Goal: Task Accomplishment & Management: Manage account settings

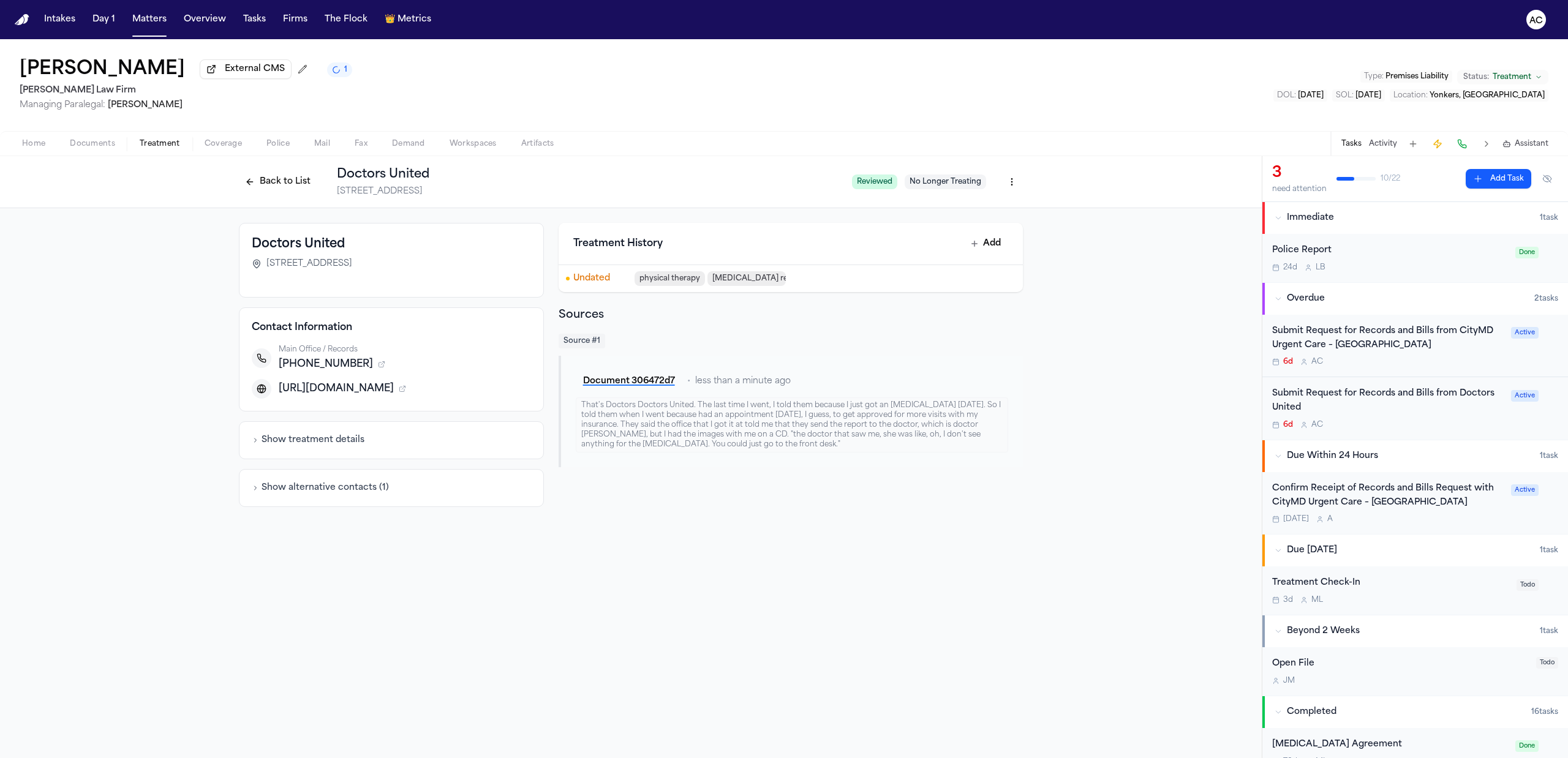
click at [1407, 397] on div "Submit Request for Records and Bills from Doctors United" at bounding box center [1388, 401] width 232 height 28
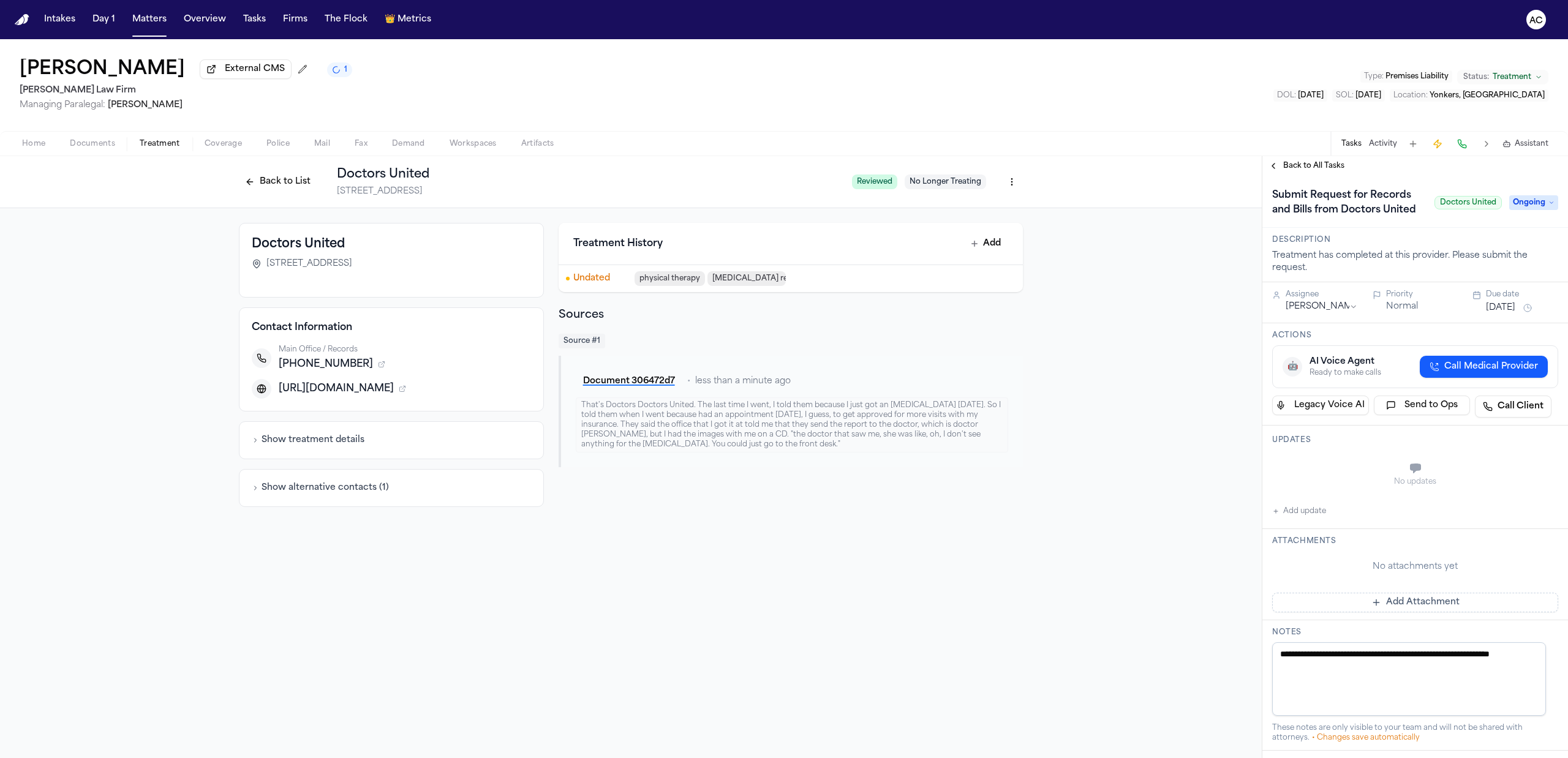
click at [421, 376] on div "Main Office / Records +19143286080 https://www.doctorsunited.com" at bounding box center [391, 372] width 279 height 54
click at [982, 411] on div "That's Doctors Doctors United. The last time I went, I told them because I just…" at bounding box center [791, 425] width 432 height 55
click at [1019, 185] on html "Intakes Day 1 Matters Overview Tasks Firms The Flock 👑 Metrics AC Breonna Tillm…" at bounding box center [784, 379] width 1568 height 758
click at [1136, 459] on html "Intakes Day 1 Matters Overview Tasks Firms The Flock 👑 Metrics AC Breonna Tillm…" at bounding box center [784, 379] width 1568 height 758
click at [1013, 174] on html "Intakes Day 1 Matters Overview Tasks Firms The Flock 👑 Metrics AC Breonna Tillm…" at bounding box center [784, 379] width 1568 height 758
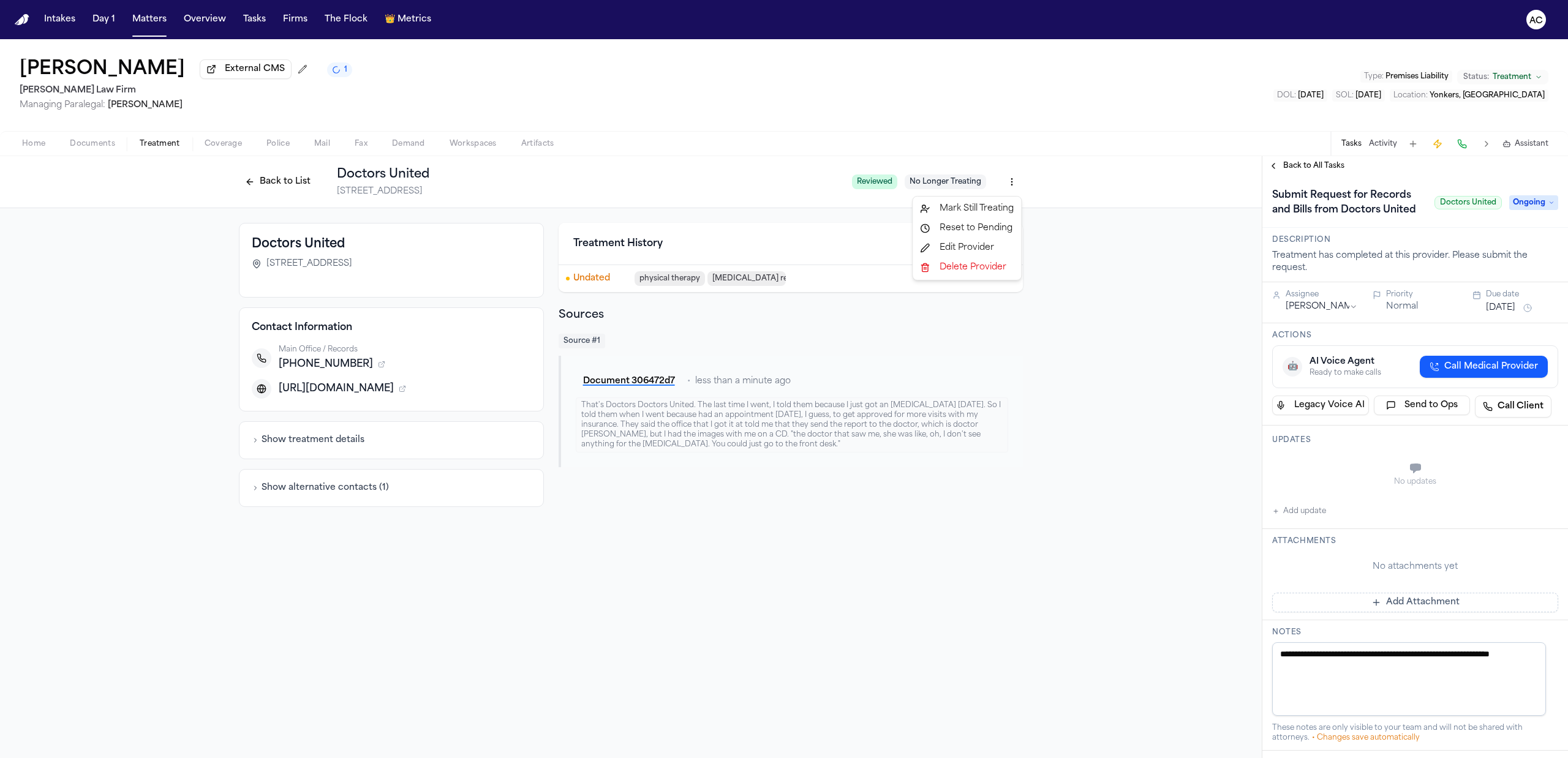
click at [969, 243] on div "Edit Provider" at bounding box center [966, 248] width 103 height 20
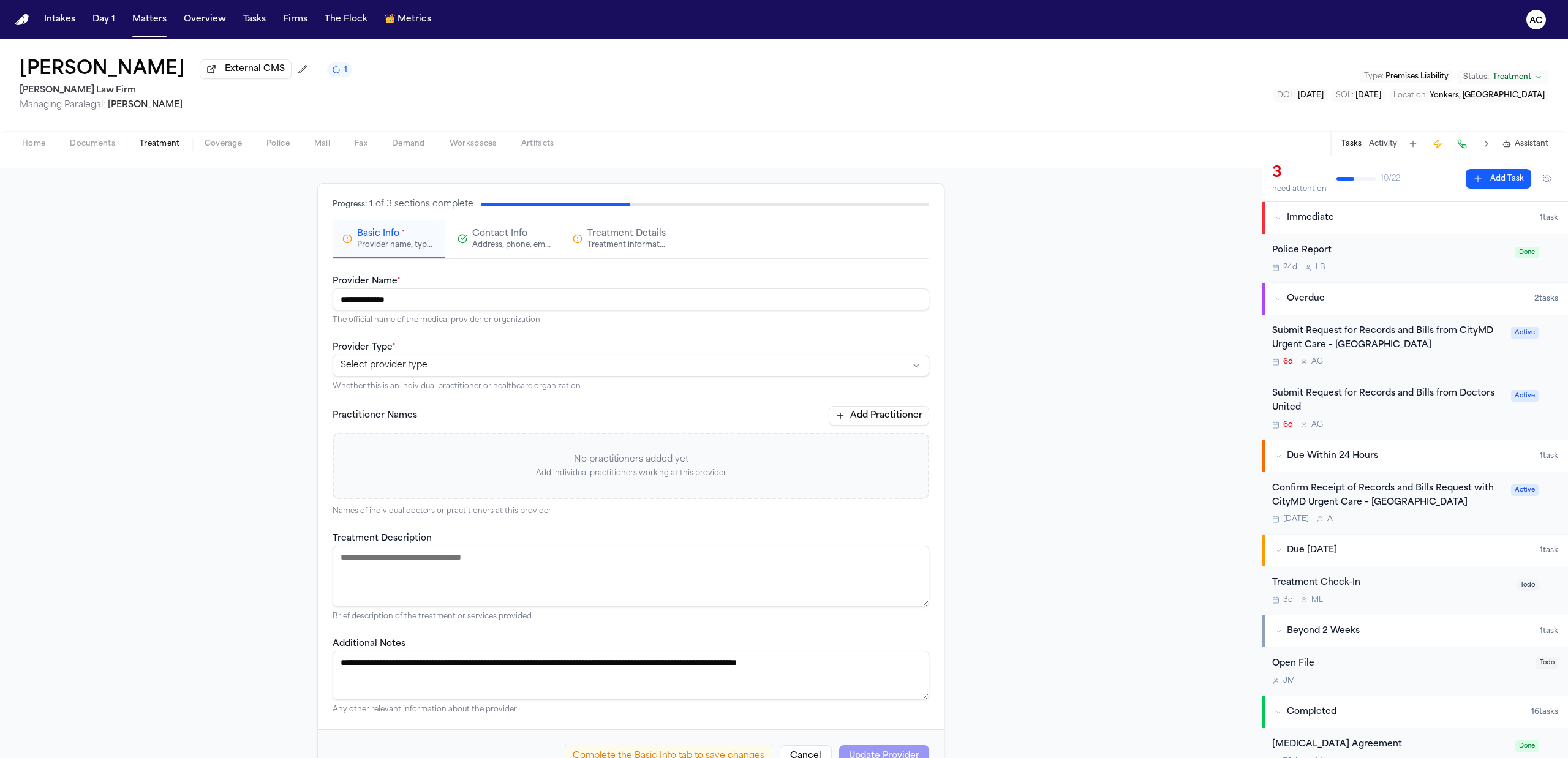
scroll to position [79, 0]
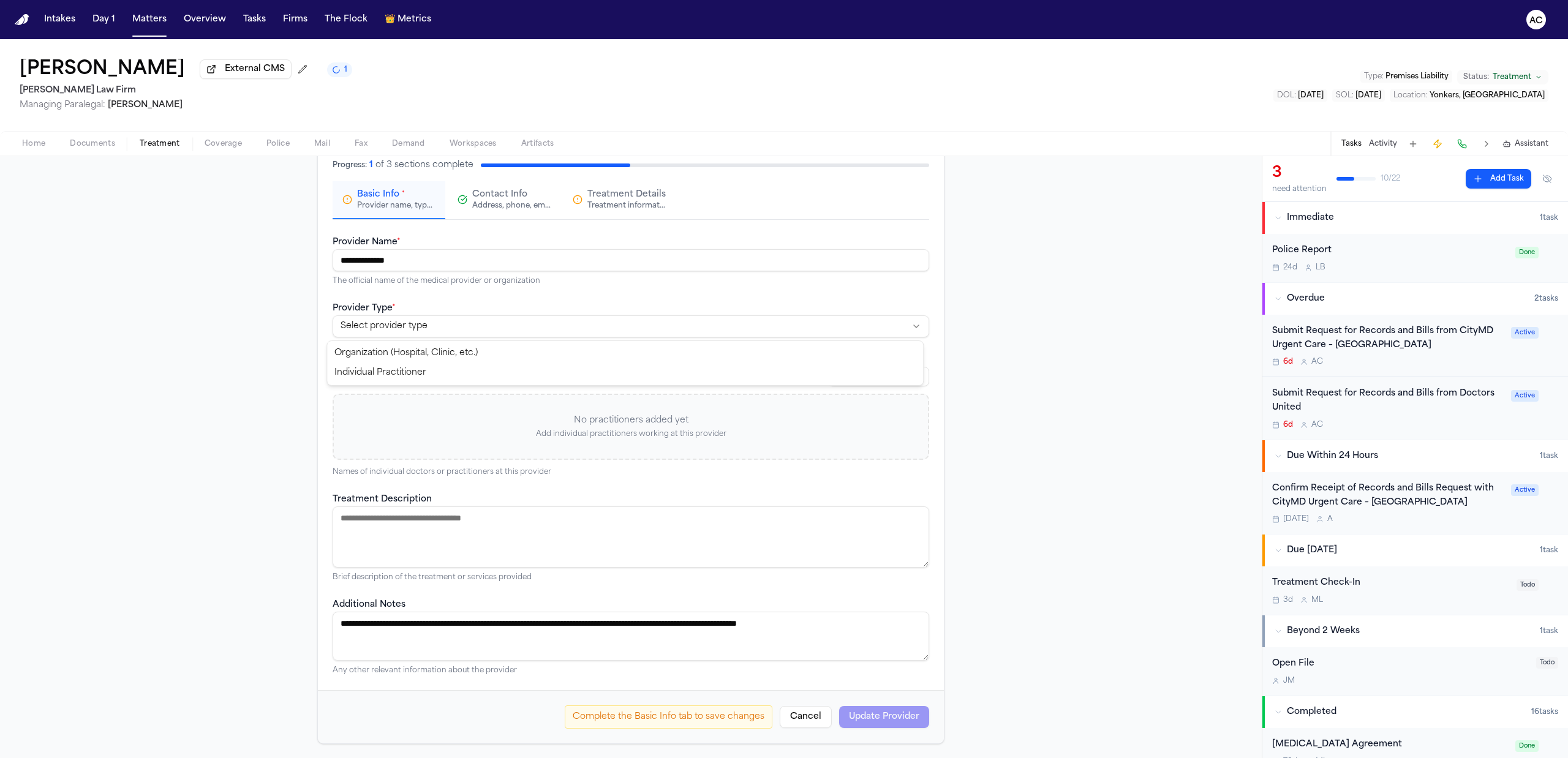
click at [404, 327] on html "**********" at bounding box center [784, 379] width 1568 height 758
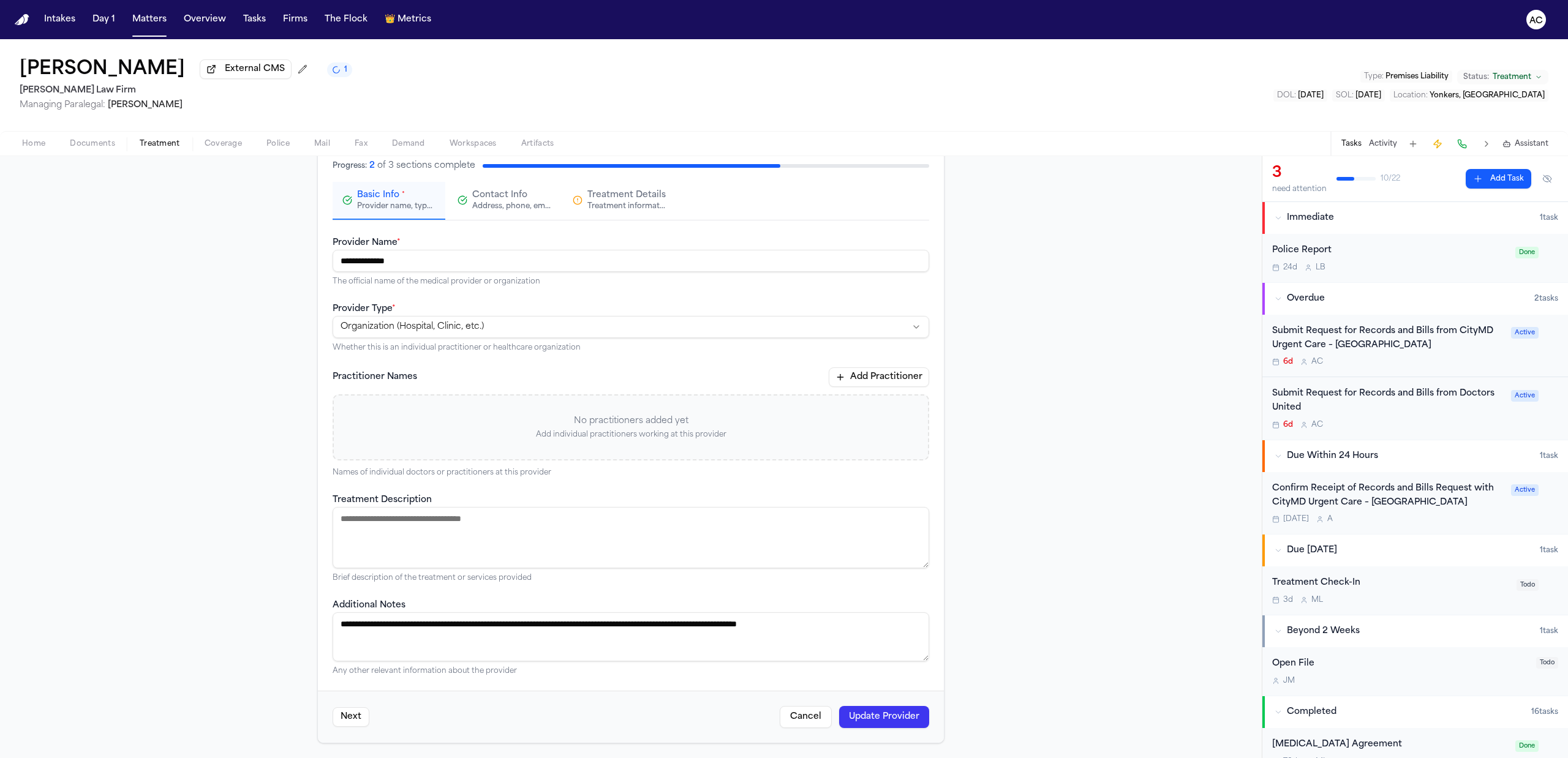
scroll to position [77, 0]
click at [508, 206] on div "Address, phone, email, and other contact details" at bounding box center [512, 207] width 78 height 9
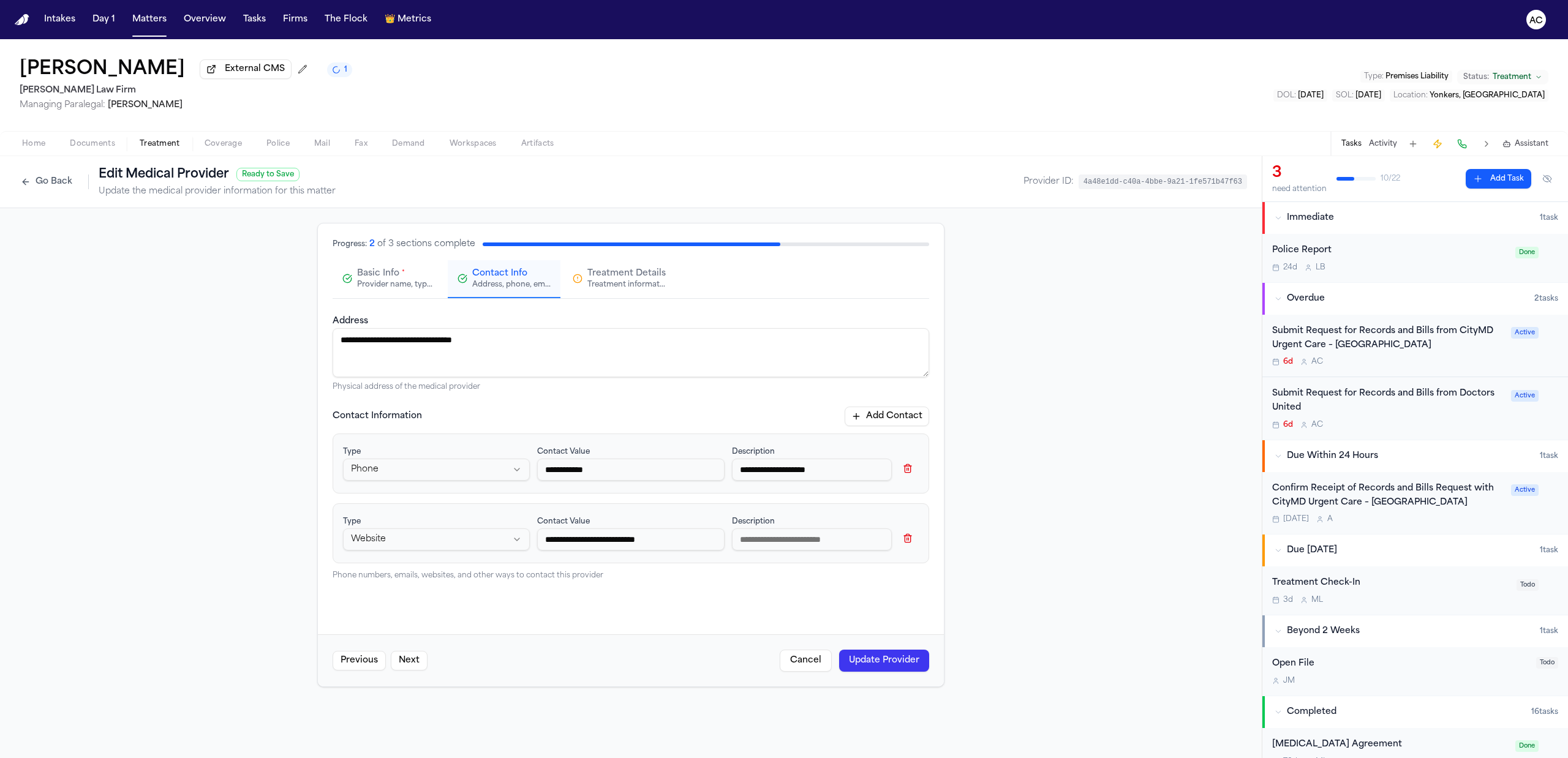
scroll to position [0, 0]
click at [885, 403] on div "**********" at bounding box center [631, 447] width 597 height 267
click at [891, 411] on button "Add Contact" at bounding box center [886, 416] width 84 height 20
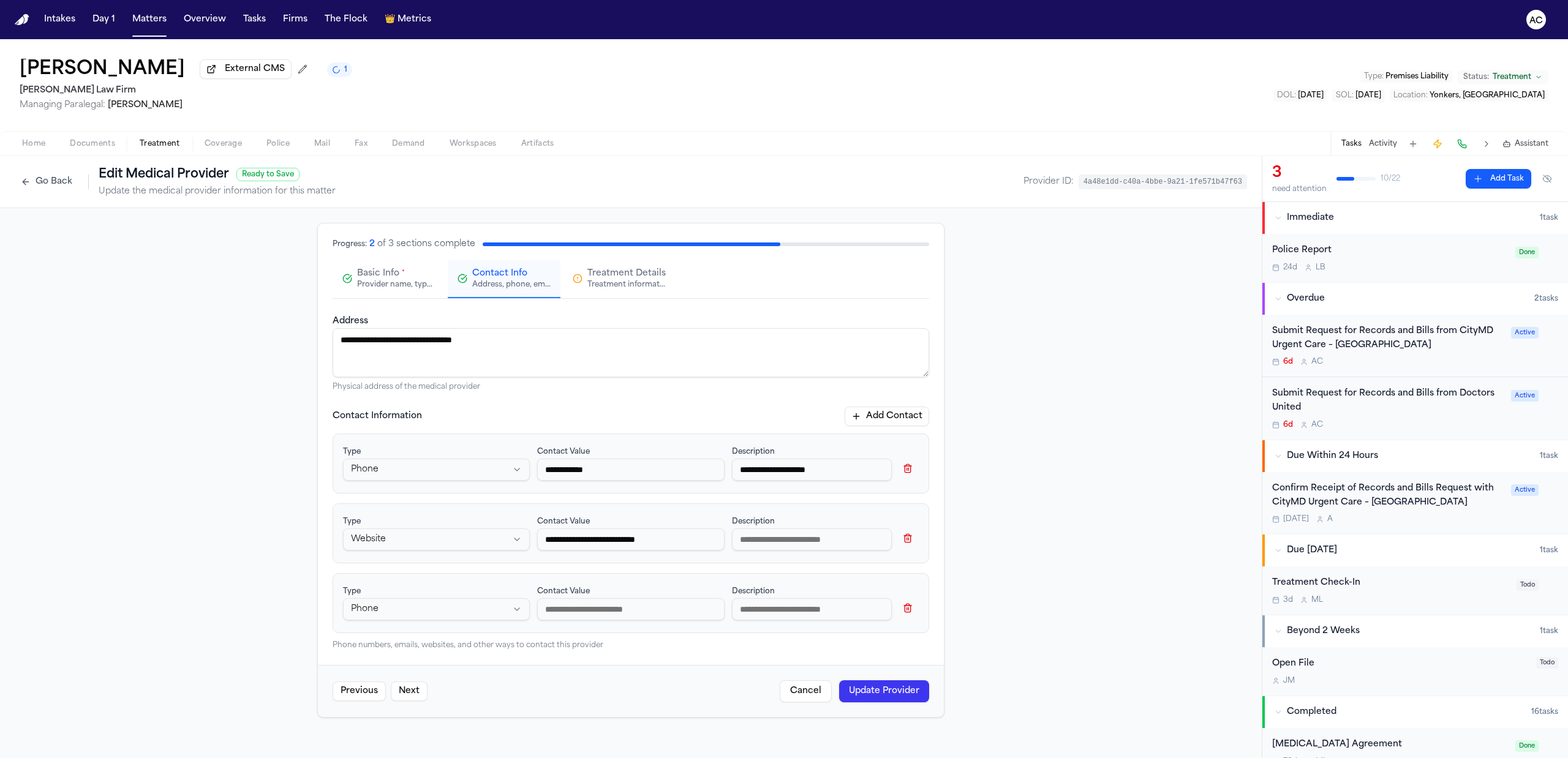
click at [441, 606] on html "**********" at bounding box center [784, 379] width 1568 height 758
select select "*****"
click at [586, 616] on input at bounding box center [630, 609] width 187 height 22
paste input "**********"
type input "**********"
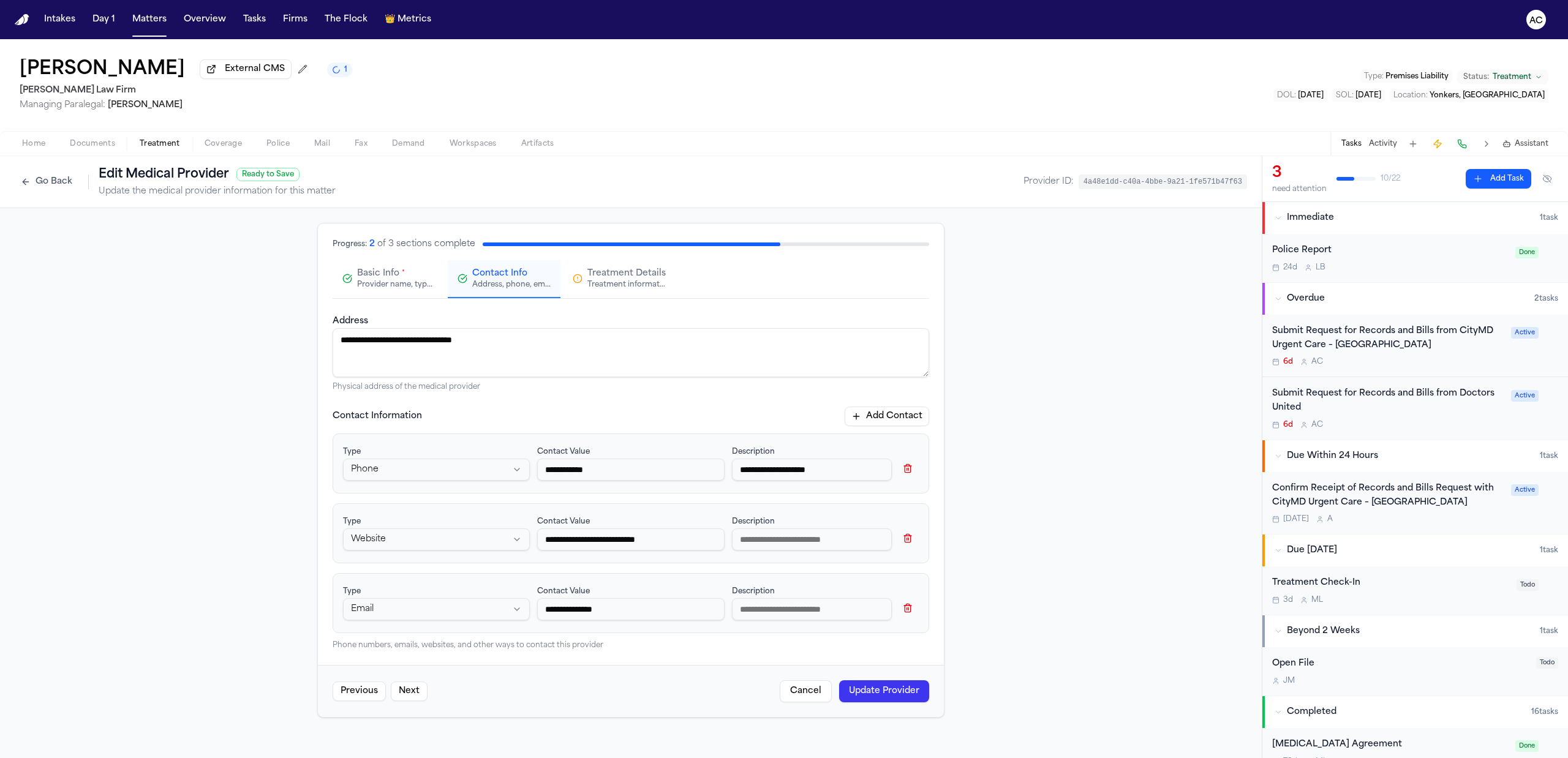
click at [750, 609] on input at bounding box center [812, 609] width 160 height 22
type input "**********"
drag, startPoint x: 805, startPoint y: 616, endPoint x: 725, endPoint y: 618, distance: 80.0
click at [728, 618] on div "**********" at bounding box center [631, 603] width 575 height 39
drag, startPoint x: 403, startPoint y: 591, endPoint x: 403, endPoint y: 611, distance: 20.0
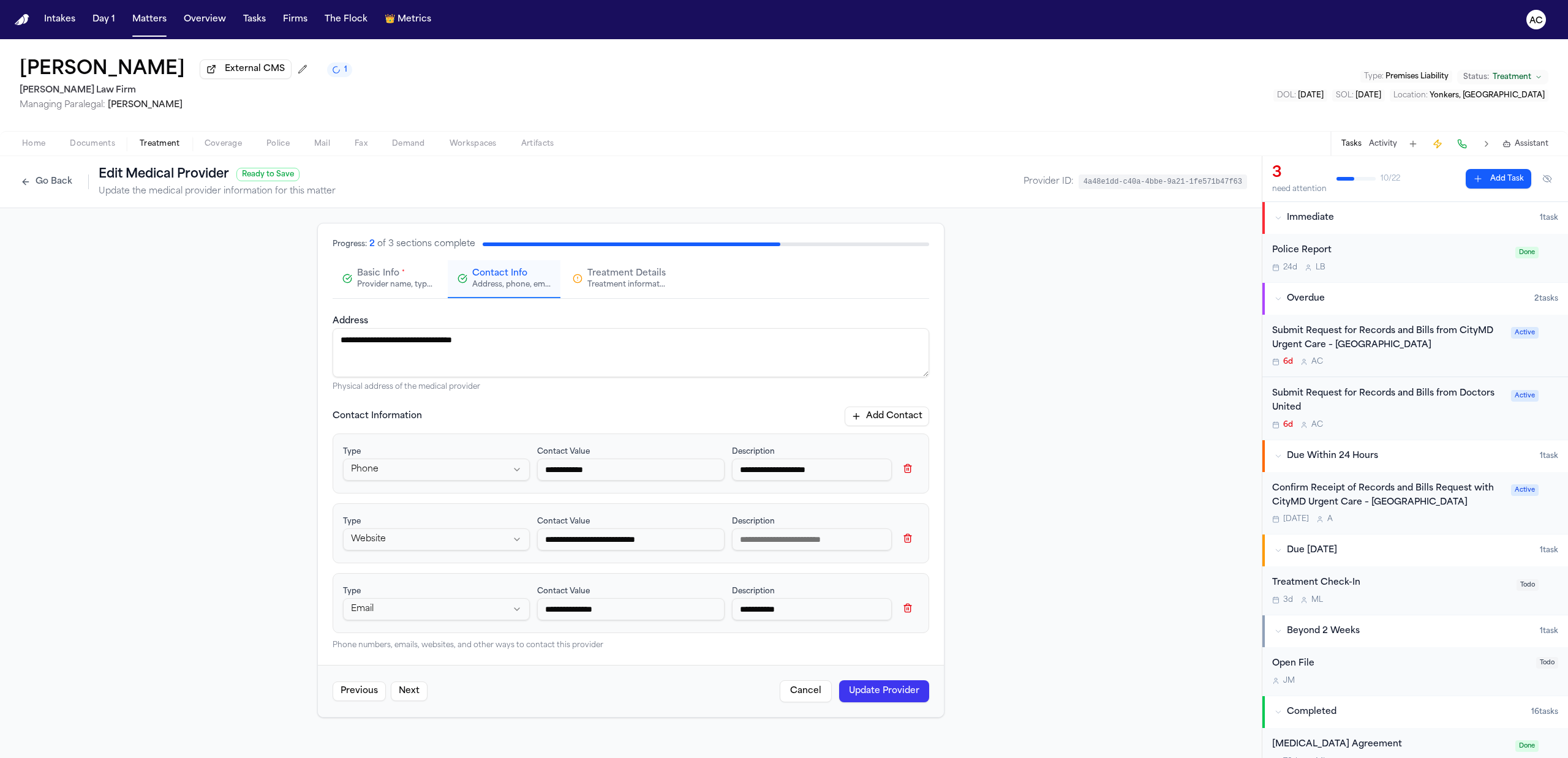
click at [403, 591] on div "Type Email ***** ***** *** ******* *****" at bounding box center [436, 603] width 187 height 39
click at [395, 616] on html "**********" at bounding box center [784, 379] width 1568 height 758
select select "***"
click at [895, 411] on button "Add Contact" at bounding box center [886, 416] width 84 height 20
click at [407, 682] on html "**********" at bounding box center [784, 379] width 1568 height 758
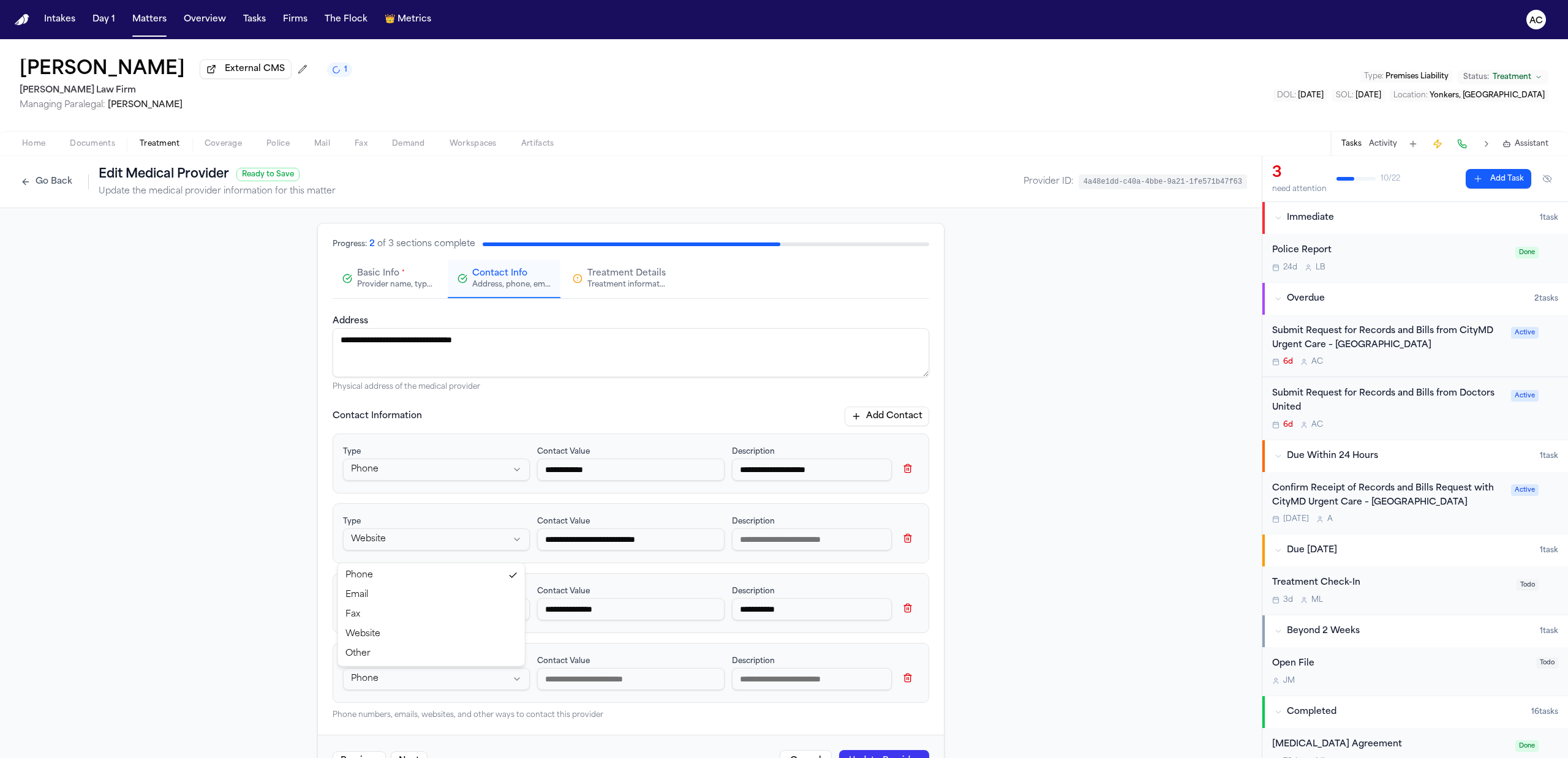
select select "*****"
click at [755, 684] on input at bounding box center [812, 680] width 160 height 22
click at [637, 680] on input at bounding box center [630, 680] width 187 height 22
paste input "**********"
type input "**********"
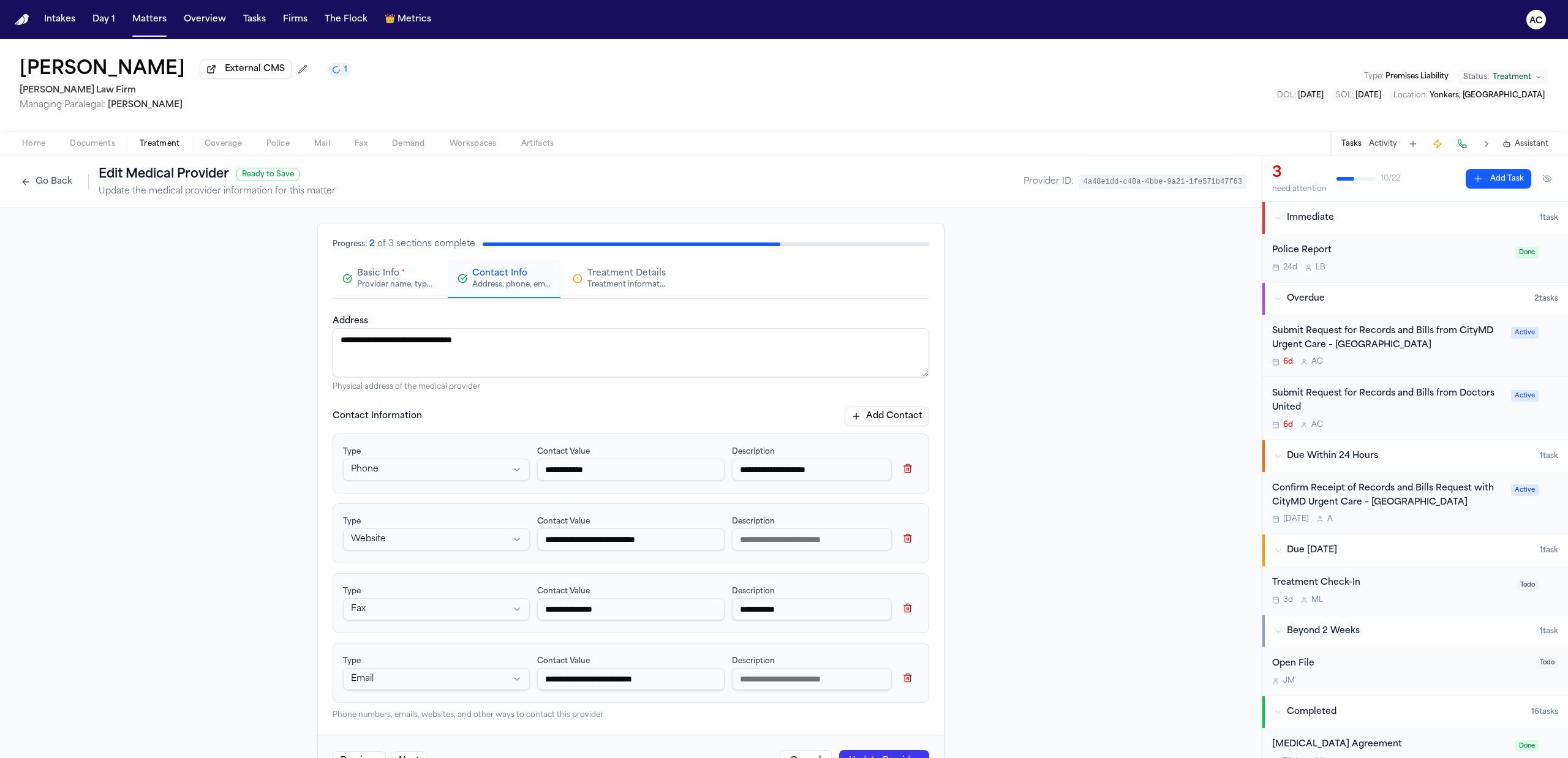
click at [773, 677] on input at bounding box center [812, 680] width 160 height 22
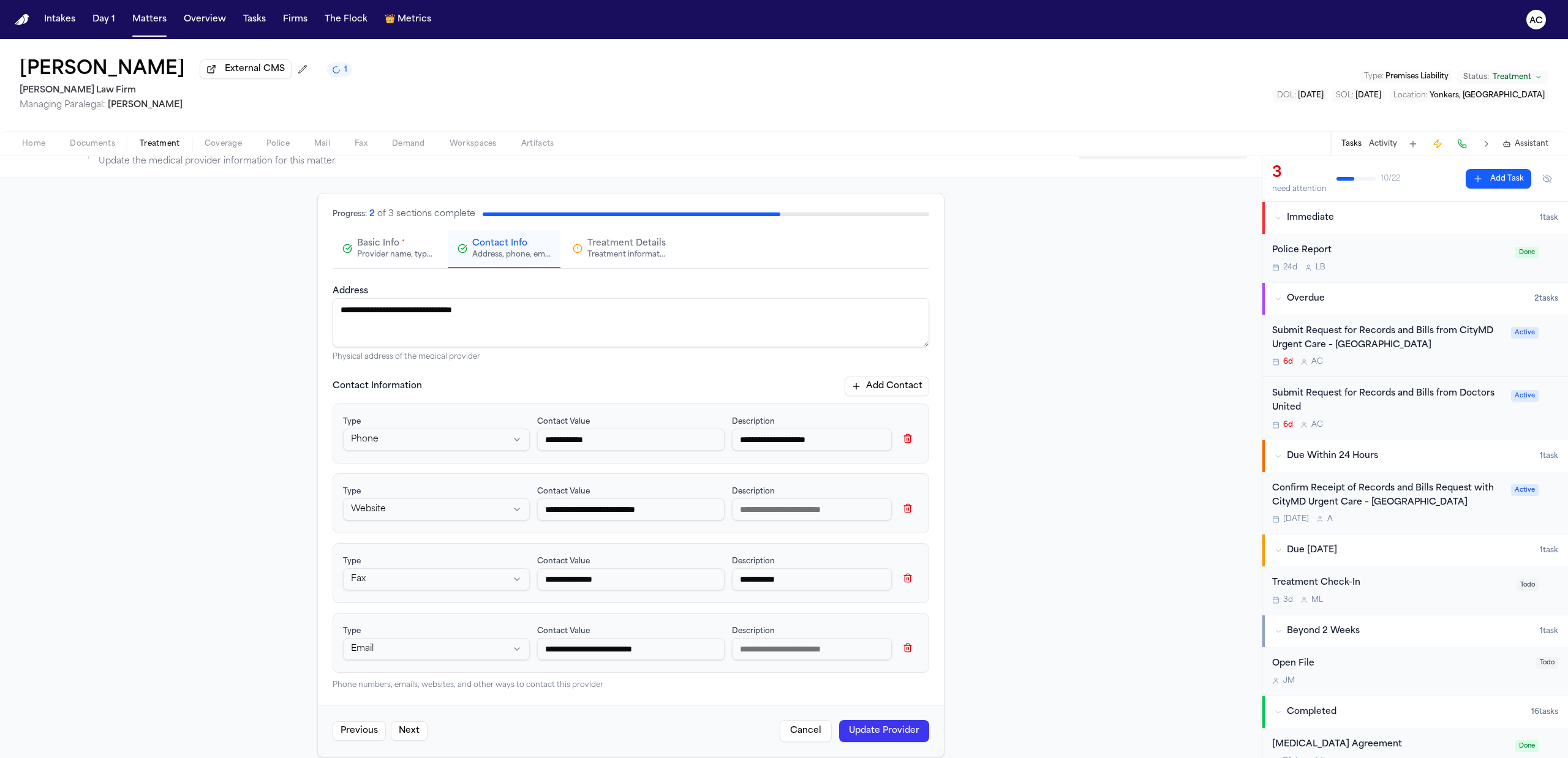
scroll to position [45, 0]
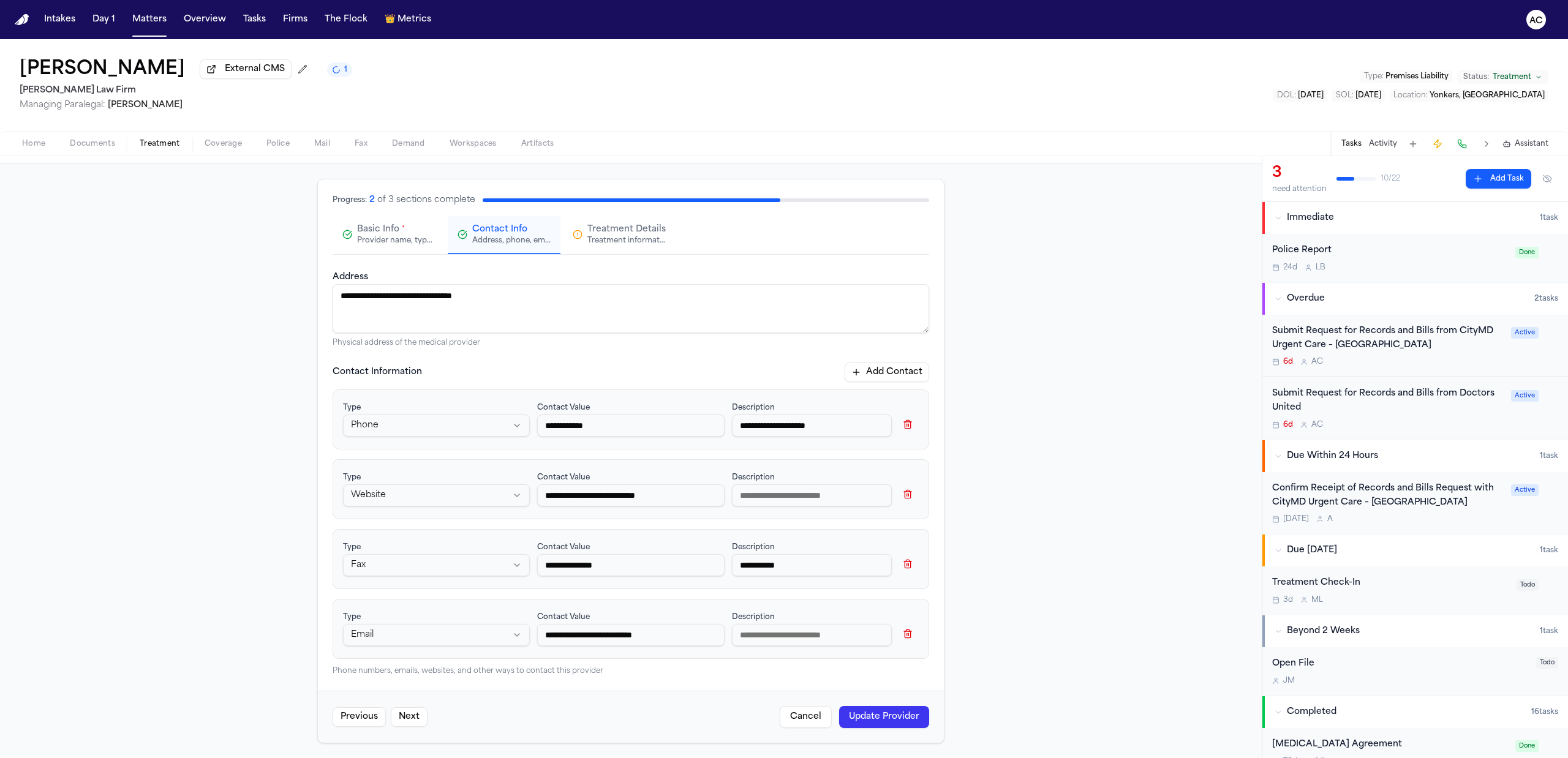
click at [876, 717] on button "Update Provider" at bounding box center [884, 717] width 90 height 22
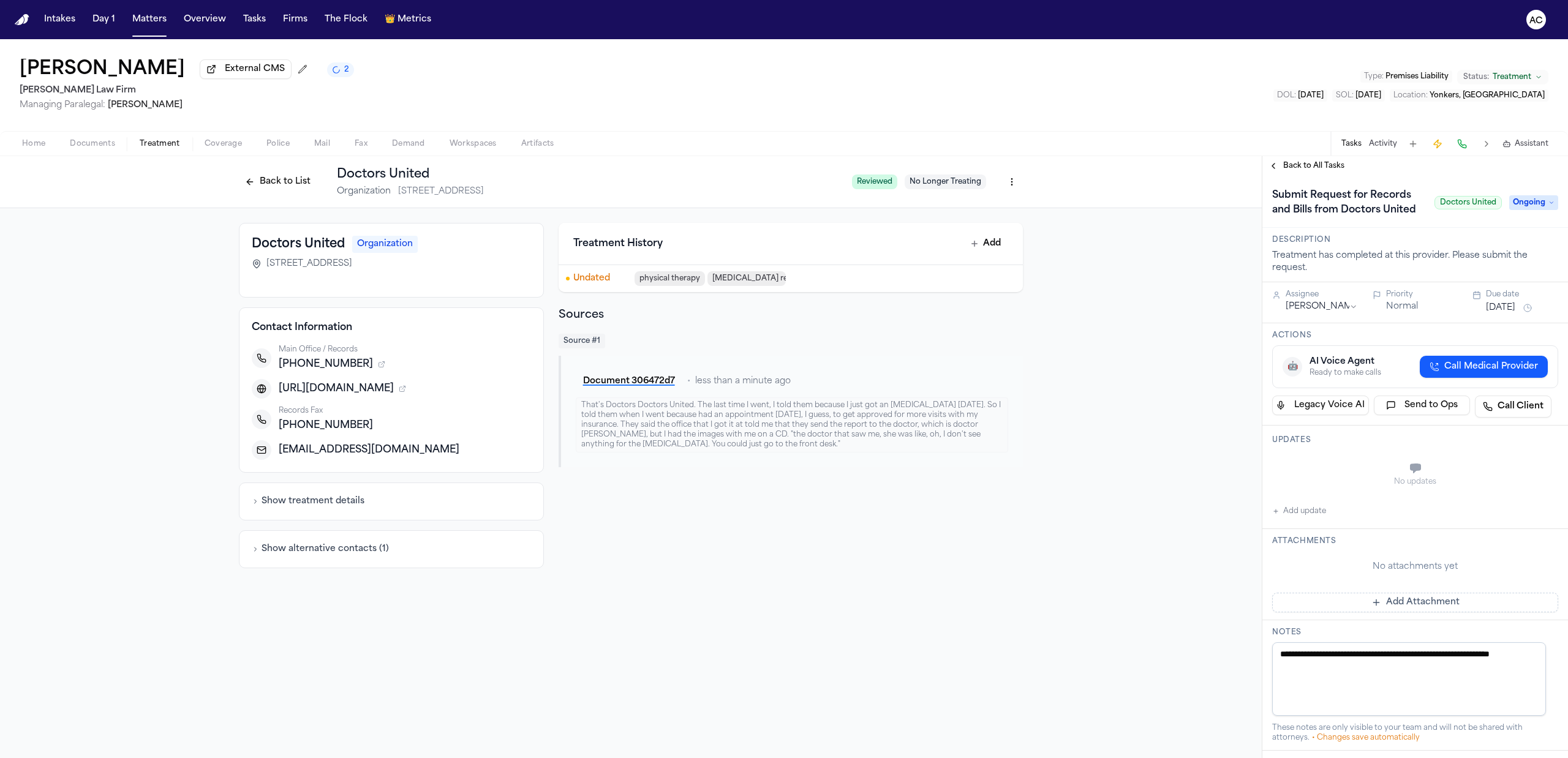
click at [292, 182] on button "Back to List" at bounding box center [278, 182] width 78 height 20
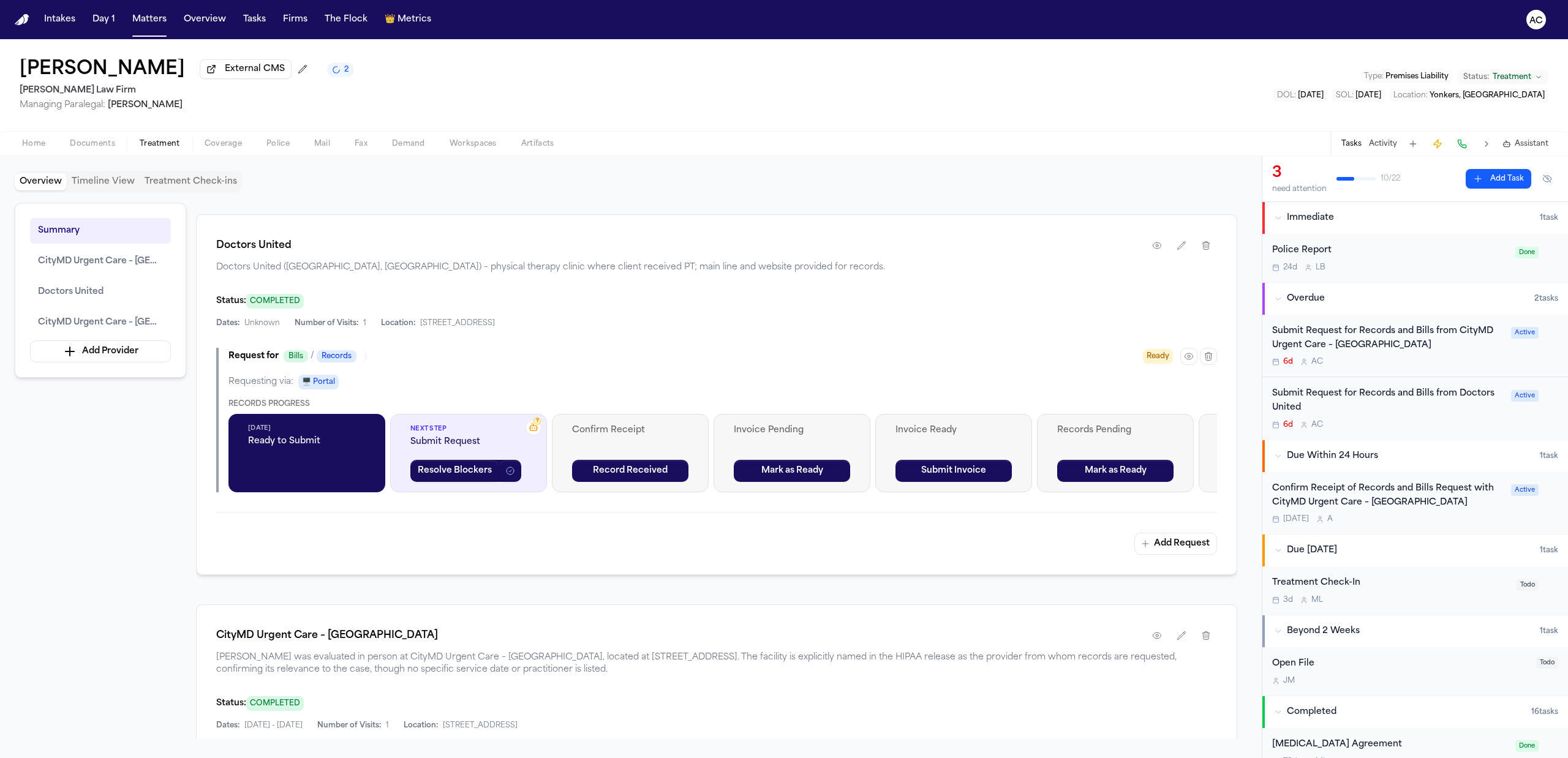
scroll to position [653, 0]
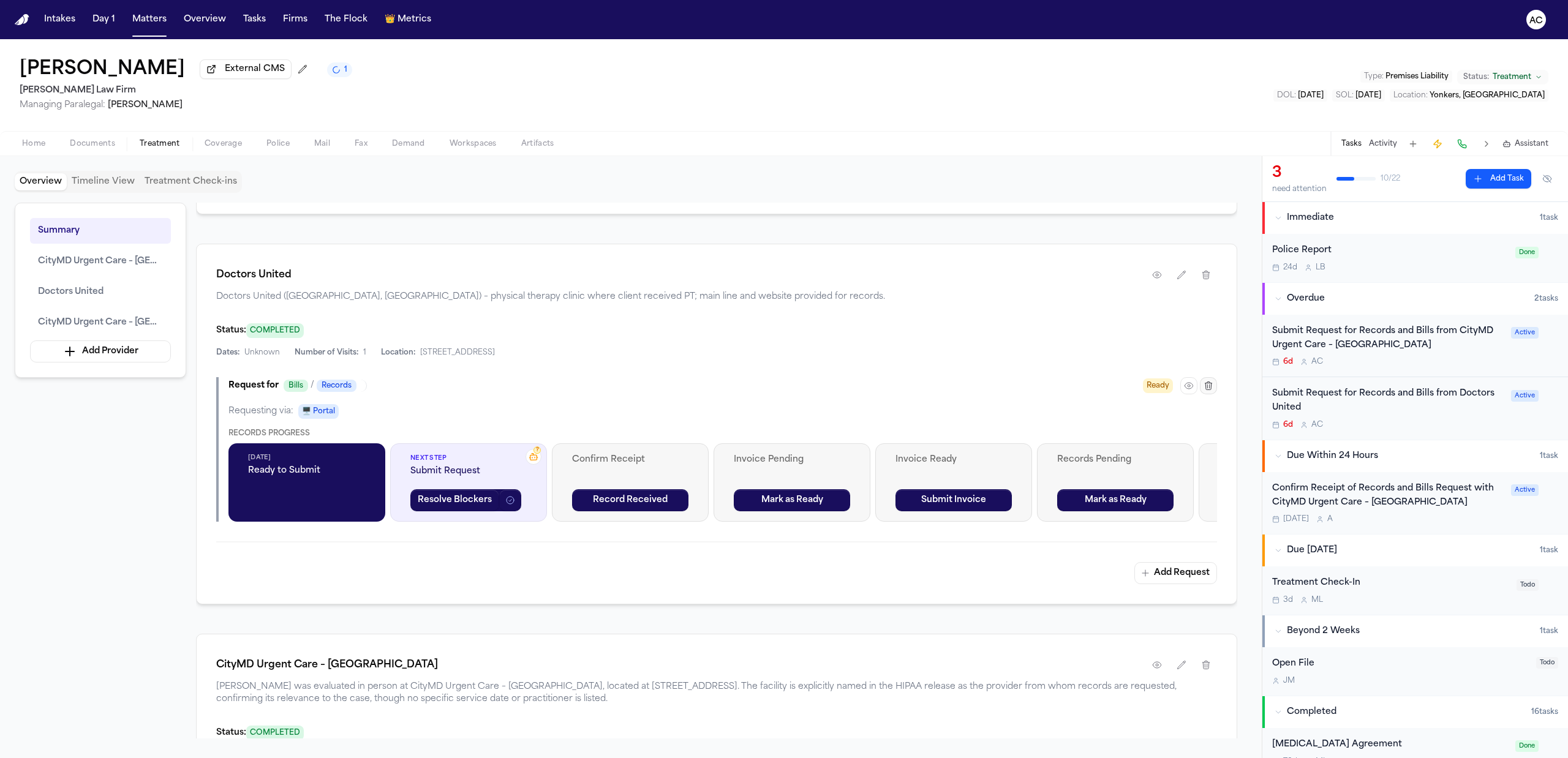
click at [1210, 391] on icon "button" at bounding box center [1208, 385] width 9 height 9
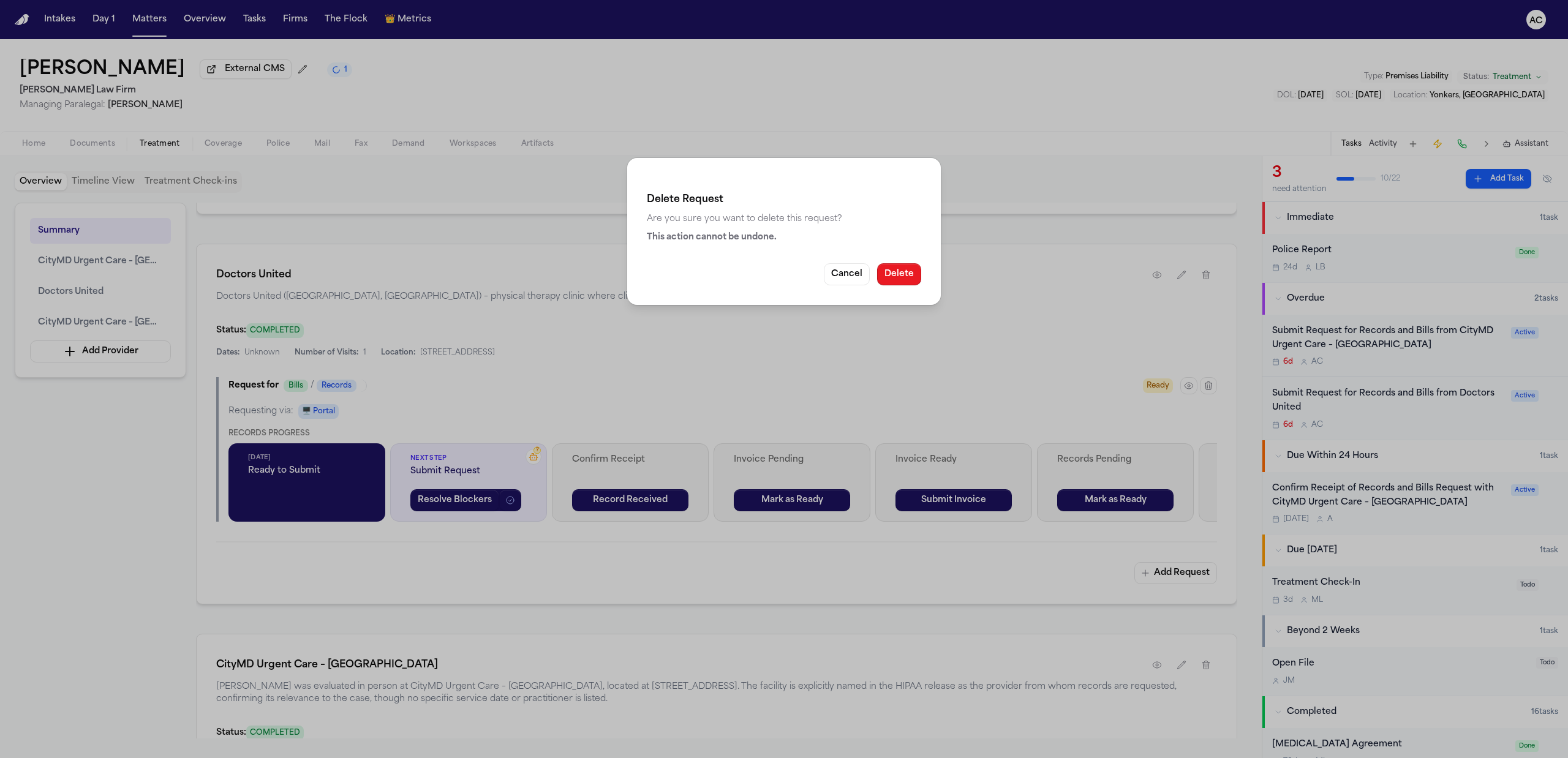
click at [891, 273] on button "Delete" at bounding box center [899, 274] width 44 height 22
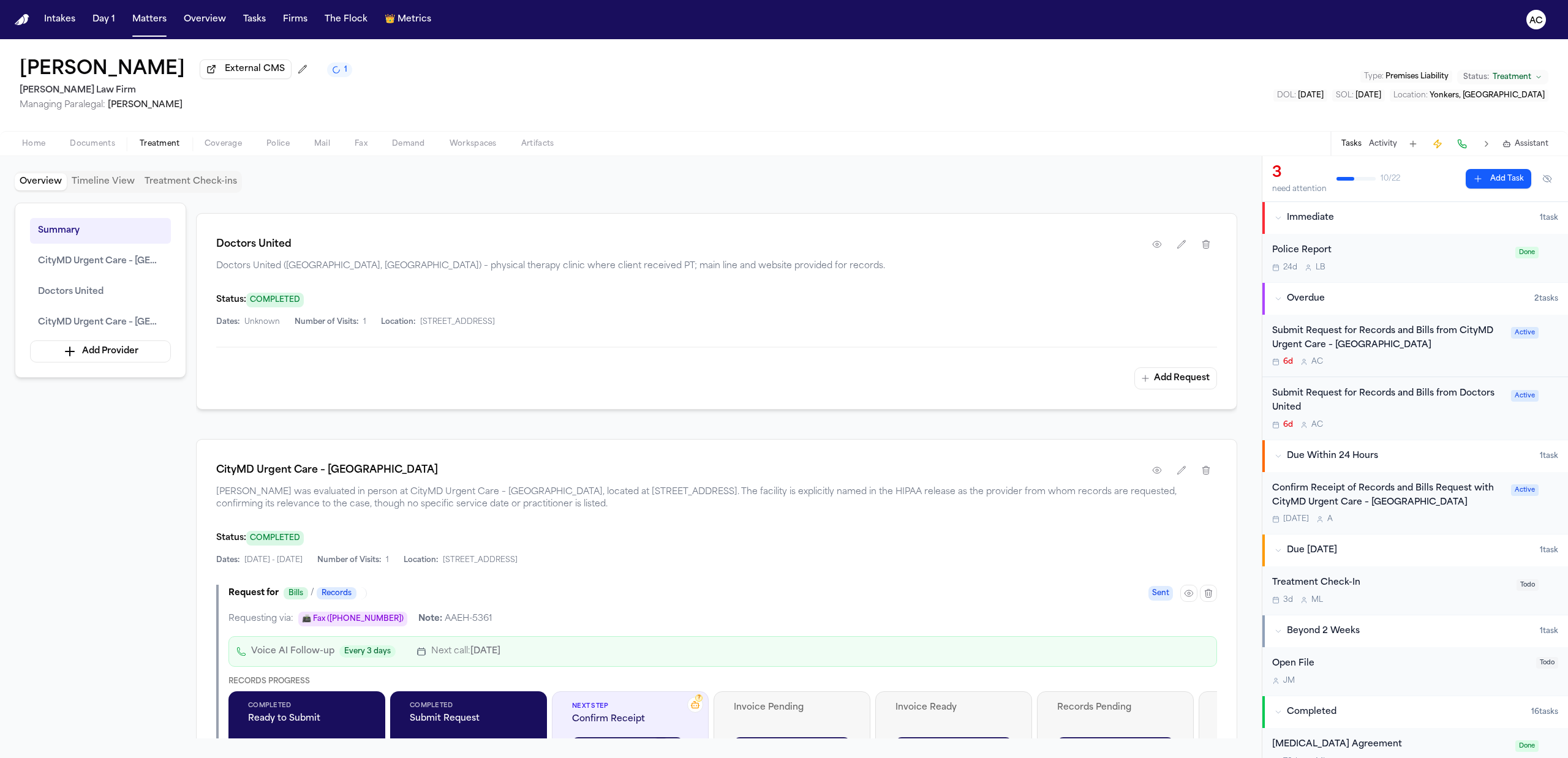
scroll to position [622, 0]
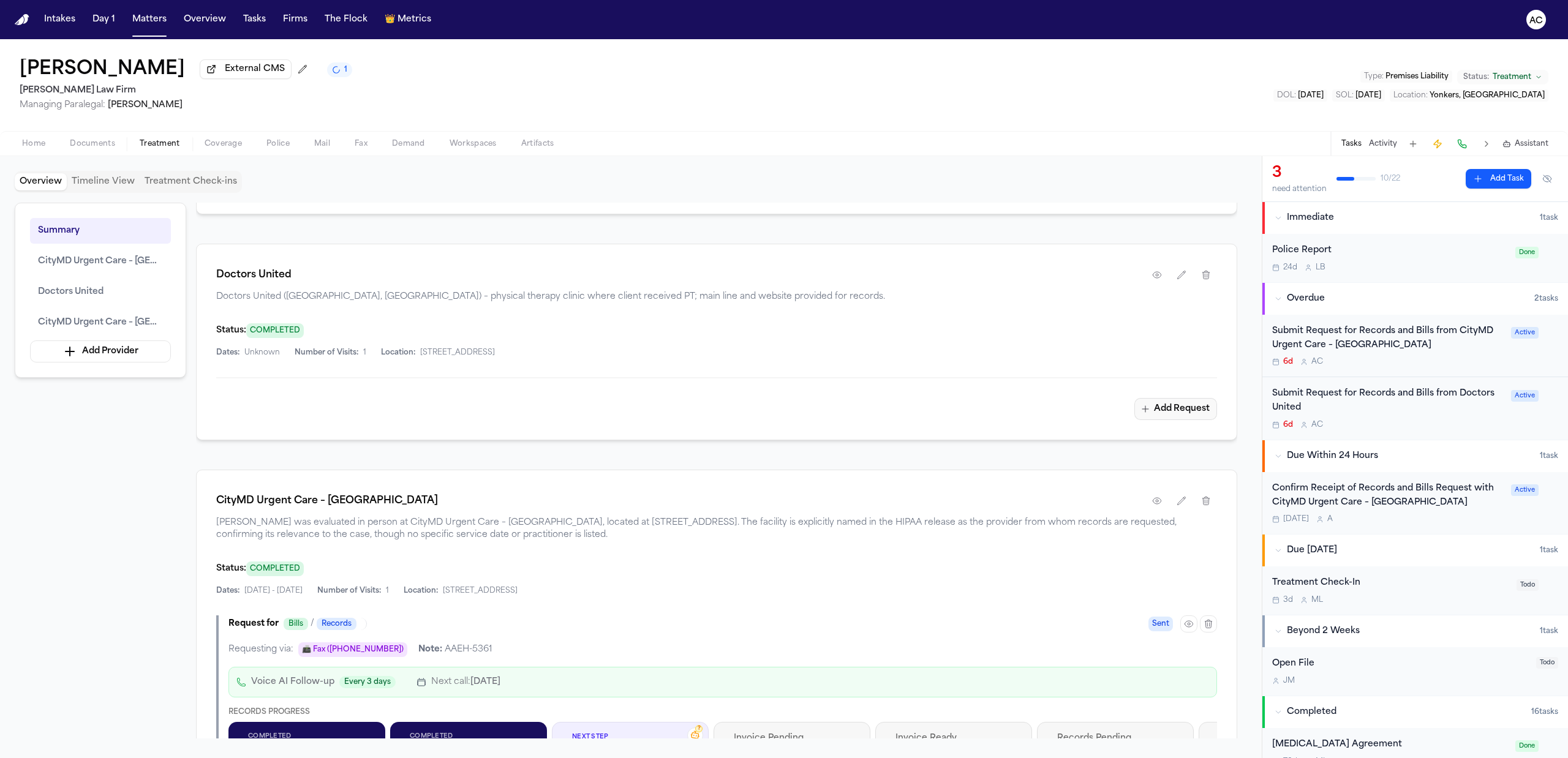
click at [1198, 413] on button "Add Request" at bounding box center [1176, 409] width 83 height 22
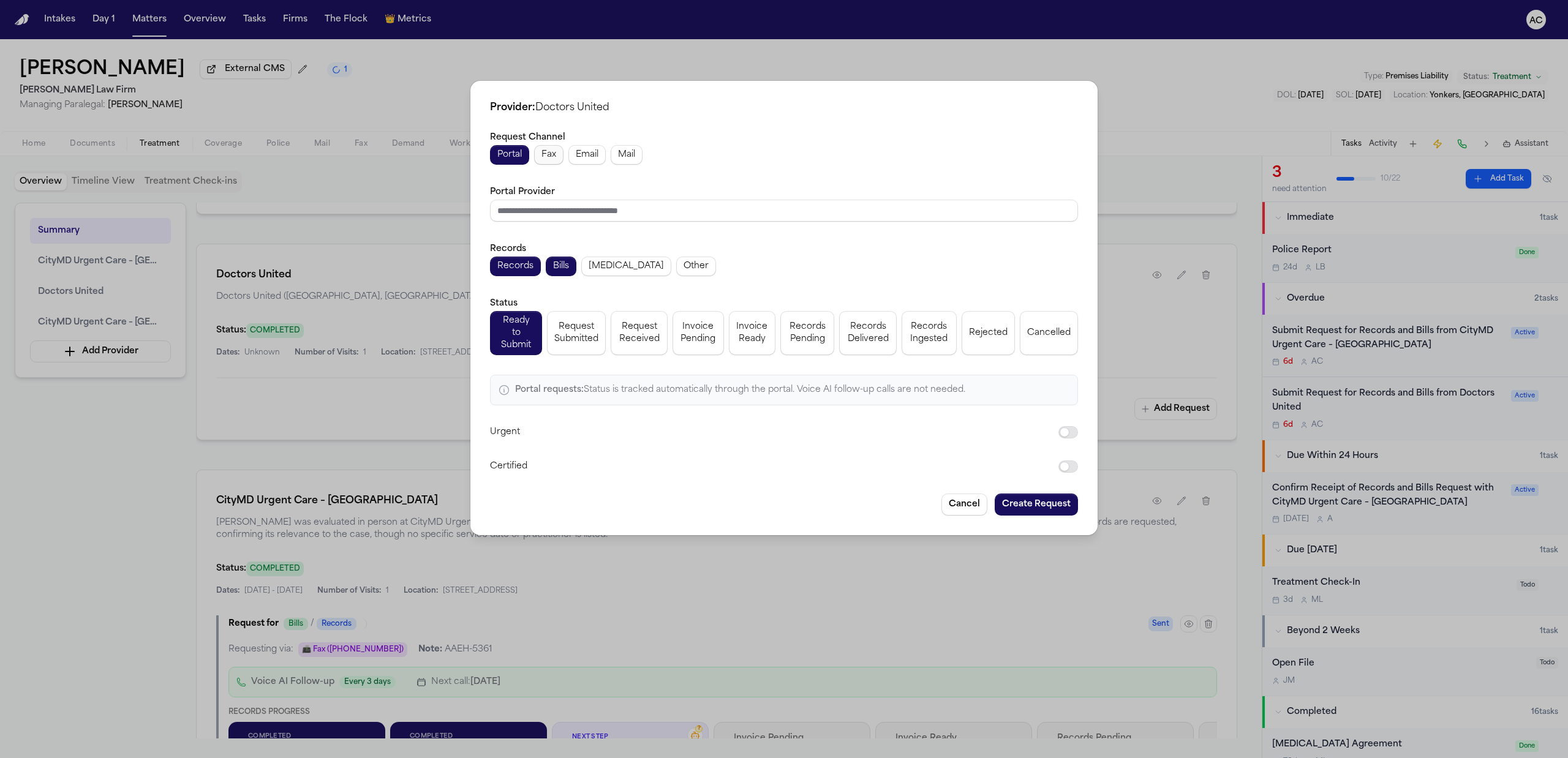
click at [559, 159] on button "Fax" at bounding box center [549, 155] width 29 height 20
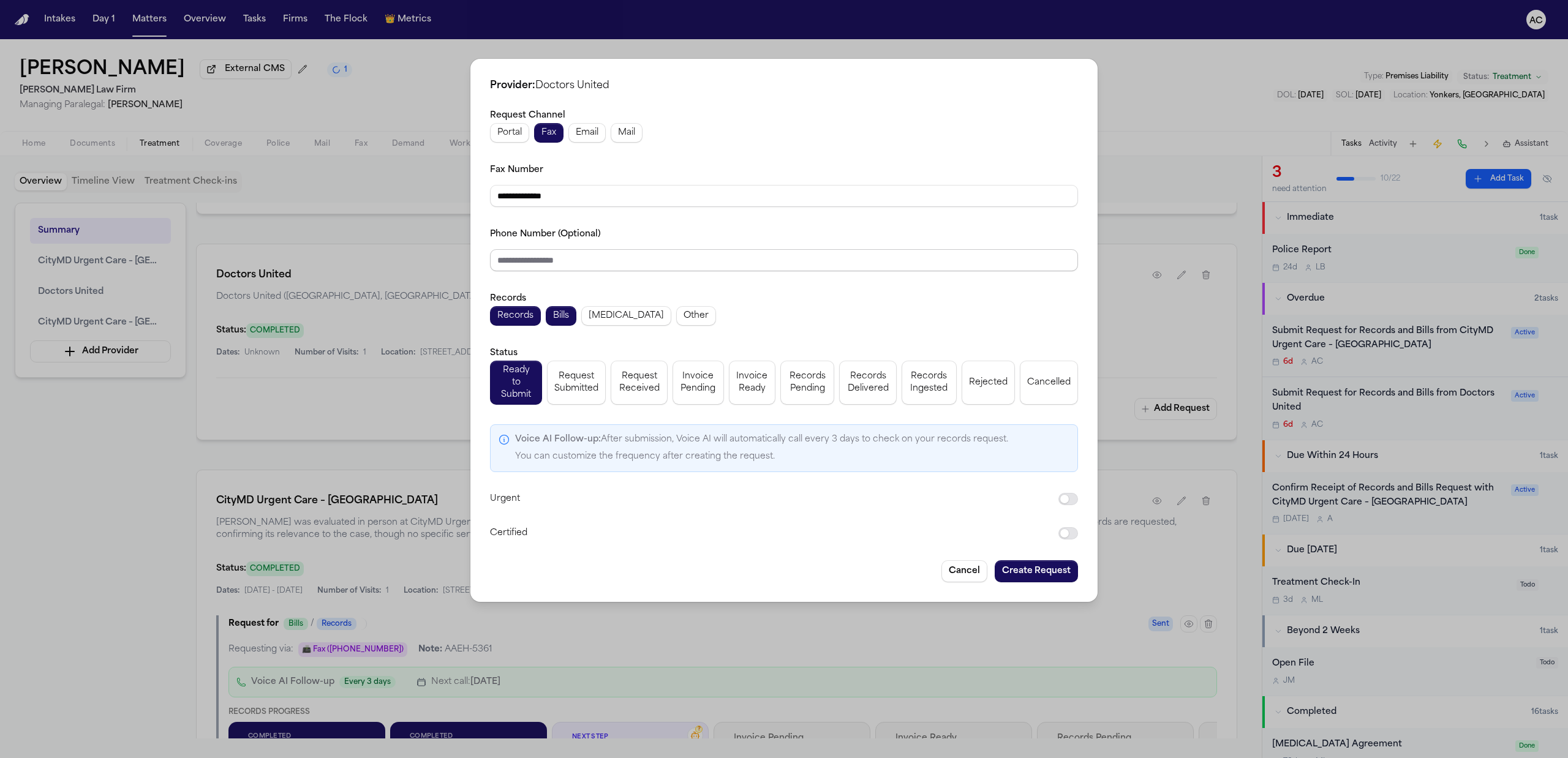
click at [557, 270] on input "Phone Number (Optional)" at bounding box center [783, 260] width 588 height 22
paste input "**********"
type input "**********"
click at [578, 386] on span "Request Submitted" at bounding box center [576, 383] width 44 height 25
click at [1024, 567] on button "Create Request" at bounding box center [1036, 571] width 84 height 22
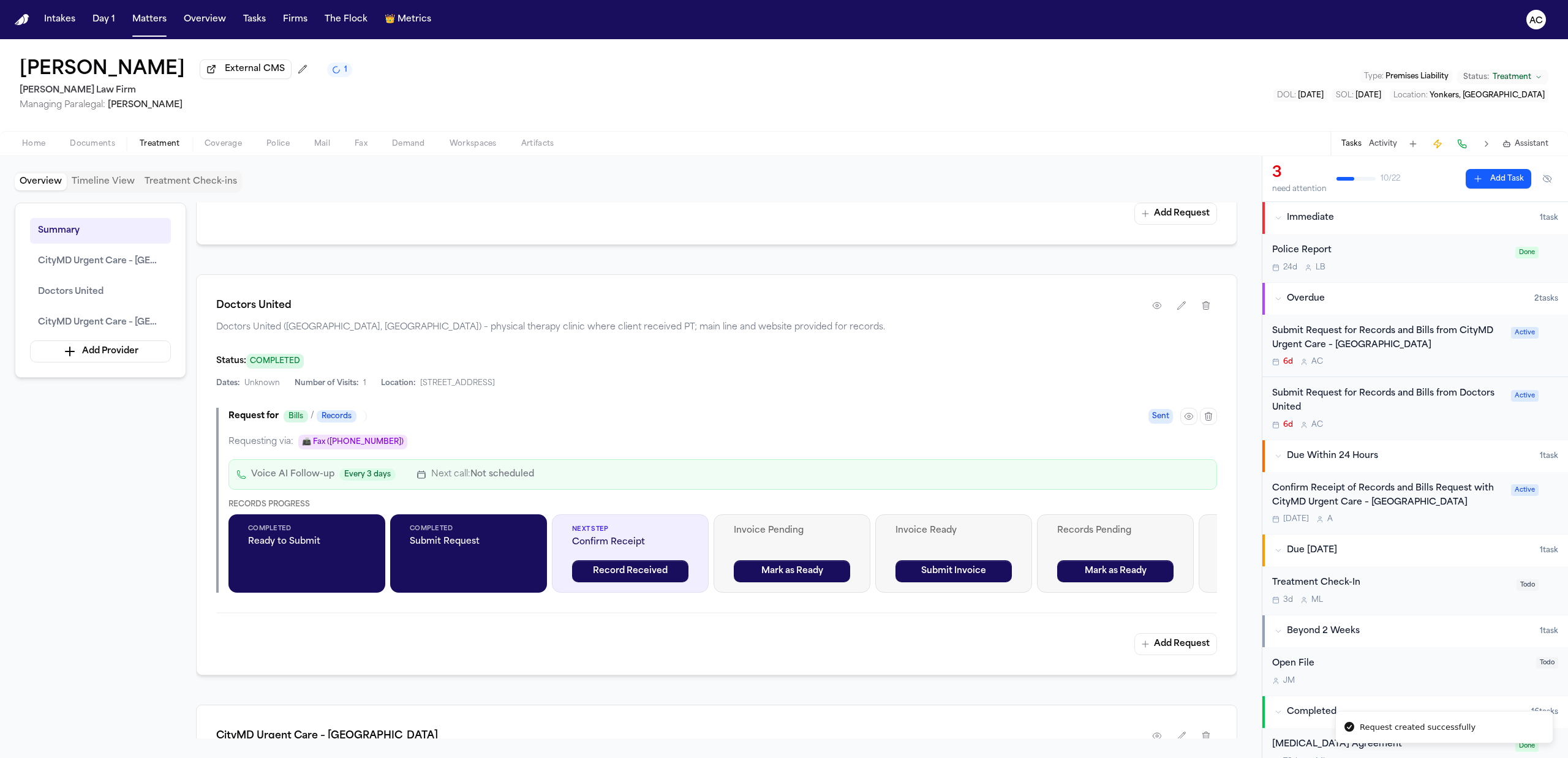
scroll to position [653, 0]
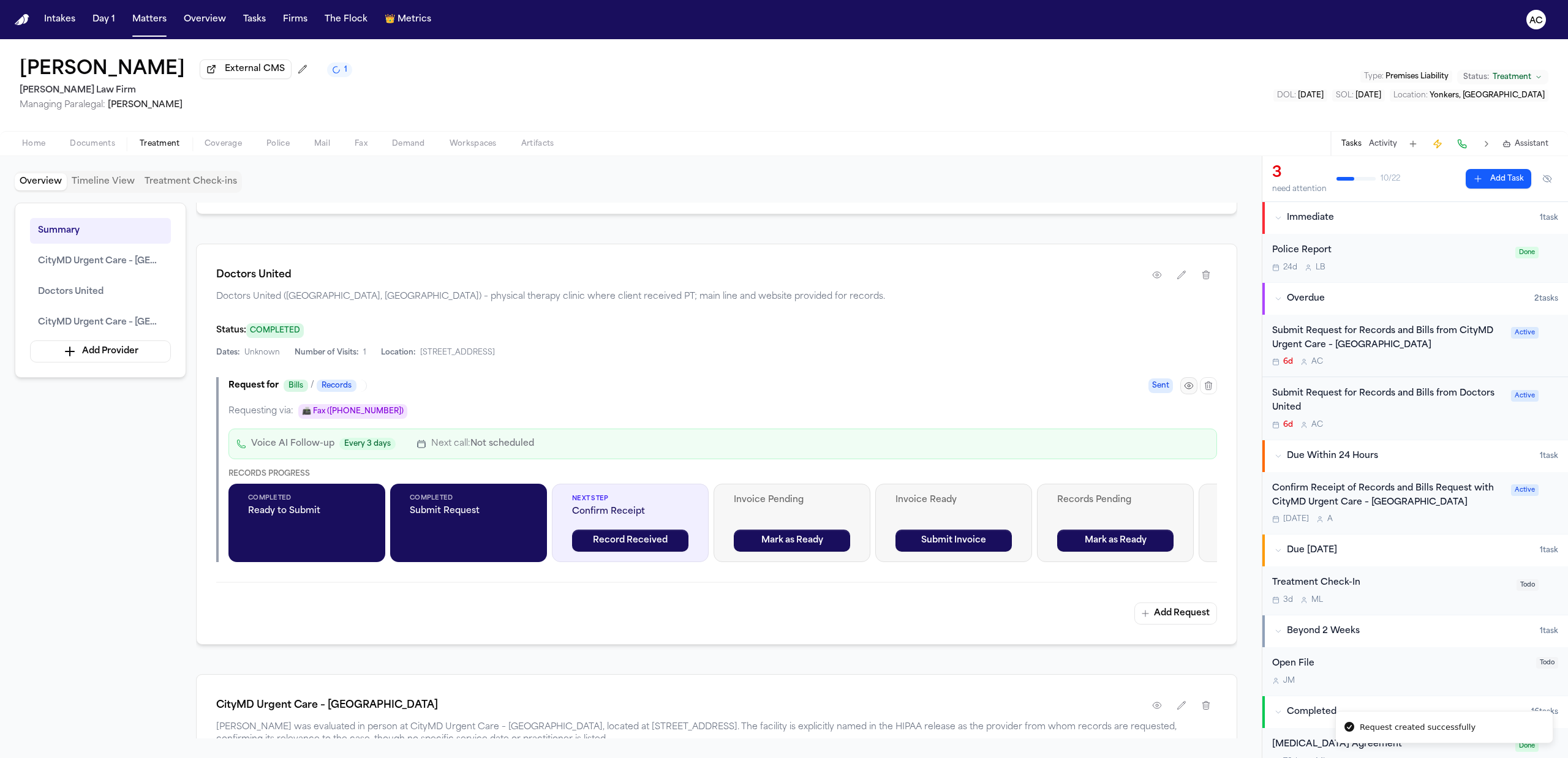
click at [1191, 391] on icon "button" at bounding box center [1188, 385] width 9 height 9
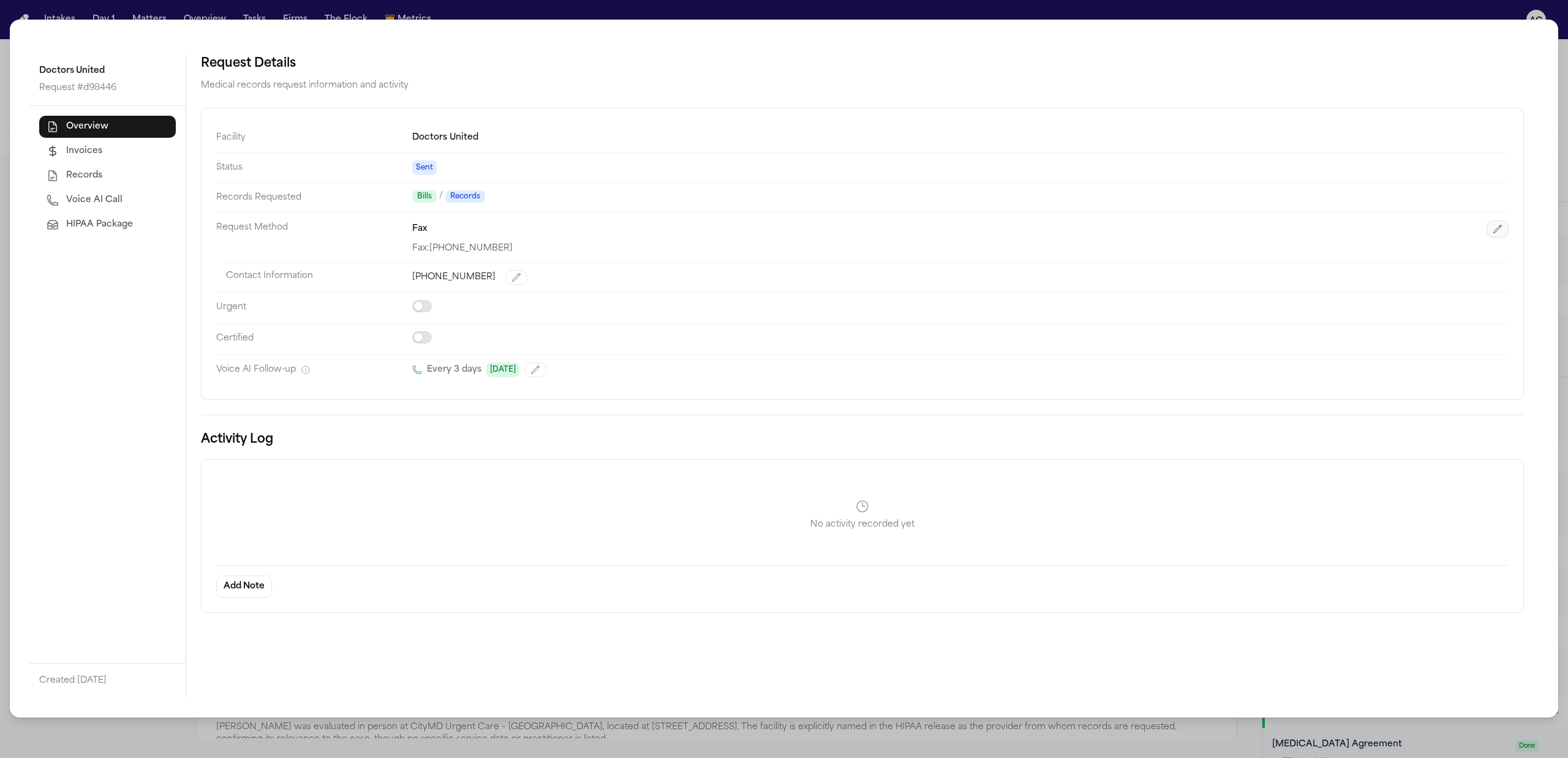
click at [1492, 234] on icon "button" at bounding box center [1497, 228] width 9 height 9
select select "***"
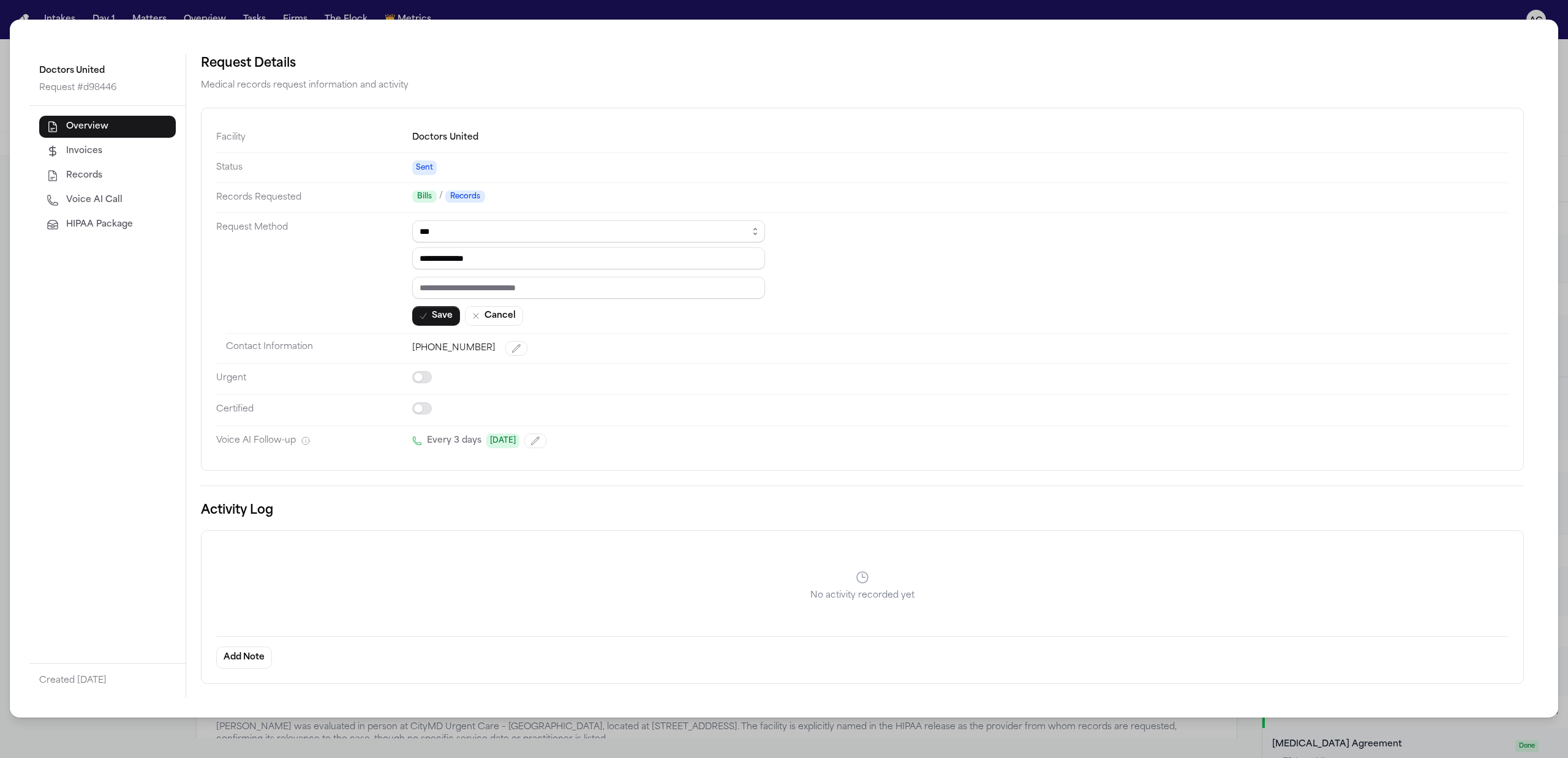
click at [567, 275] on div "**********" at bounding box center [588, 273] width 352 height 105
click at [565, 287] on input "text" at bounding box center [588, 288] width 352 height 22
paste input "*********"
type input "*********"
click at [427, 315] on icon "button" at bounding box center [423, 315] width 9 height 9
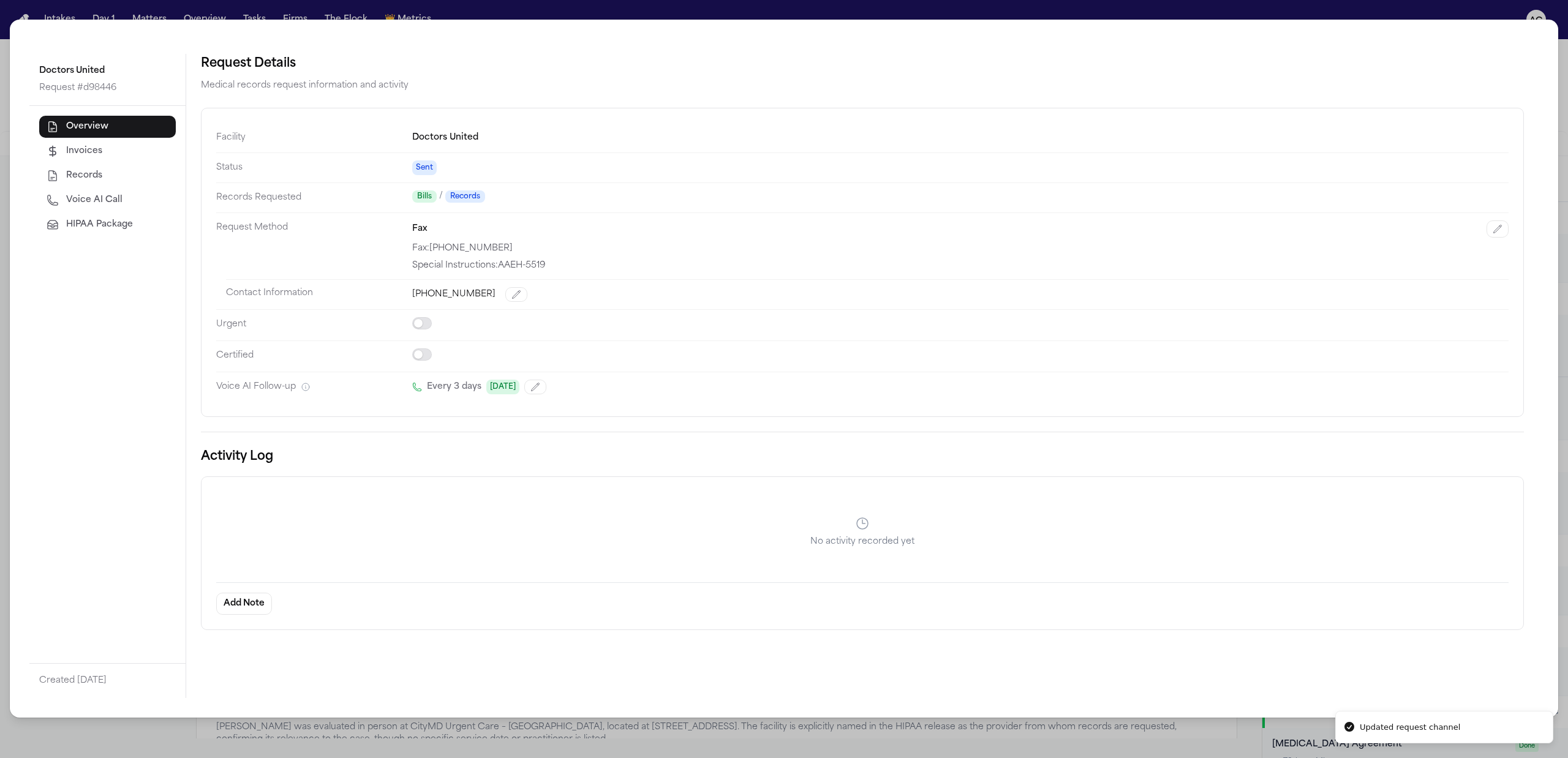
click at [1027, 12] on div "Doctors United Request # d98446 Overview Invoices Records Voice AI Call HIPAA P…" at bounding box center [784, 379] width 1568 height 758
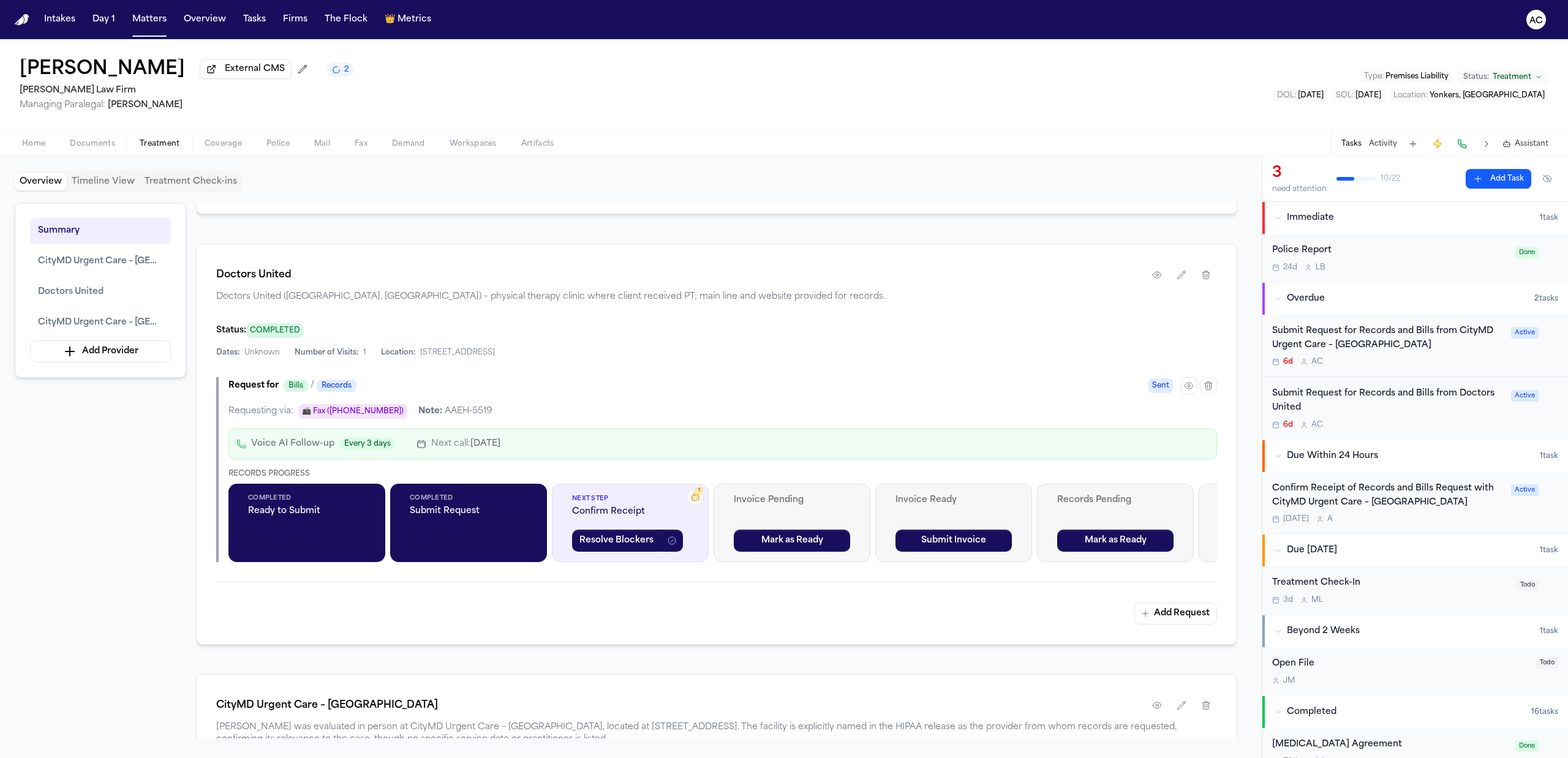
click at [1389, 400] on div "Submit Request for Records and Bills from Doctors United" at bounding box center [1388, 401] width 232 height 28
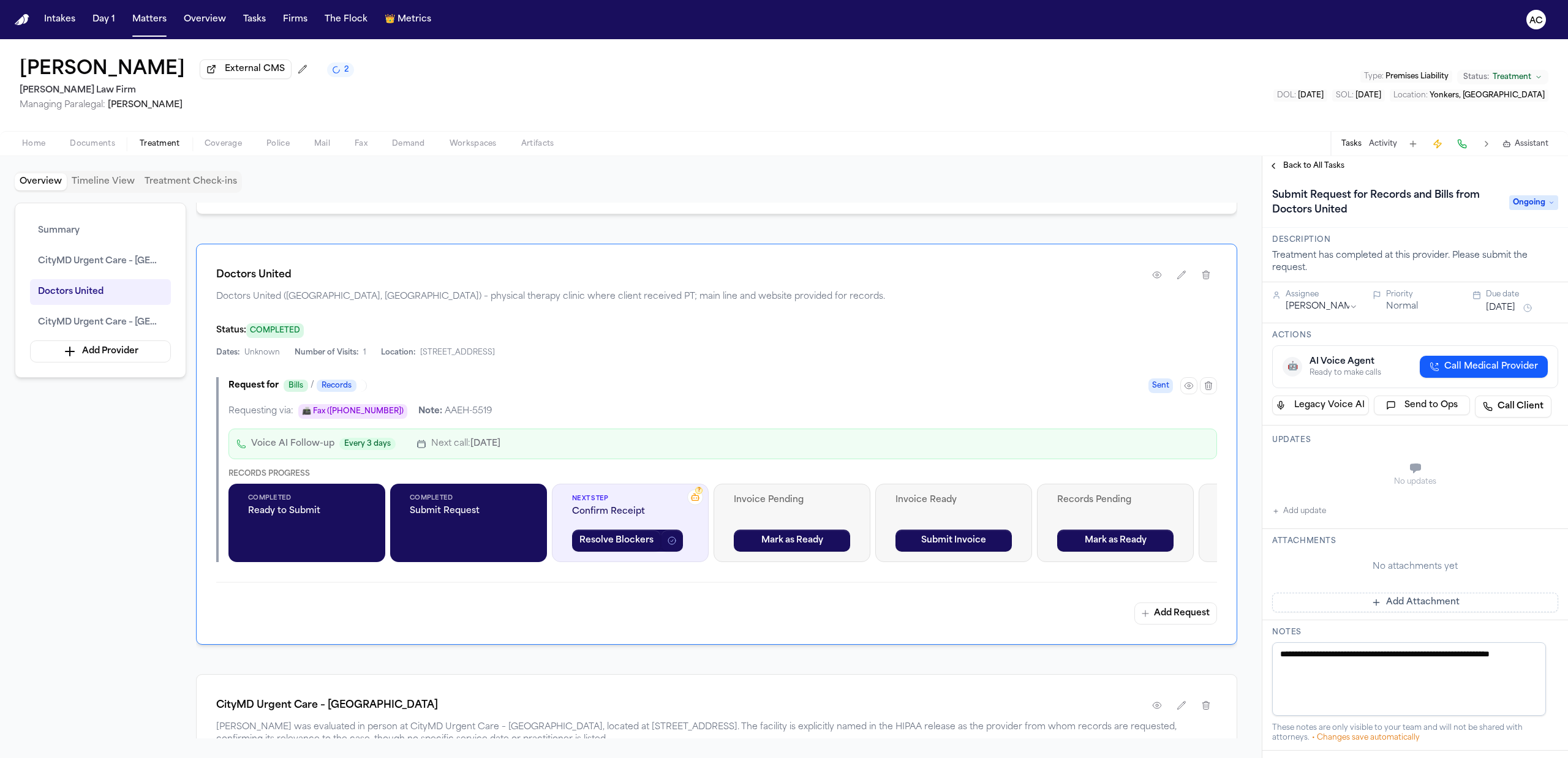
click at [1537, 196] on span "Ongoing" at bounding box center [1533, 203] width 49 height 15
click at [1495, 347] on div "Requested" at bounding box center [1490, 350] width 128 height 15
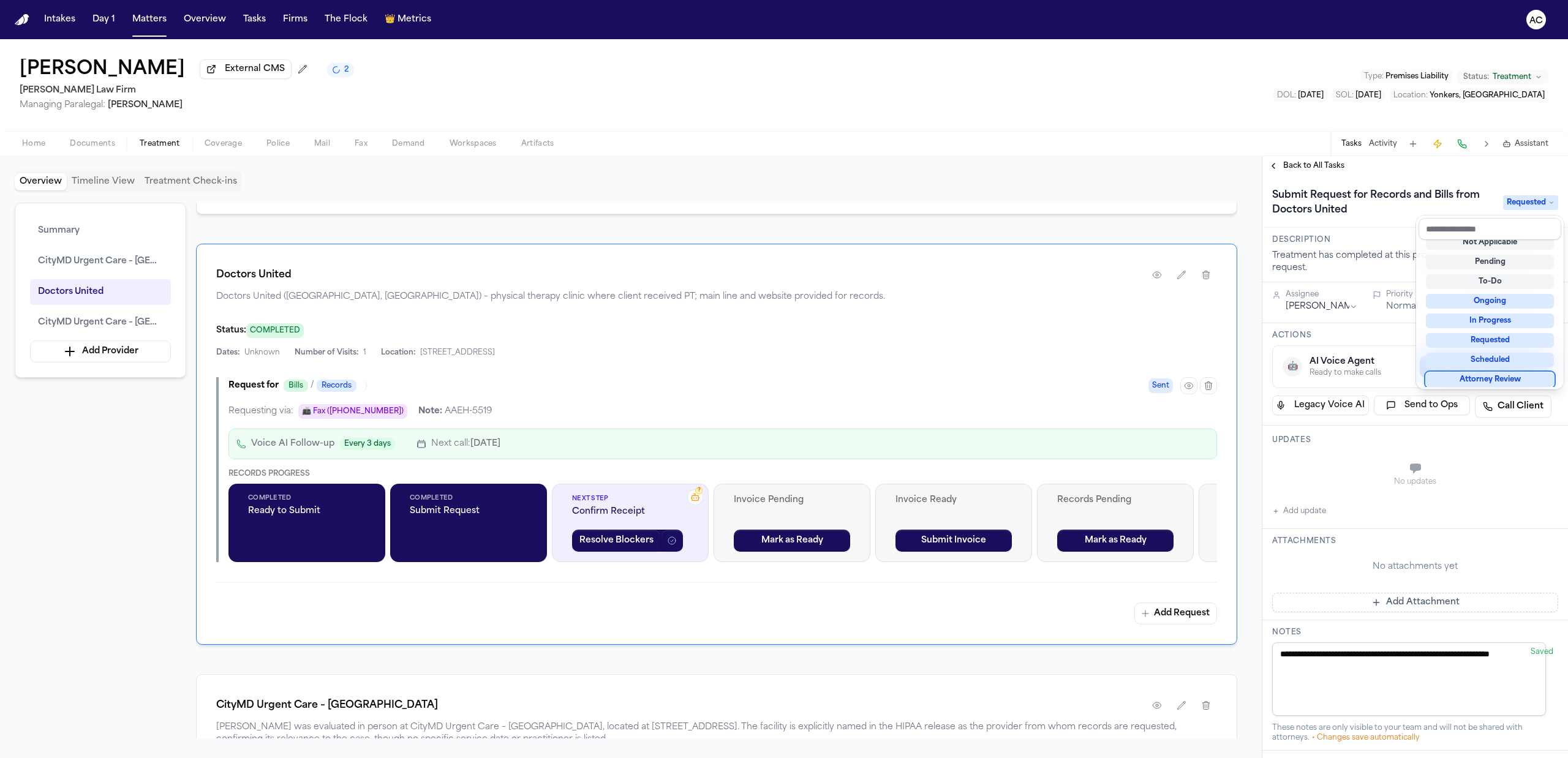
click at [1359, 481] on div "**********" at bounding box center [1415, 584] width 306 height 817
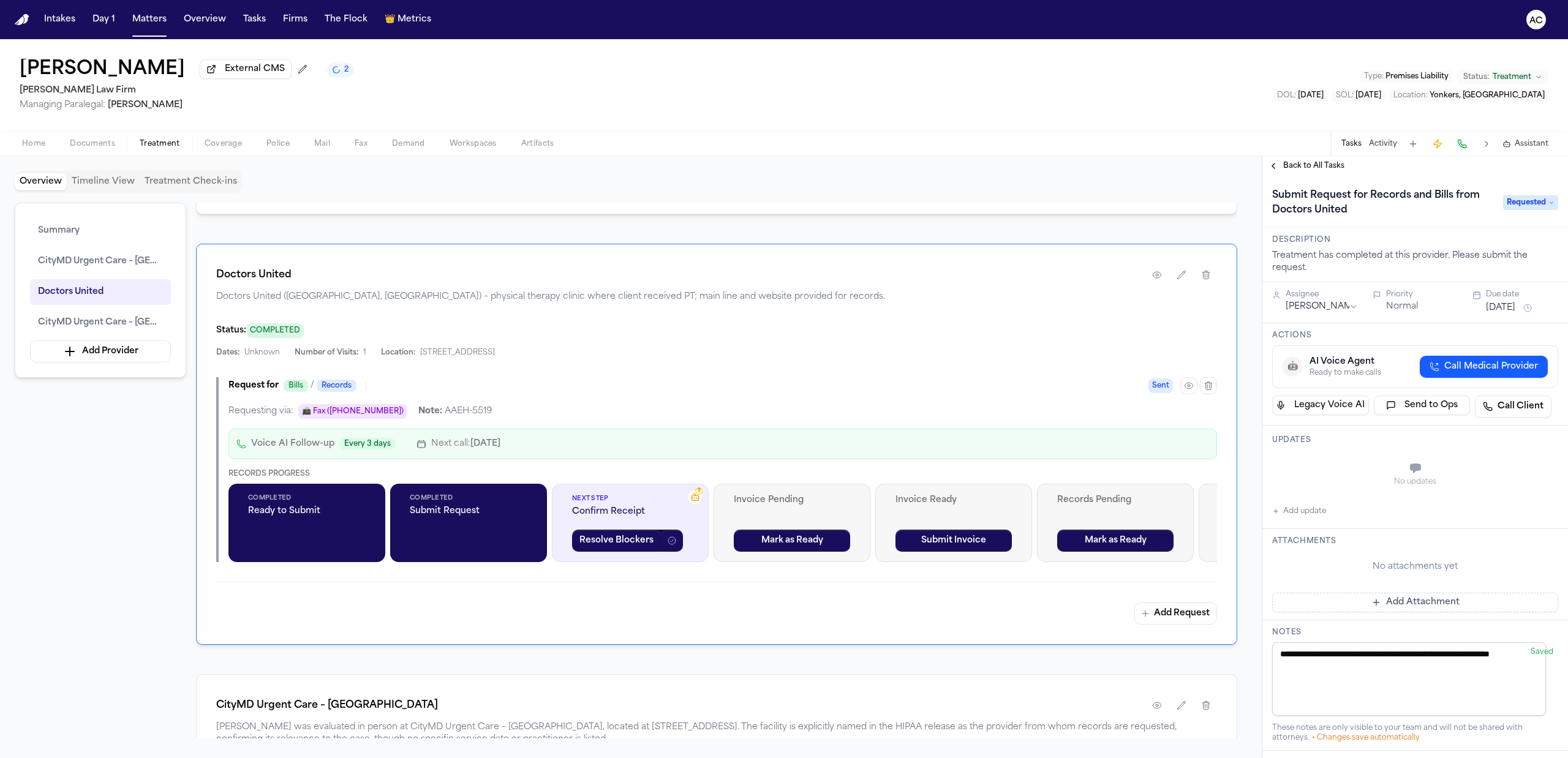
click at [1302, 515] on button "Add update" at bounding box center [1299, 512] width 54 height 15
click at [1297, 497] on button "Private" at bounding box center [1296, 499] width 9 height 9
click at [1317, 469] on textarea "Add your update" at bounding box center [1423, 470] width 262 height 25
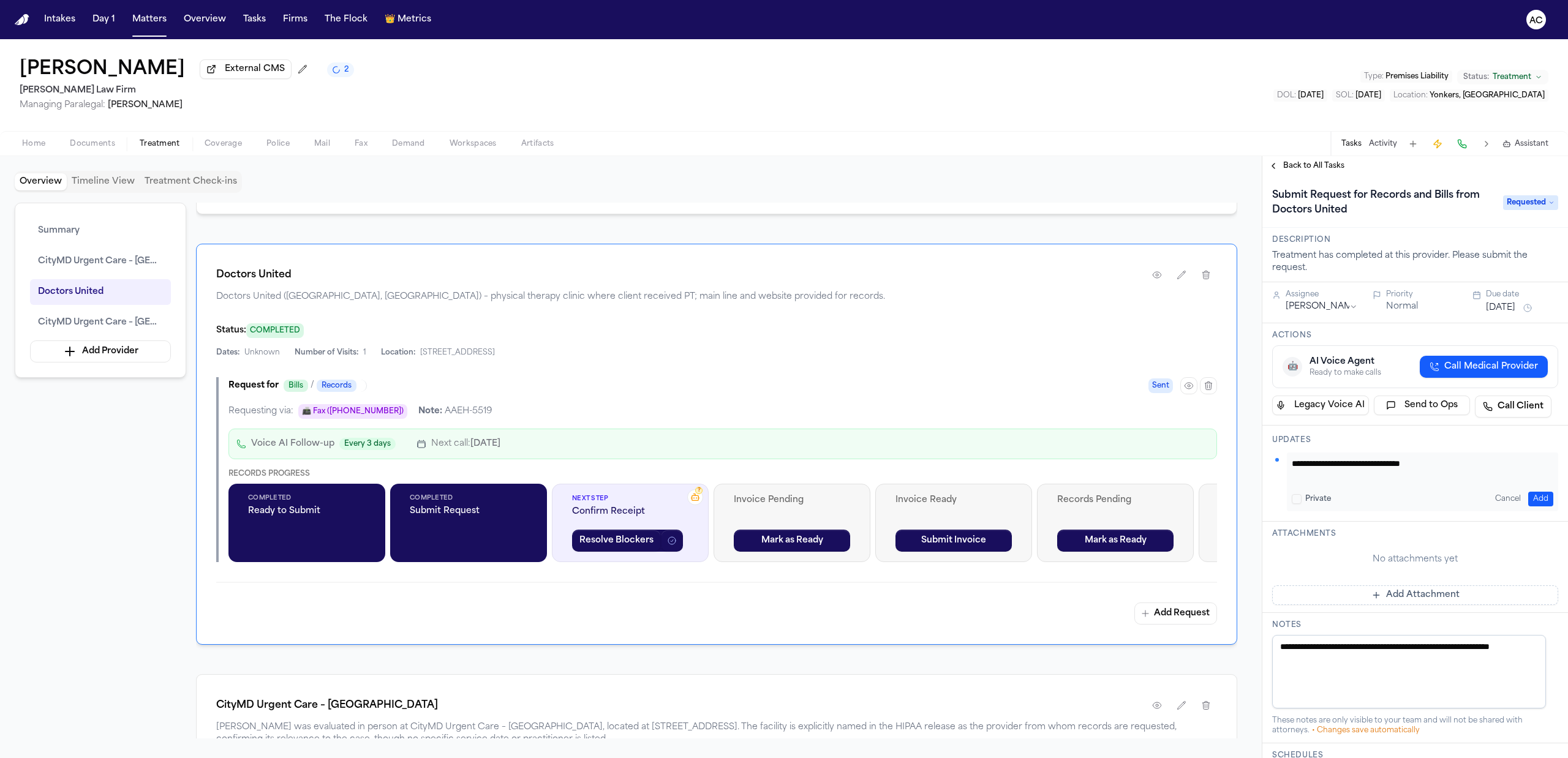
type textarea "**********"
click at [1529, 502] on button "Add" at bounding box center [1540, 499] width 25 height 15
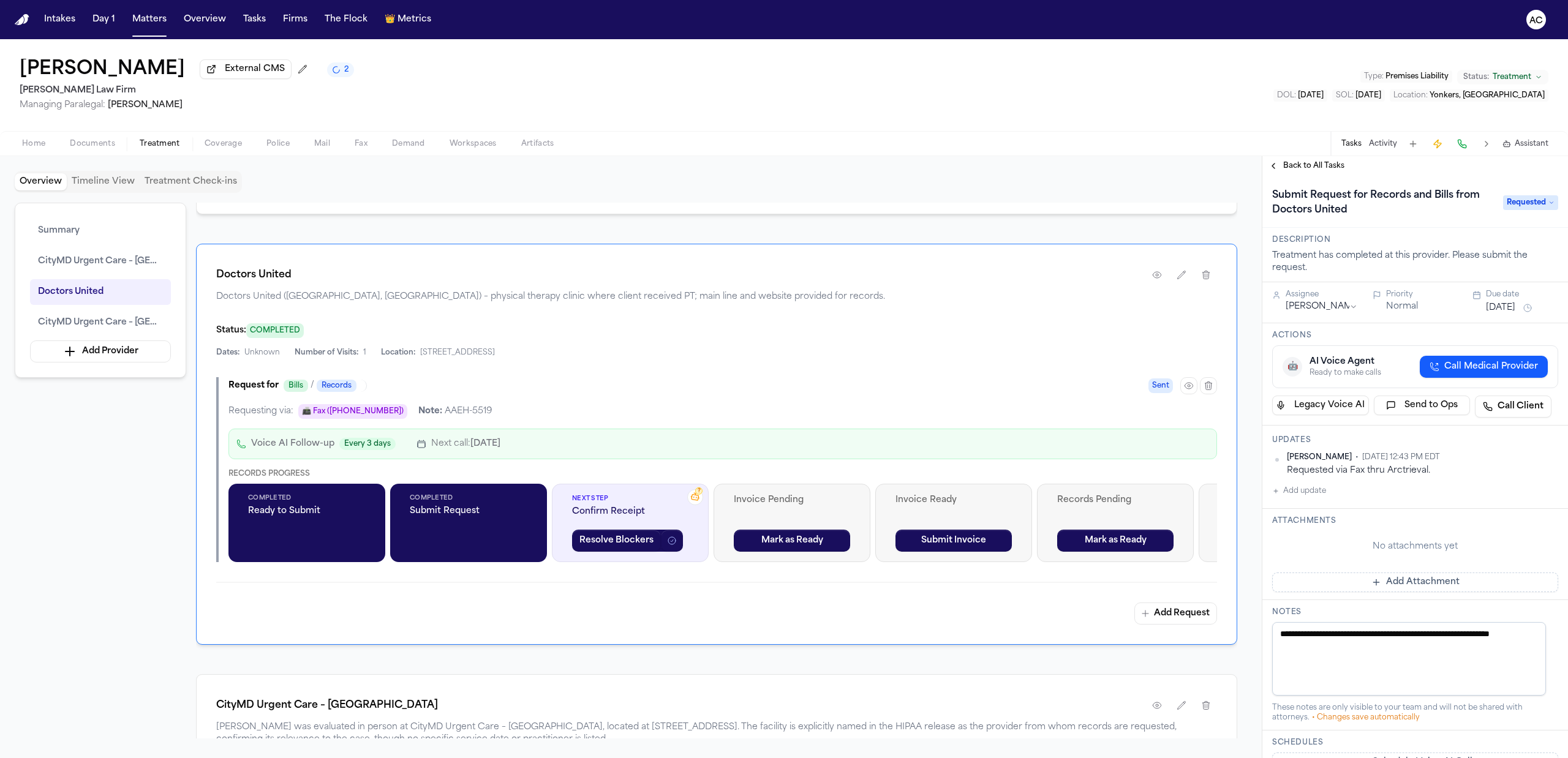
click at [1301, 170] on span "Back to All Tasks" at bounding box center [1314, 166] width 61 height 9
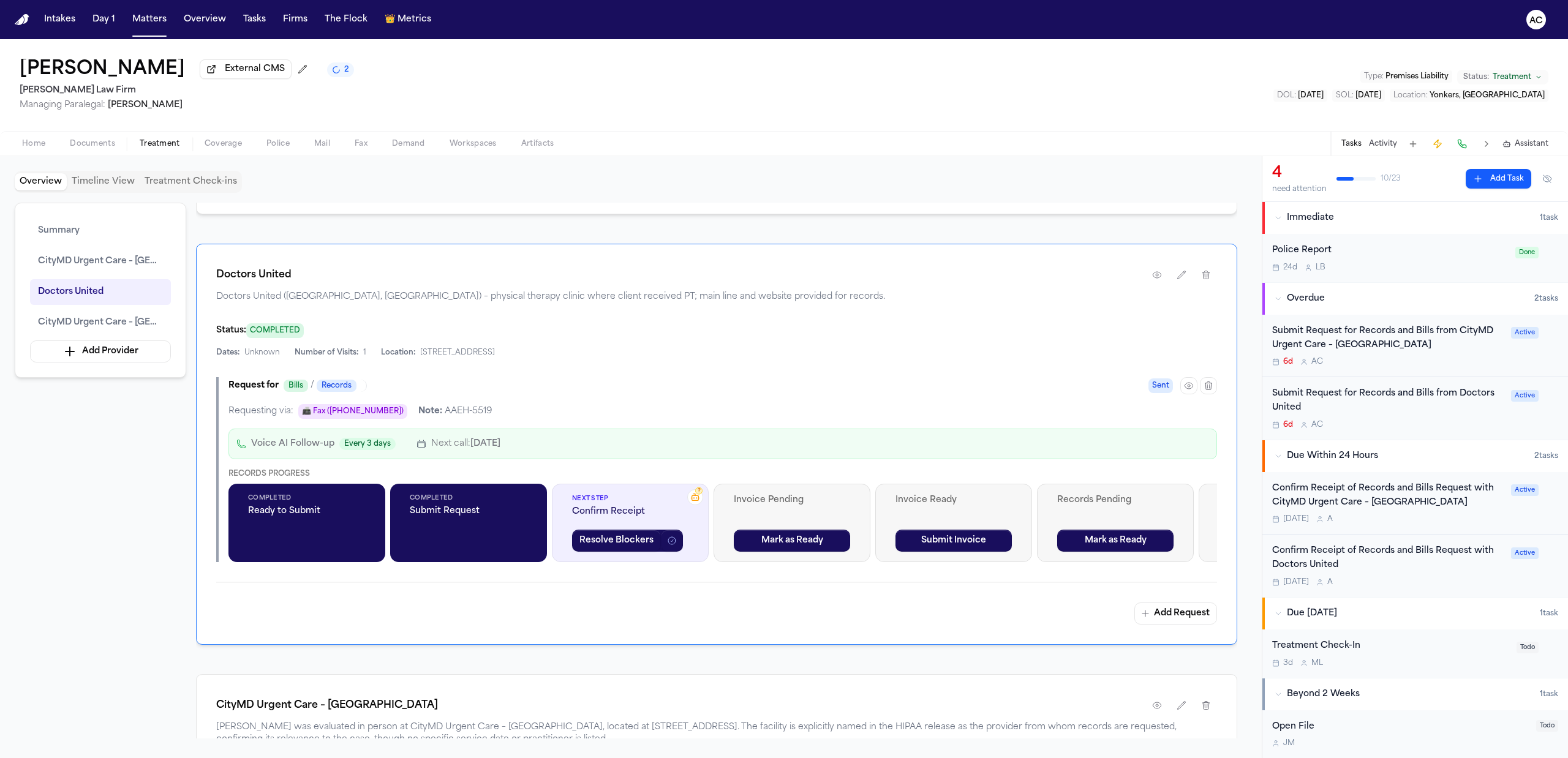
click at [1359, 342] on div "Submit Request for Records and Bills from CityMD Urgent Care – Yonkers South Br…" at bounding box center [1388, 339] width 232 height 28
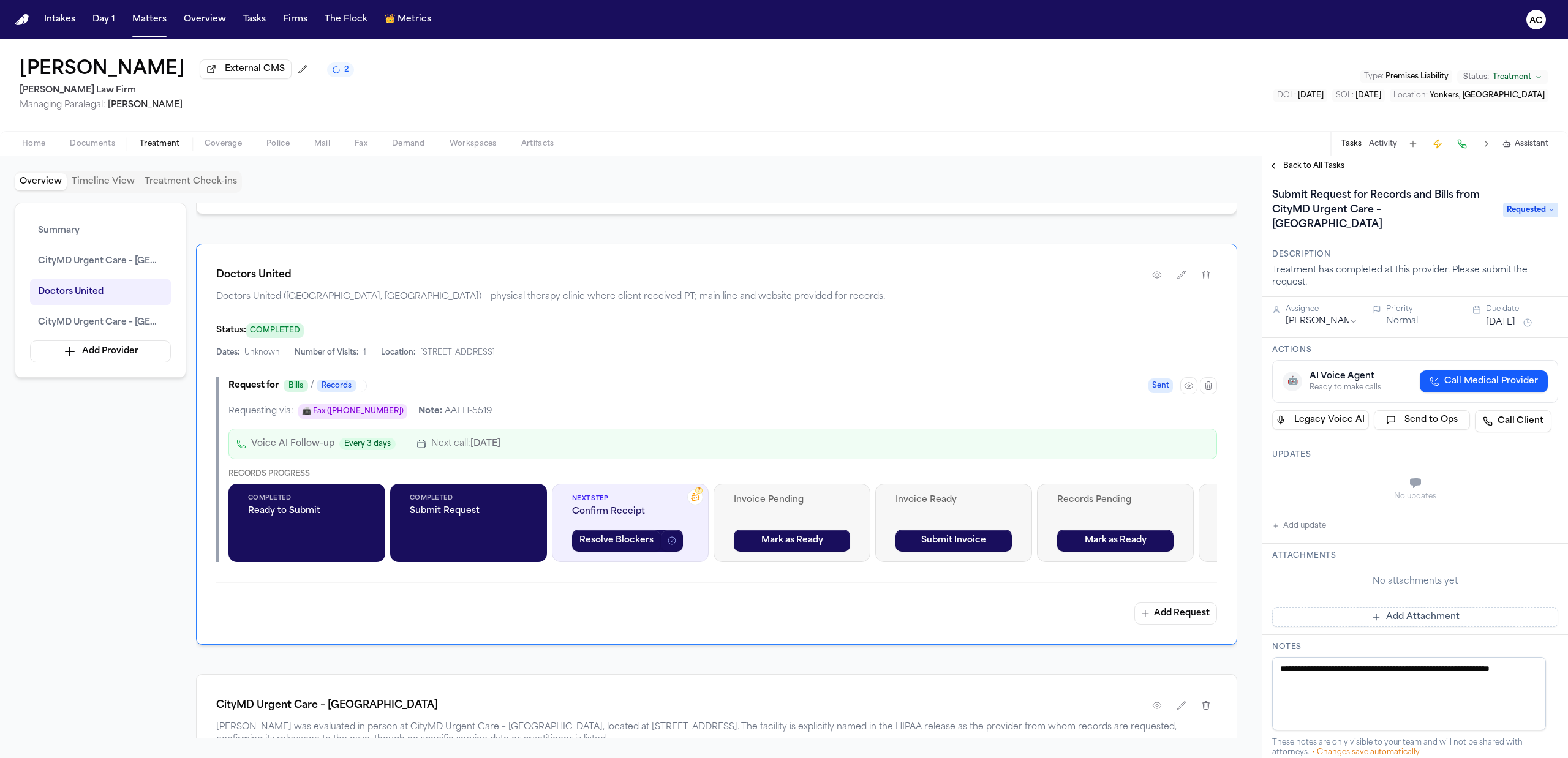
click at [1311, 520] on button "Add update" at bounding box center [1299, 526] width 54 height 15
click at [1341, 479] on textarea "Add your update" at bounding box center [1423, 485] width 262 height 25
click at [1309, 517] on label "Private" at bounding box center [1317, 513] width 25 height 9
click at [1301, 517] on button "Private" at bounding box center [1296, 513] width 9 height 9
click at [1309, 485] on textarea "Add your update" at bounding box center [1423, 485] width 262 height 25
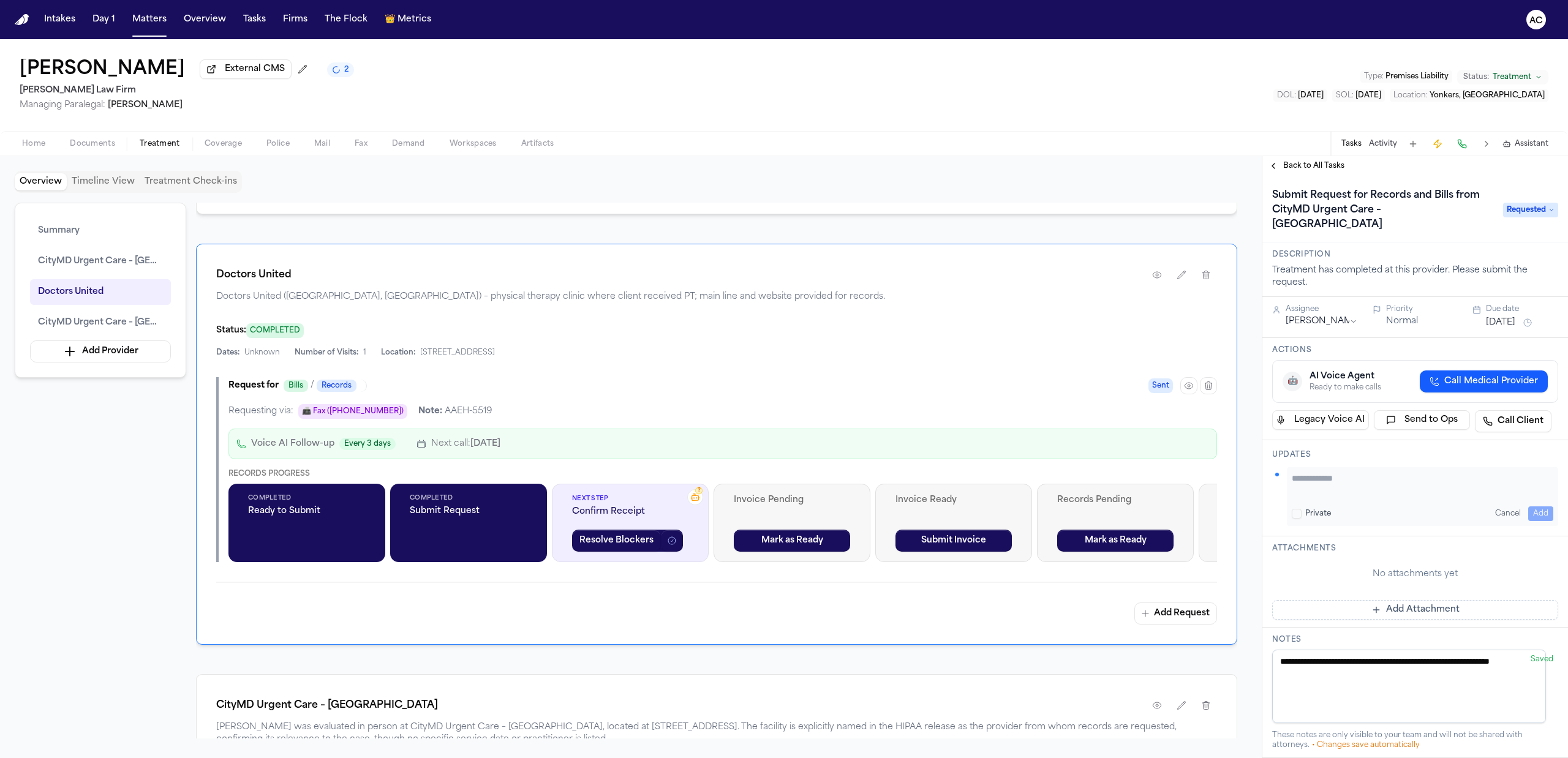
paste textarea "**********"
type textarea "**********"
click at [1531, 511] on button "Add" at bounding box center [1540, 514] width 25 height 15
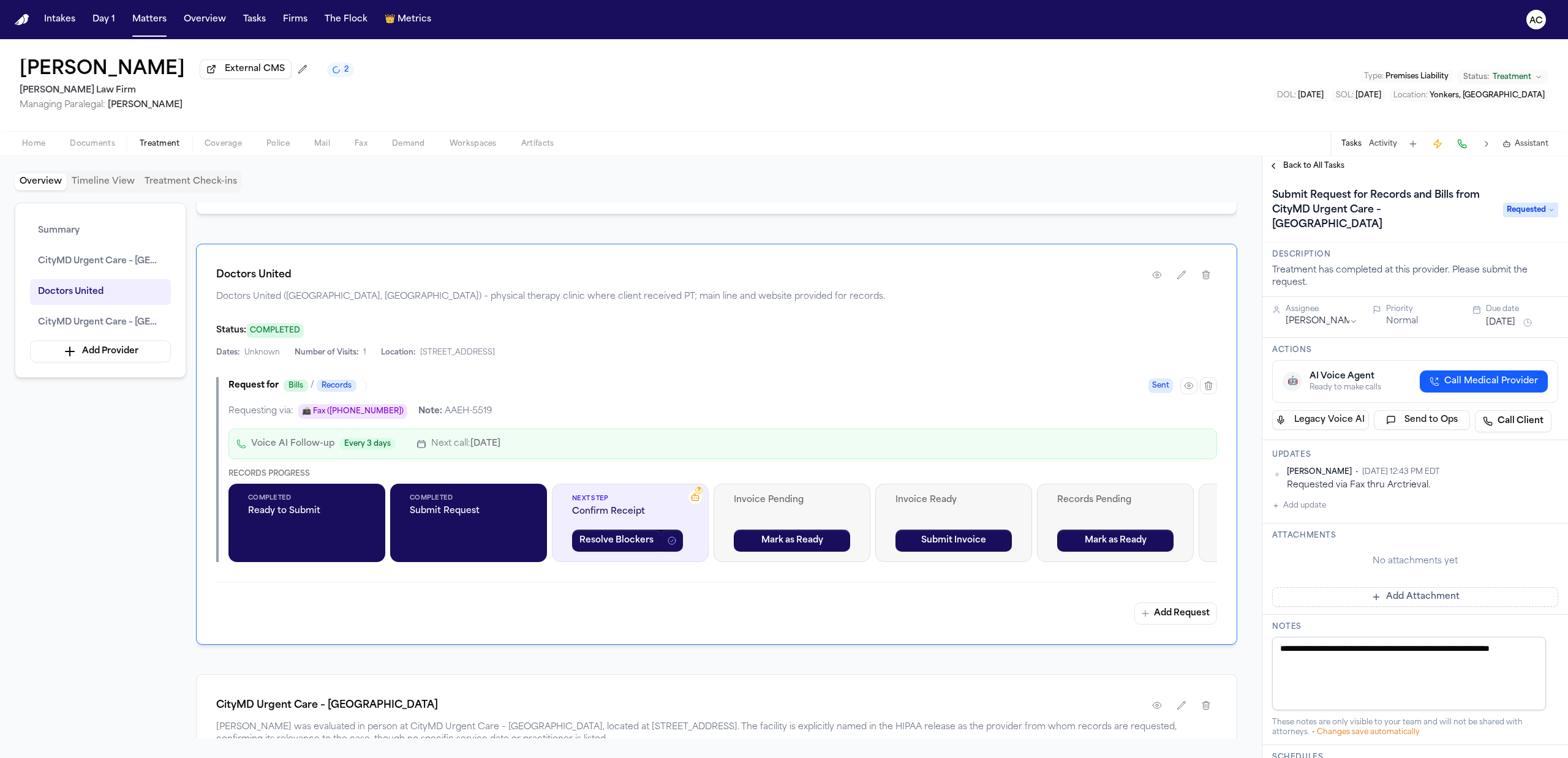
click at [1313, 166] on span "Back to All Tasks" at bounding box center [1314, 166] width 61 height 9
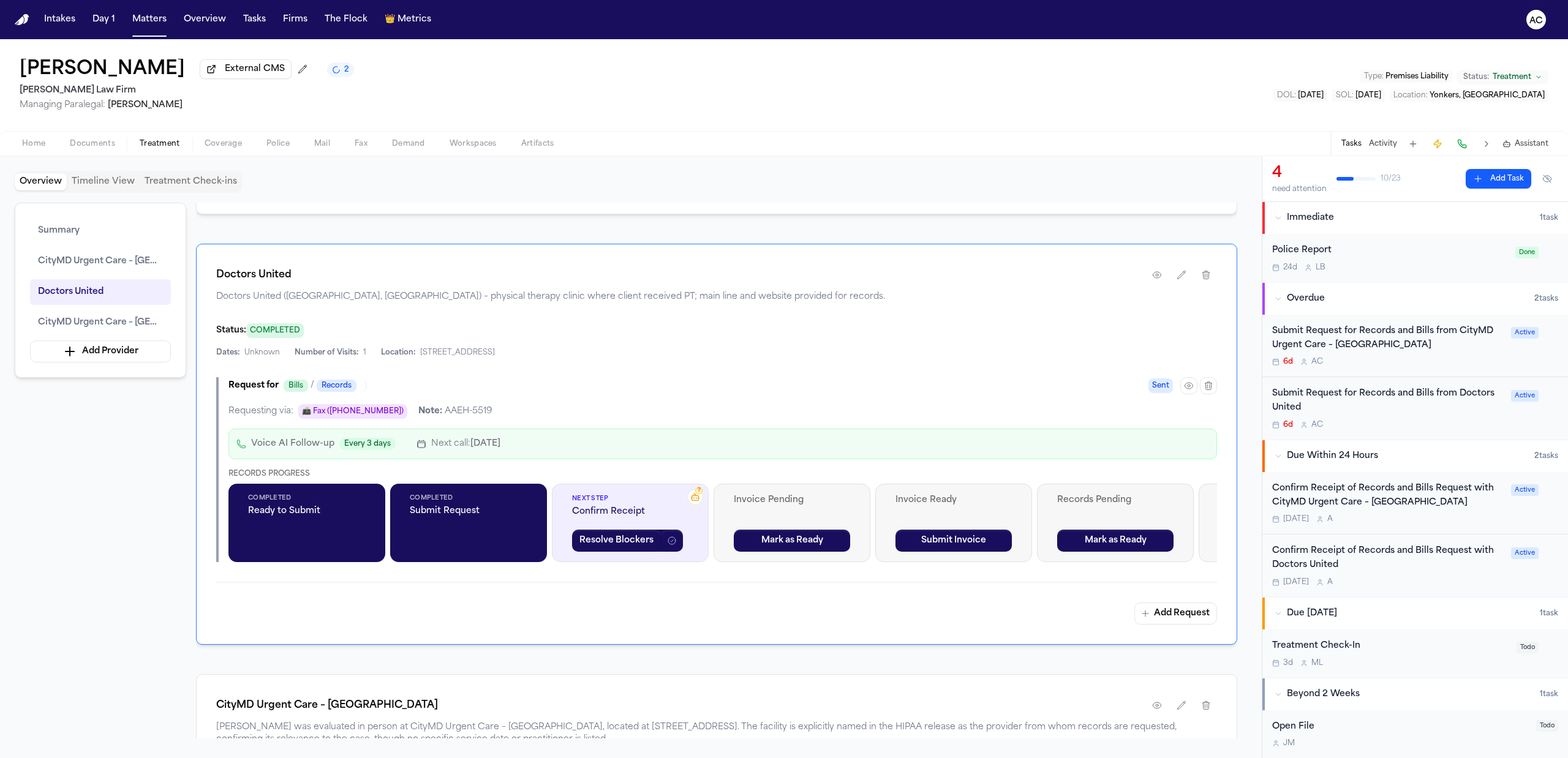
click at [1365, 326] on div "Submit Request for Records and Bills from CityMD Urgent Care – Yonkers South Br…" at bounding box center [1388, 339] width 232 height 28
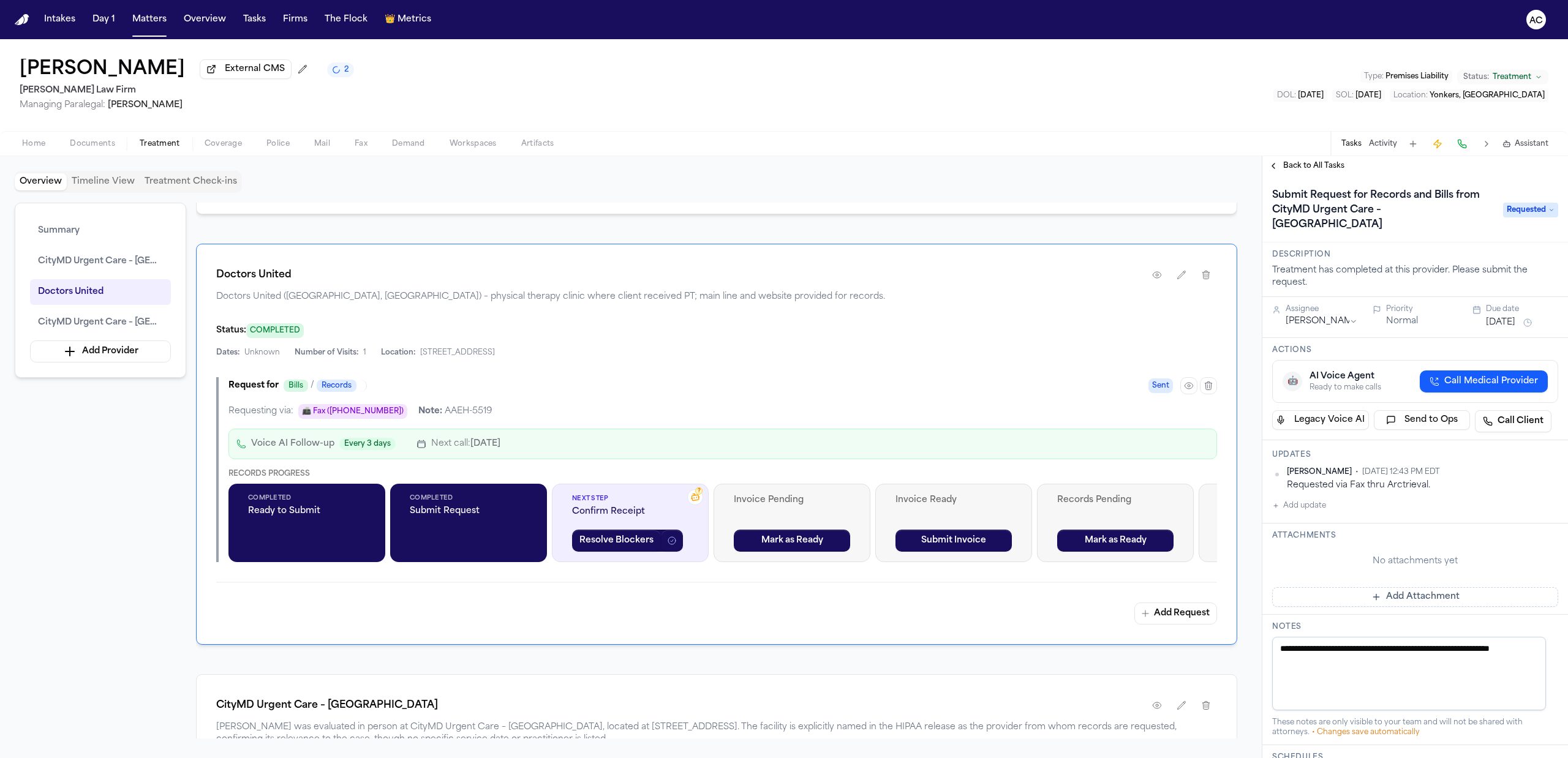
click at [1325, 159] on div "Back to All Tasks" at bounding box center [1415, 166] width 306 height 20
click at [1331, 161] on span "Back to All Tasks" at bounding box center [1314, 166] width 61 height 9
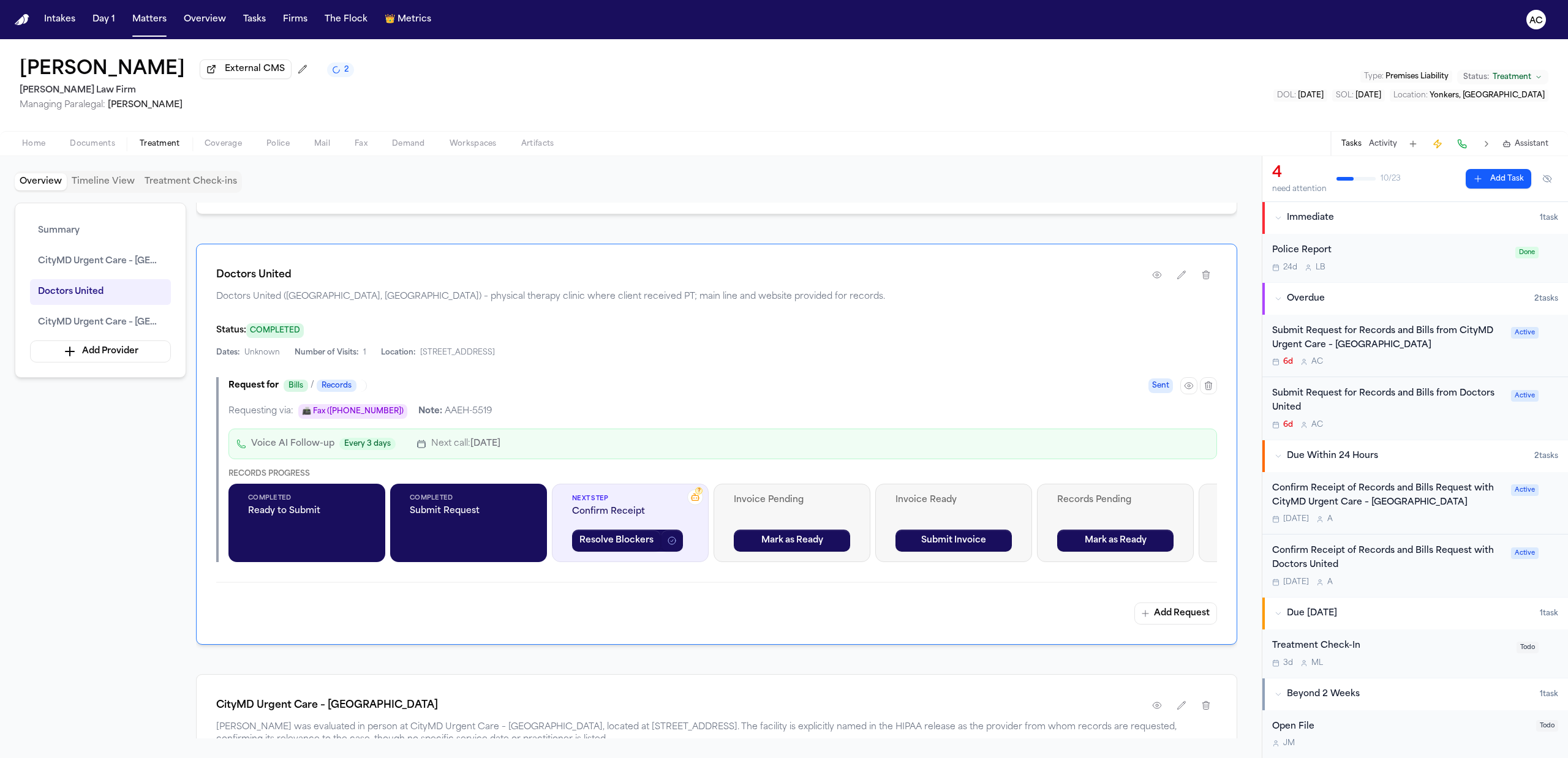
click at [1331, 395] on div "Submit Request for Records and Bills from Doctors United" at bounding box center [1388, 401] width 232 height 28
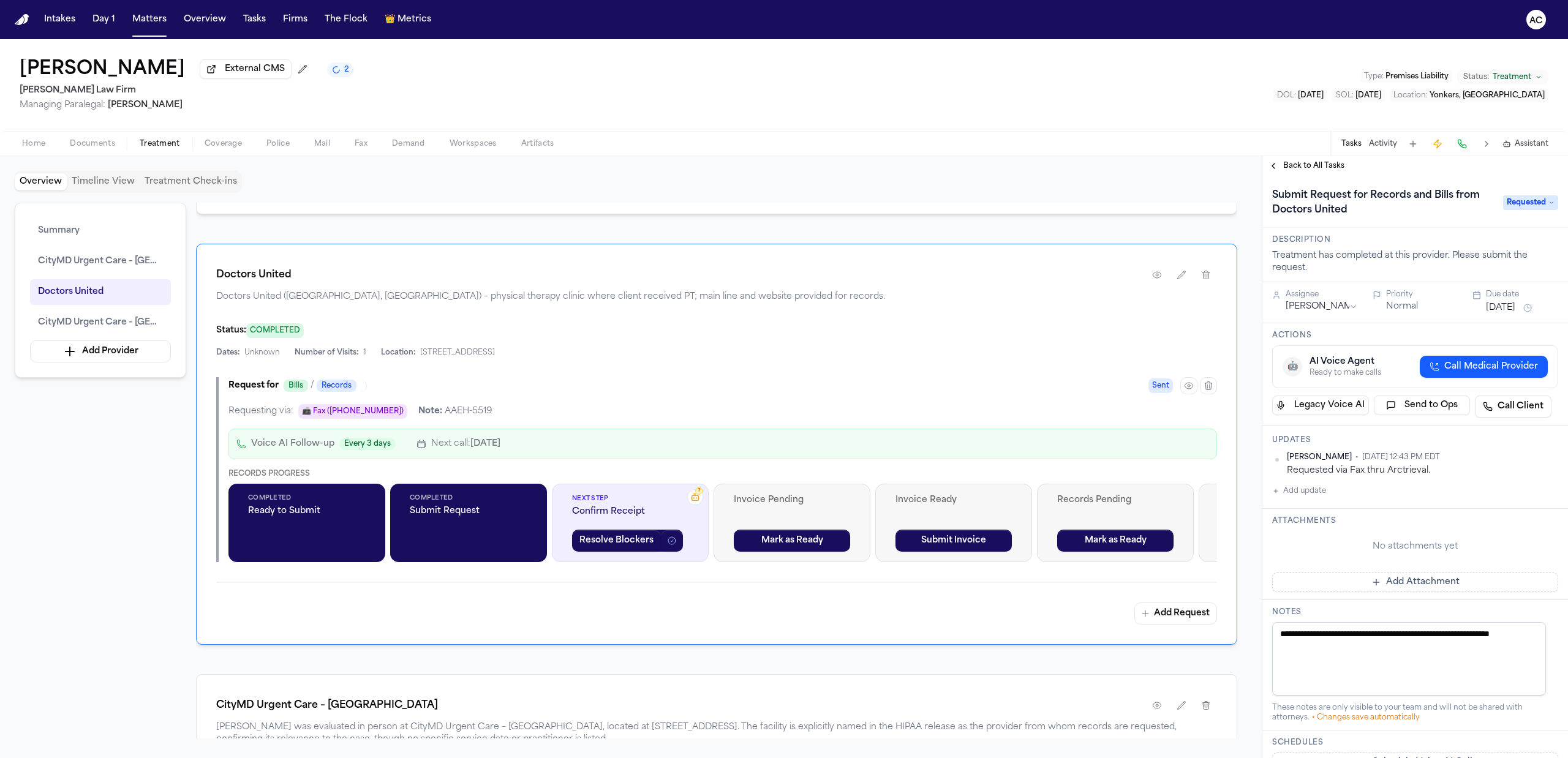
click at [1513, 206] on span "Requested" at bounding box center [1530, 203] width 55 height 15
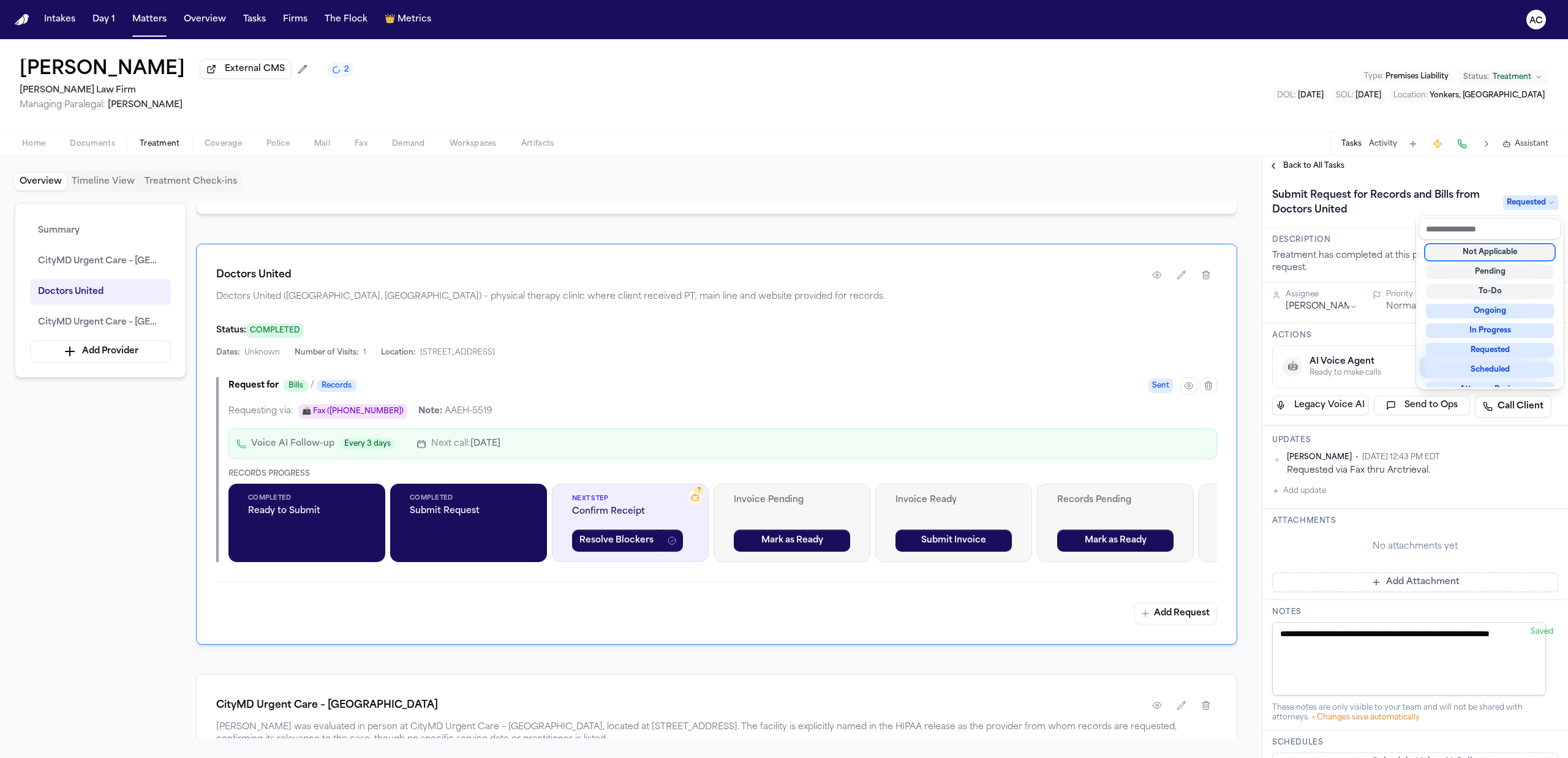
click at [1487, 158] on div "**********" at bounding box center [1415, 457] width 306 height 602
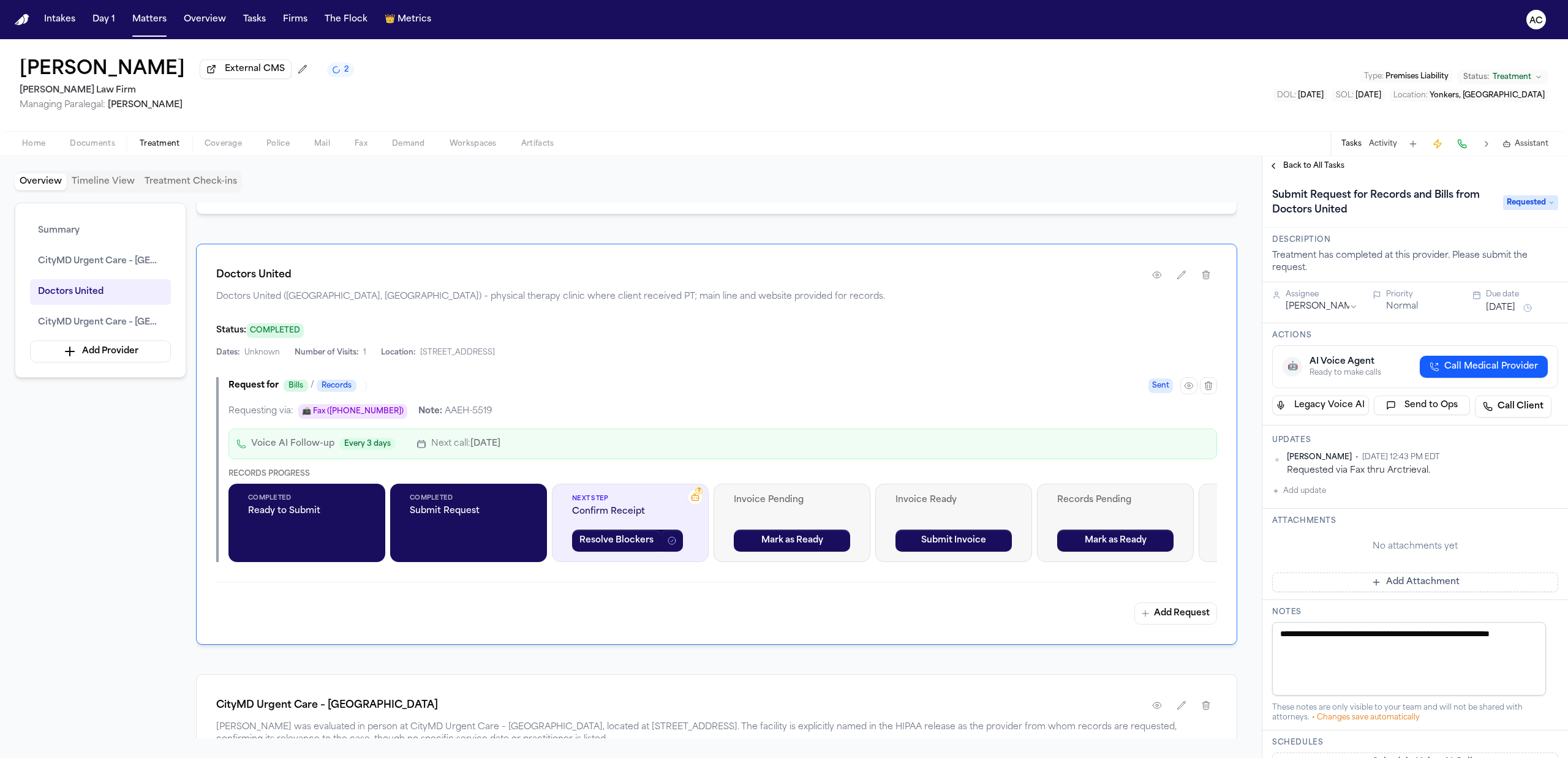
click at [1312, 165] on span "Back to All Tasks" at bounding box center [1314, 166] width 61 height 9
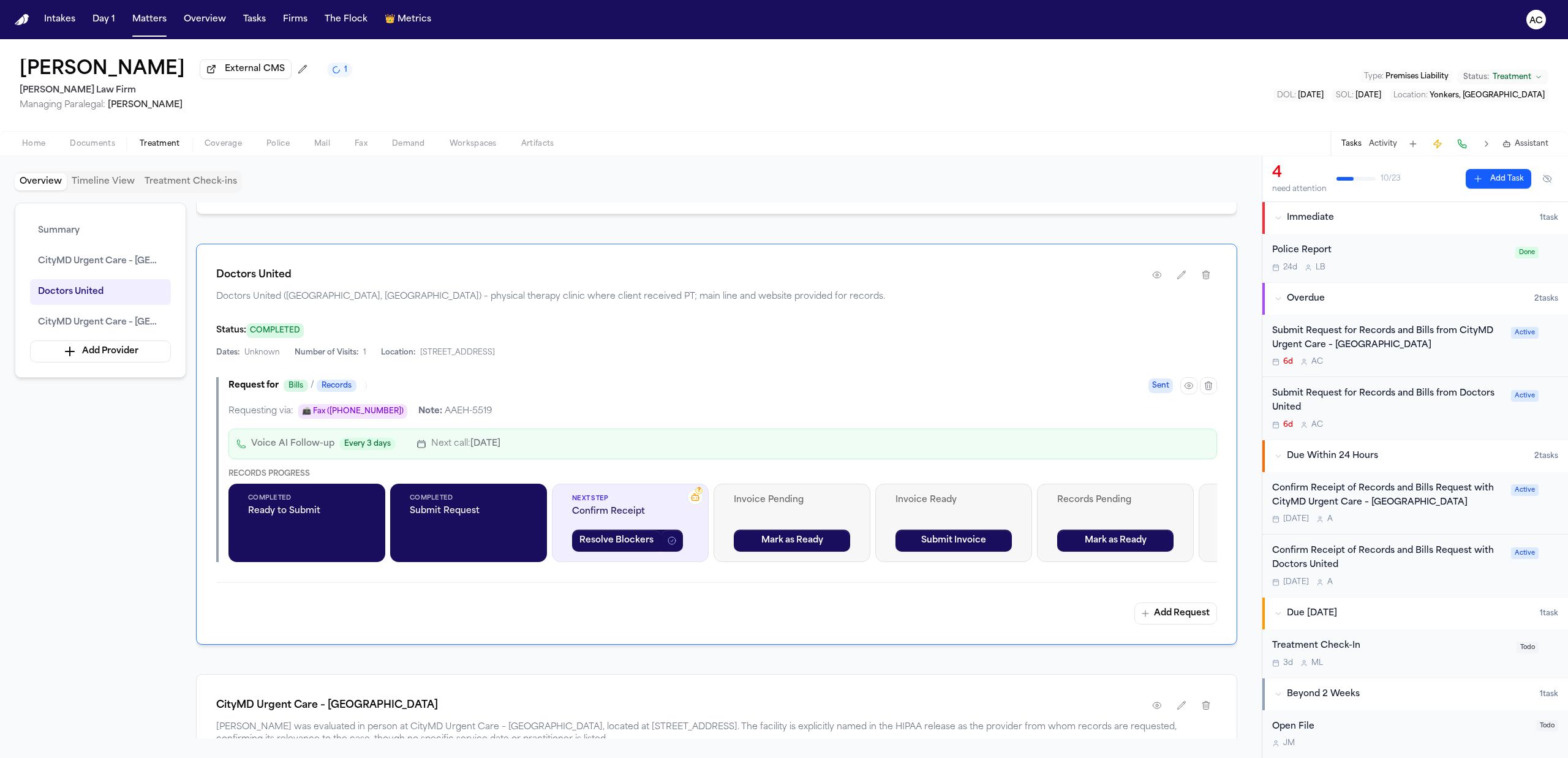
click at [92, 503] on div "Summary CityMD Urgent Care – Yonkers South Broadway Doctors United CityMD Urgen…" at bounding box center [631, 470] width 1232 height 536
click at [1365, 348] on div "Submit Request for Records and Bills from CityMD Urgent Care – Yonkers South Br…" at bounding box center [1388, 339] width 232 height 28
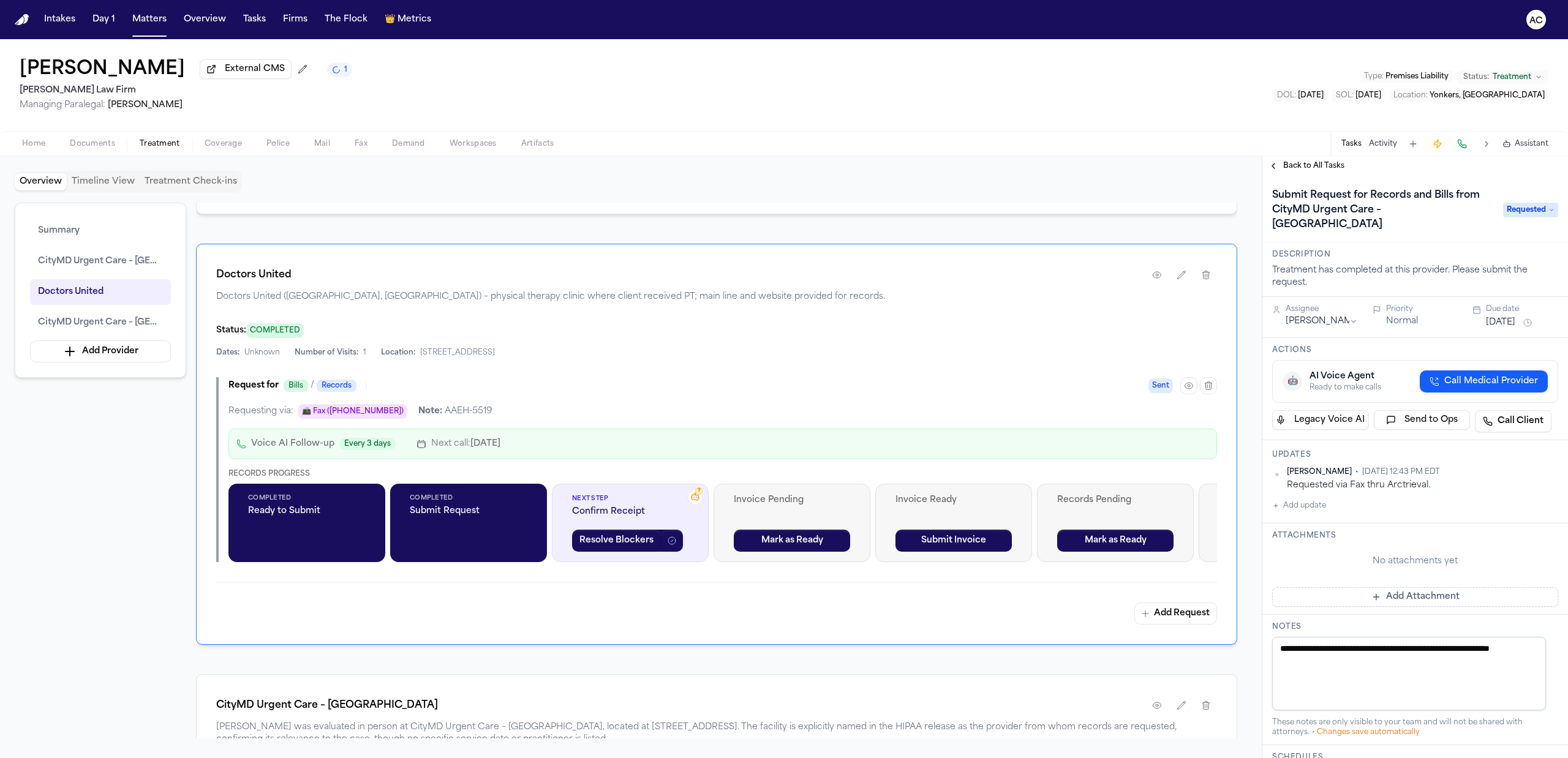
click at [1514, 212] on span "Requested" at bounding box center [1530, 210] width 55 height 15
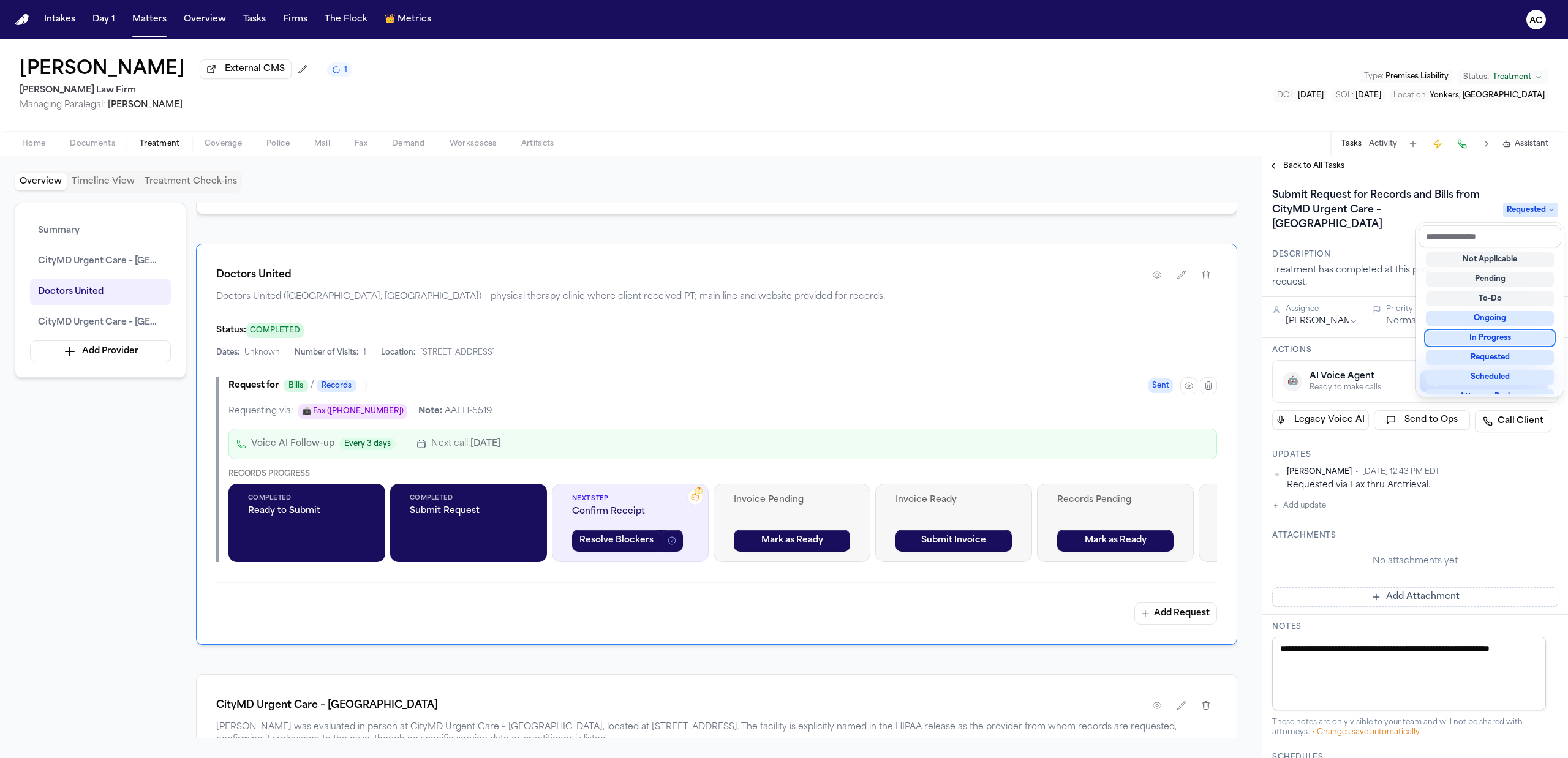
scroll to position [81, 0]
click at [1375, 289] on div "**********" at bounding box center [1415, 581] width 306 height 812
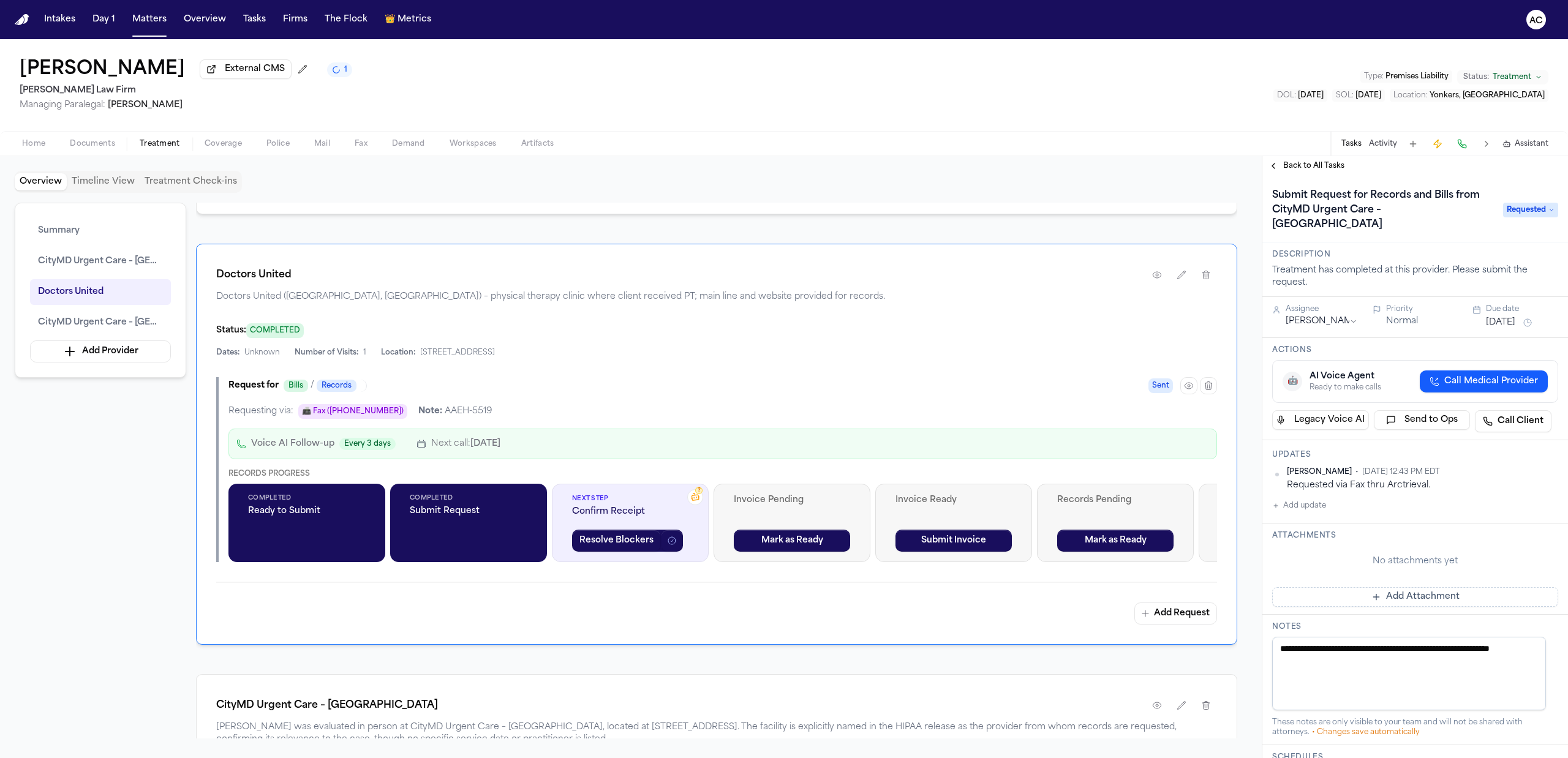
click at [1300, 162] on span "Back to All Tasks" at bounding box center [1314, 166] width 61 height 9
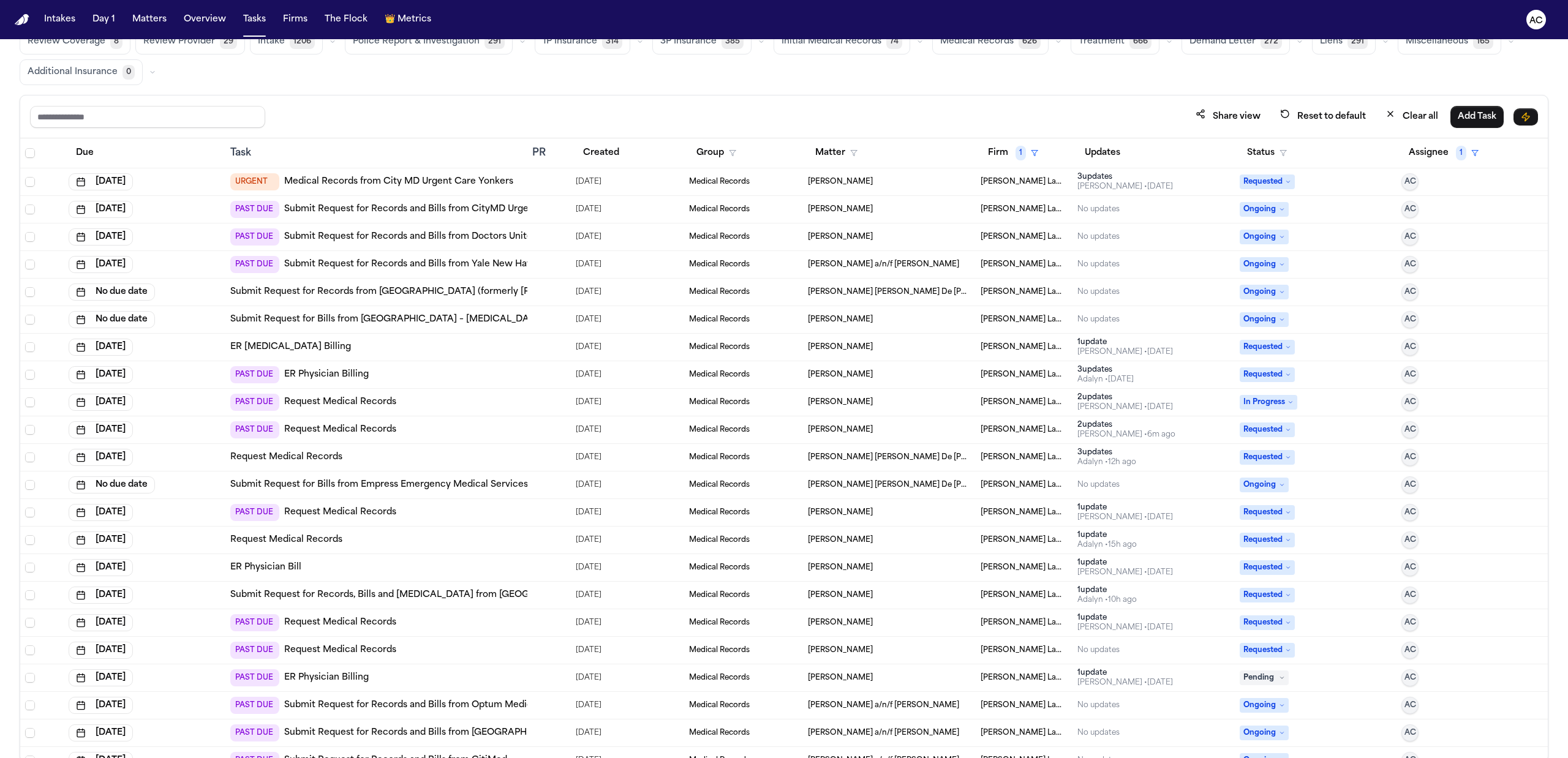
scroll to position [76, 0]
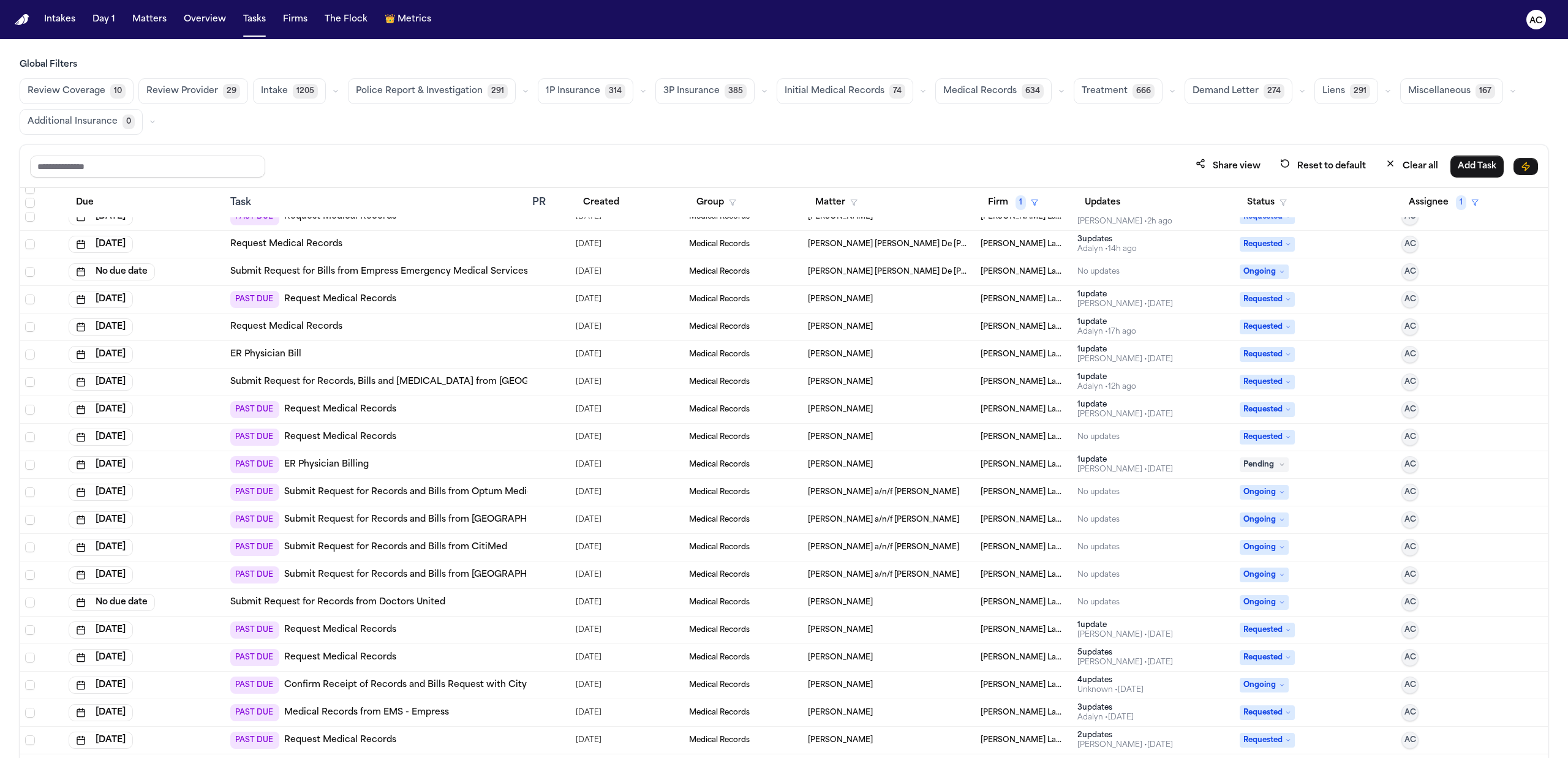
scroll to position [245, 0]
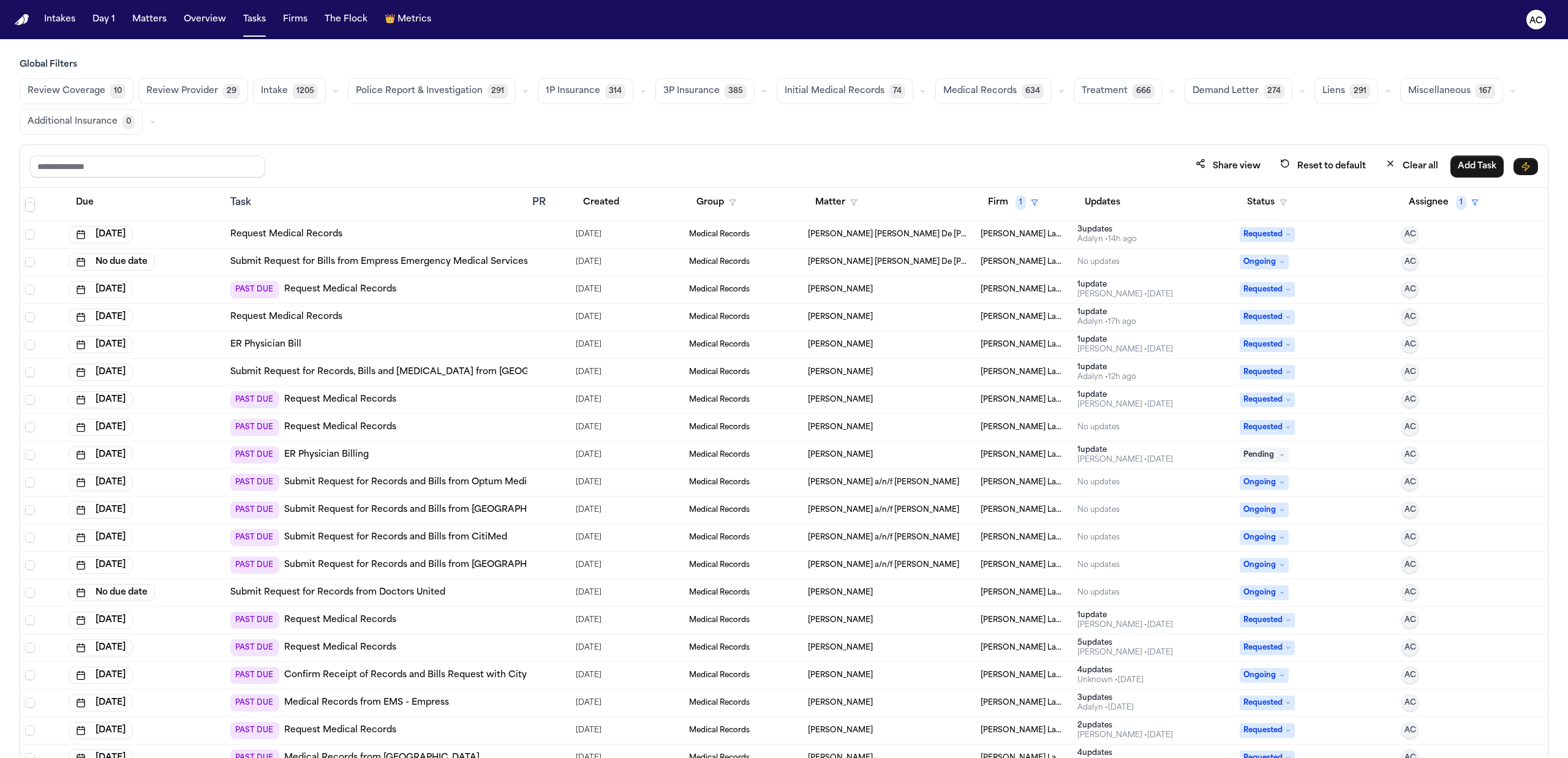
click at [312, 456] on link "ER Physician Billing" at bounding box center [326, 455] width 84 height 12
click at [1275, 457] on span "Pending" at bounding box center [1264, 455] width 49 height 15
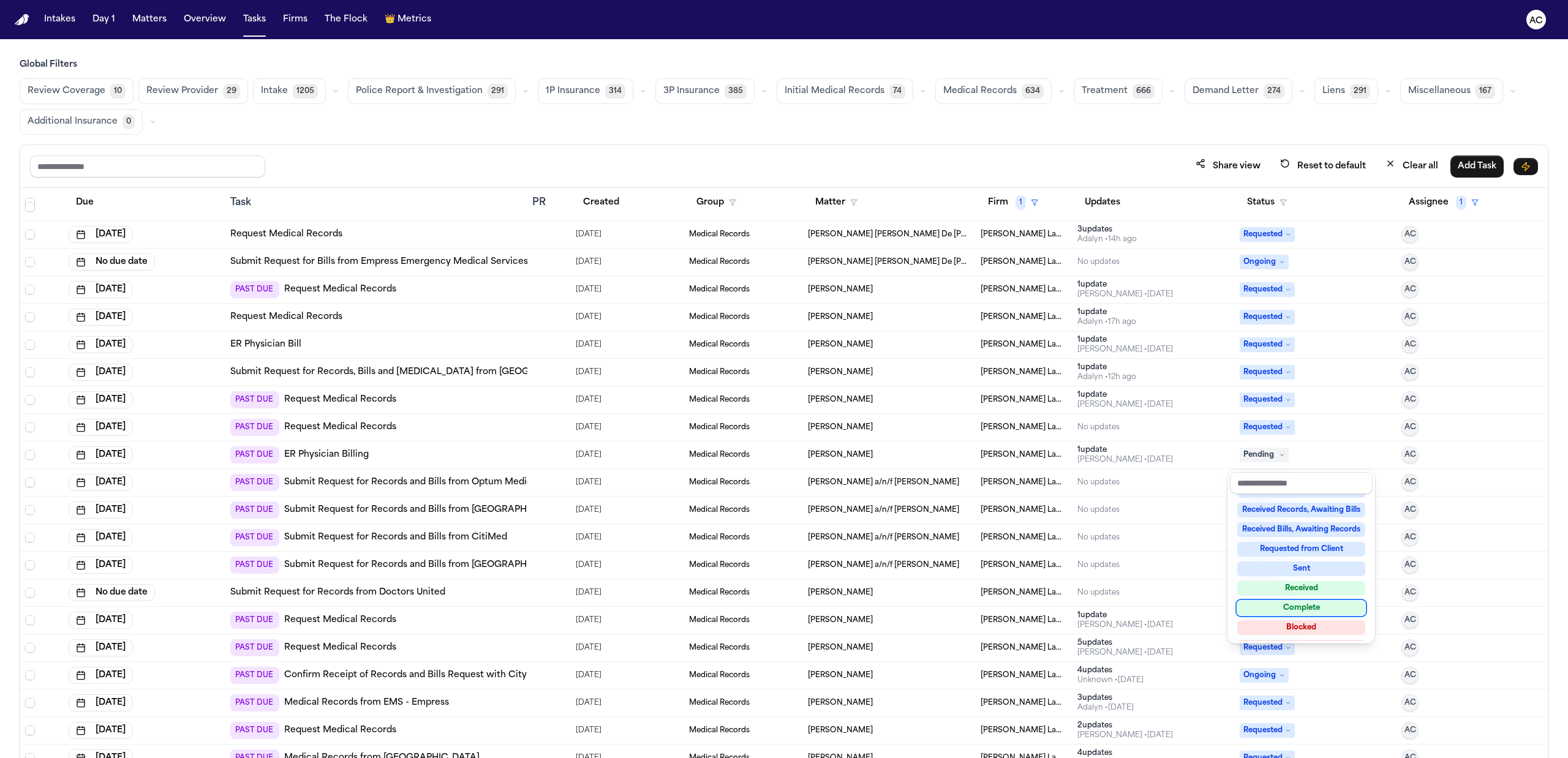
scroll to position [191, 0]
click at [1104, 169] on div "Share view Reset to default Clear all Add Task Due Task PR Created Group Matter…" at bounding box center [784, 478] width 1529 height 668
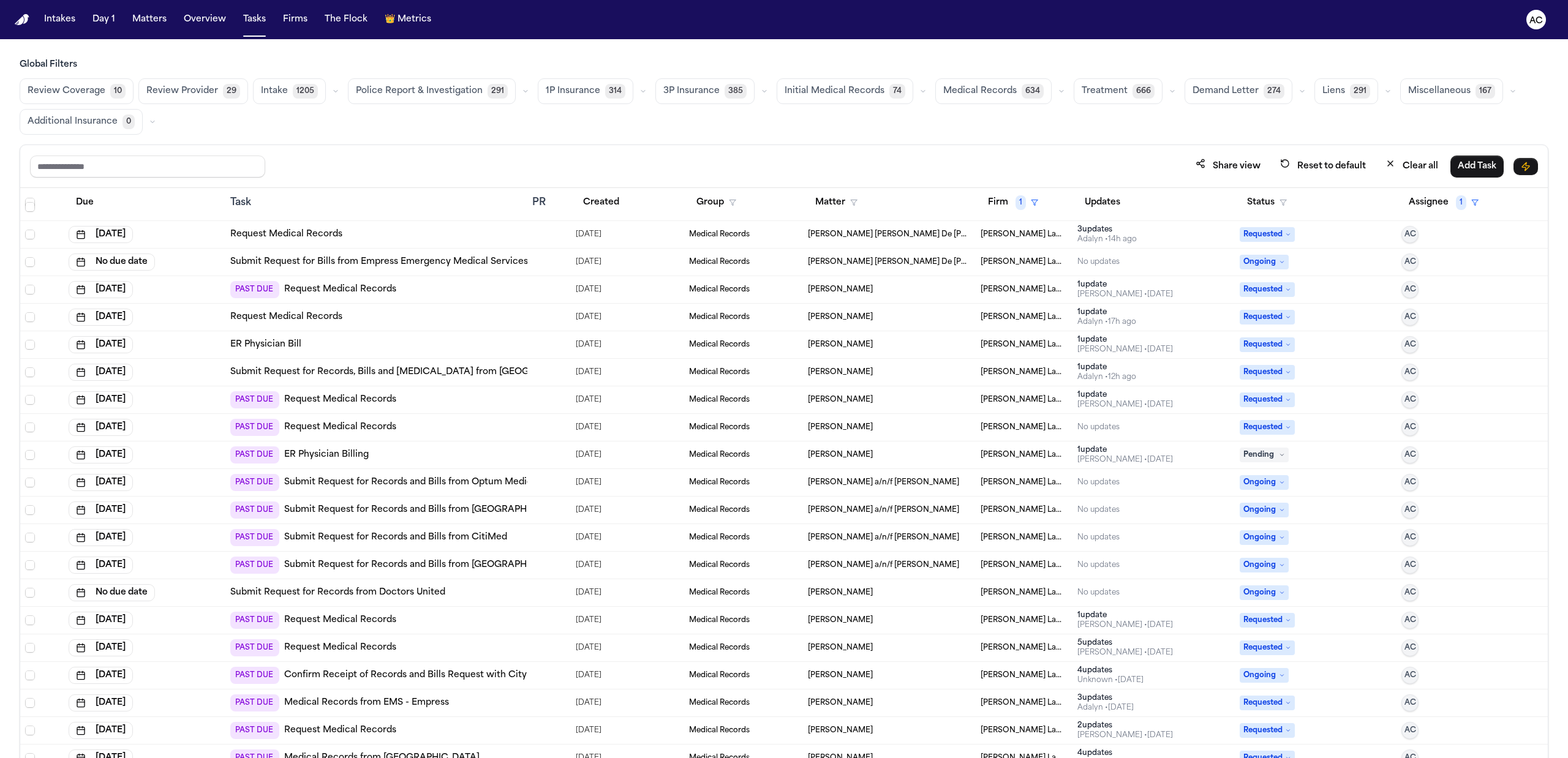
click at [481, 485] on link "Submit Request for Records and Bills from Optum Medical Care – Pediatrics" at bounding box center [450, 483] width 332 height 12
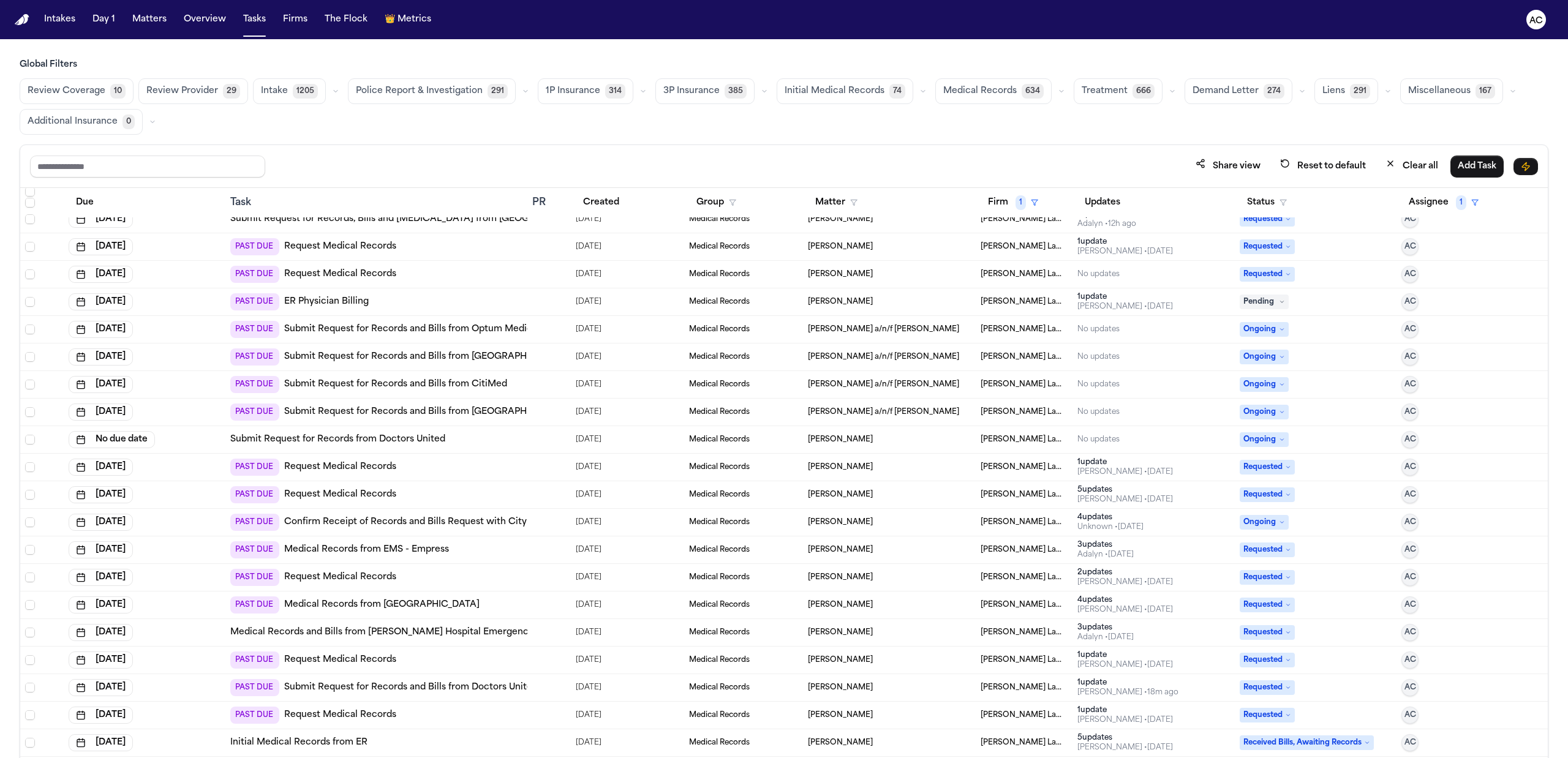
scroll to position [76, 0]
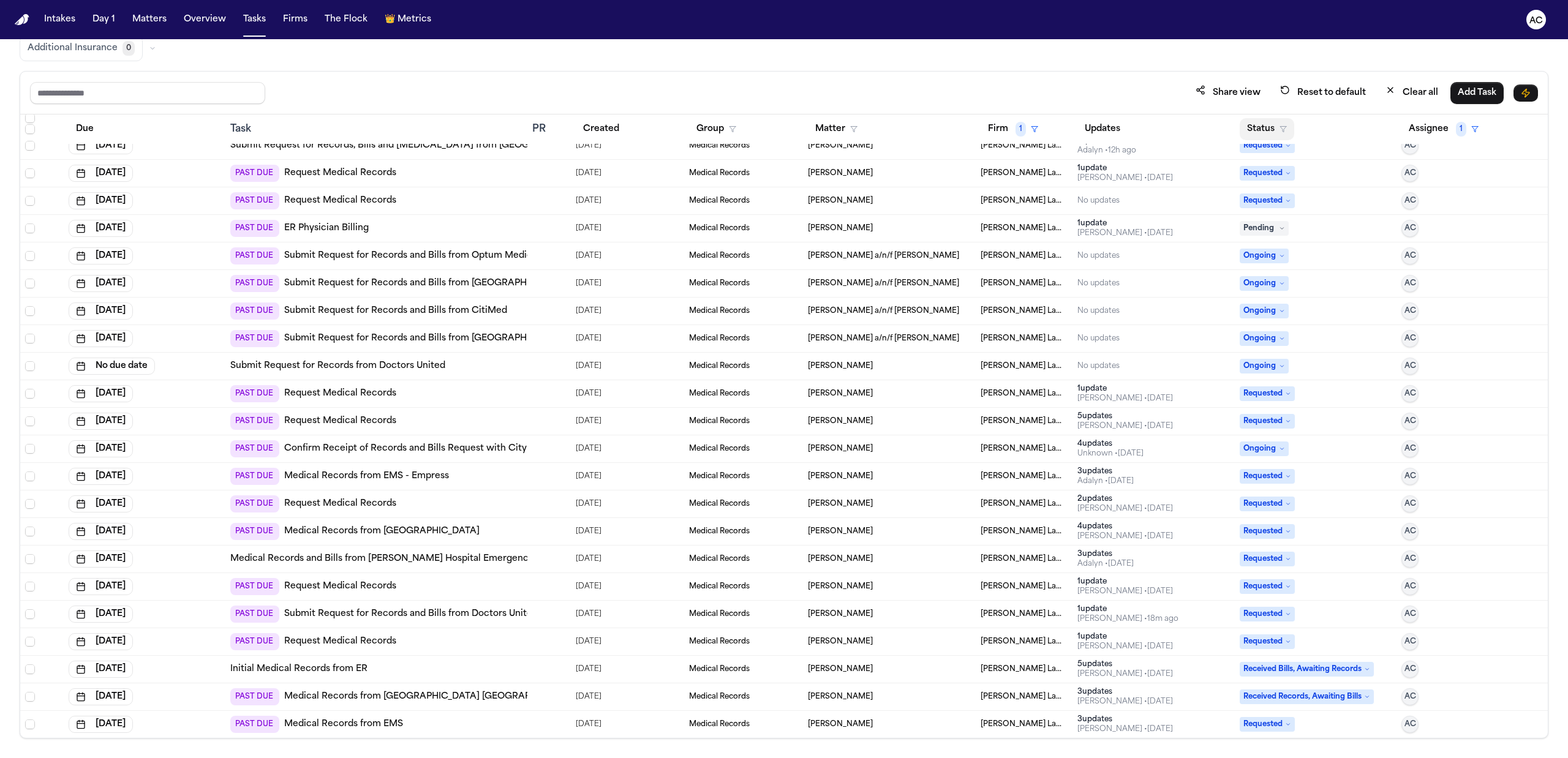
click at [1260, 123] on button "Status" at bounding box center [1266, 129] width 54 height 22
click at [1277, 229] on div "Pending" at bounding box center [1303, 235] width 102 height 15
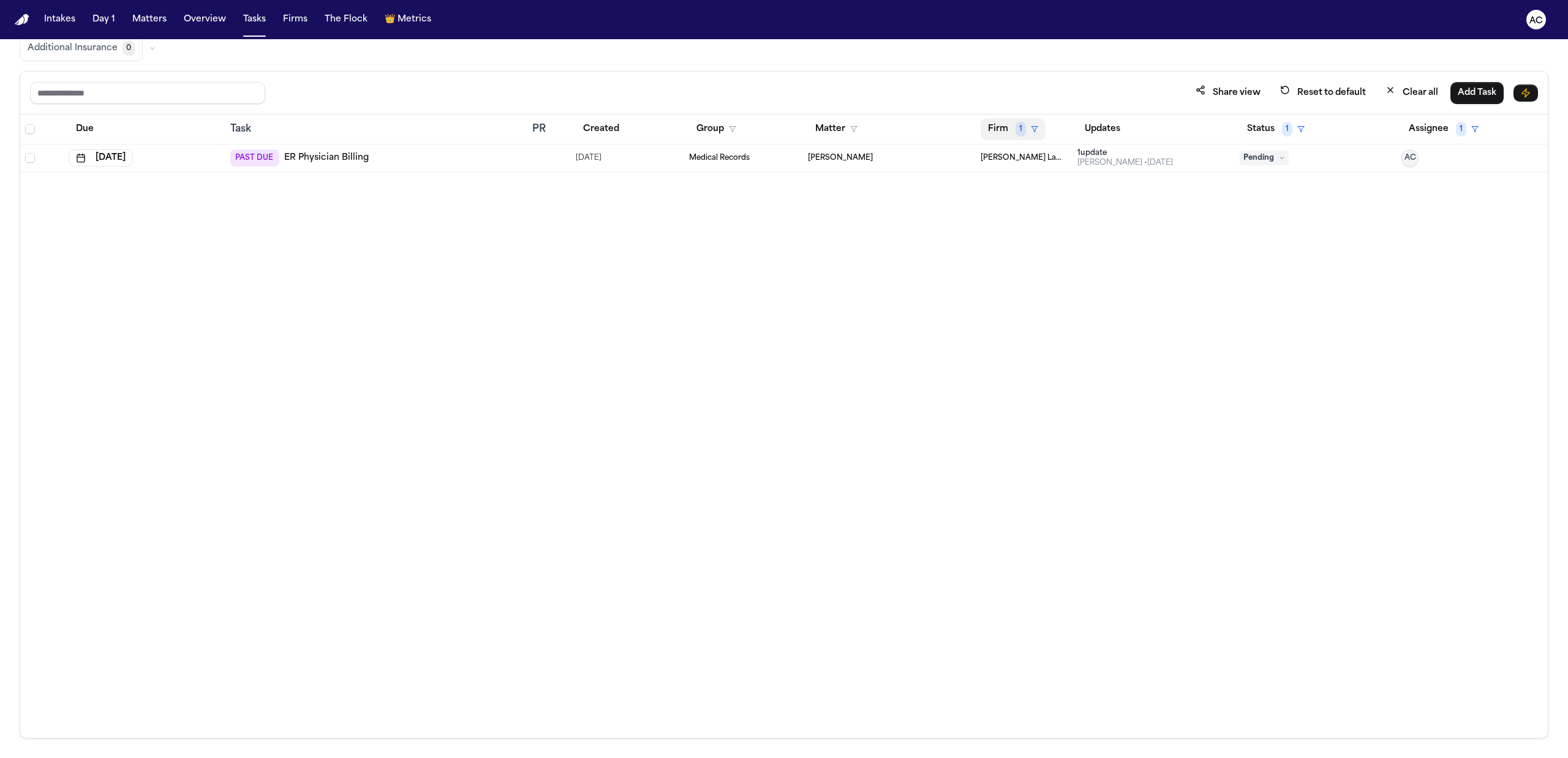
click at [1004, 125] on button "Firm 1" at bounding box center [1012, 129] width 65 height 22
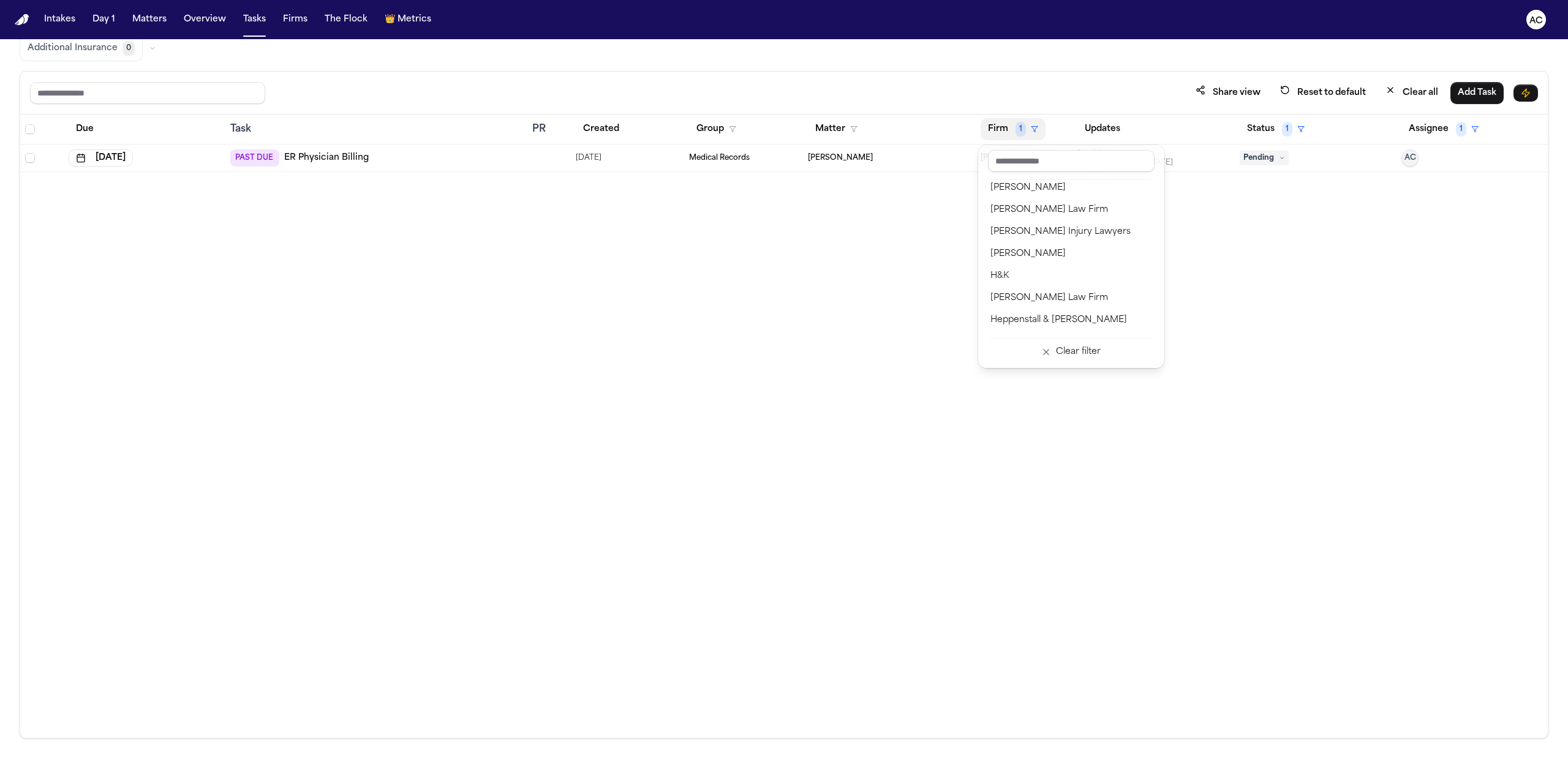
scroll to position [490, 0]
click at [1058, 277] on div "Hecht Law Firm" at bounding box center [1071, 277] width 162 height 15
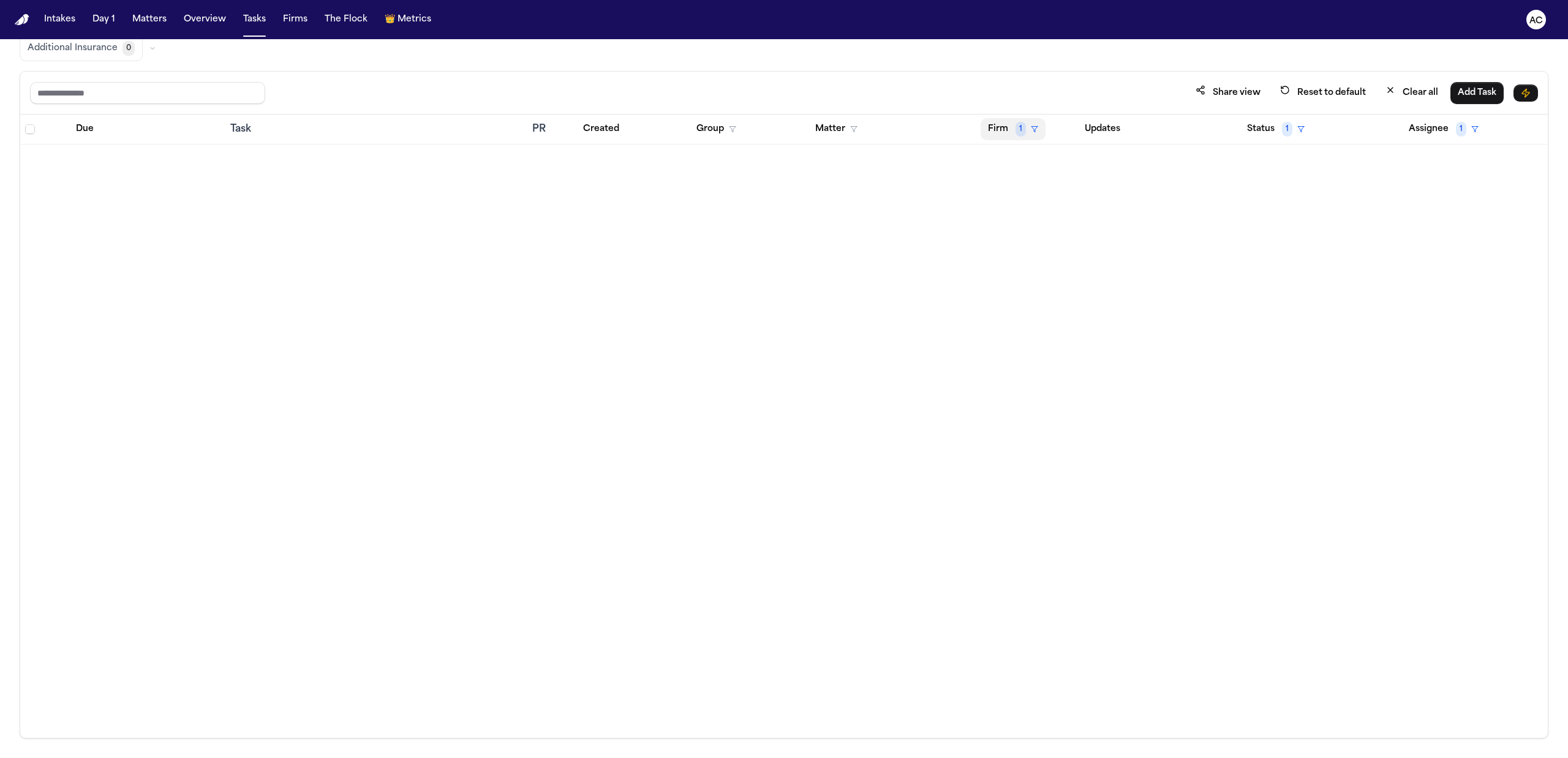
click at [1006, 131] on button "Firm 1" at bounding box center [1012, 129] width 65 height 22
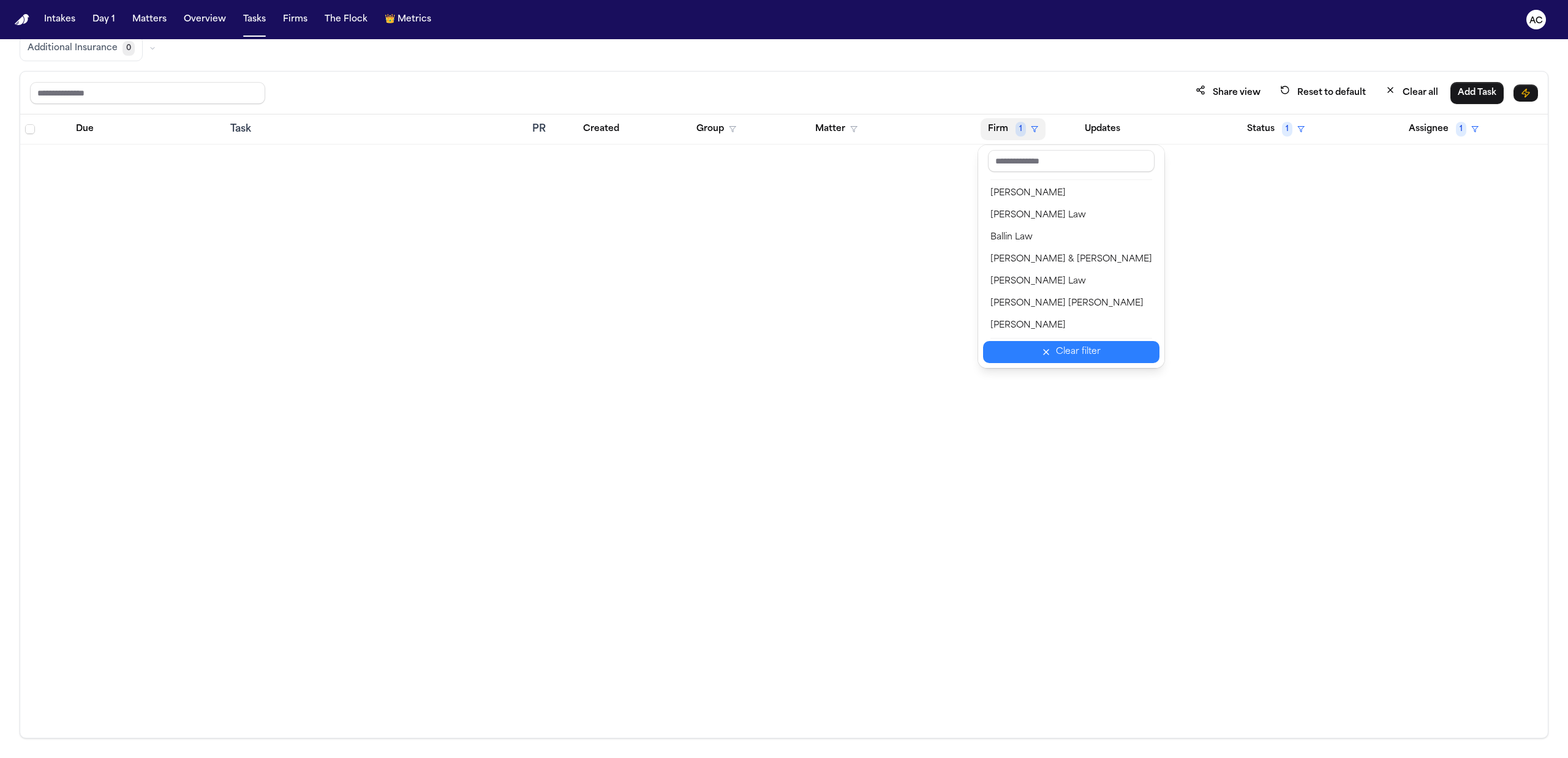
click at [1078, 352] on div "Clear filter" at bounding box center [1078, 352] width 45 height 15
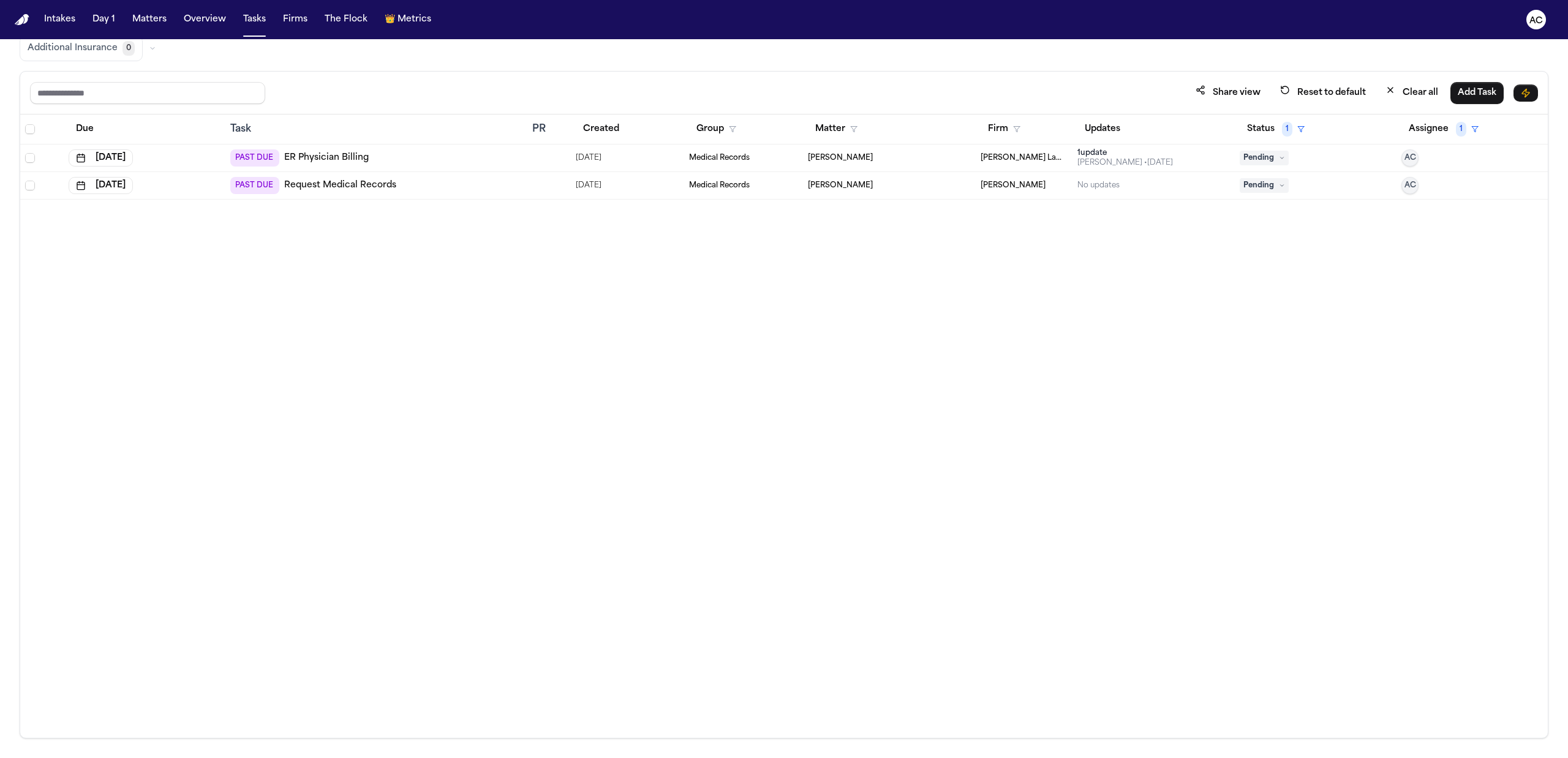
click at [838, 185] on span "[PERSON_NAME]" at bounding box center [840, 185] width 65 height 9
click at [346, 180] on link "Request Medical Records" at bounding box center [340, 185] width 112 height 12
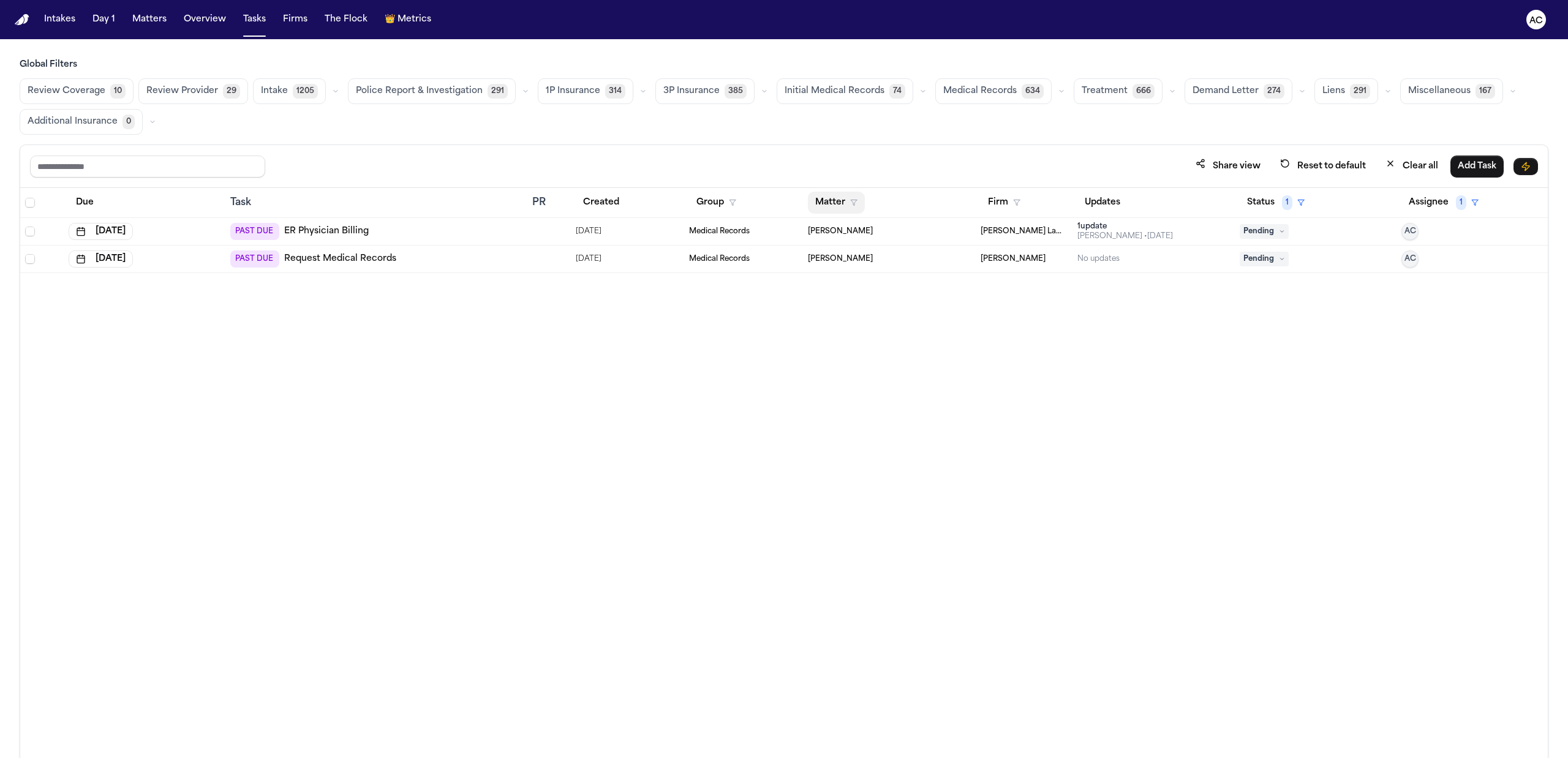
click at [831, 209] on button "Matter" at bounding box center [836, 203] width 57 height 22
click at [957, 160] on div "Share view Reset to default Clear all Add Task Due Task PR Created Group Matter…" at bounding box center [784, 478] width 1529 height 668
click at [1001, 204] on button "Firm" at bounding box center [1003, 203] width 47 height 22
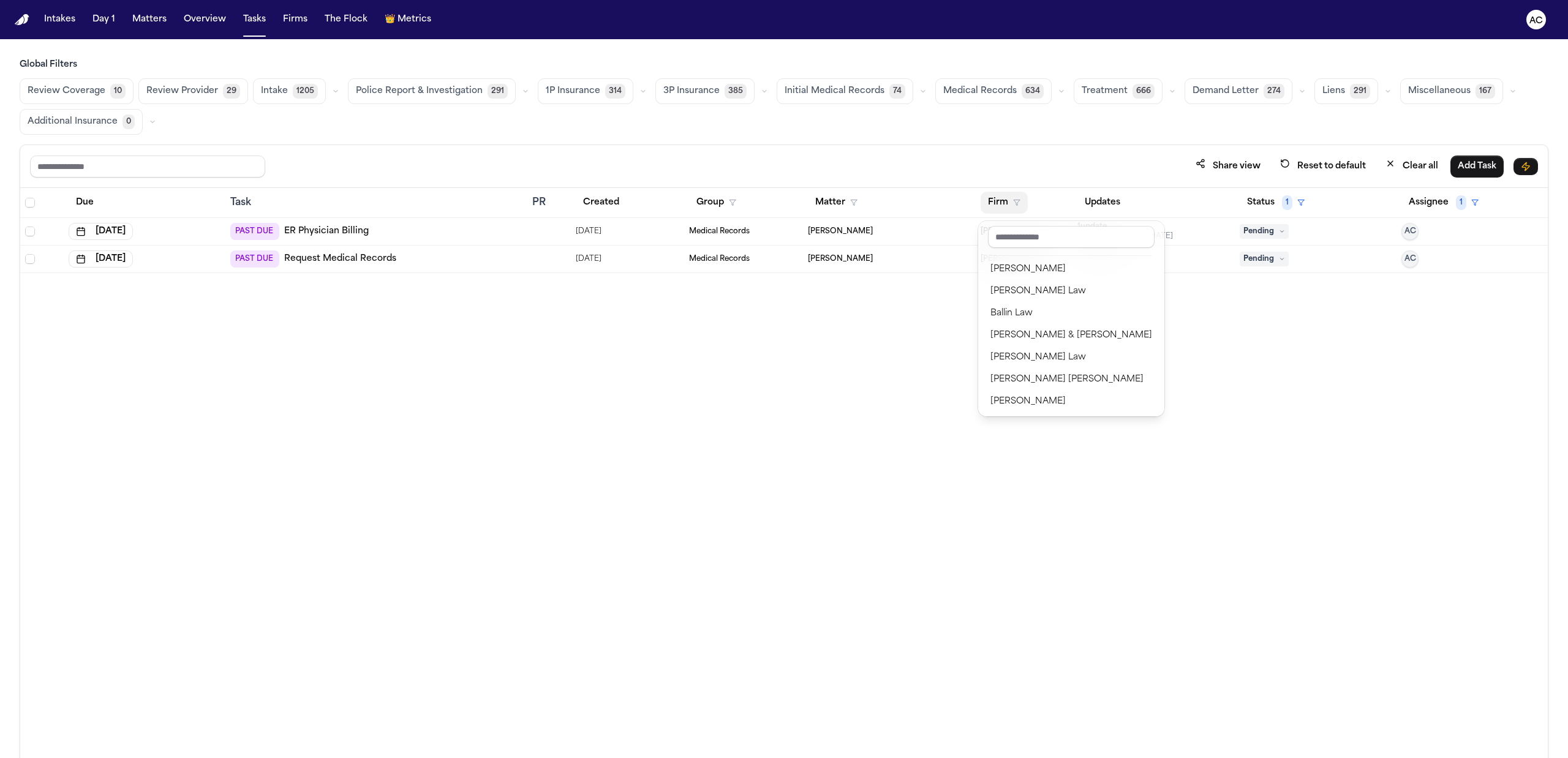
click at [1419, 166] on div "Share view Reset to default Clear all Add Task Due Task PR Created Group Matter…" at bounding box center [784, 478] width 1529 height 668
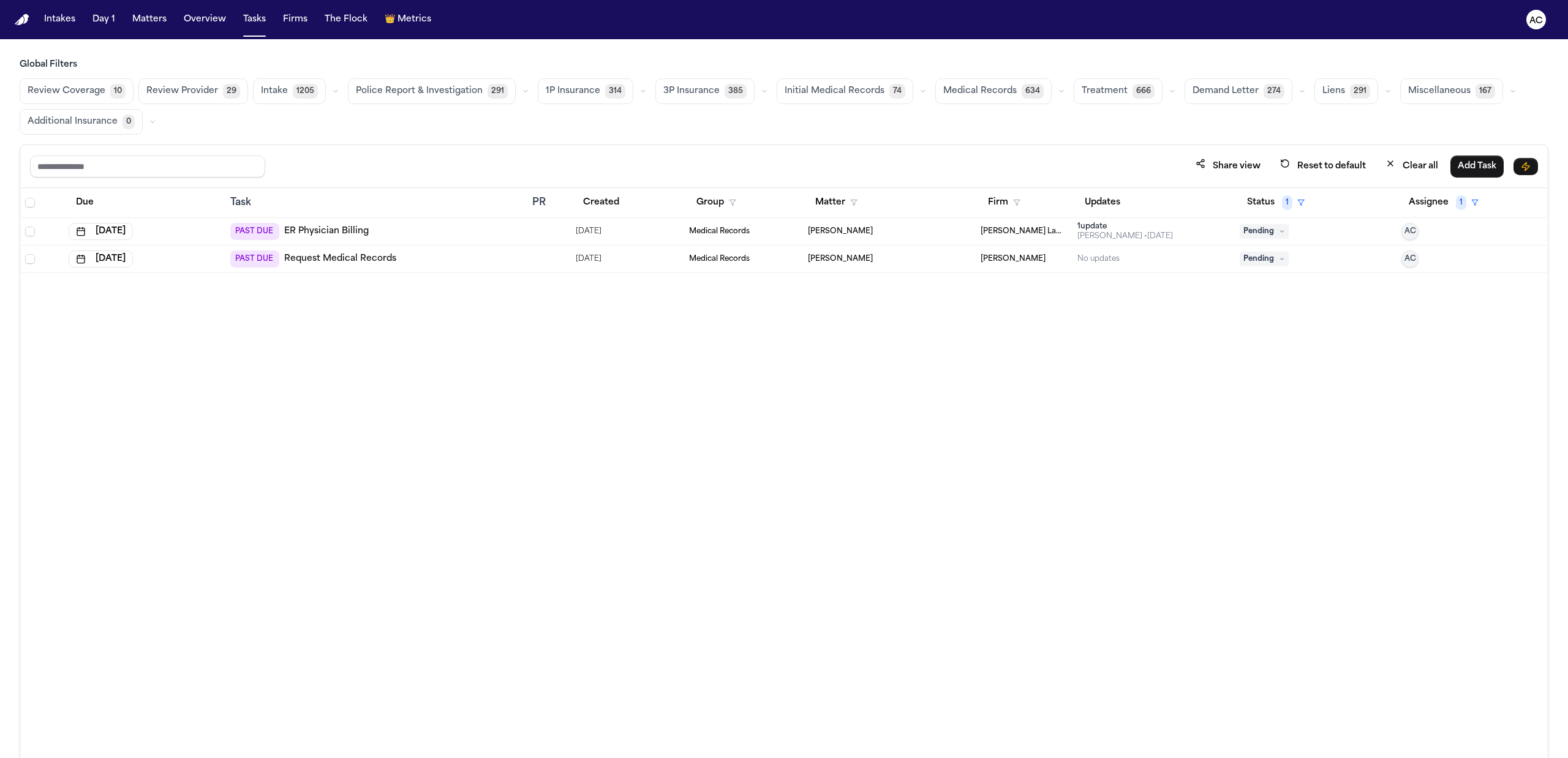
click at [1413, 165] on button "Clear all" at bounding box center [1411, 166] width 68 height 23
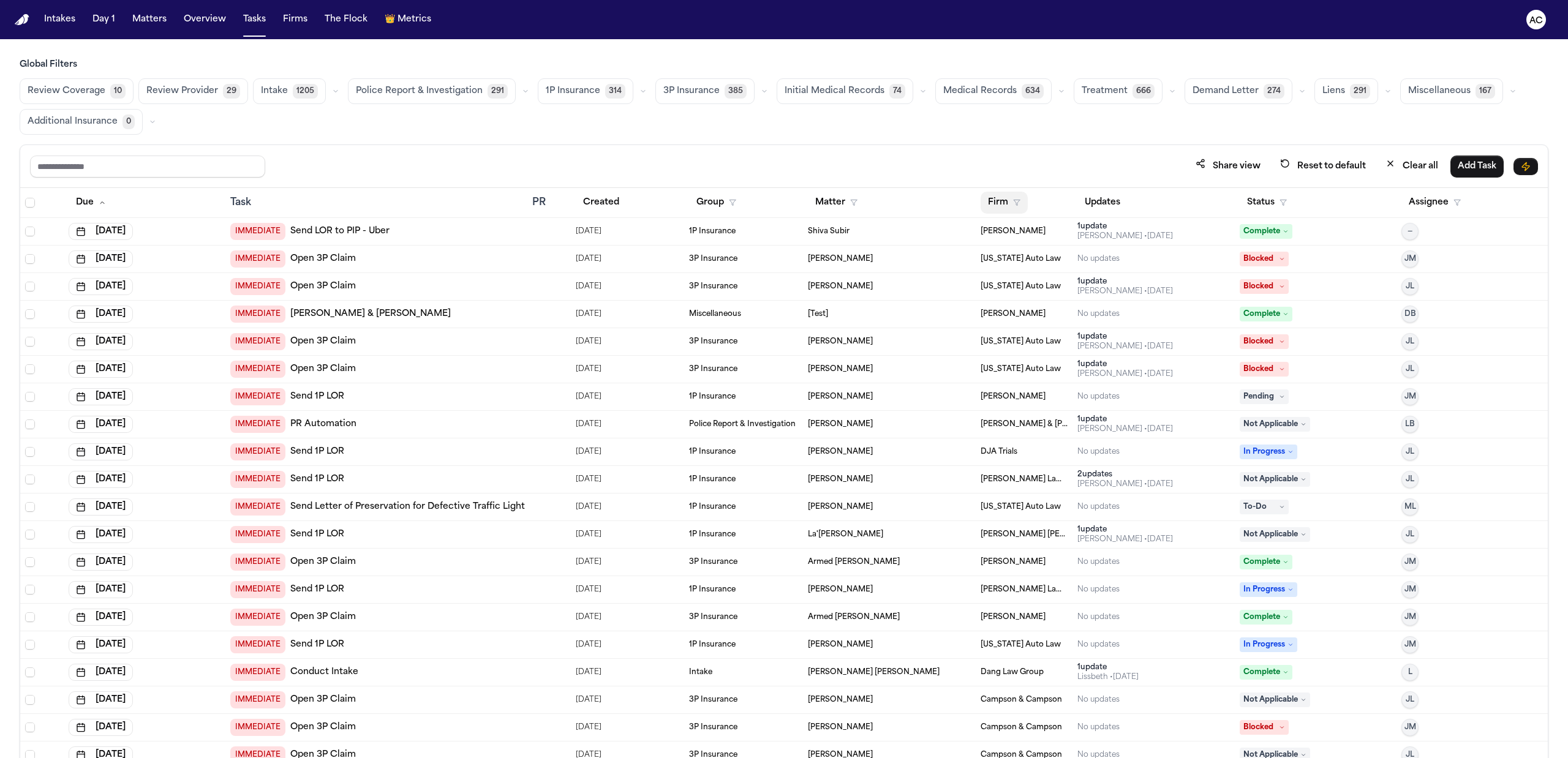
click at [993, 201] on button "Firm" at bounding box center [1003, 203] width 47 height 22
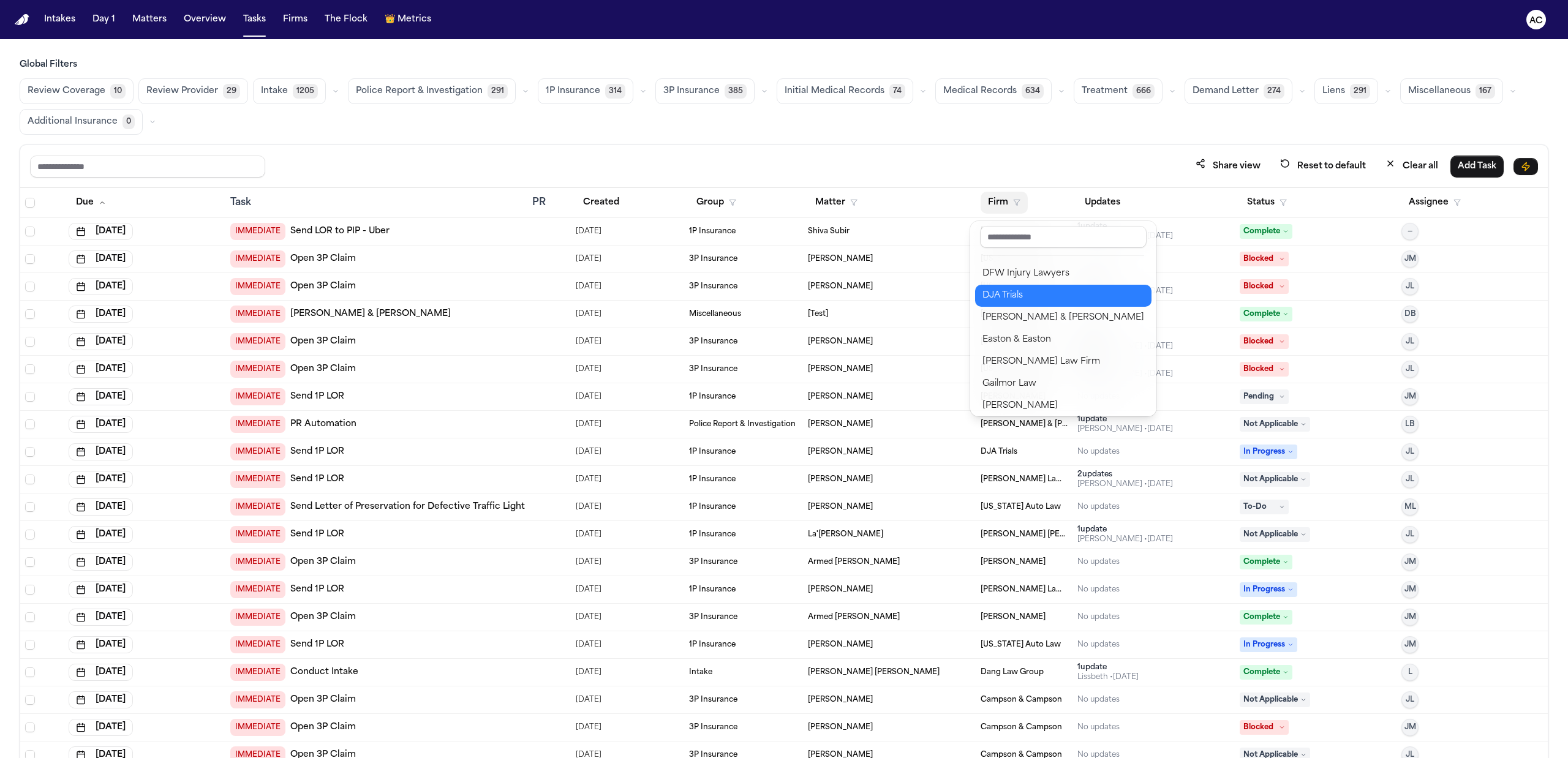
click at [1034, 299] on div "DJA Trials" at bounding box center [1063, 296] width 162 height 15
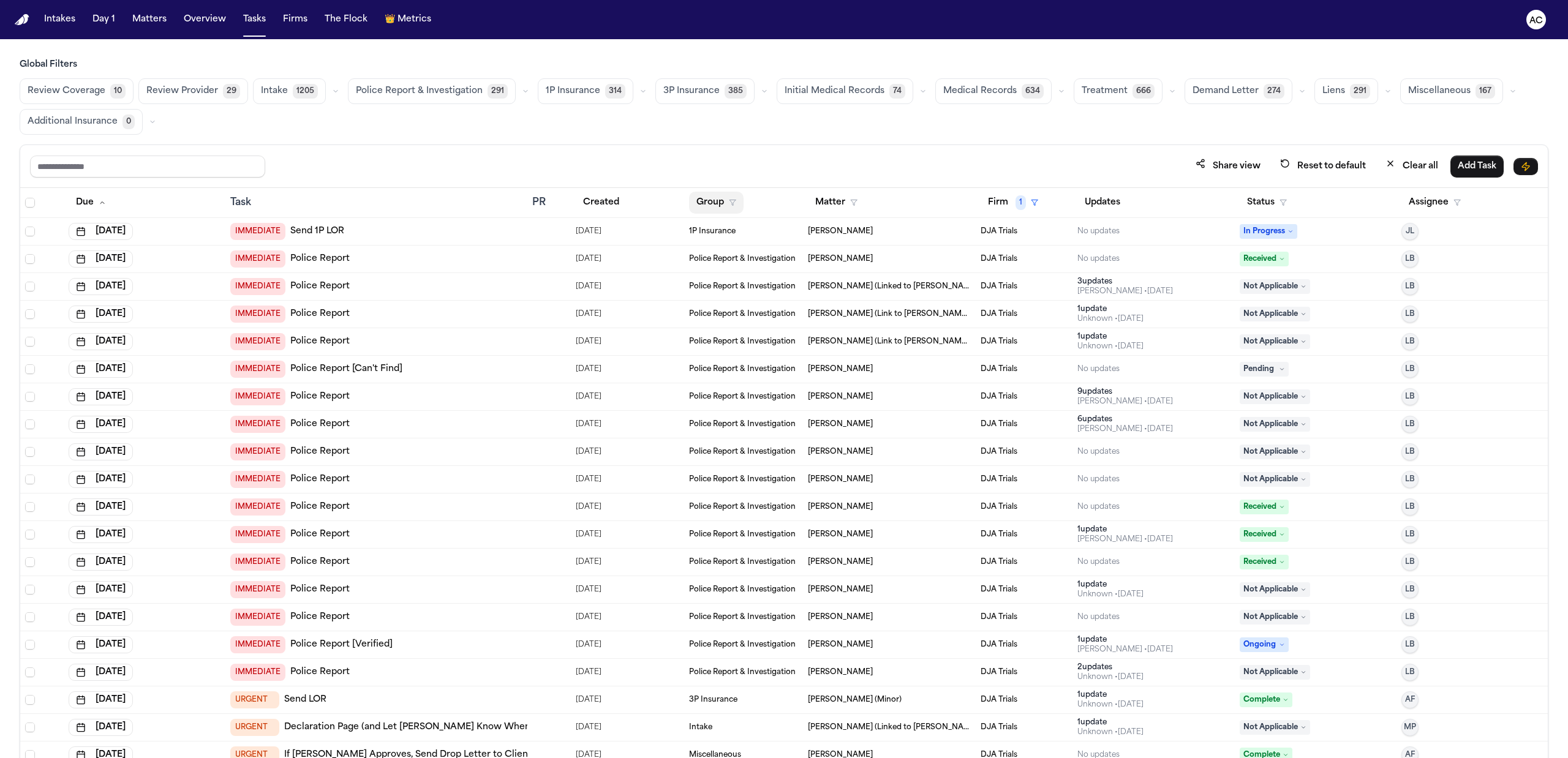
click at [720, 206] on button "Group" at bounding box center [716, 203] width 54 height 22
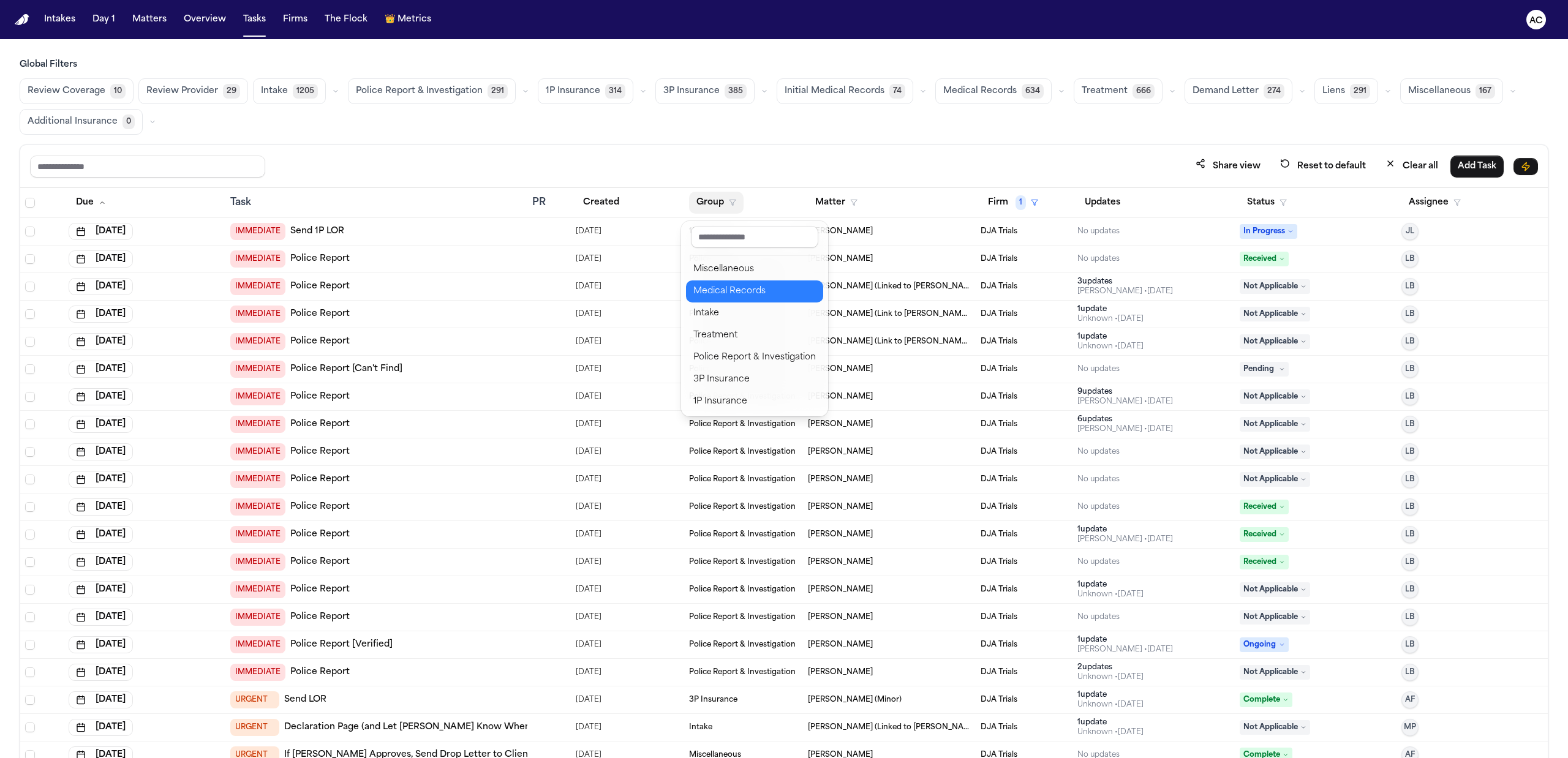
click at [738, 292] on div "Medical Records" at bounding box center [754, 291] width 123 height 15
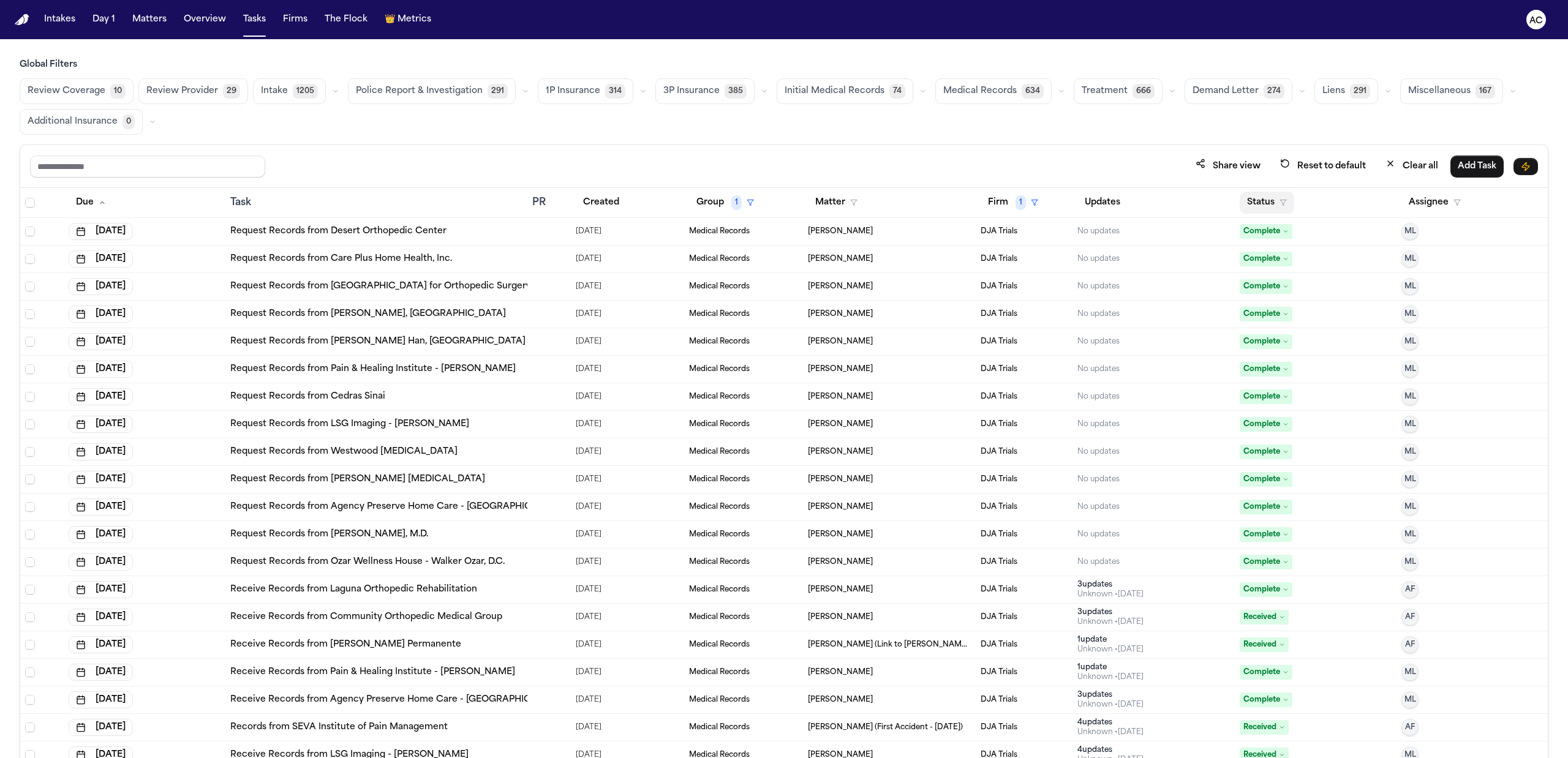
click at [1256, 204] on button "Status" at bounding box center [1266, 203] width 54 height 22
click at [1275, 318] on div "Pending" at bounding box center [1303, 310] width 102 height 15
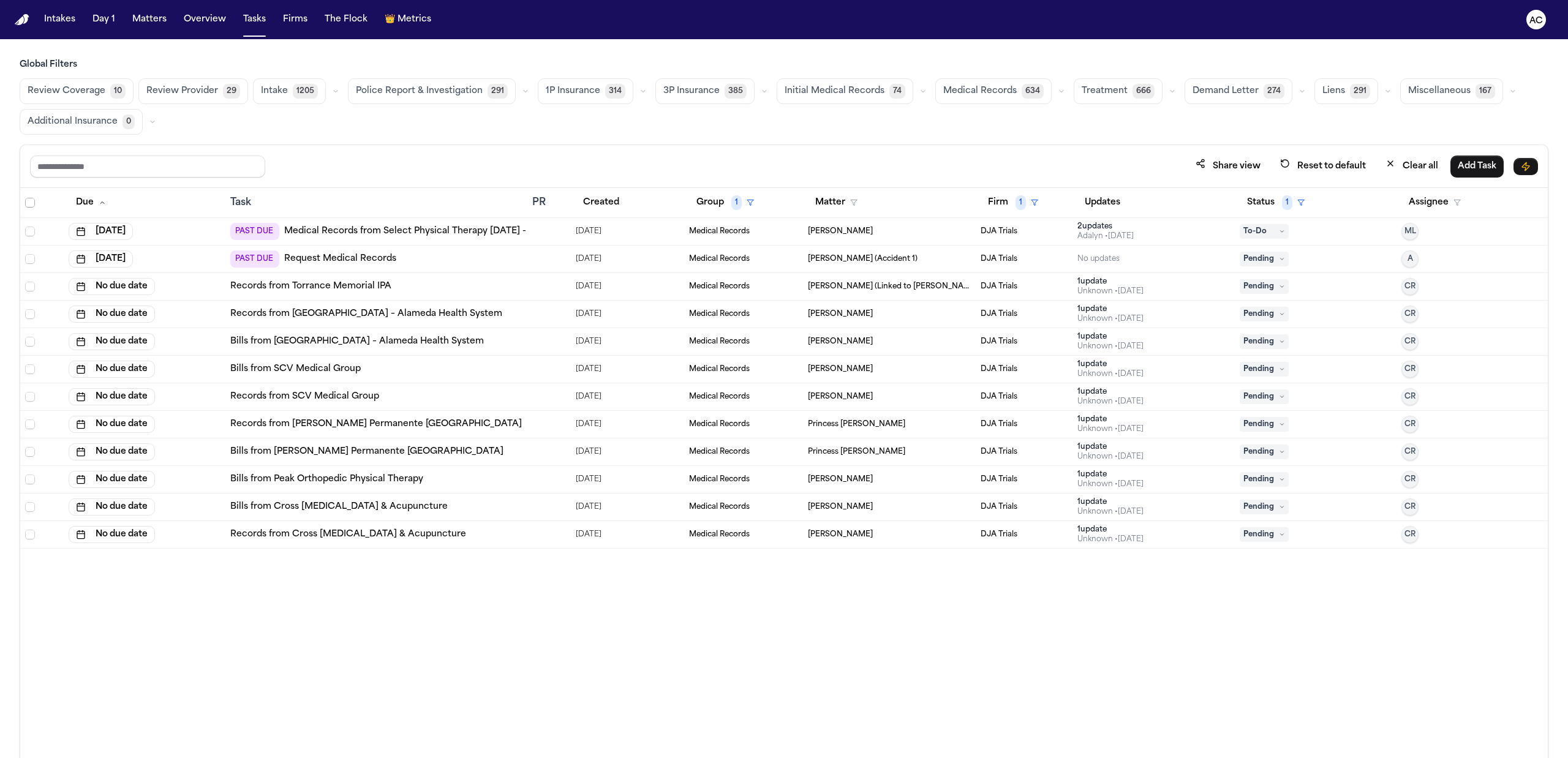
click at [30, 206] on span "Select all" at bounding box center [30, 202] width 9 height 9
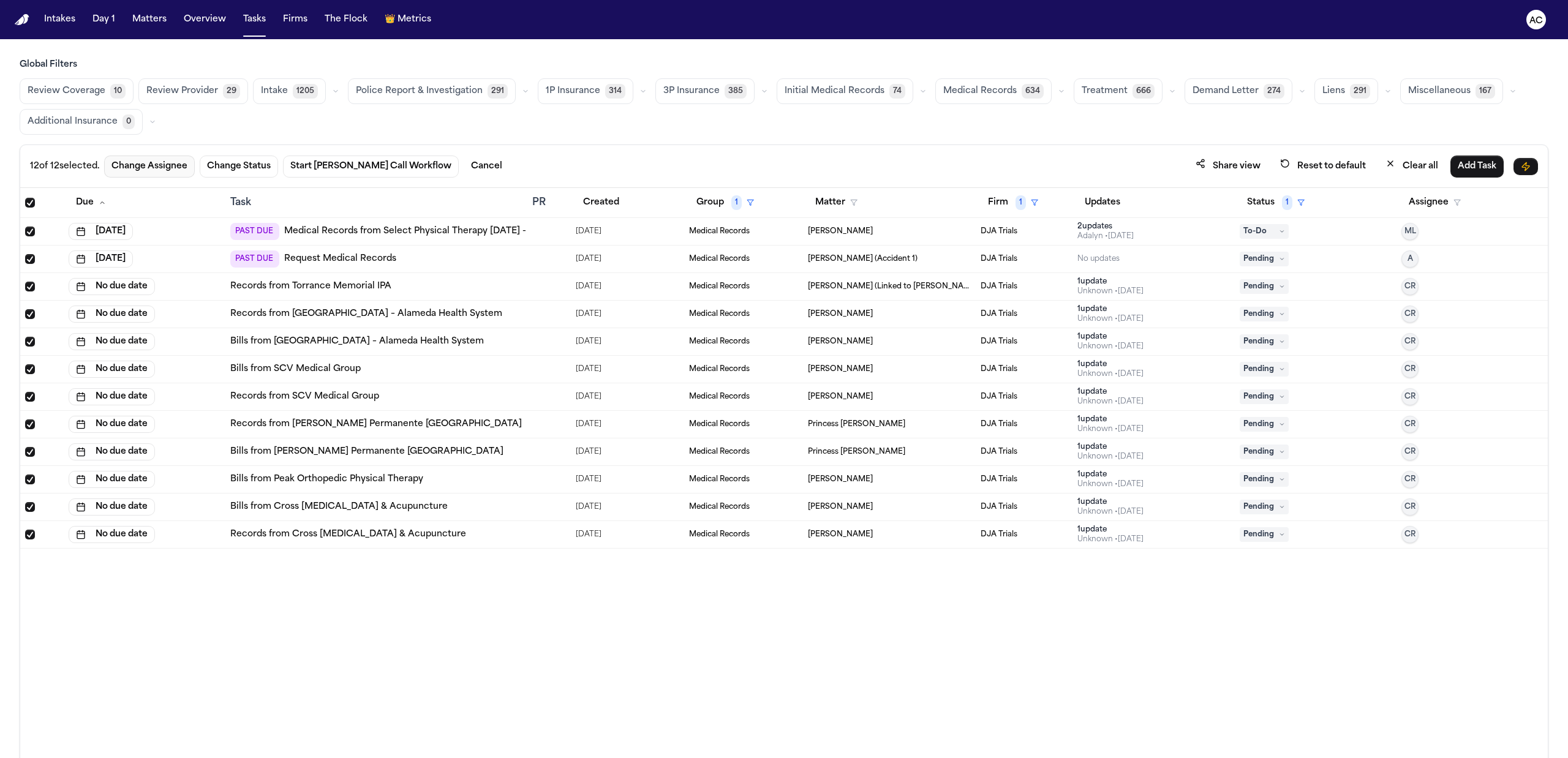
click at [143, 166] on button "Change Assignee" at bounding box center [149, 166] width 91 height 22
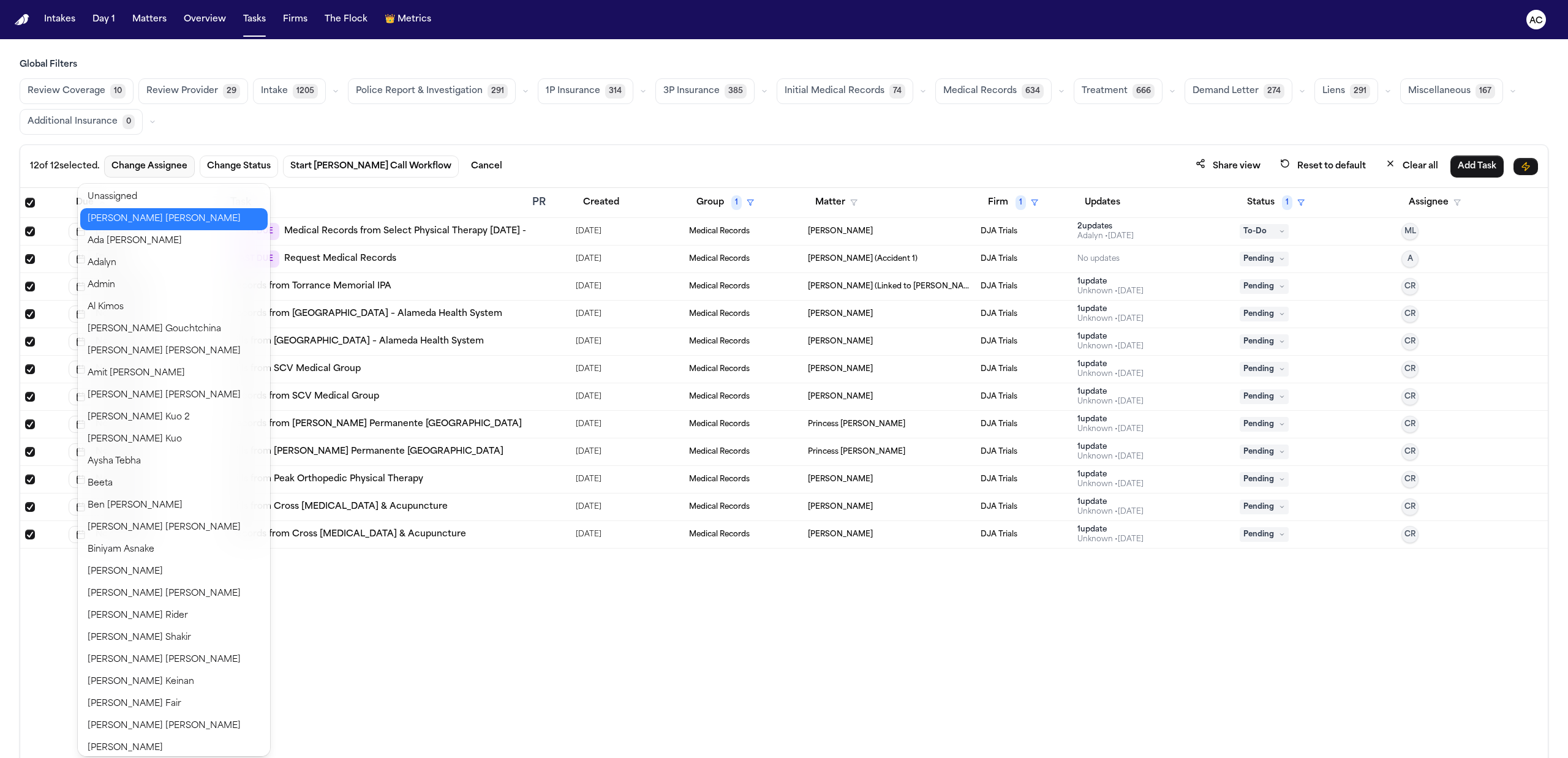
click at [138, 219] on button "Anna Contreras" at bounding box center [174, 219] width 187 height 22
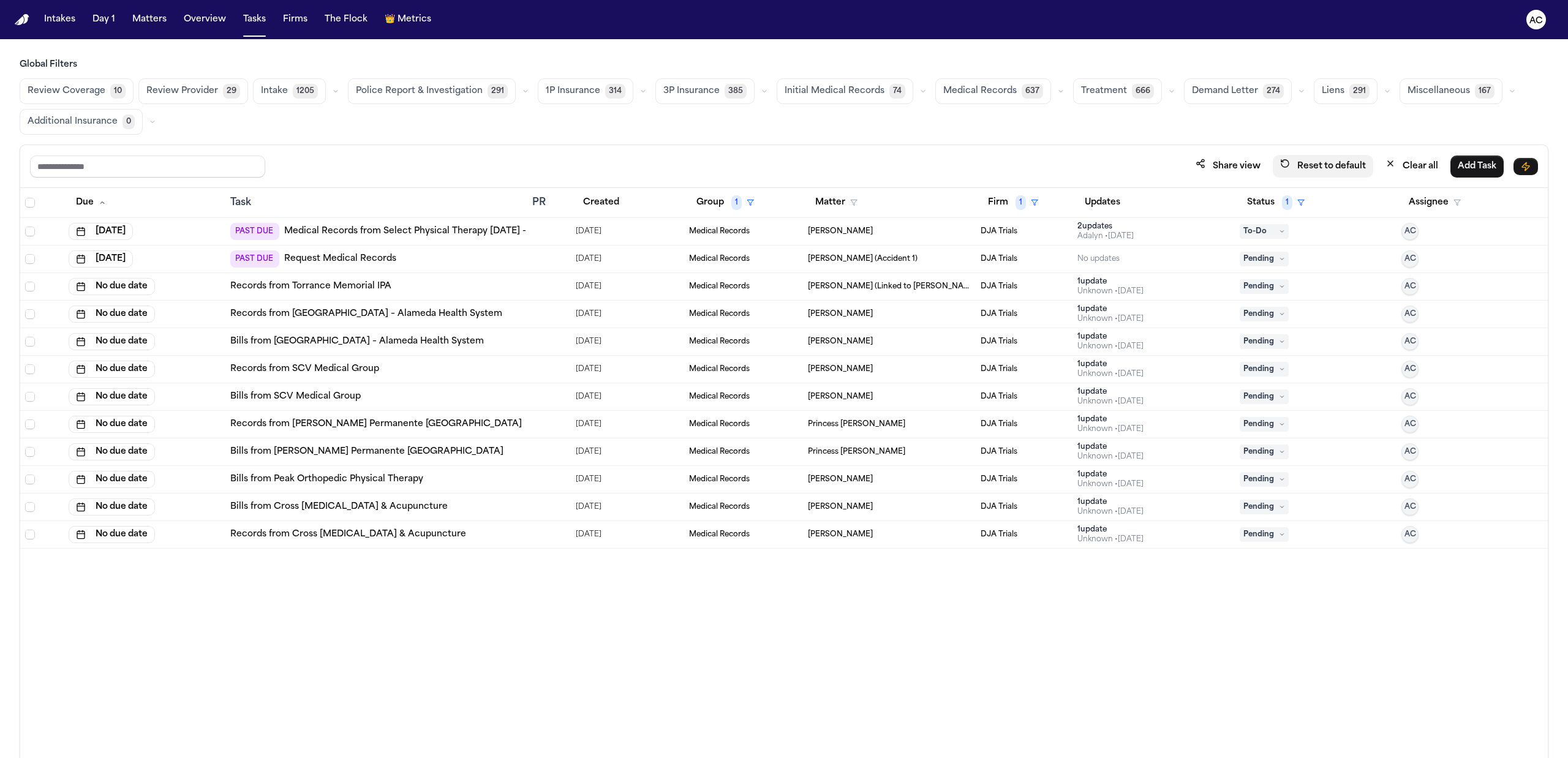
click at [1320, 169] on button "Reset to default" at bounding box center [1322, 166] width 100 height 23
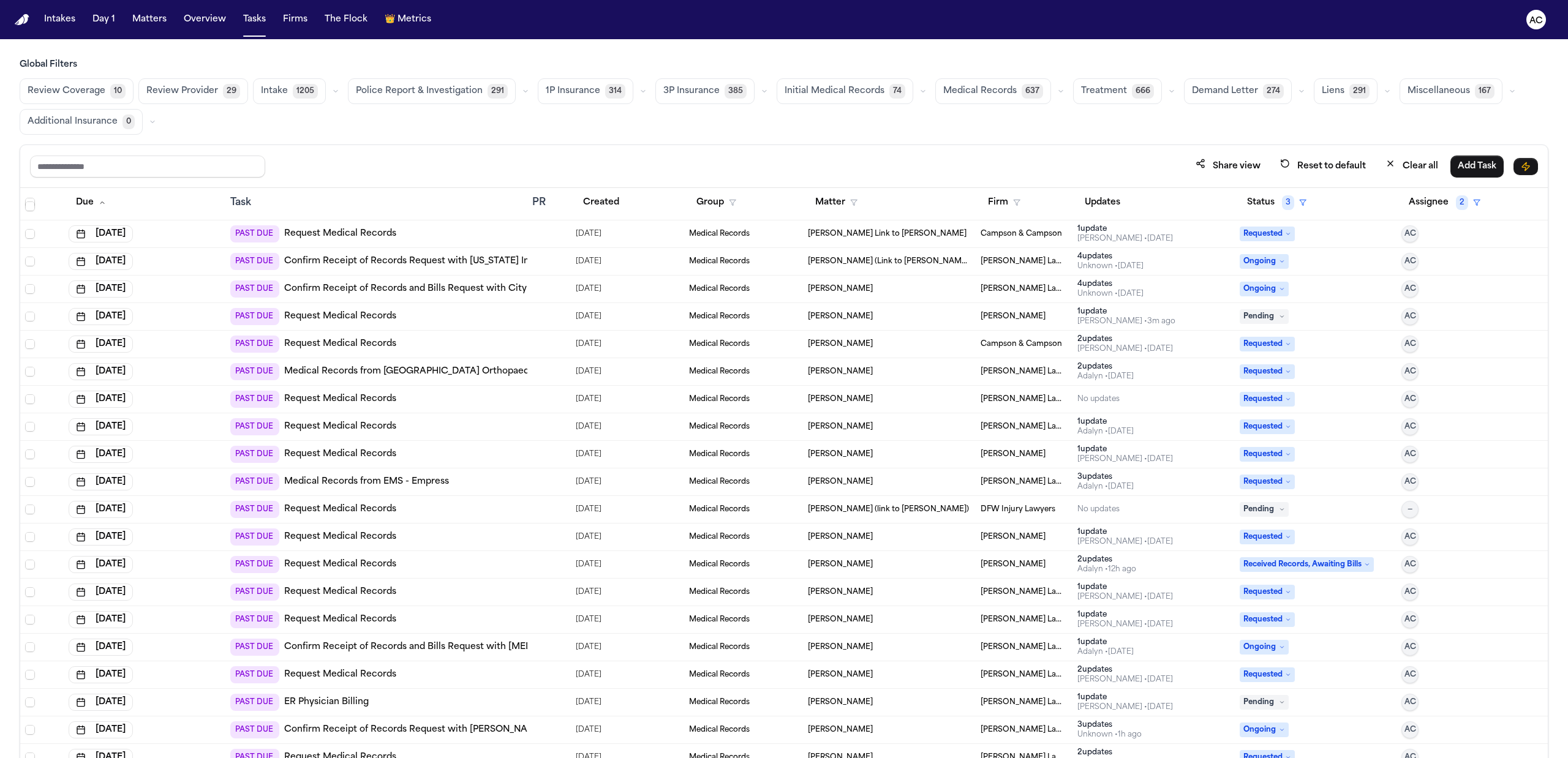
scroll to position [245, 0]
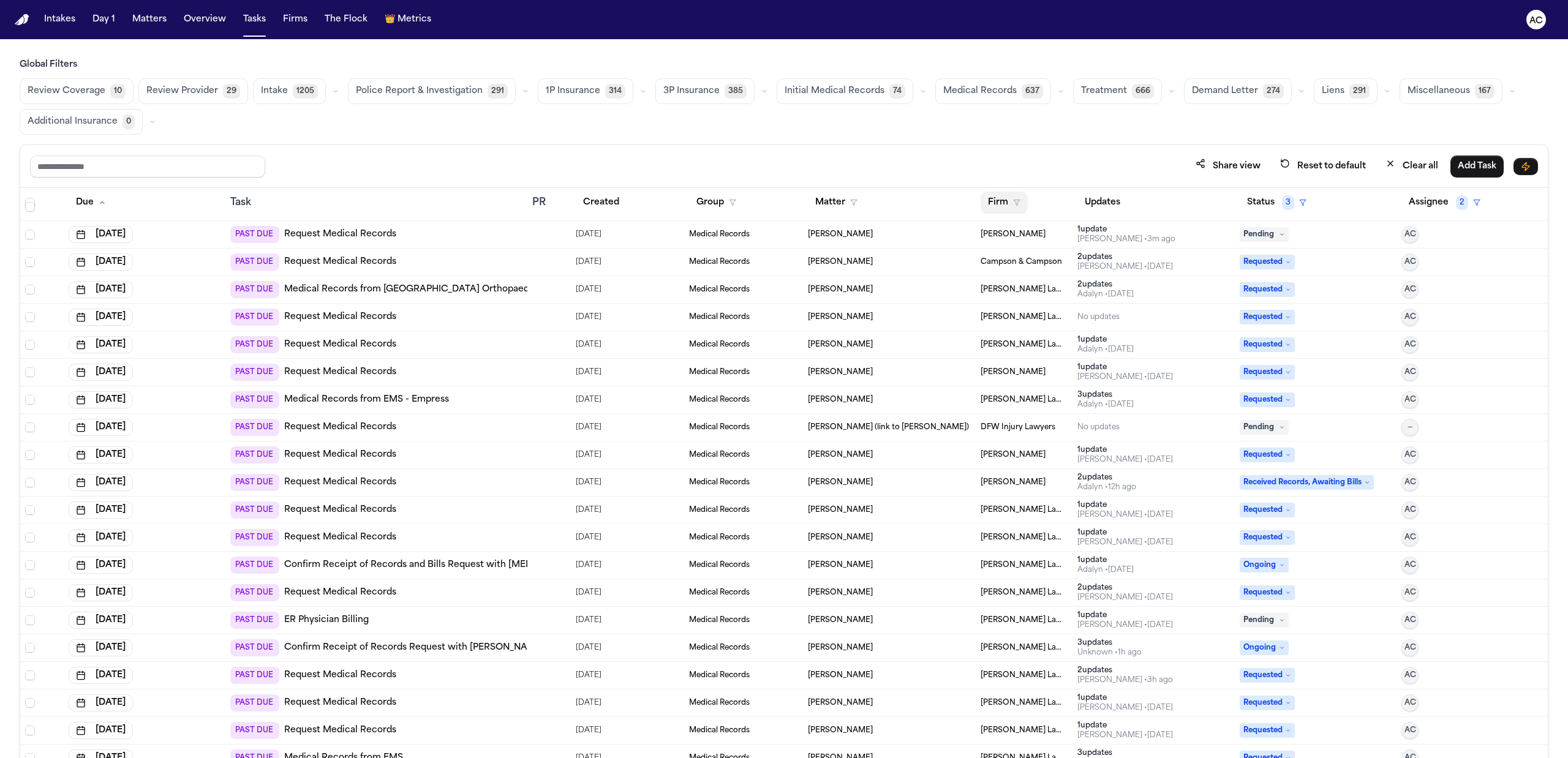
click at [992, 200] on button "Firm" at bounding box center [1003, 203] width 47 height 22
click at [1015, 371] on div "DJA Trials" at bounding box center [1063, 377] width 162 height 15
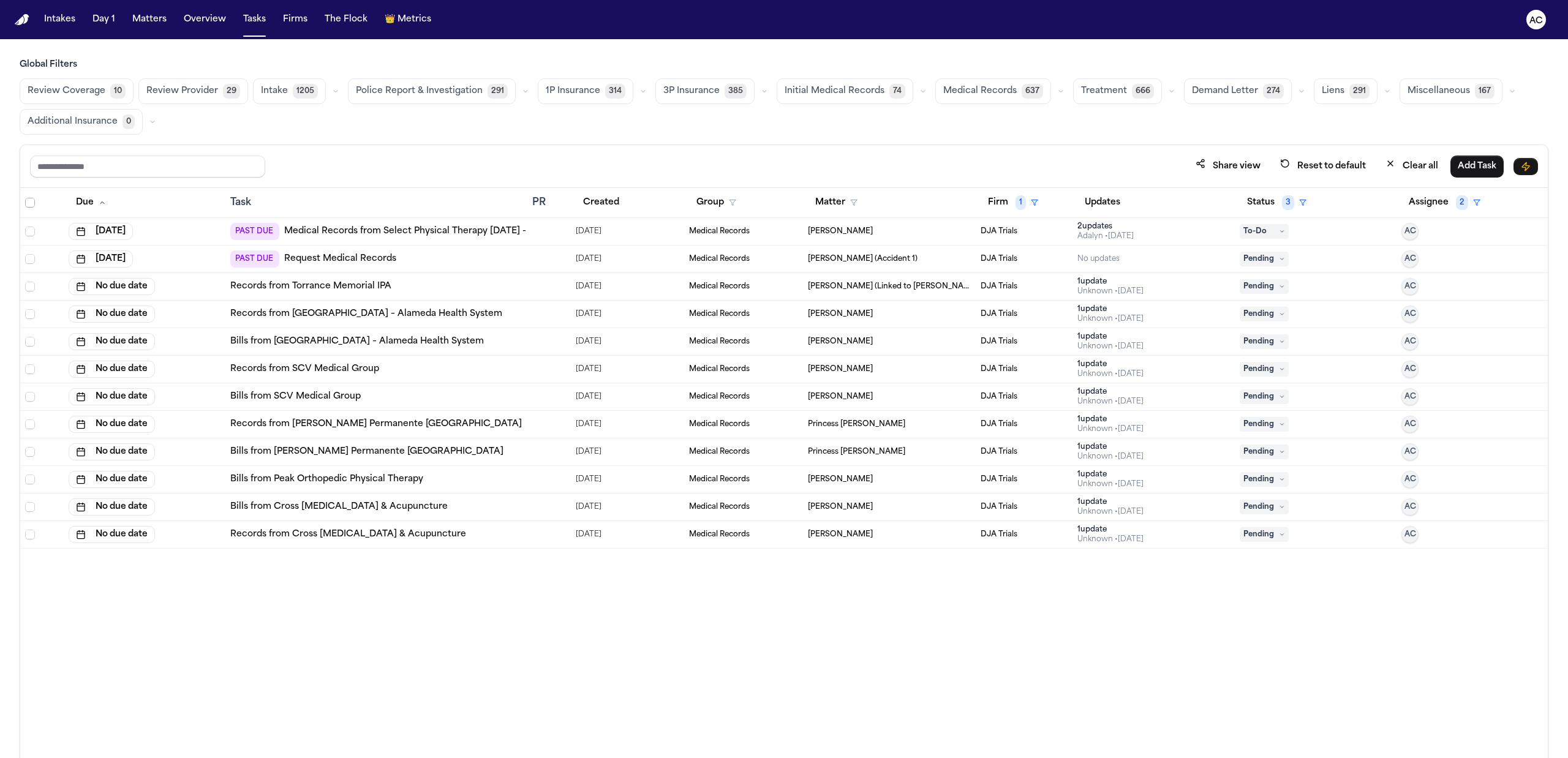
click at [30, 207] on span "Select all" at bounding box center [30, 202] width 9 height 9
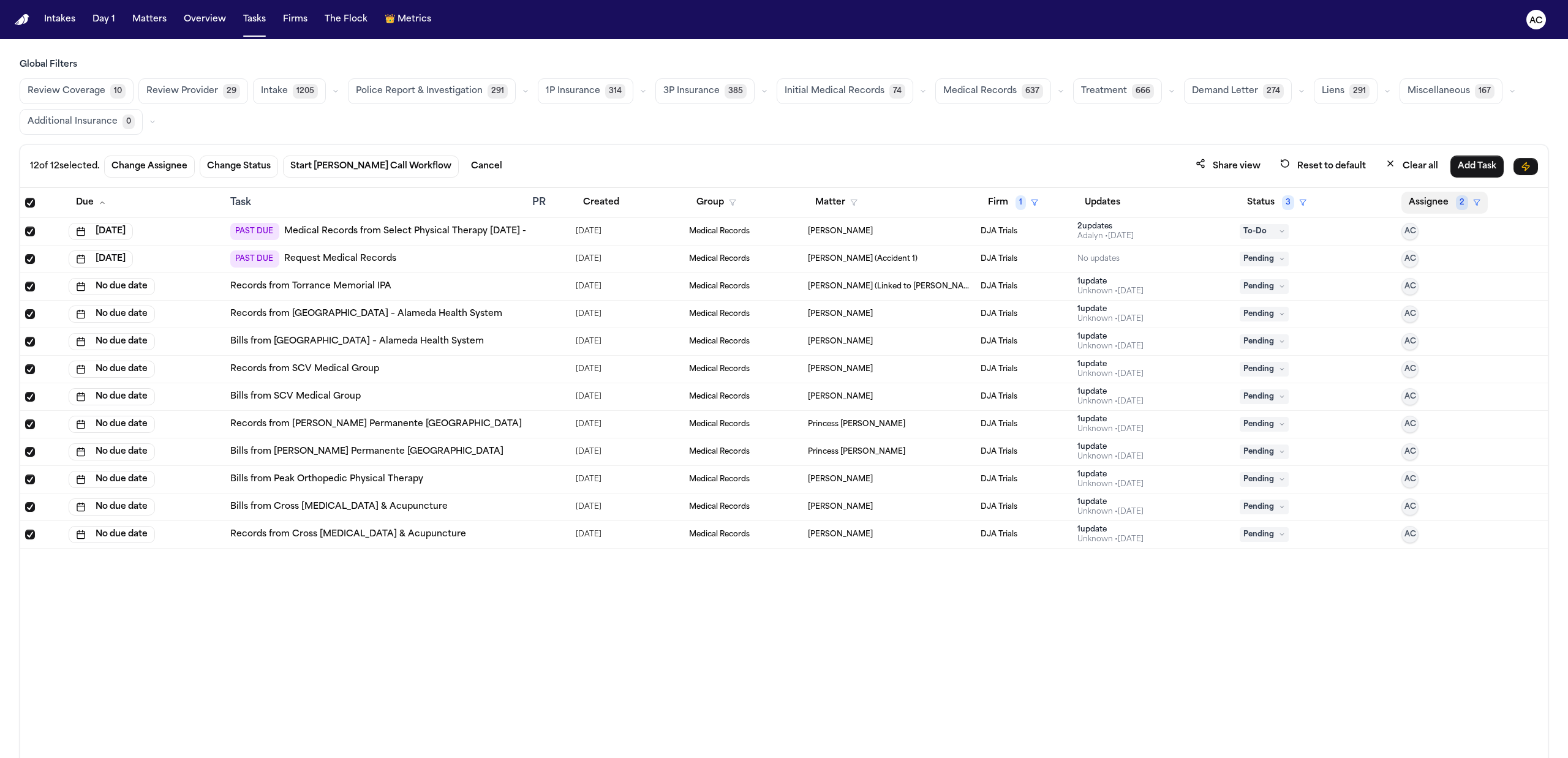
click at [1439, 205] on button "Assignee 2" at bounding box center [1444, 203] width 86 height 22
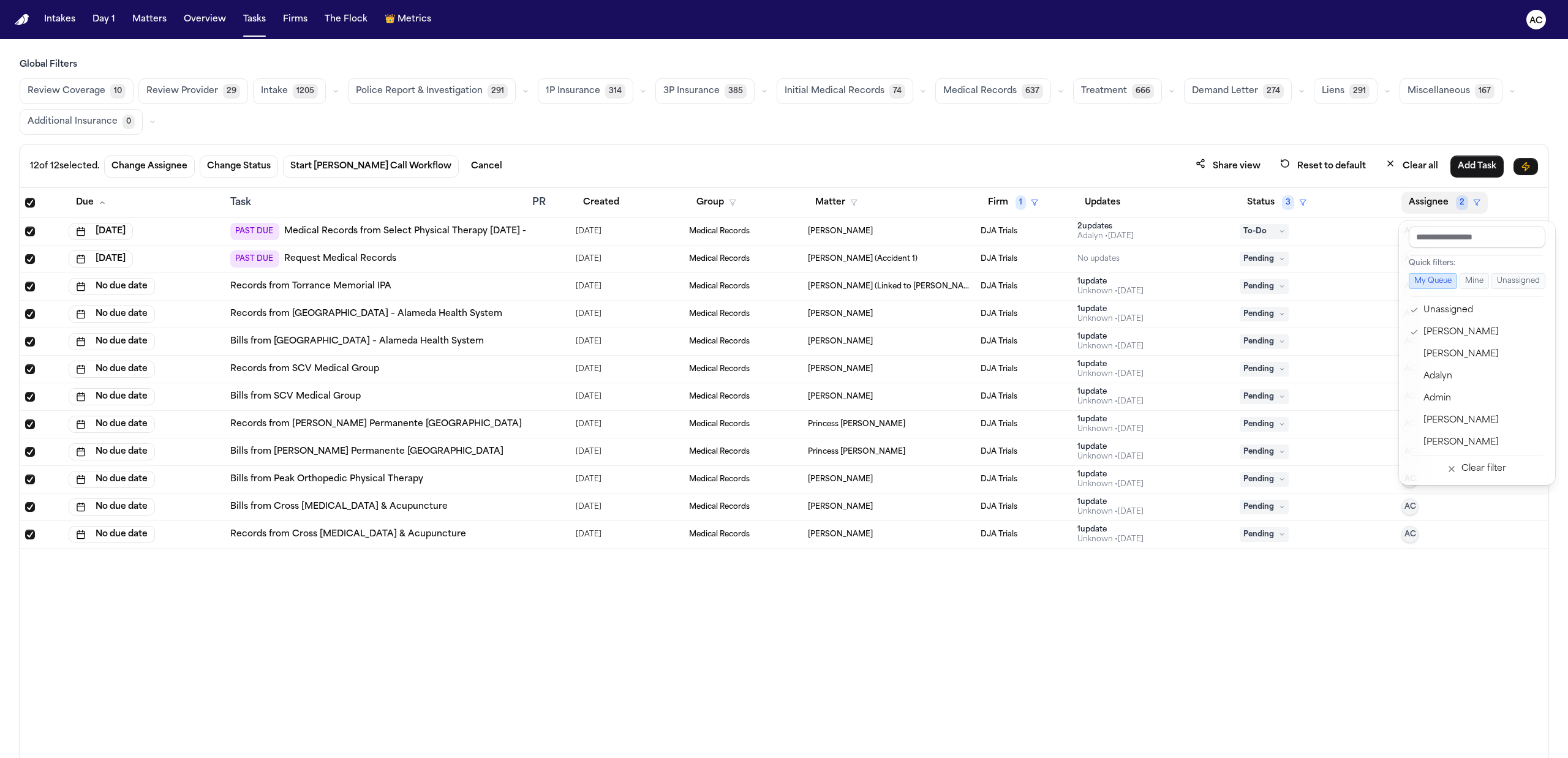
click at [158, 174] on div "12 of 12 selected. Change Assignee Change Status Start Bland Call Workflow Canc…" at bounding box center [784, 478] width 1529 height 668
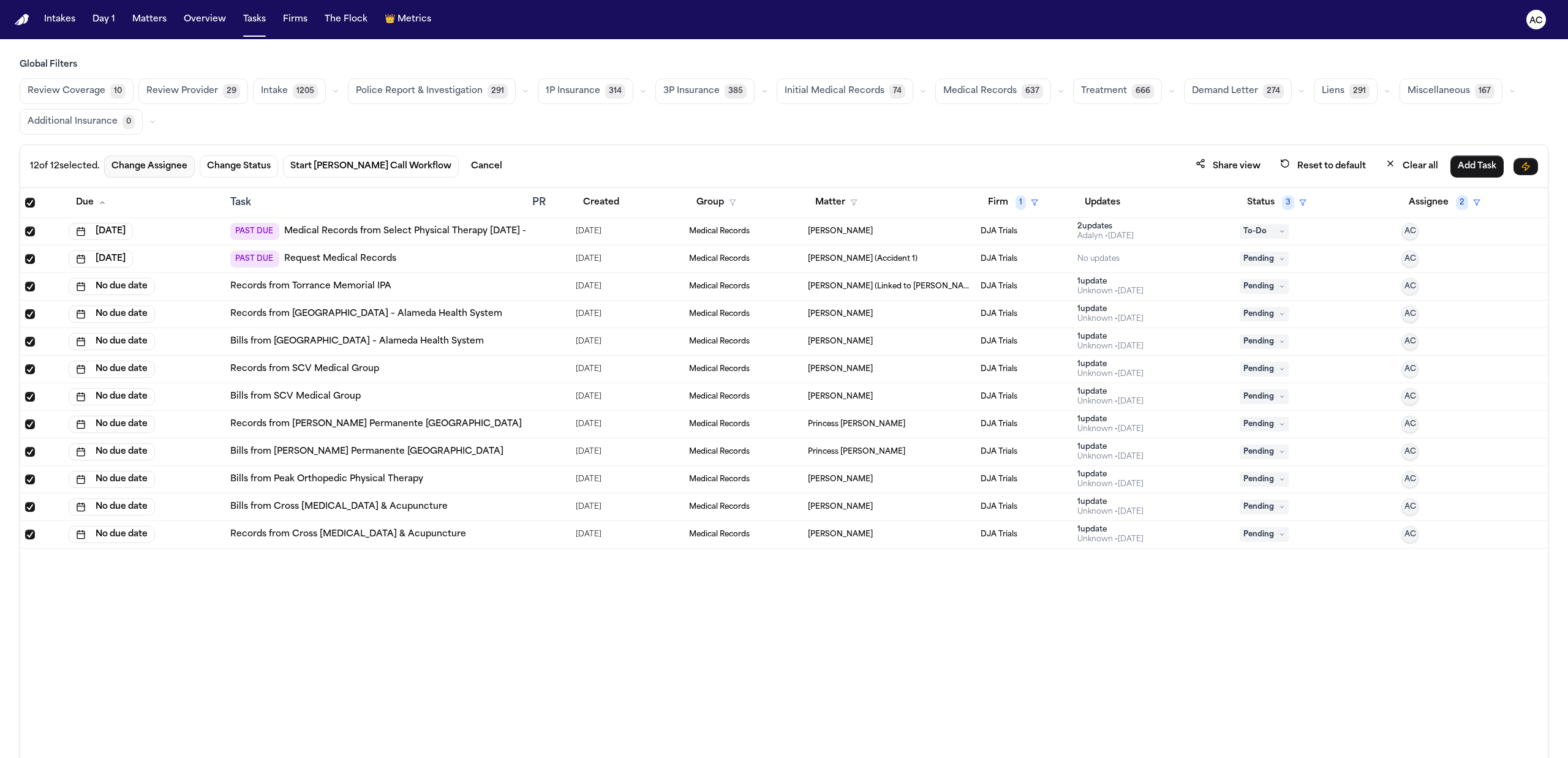
click at [157, 169] on button "Change Assignee" at bounding box center [149, 166] width 91 height 22
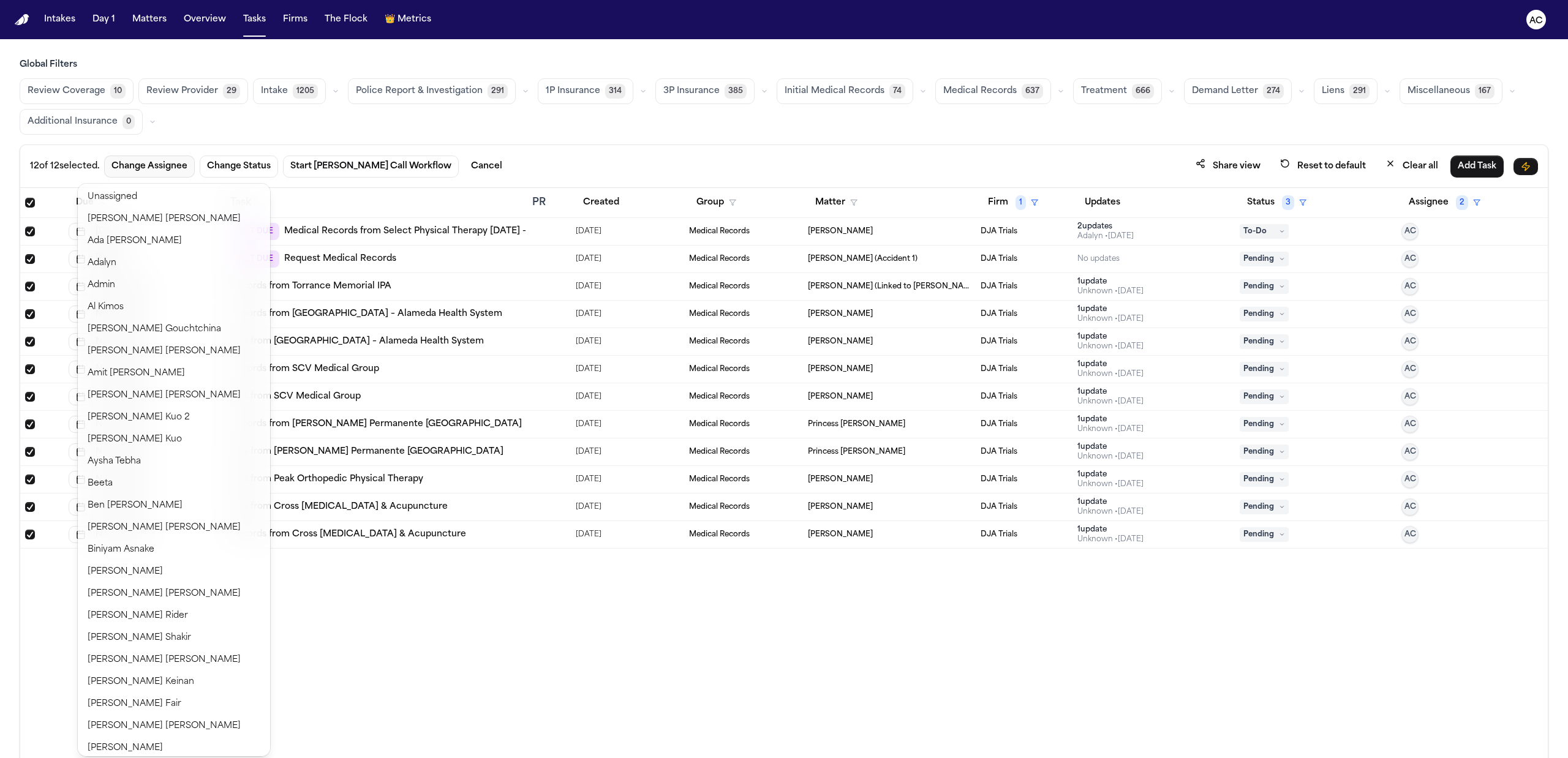
click at [421, 627] on div "12 of 12 selected. Change Assignee Change Status Start Bland Call Workflow Canc…" at bounding box center [784, 478] width 1529 height 668
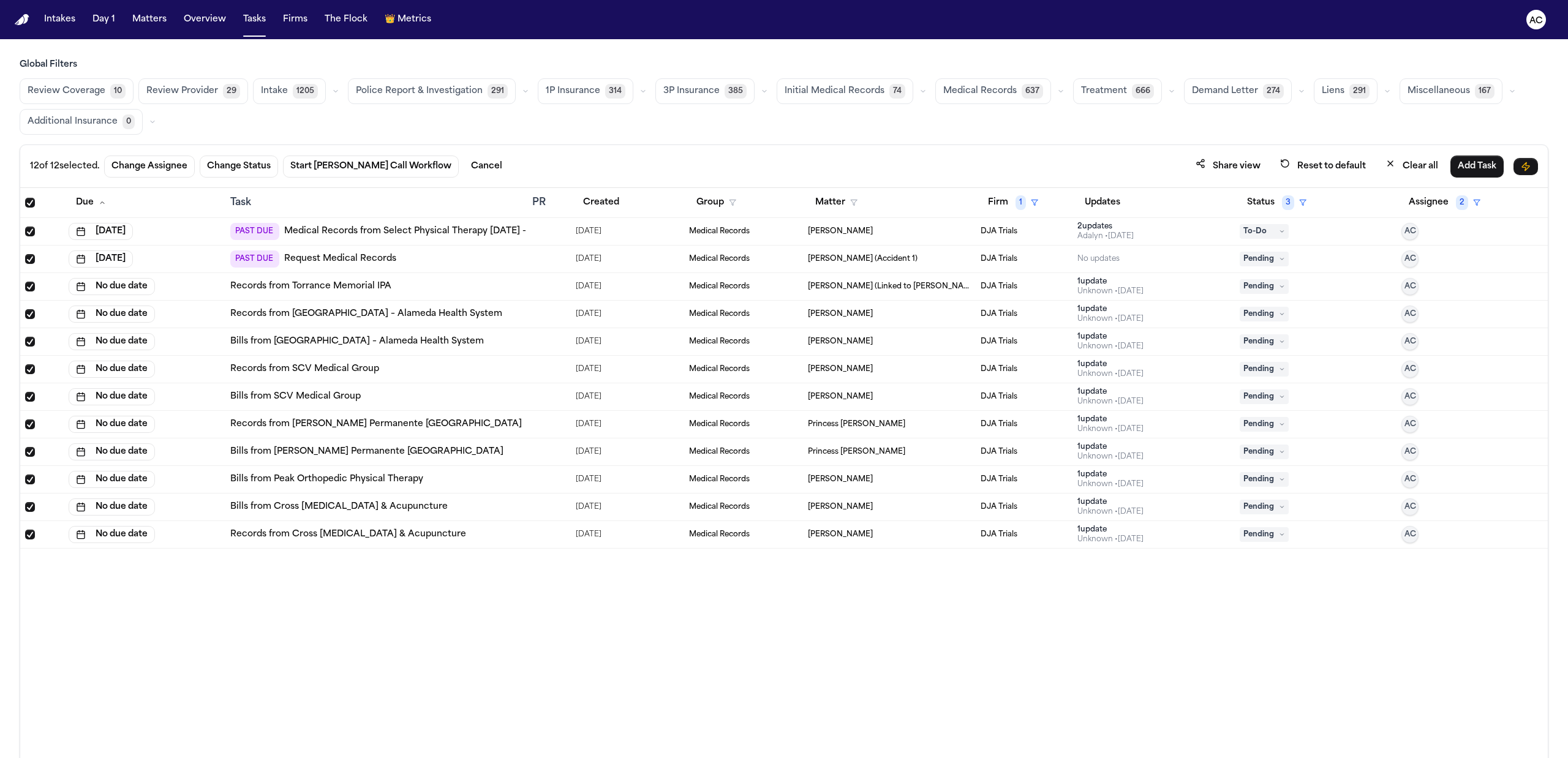
click at [1051, 160] on div "12 of 12 selected. Change Assignee Change Status Start Bland Call Workflow Canc…" at bounding box center [783, 166] width 1508 height 23
click at [939, 685] on div "Due Task PR Created Group Matter Firm 1 Updates Status 3 Assignee 2 Sep 12, 202…" at bounding box center [784, 500] width 1527 height 624
click at [30, 203] on span "Select all" at bounding box center [30, 202] width 9 height 9
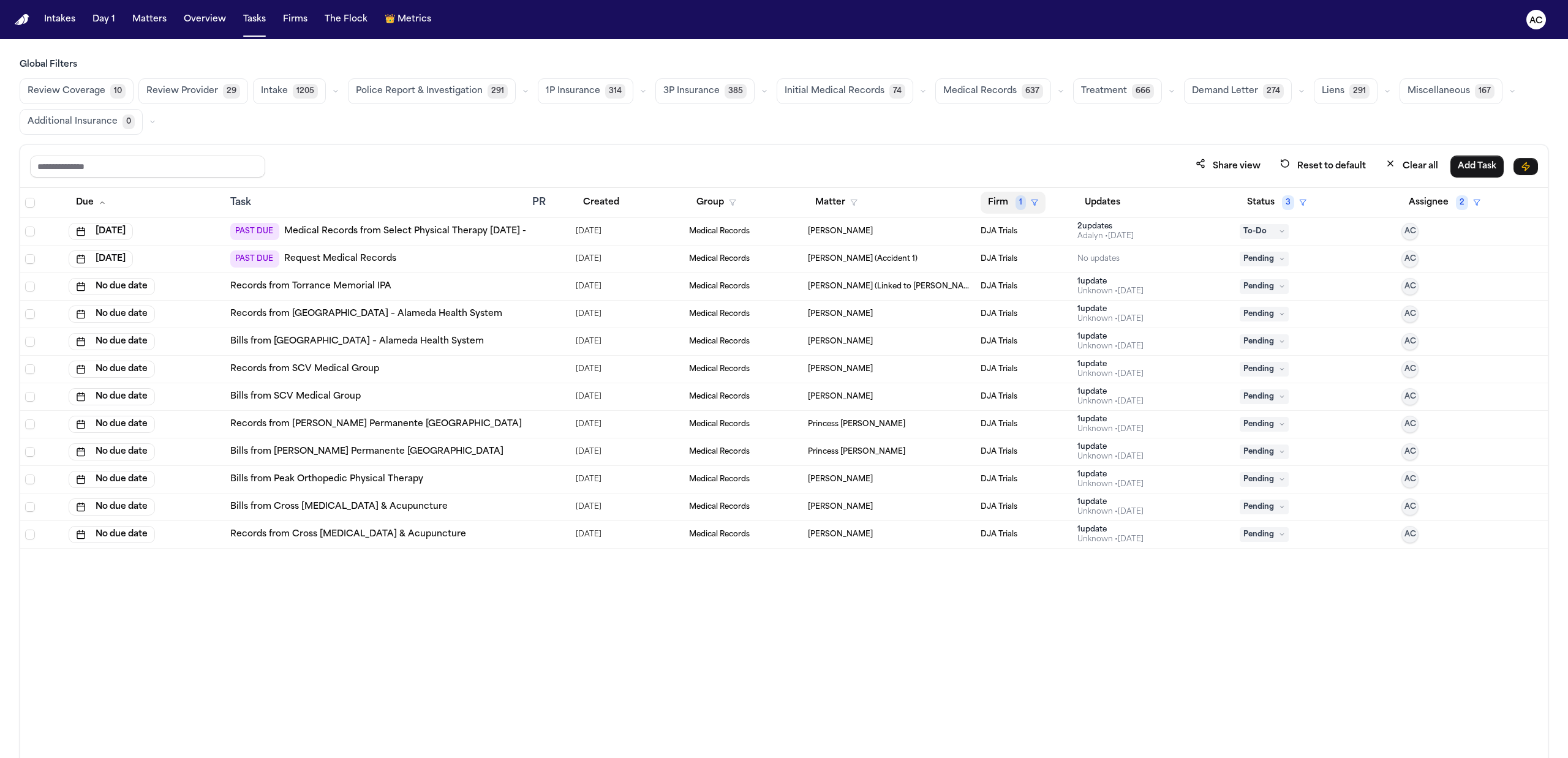
click at [1011, 204] on button "Firm 1" at bounding box center [1012, 203] width 65 height 22
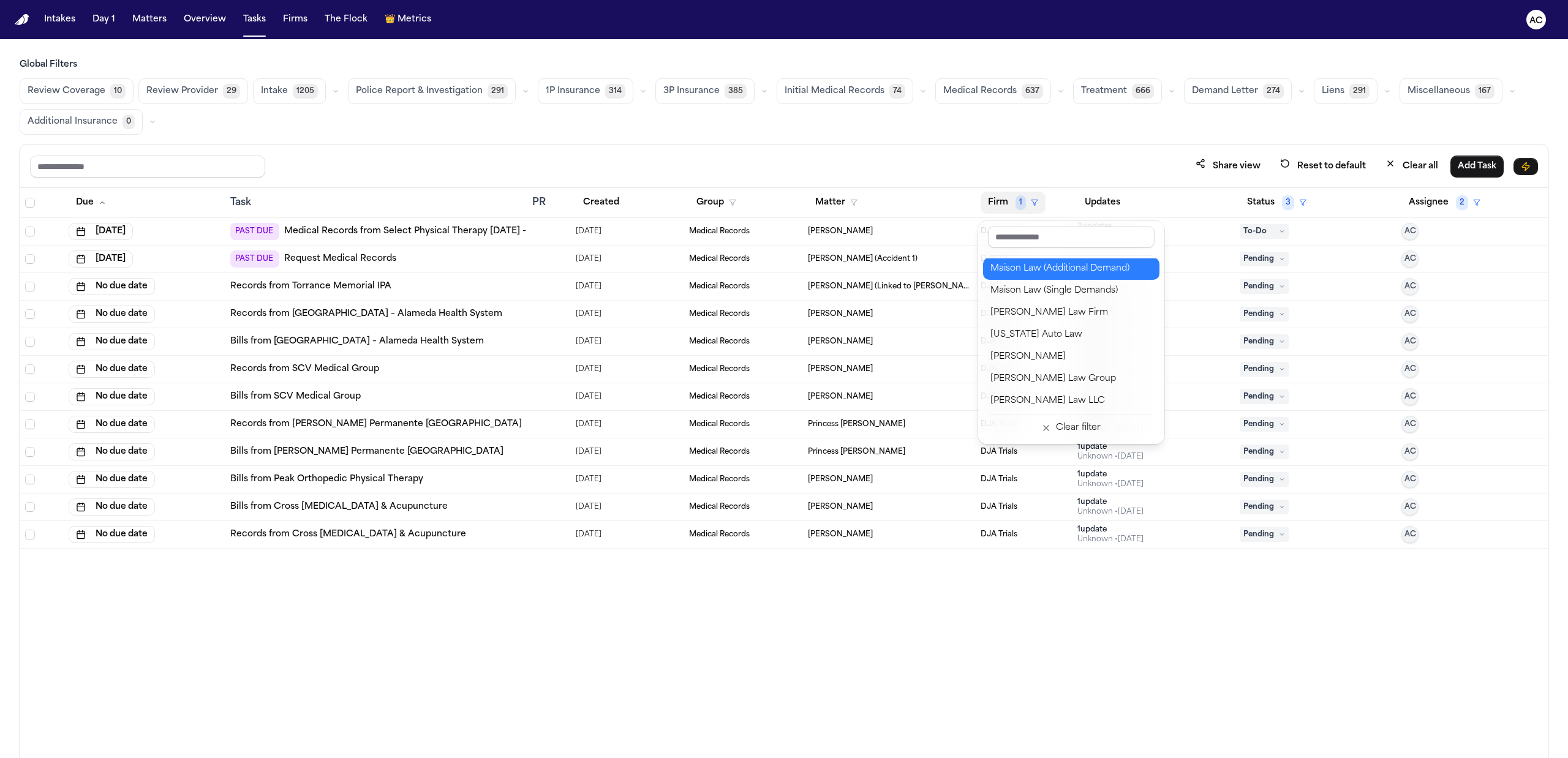
scroll to position [898, 0]
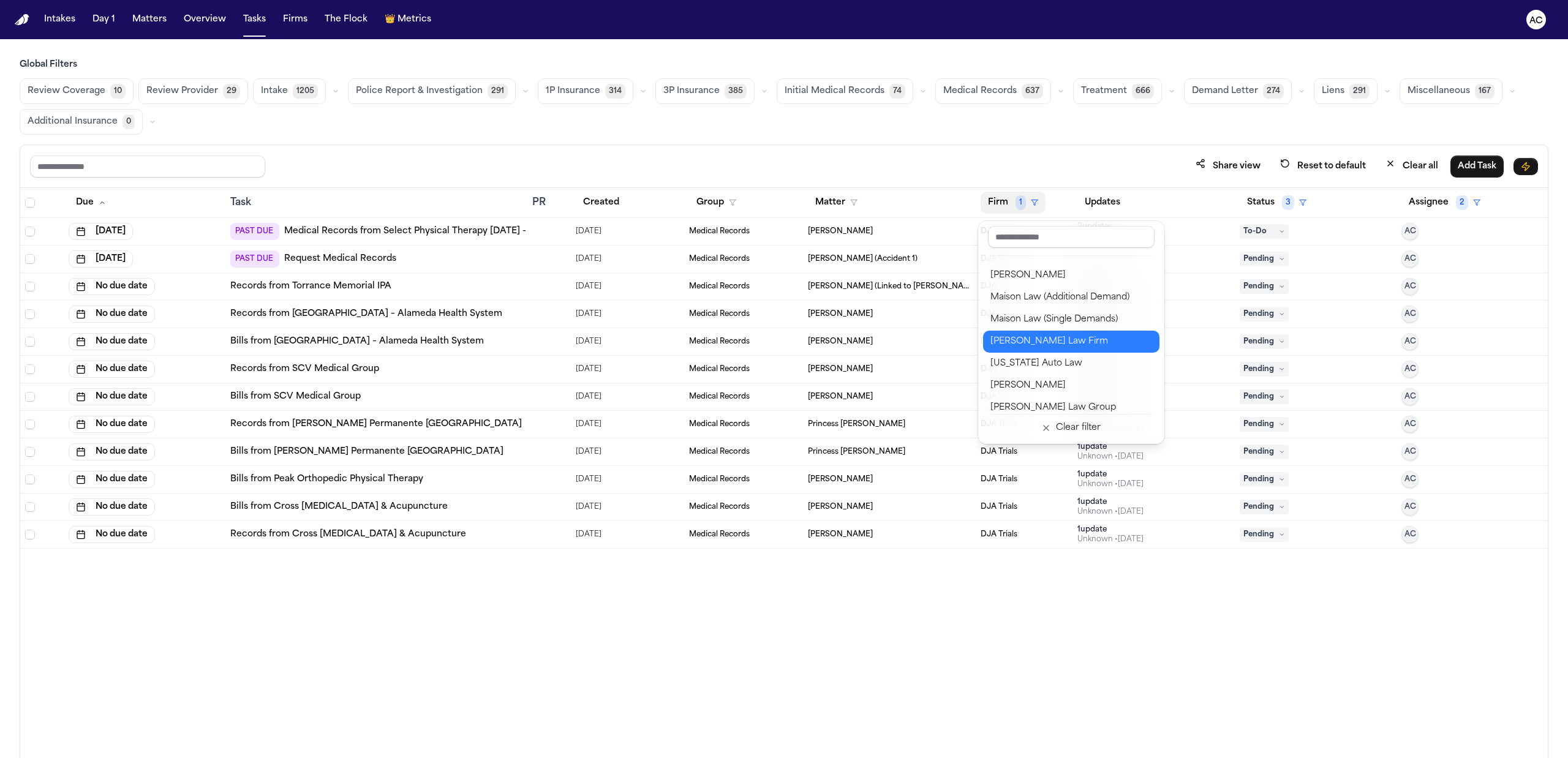
click at [1056, 339] on div "Martello Law Firm" at bounding box center [1071, 342] width 162 height 15
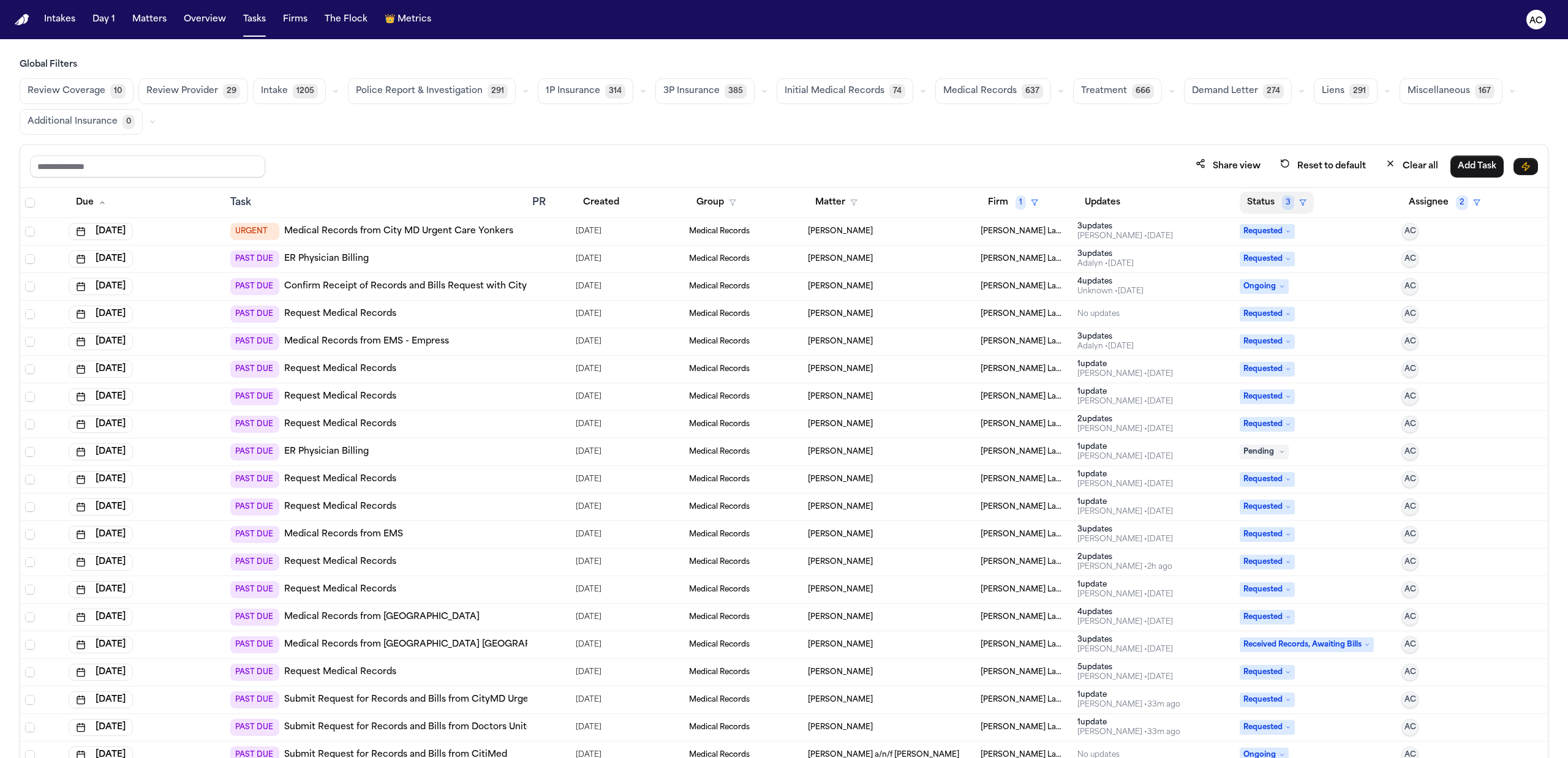
click at [1264, 194] on button "Status 3" at bounding box center [1277, 203] width 74 height 22
click at [1277, 315] on div "Pending" at bounding box center [1303, 310] width 102 height 15
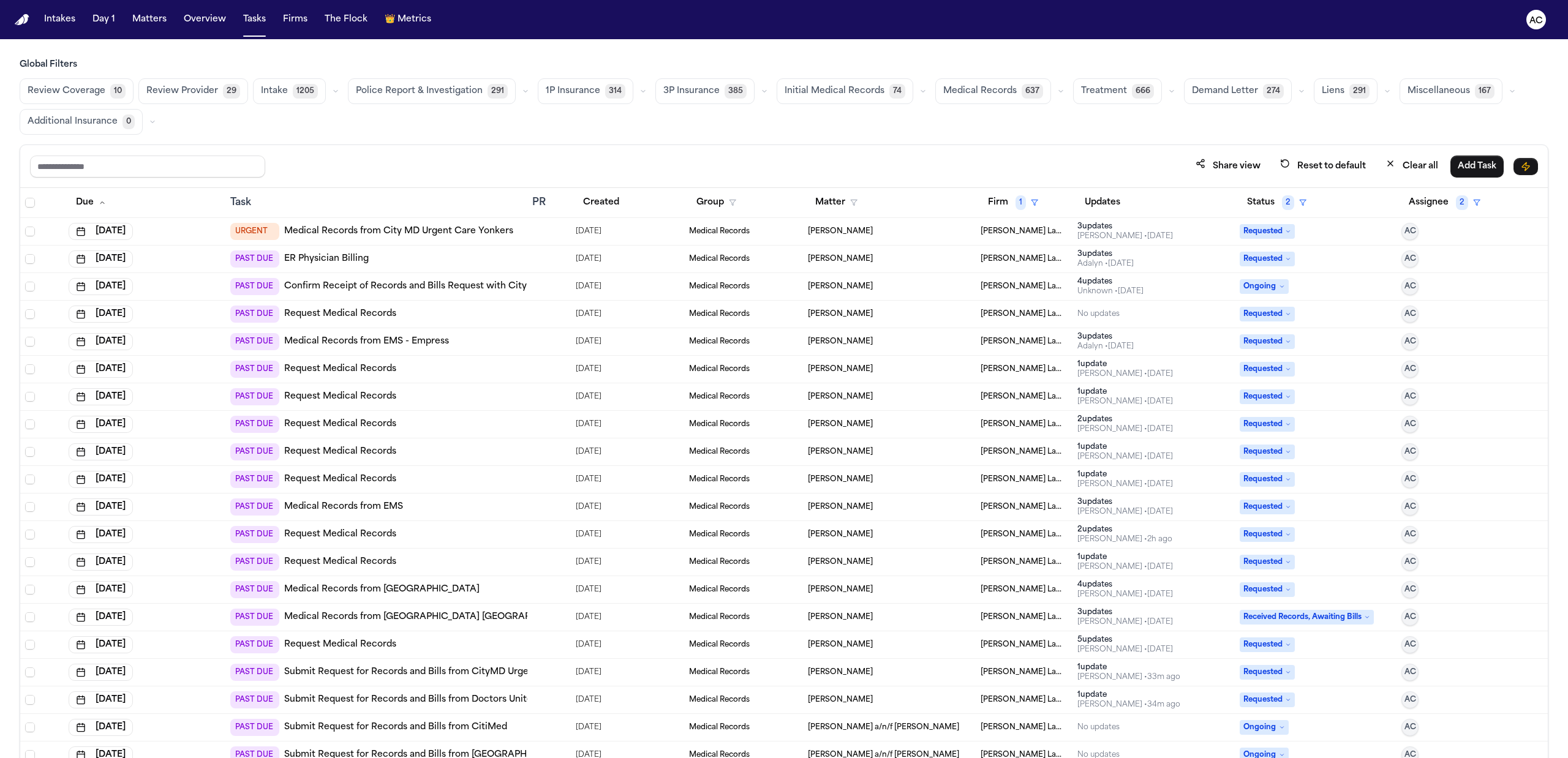
click at [1249, 207] on button "Status 2" at bounding box center [1277, 203] width 74 height 22
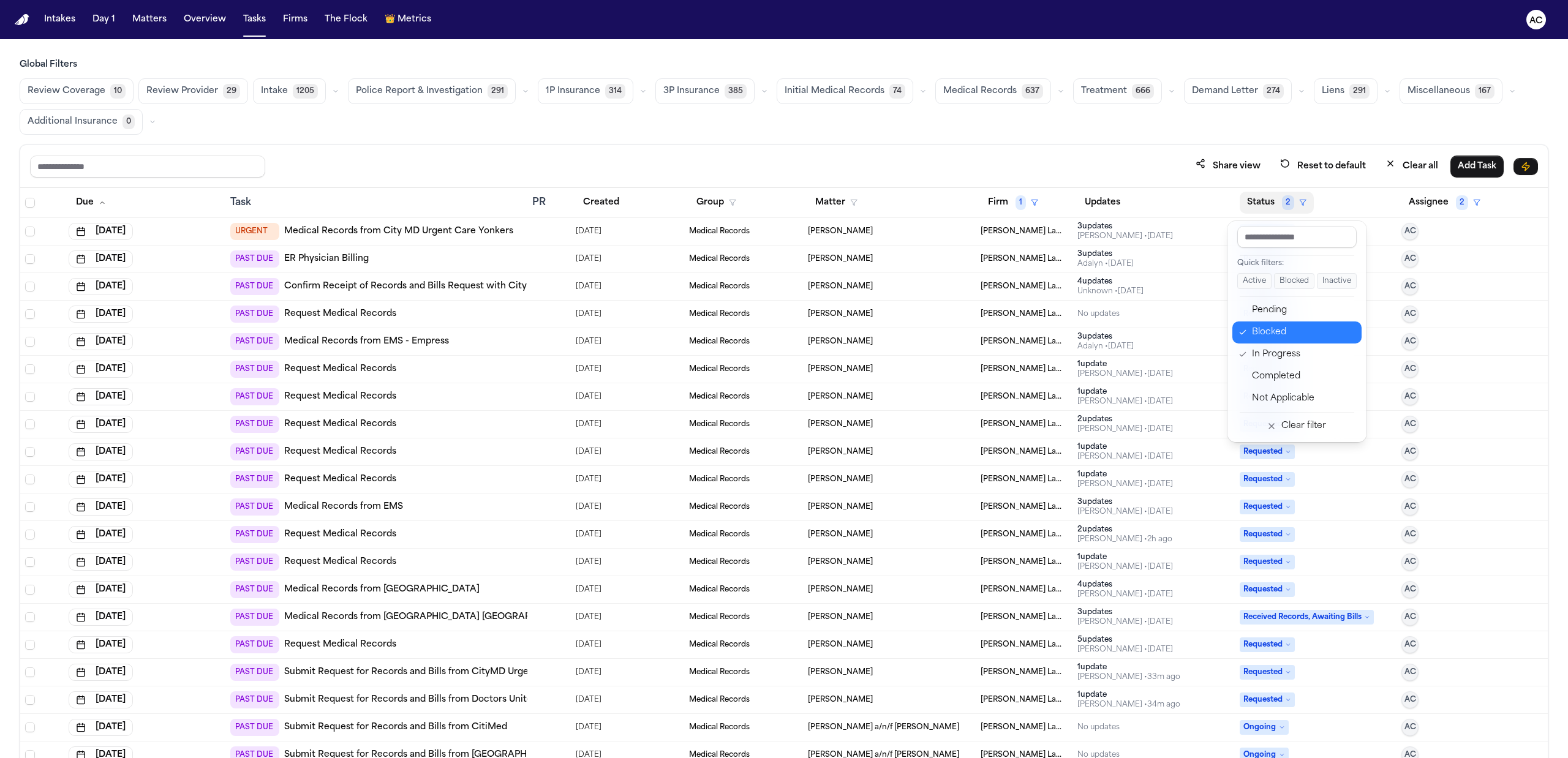
click at [1272, 336] on div "Blocked" at bounding box center [1303, 333] width 102 height 15
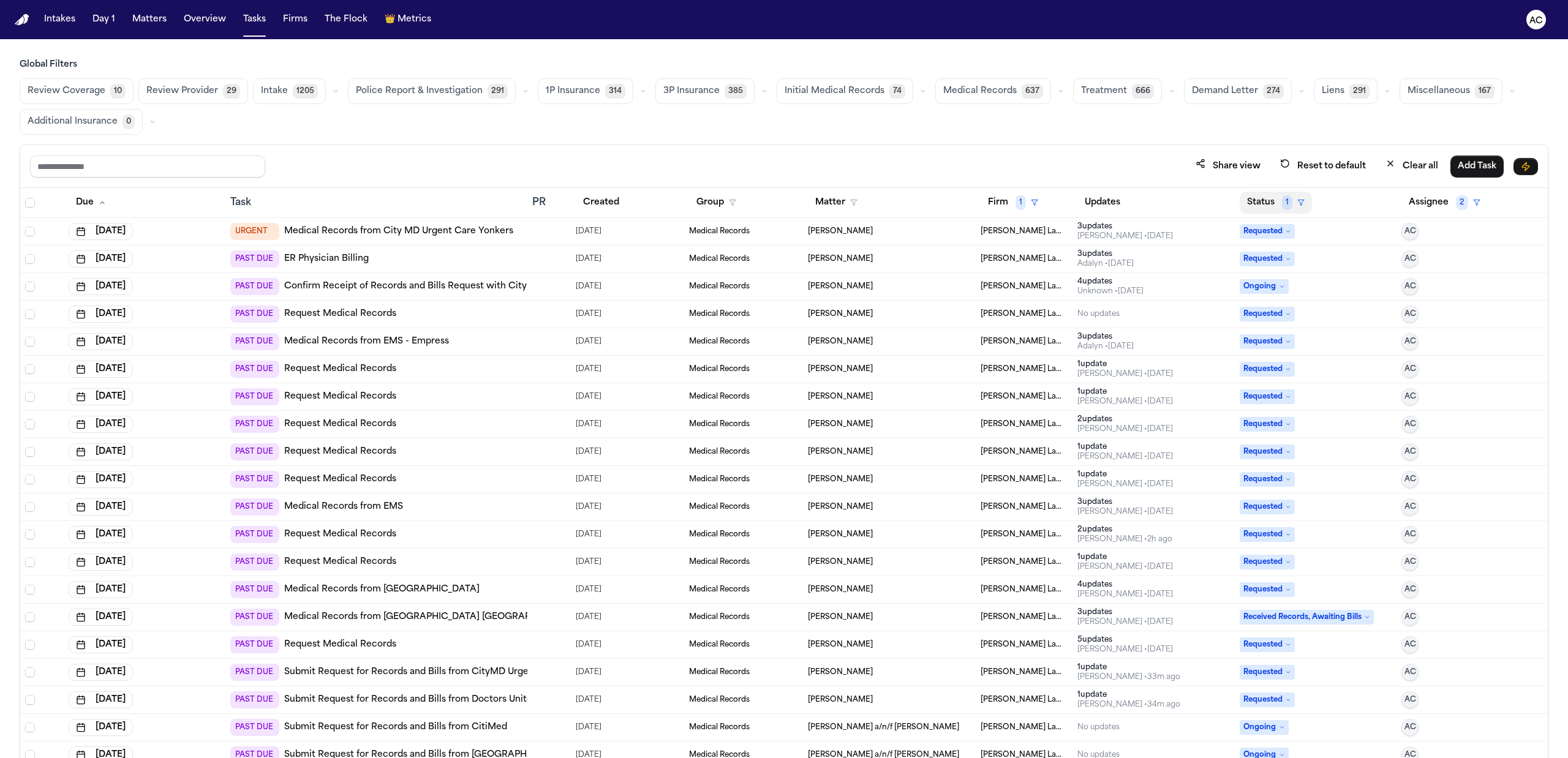
click at [1253, 198] on button "Status 1" at bounding box center [1275, 203] width 72 height 22
click at [1266, 201] on button "Status 1" at bounding box center [1275, 203] width 72 height 22
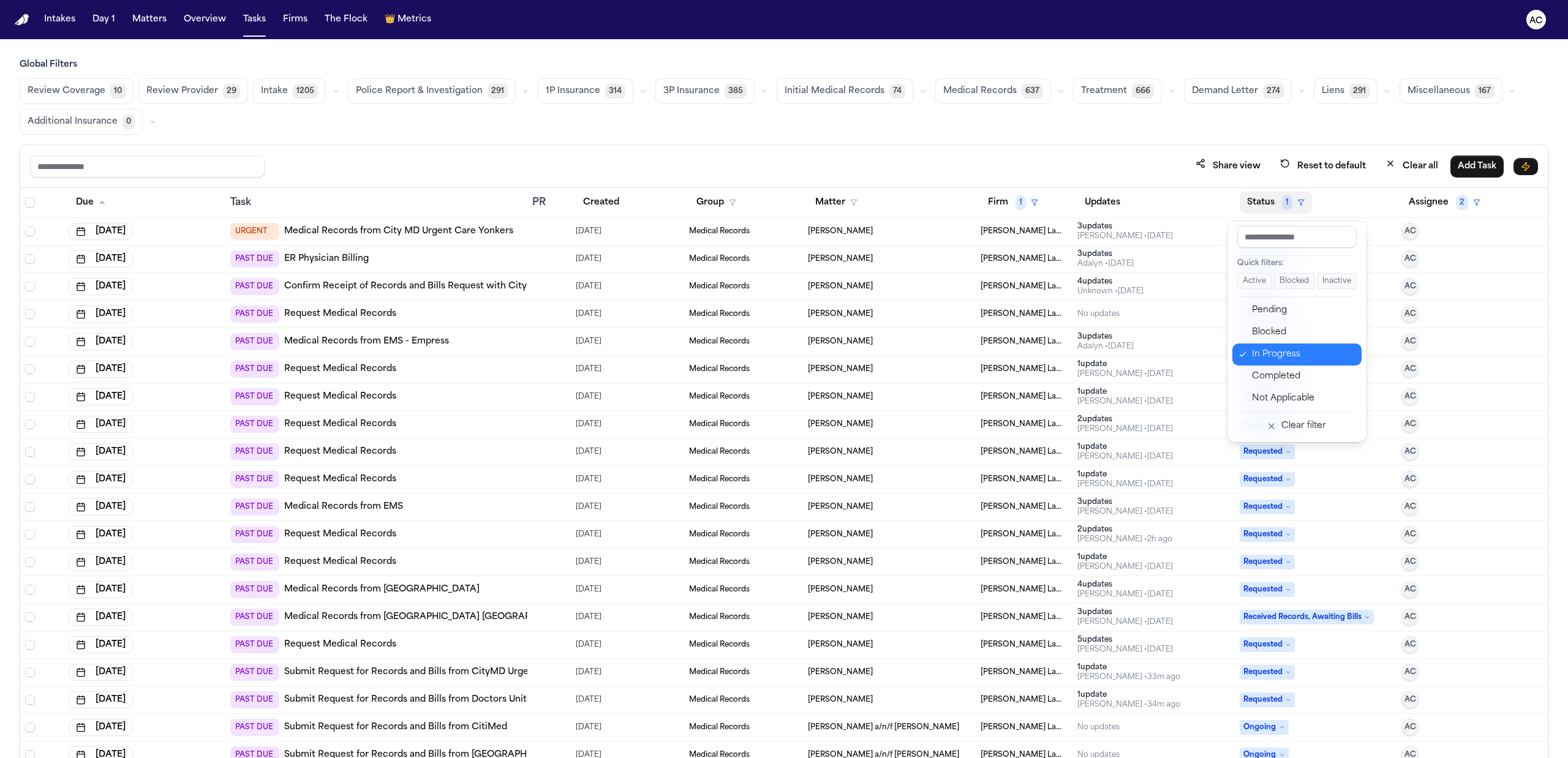
click at [1272, 357] on div "In Progress" at bounding box center [1303, 355] width 102 height 15
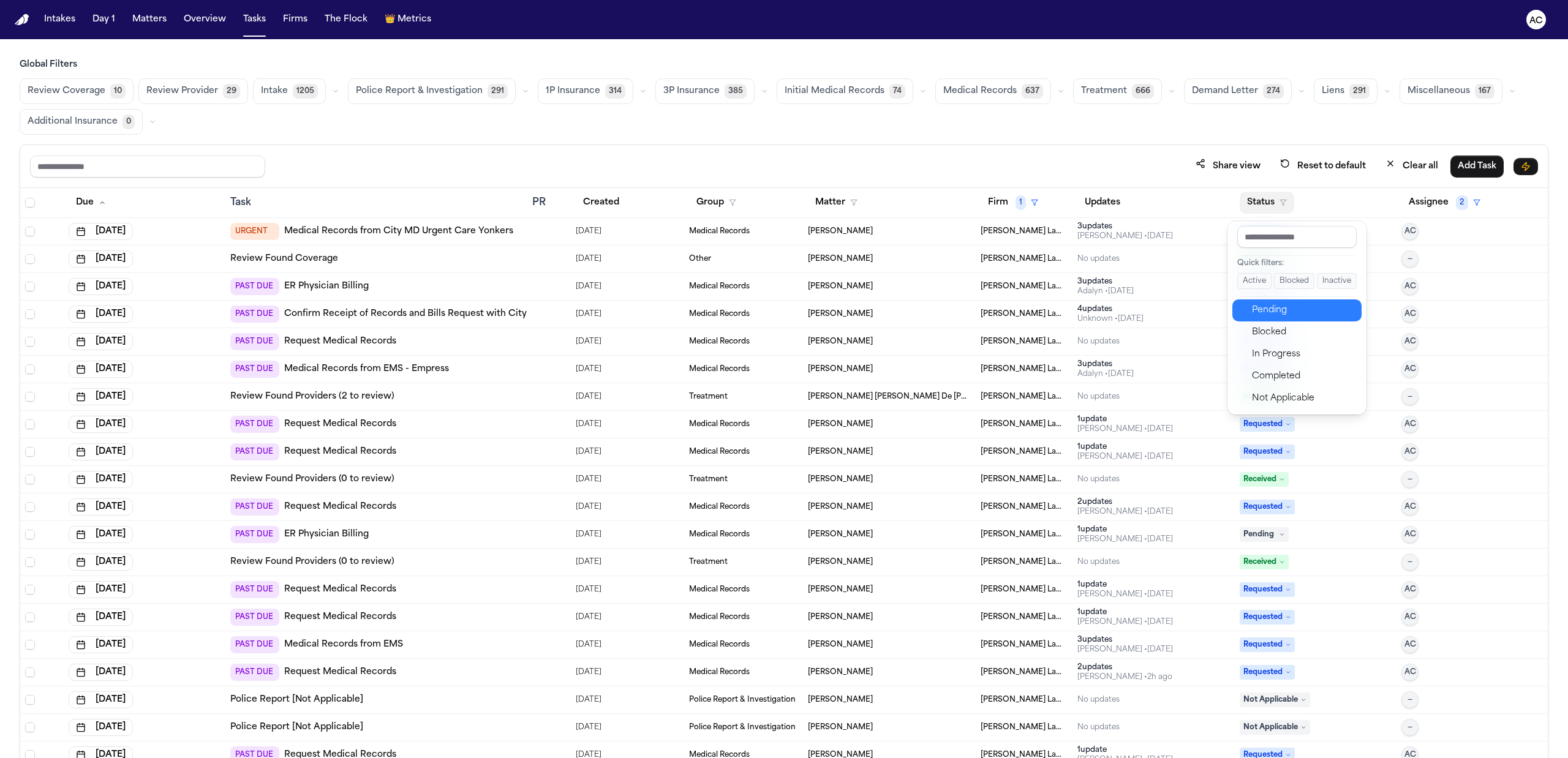
click at [1265, 311] on div "Pending" at bounding box center [1303, 310] width 102 height 15
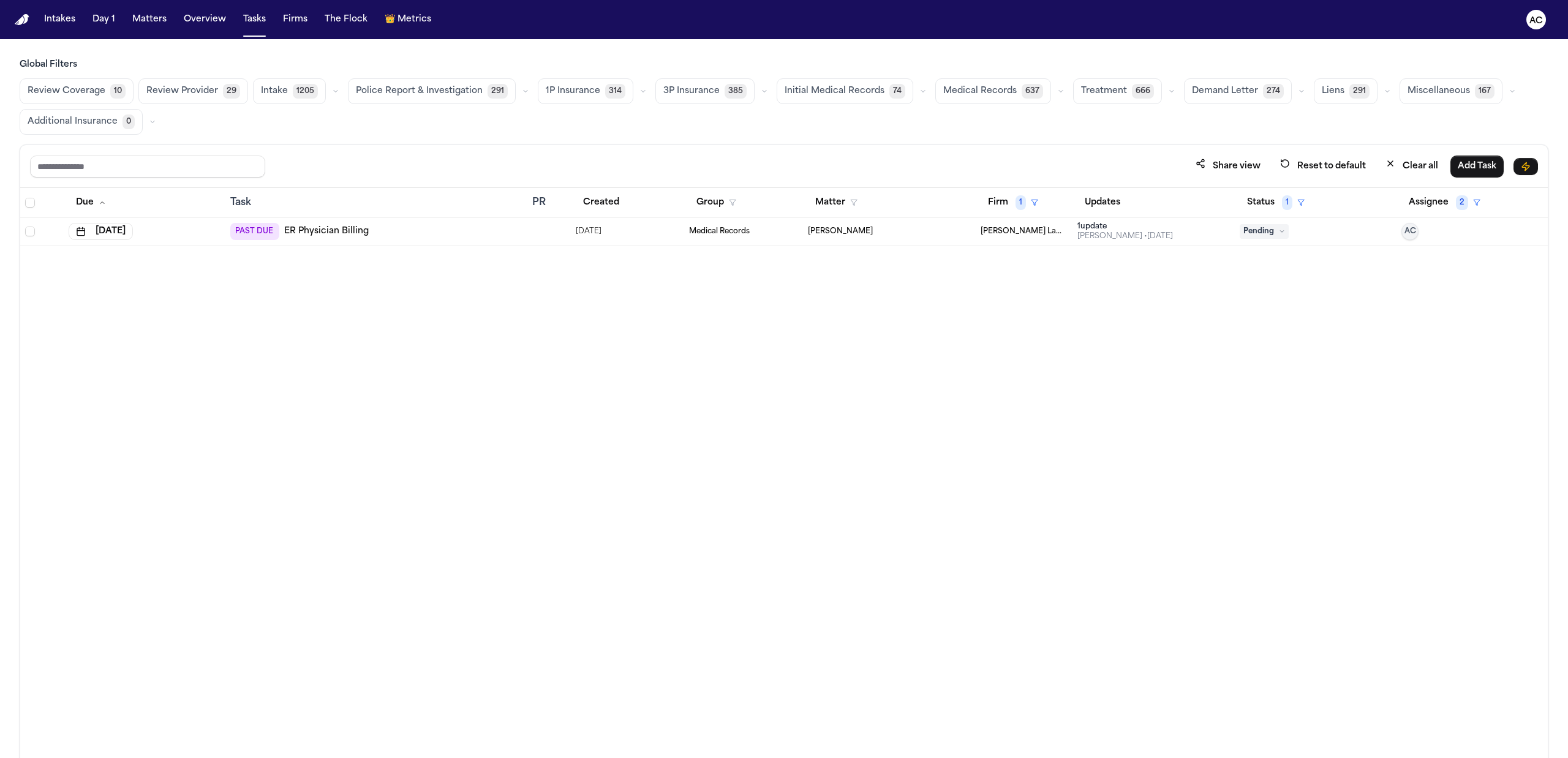
click at [324, 229] on link "ER Physician Billing" at bounding box center [326, 231] width 84 height 12
click at [1004, 197] on button "Firm 1" at bounding box center [1012, 203] width 65 height 22
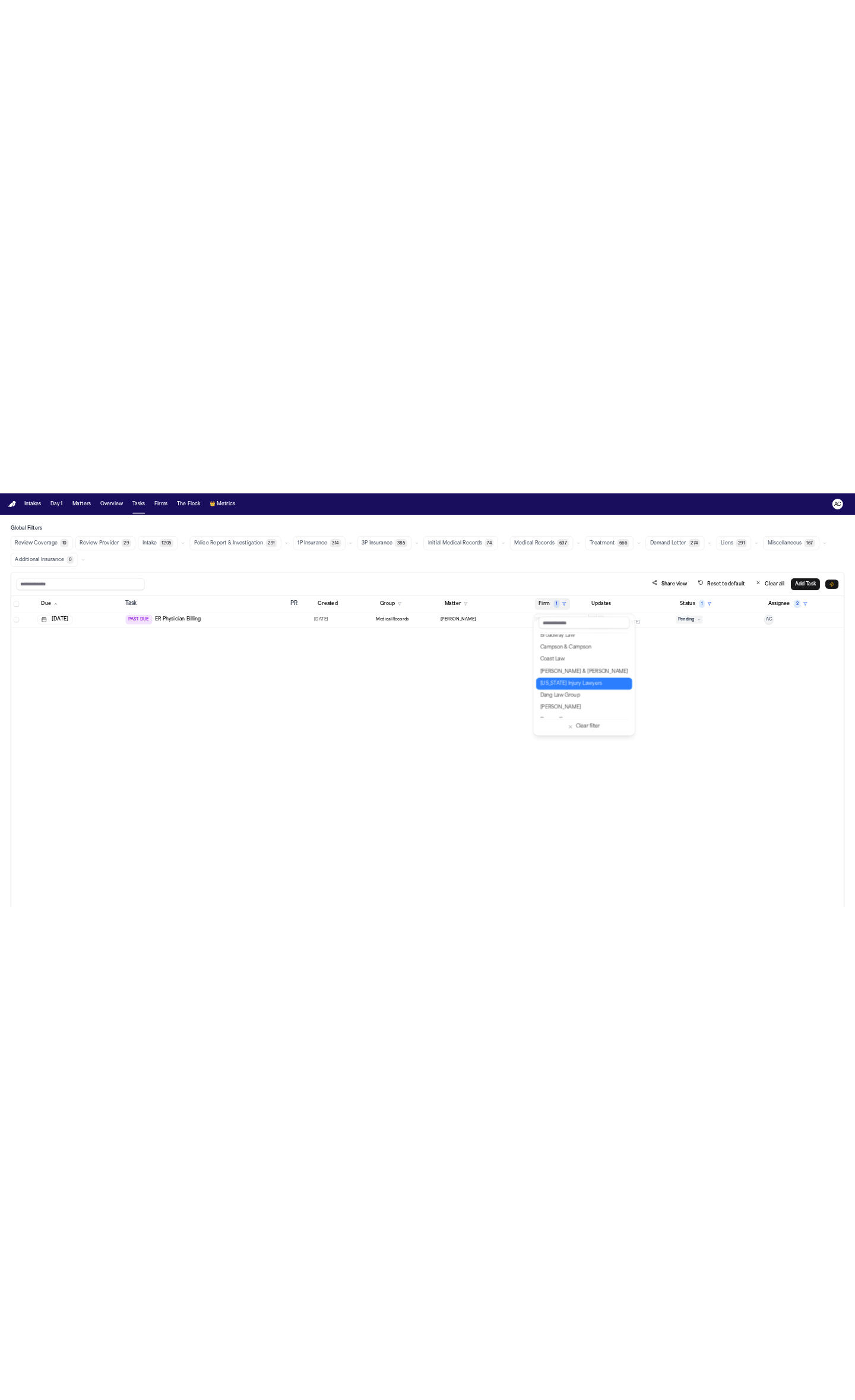
scroll to position [237, 0]
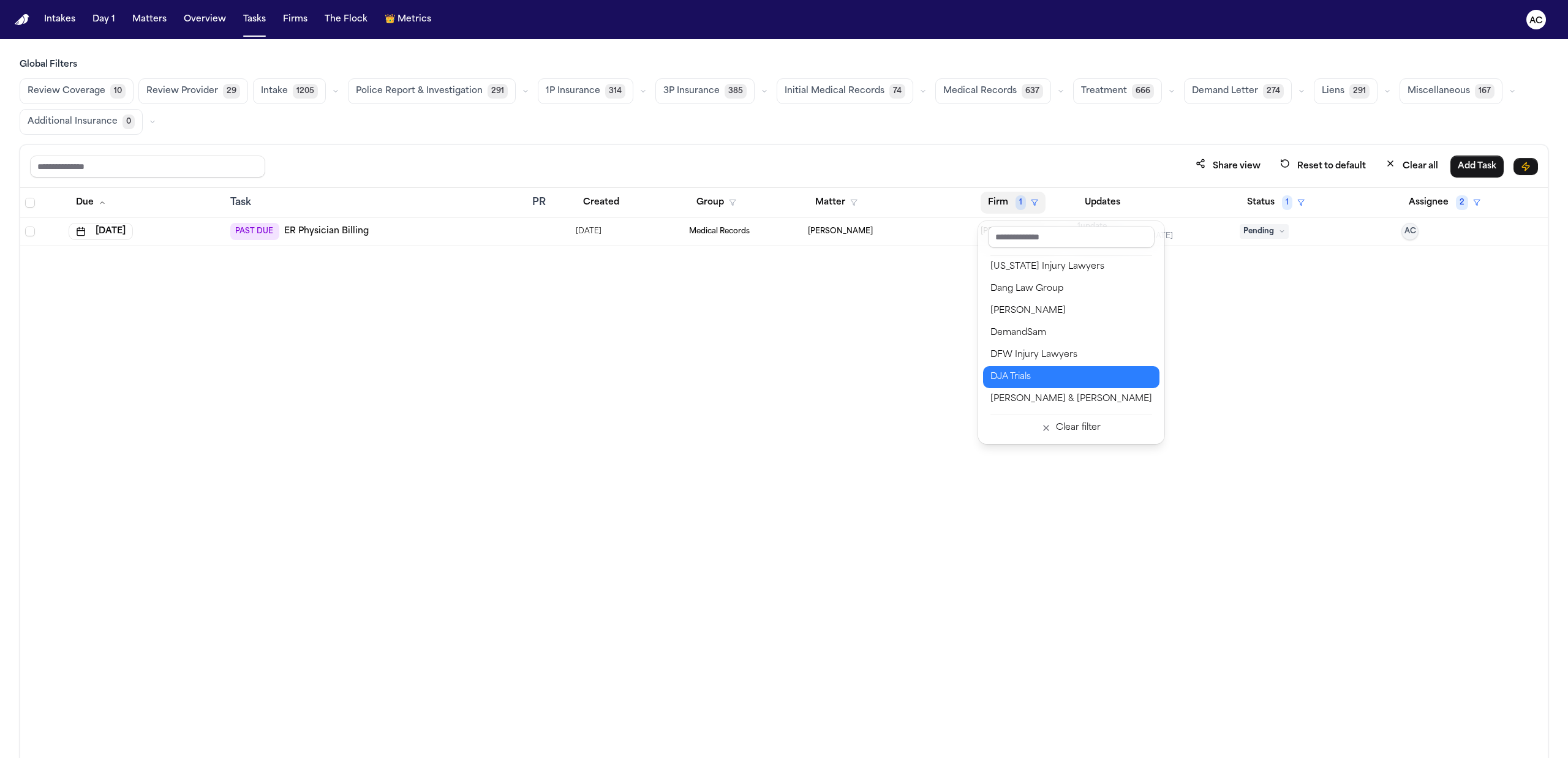
click at [1019, 375] on div "DJA Trials" at bounding box center [1071, 377] width 162 height 15
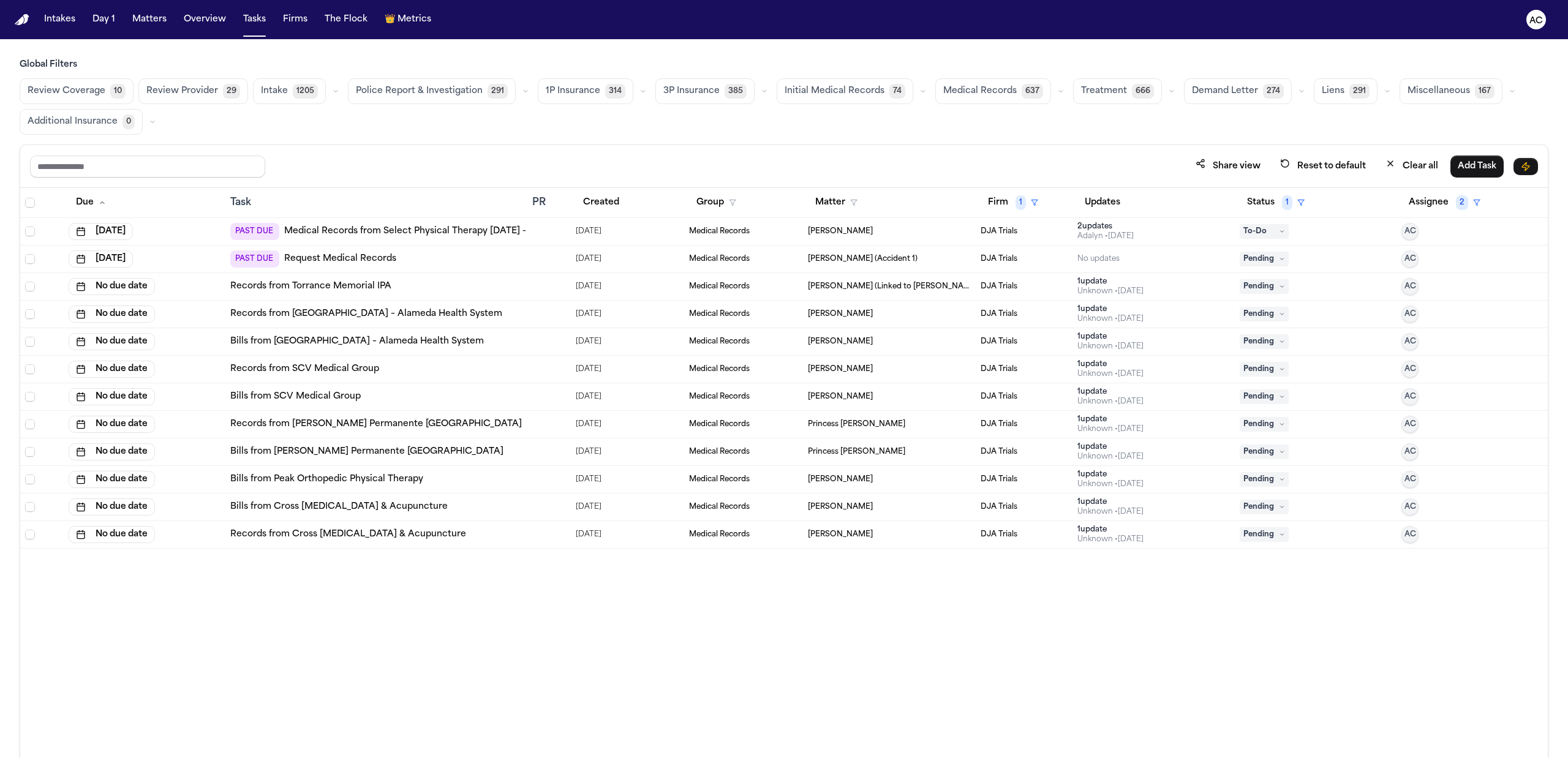
click at [310, 228] on link "Medical Records from Select Physical Therapy 06/12/25 - 06/18/25" at bounding box center [421, 231] width 275 height 12
click at [336, 233] on link "Medical Records from Select Physical Therapy 06/12/25 - 06/18/25" at bounding box center [421, 231] width 275 height 12
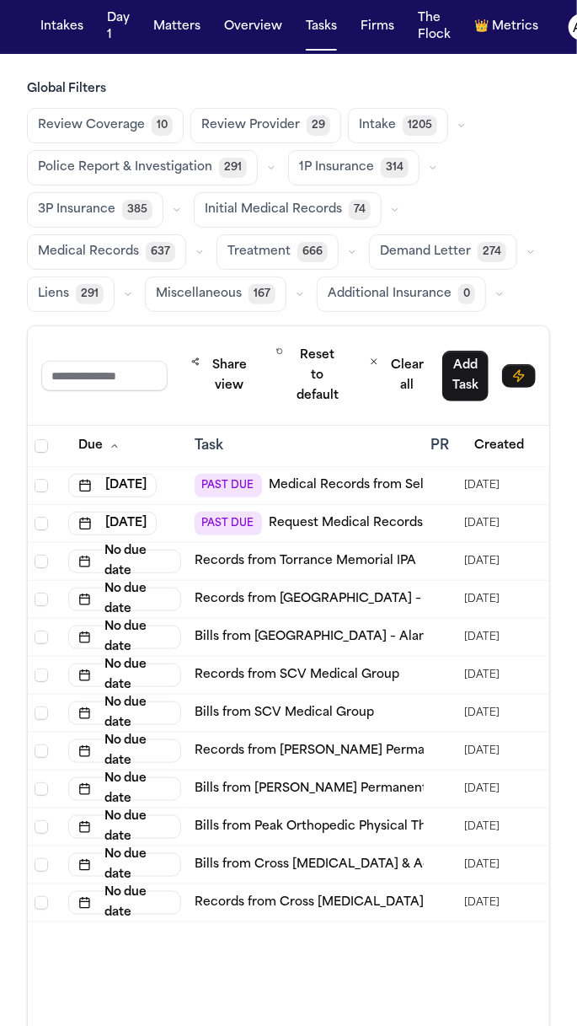
click at [349, 489] on link "Medical Records from Select Physical Therapy 06/12/25 - 06/18/25" at bounding box center [458, 485] width 378 height 17
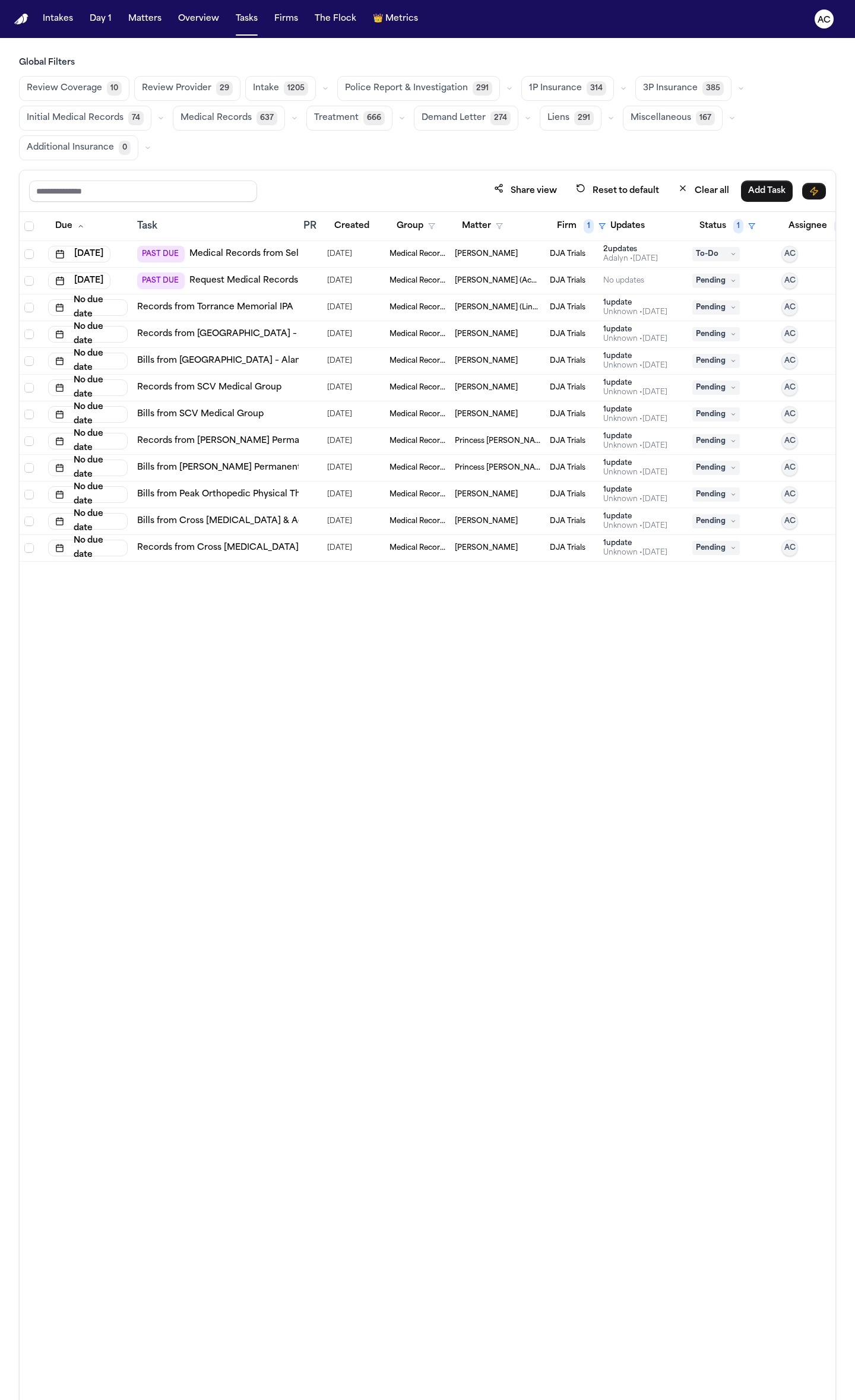
click at [272, 281] on link "Request Medical Records" at bounding box center [244, 280] width 108 height 12
click at [268, 44] on main "Global Filters Review Coverage 10 Review Provider 29 Intake 1205 Police Report …" at bounding box center [427, 719] width 855 height 1363
click at [718, 254] on span "To-Do" at bounding box center [716, 254] width 47 height 14
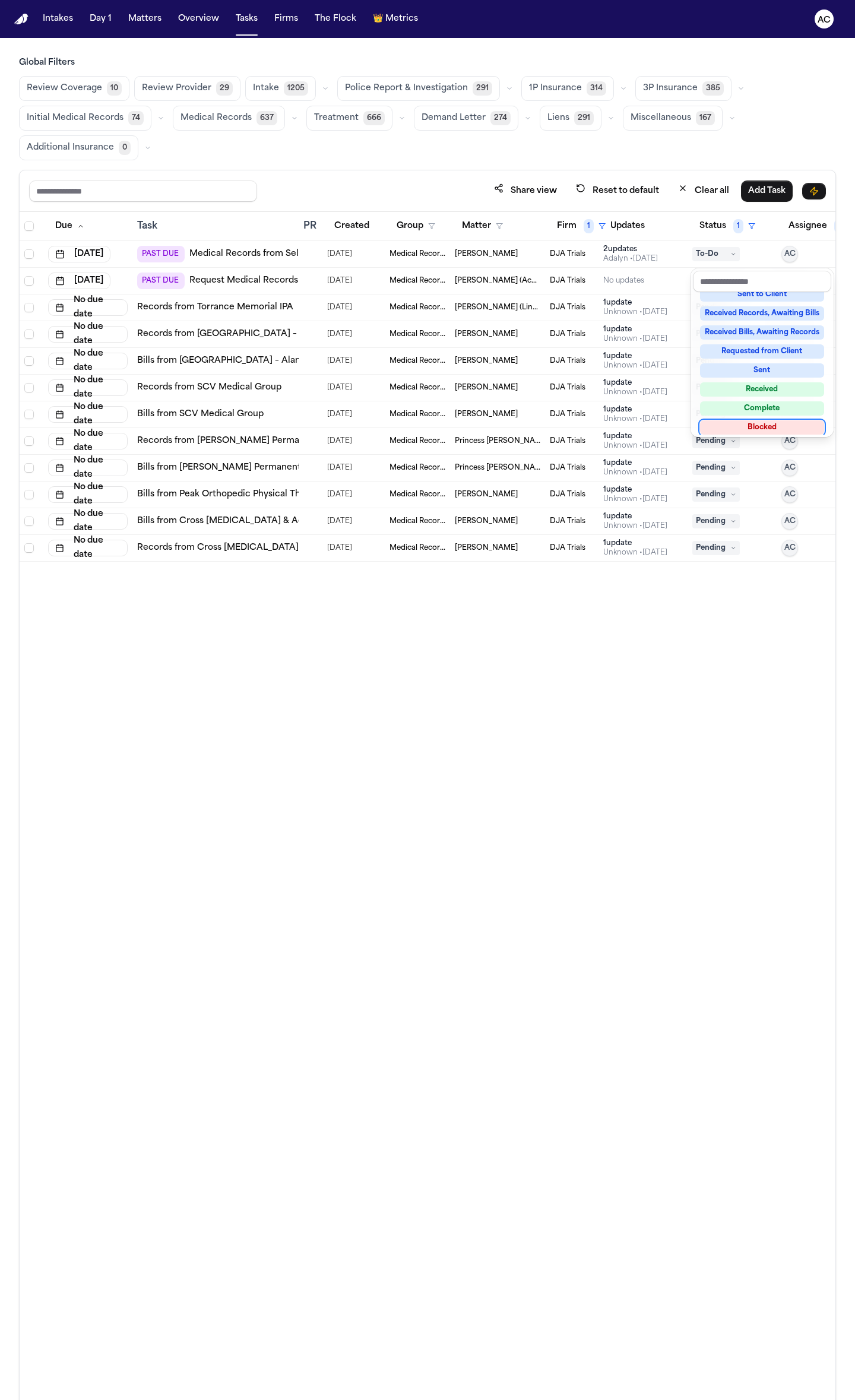
click at [768, 426] on div "Blocked" at bounding box center [762, 428] width 124 height 14
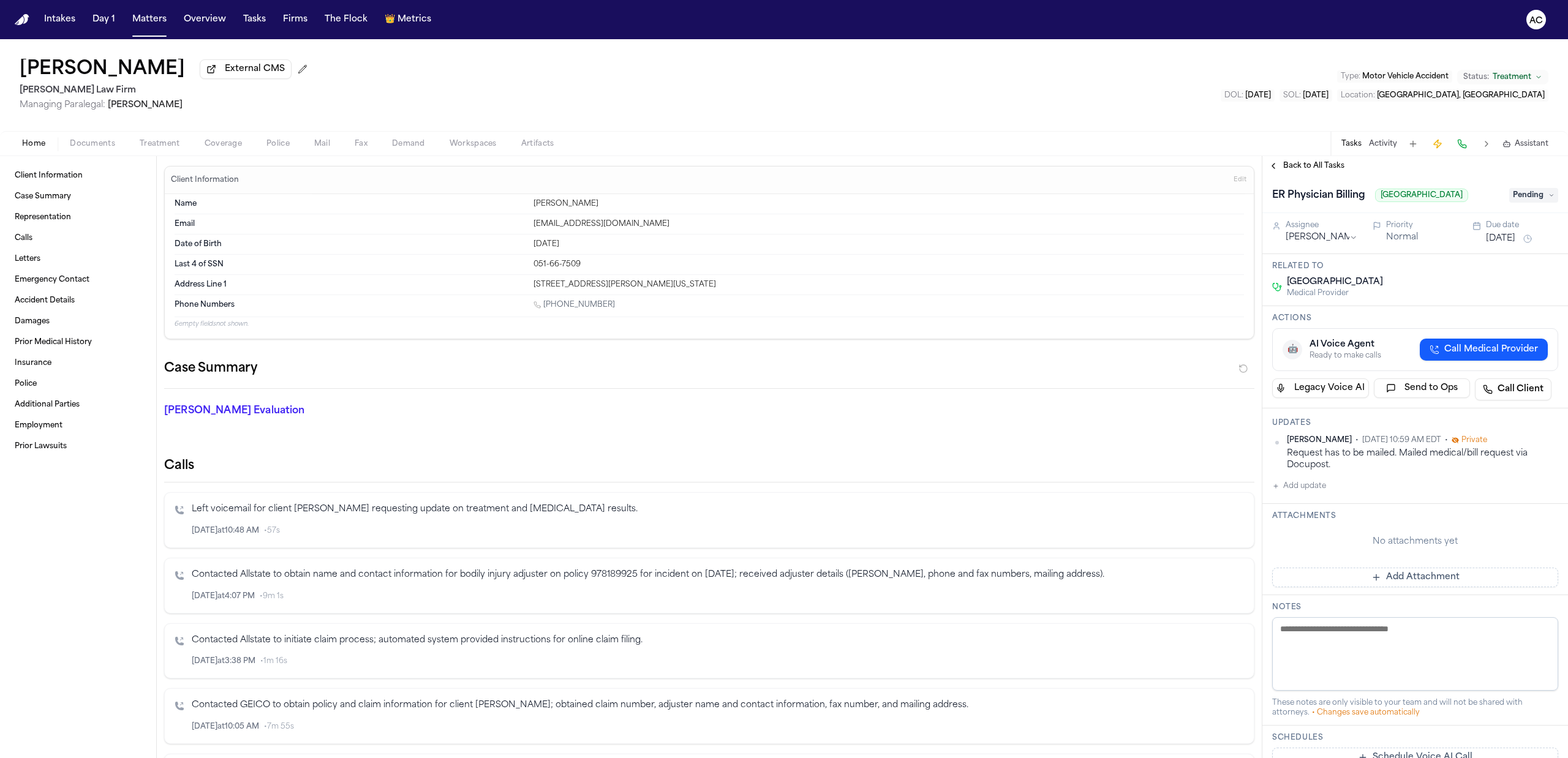
click at [153, 141] on span "Treatment" at bounding box center [160, 143] width 41 height 9
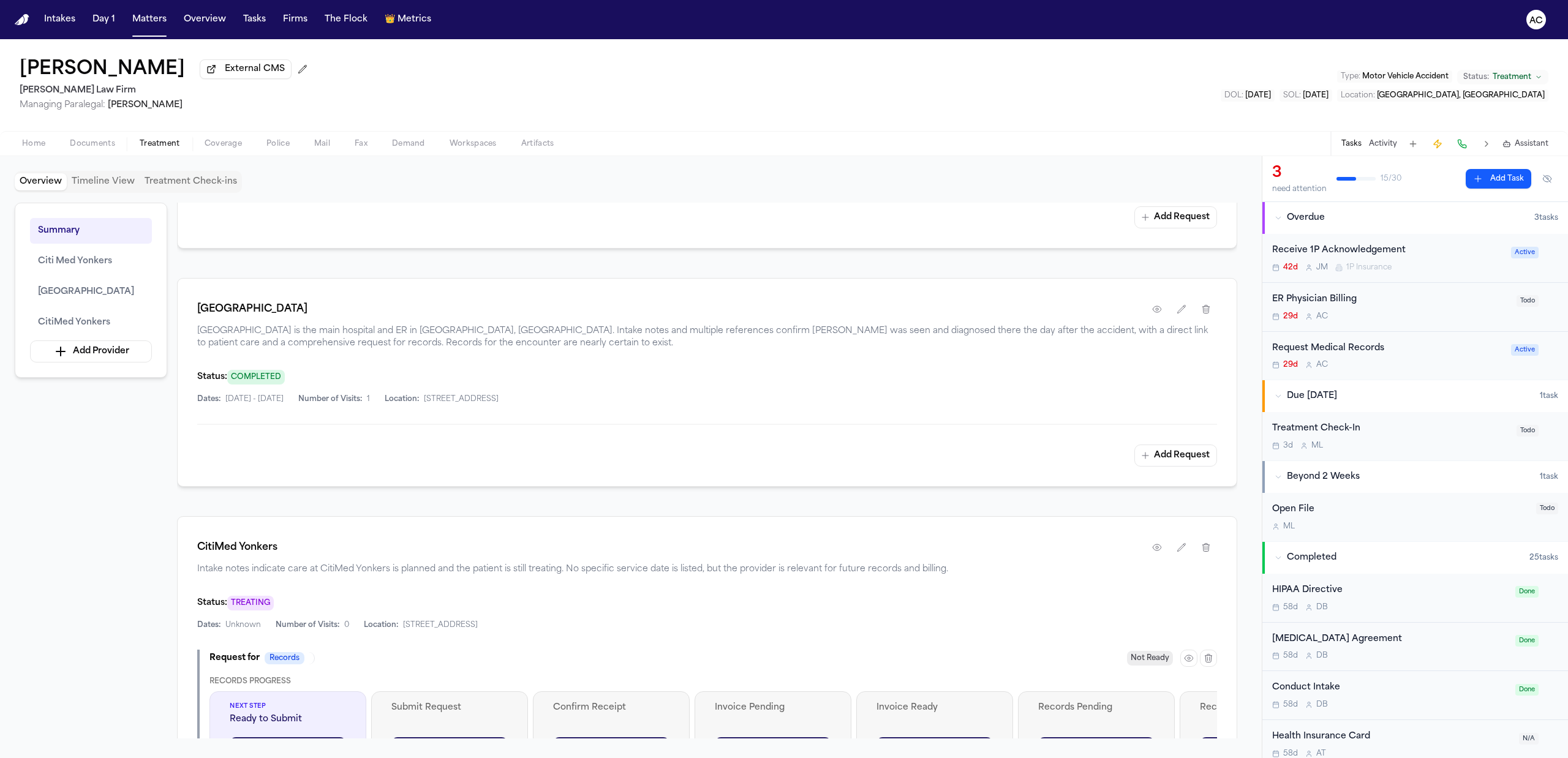
scroll to position [893, 0]
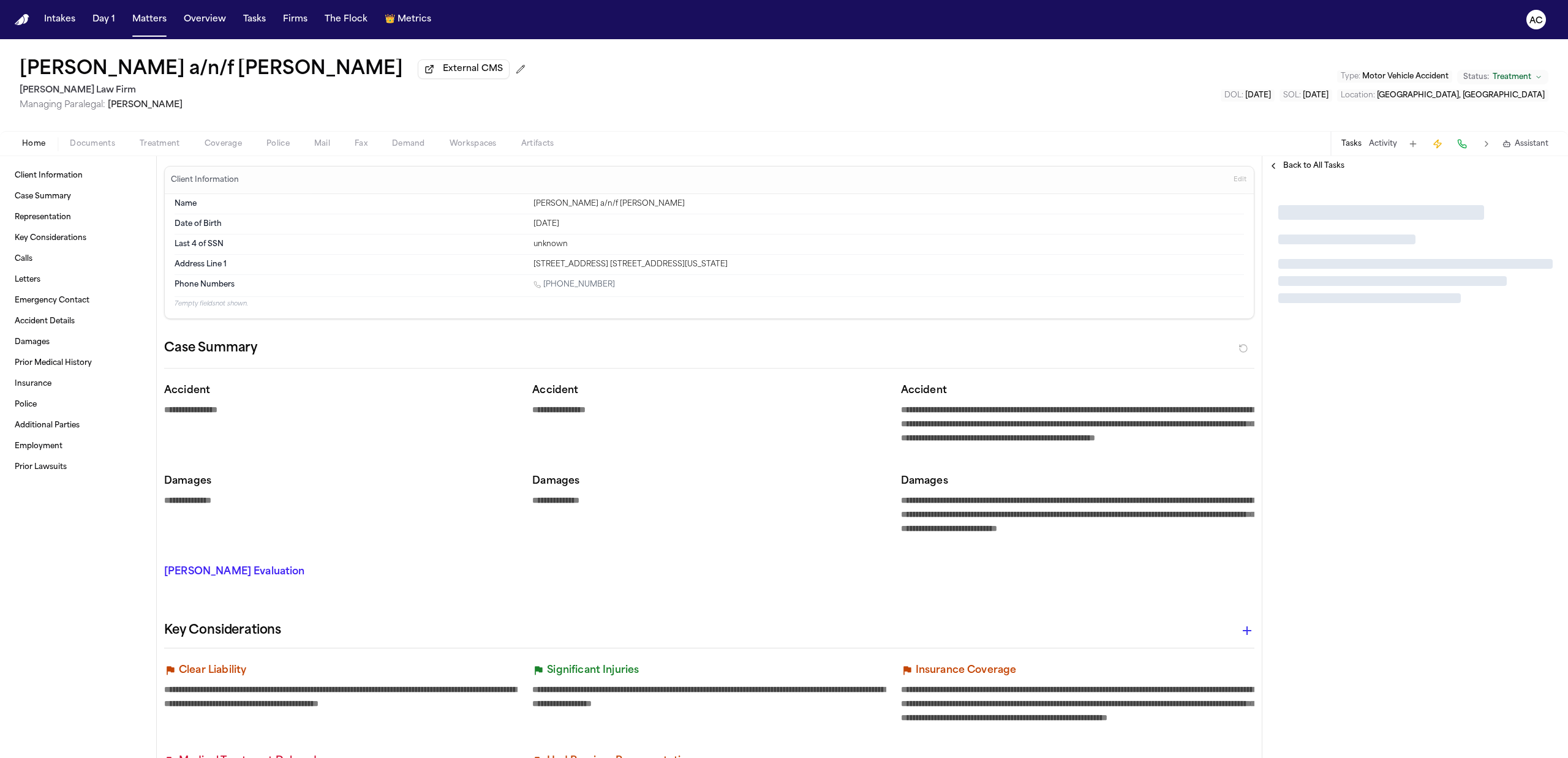
type textarea "*"
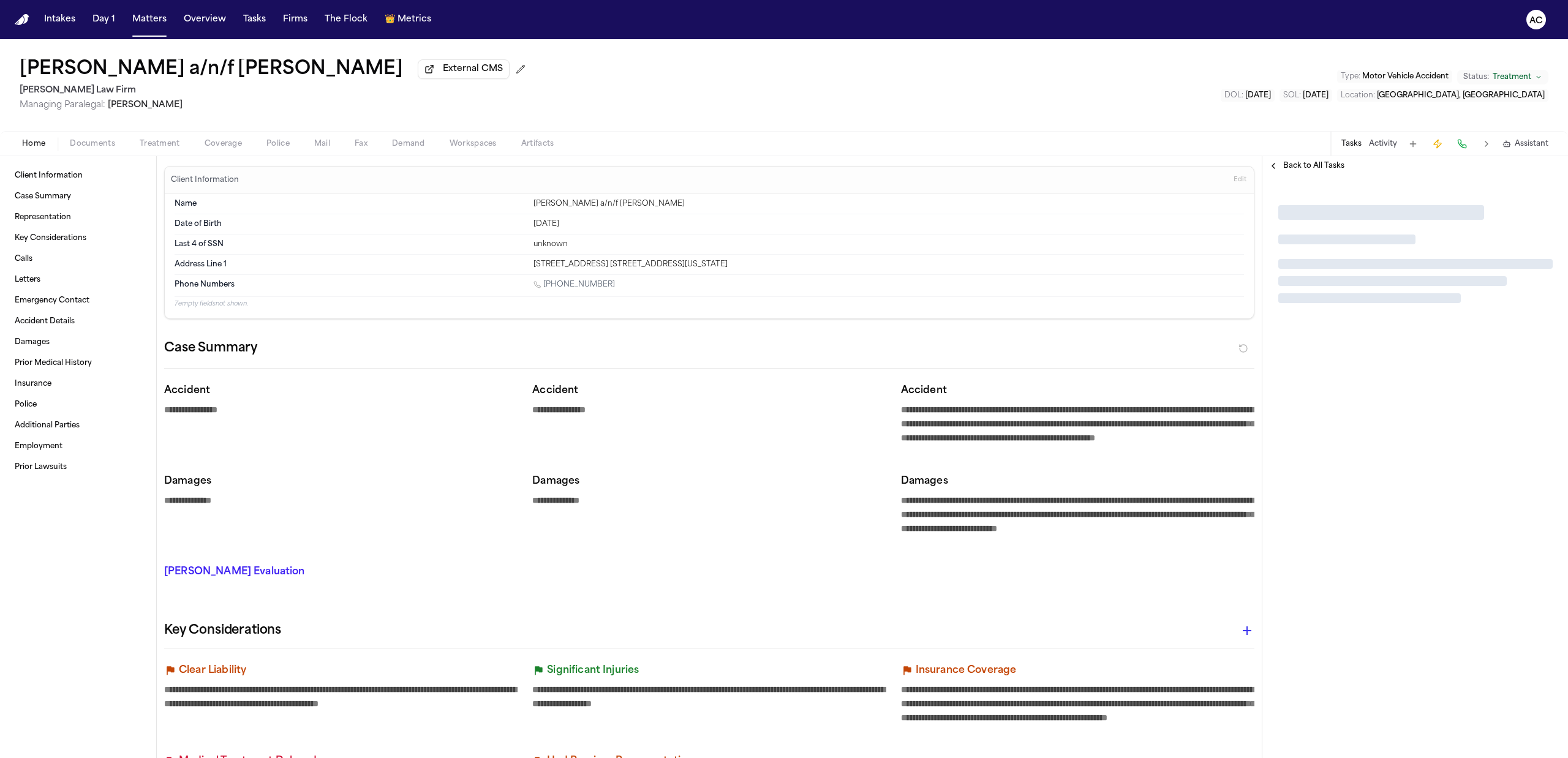
type textarea "*"
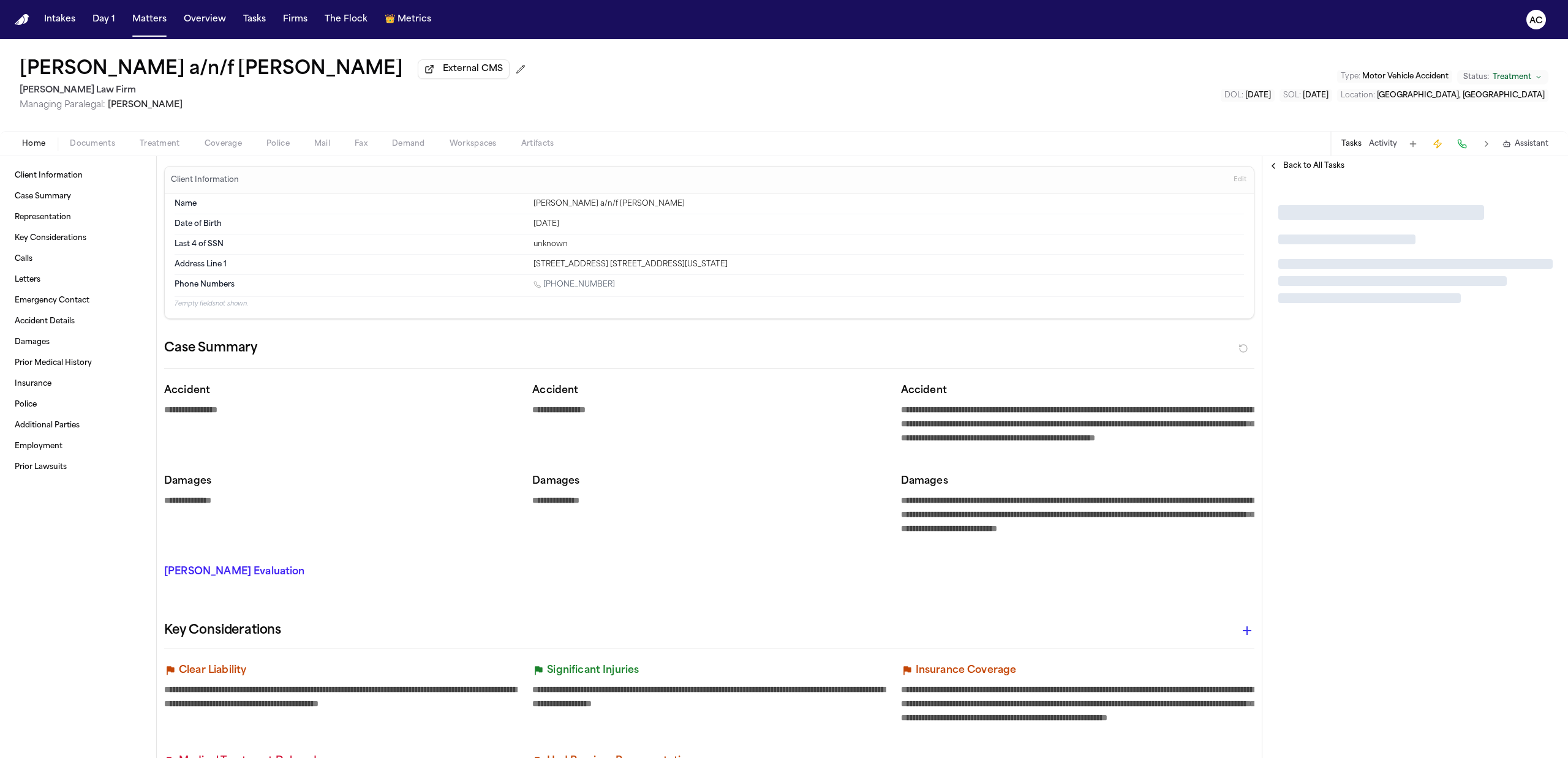
type textarea "*"
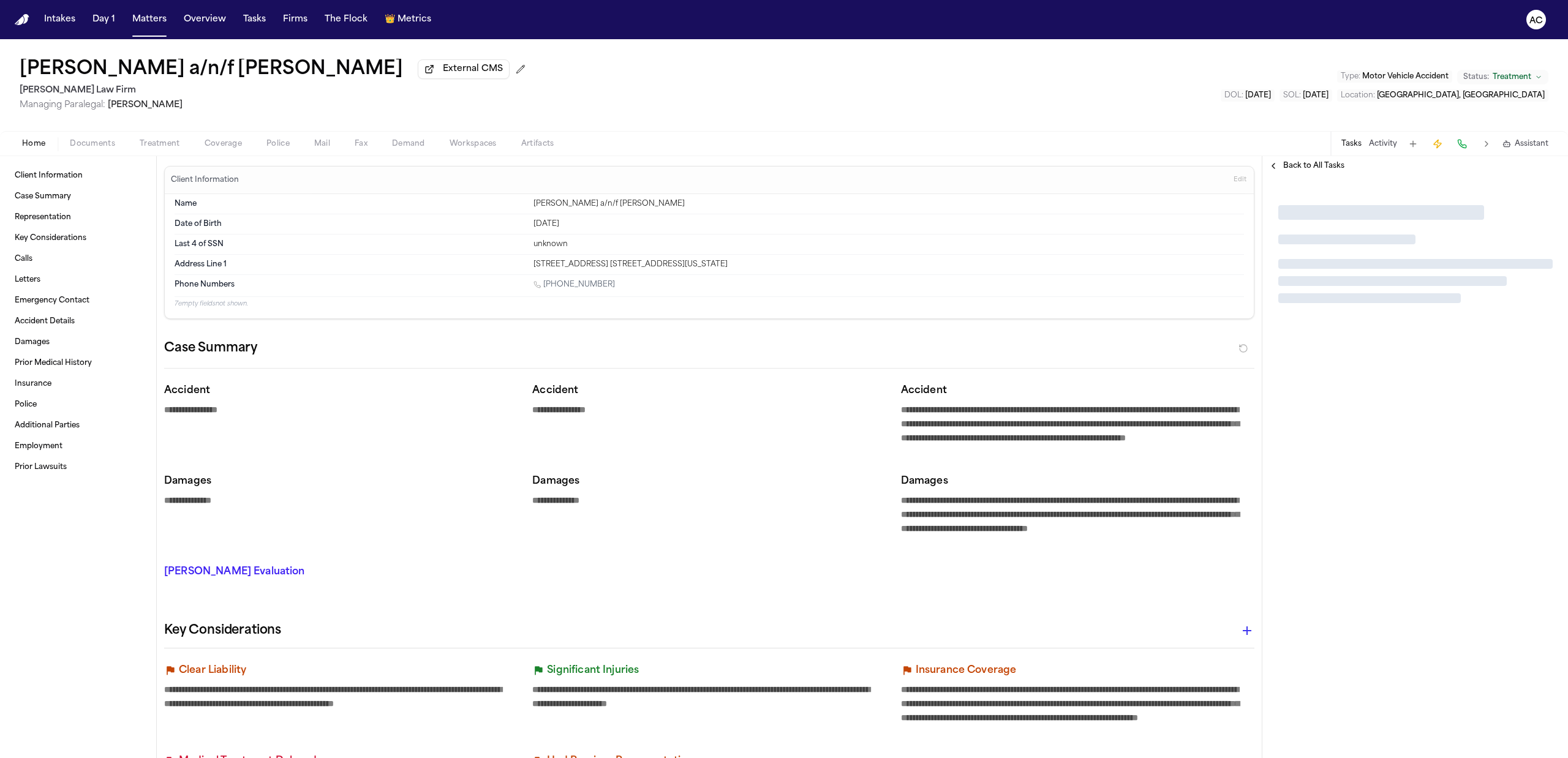
type textarea "*"
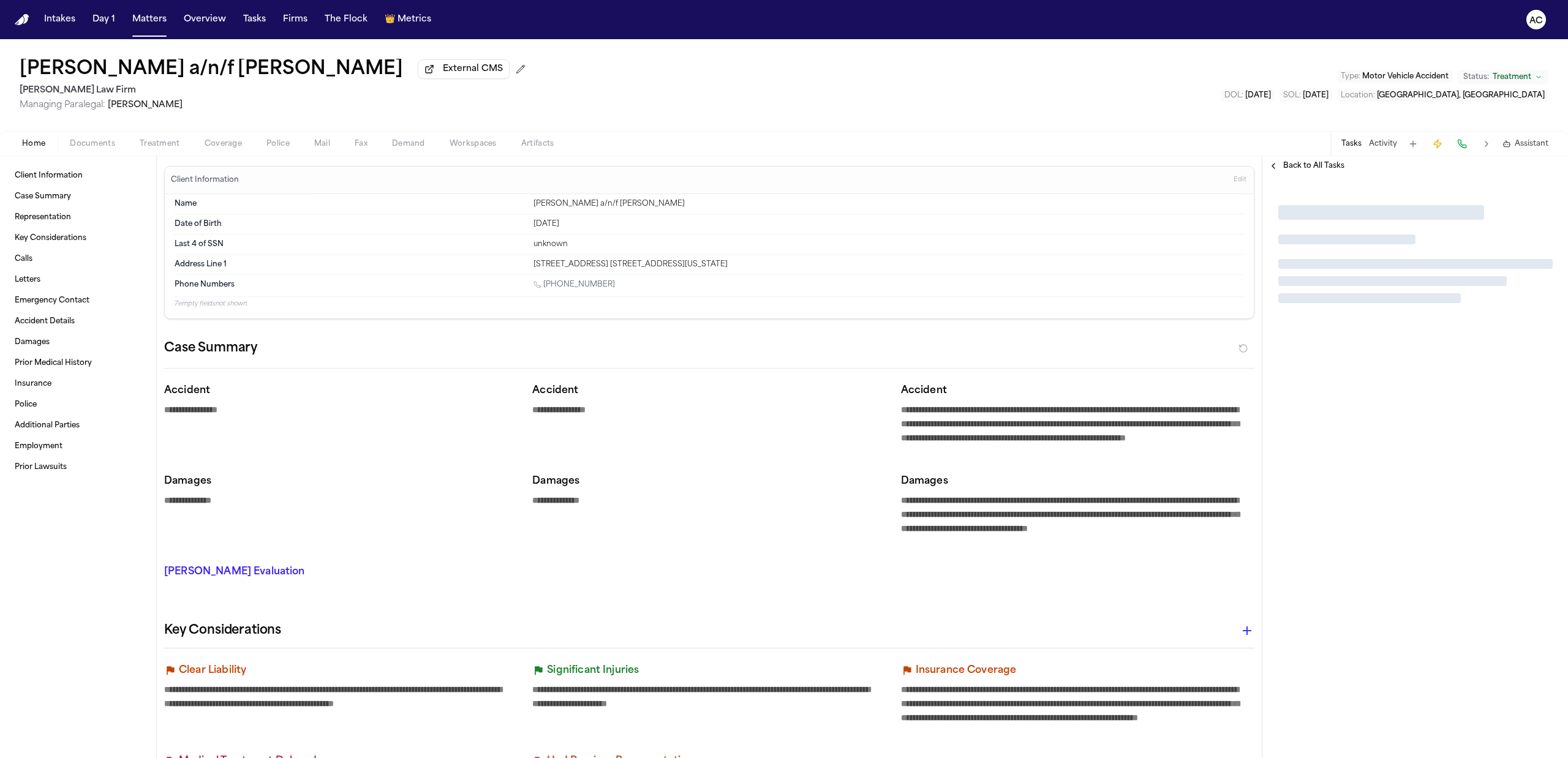
type textarea "*"
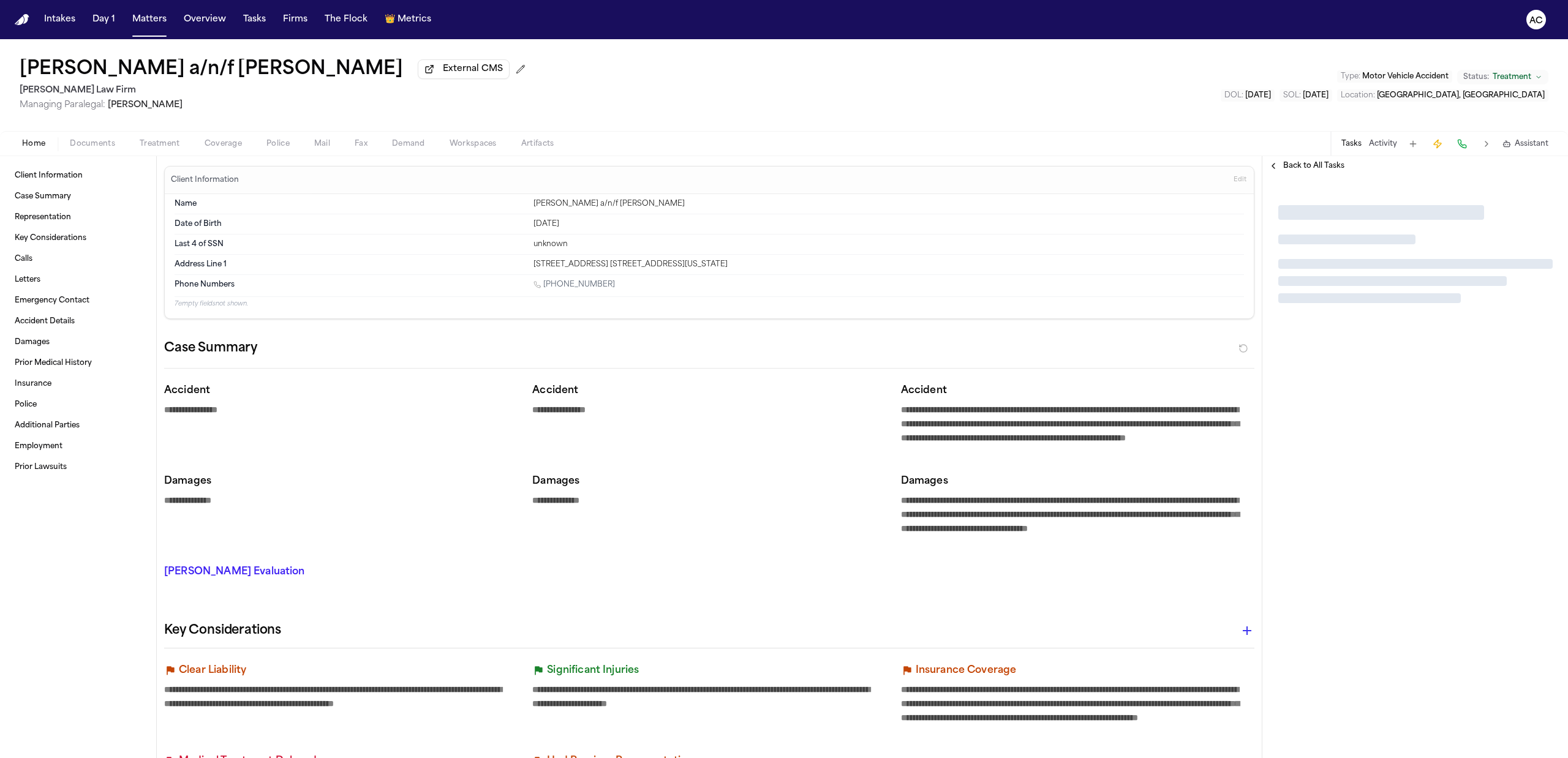
type textarea "*"
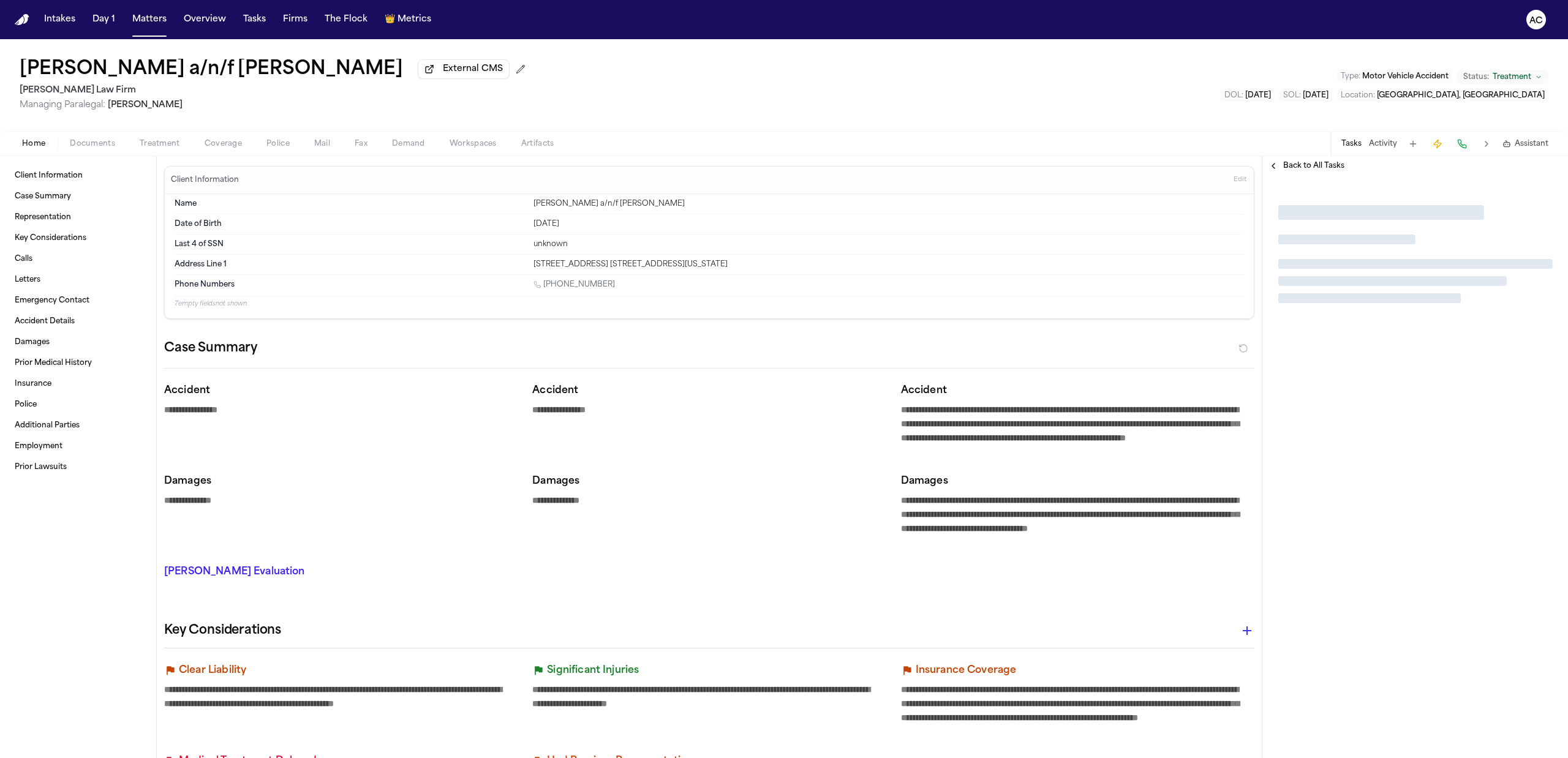
type textarea "*"
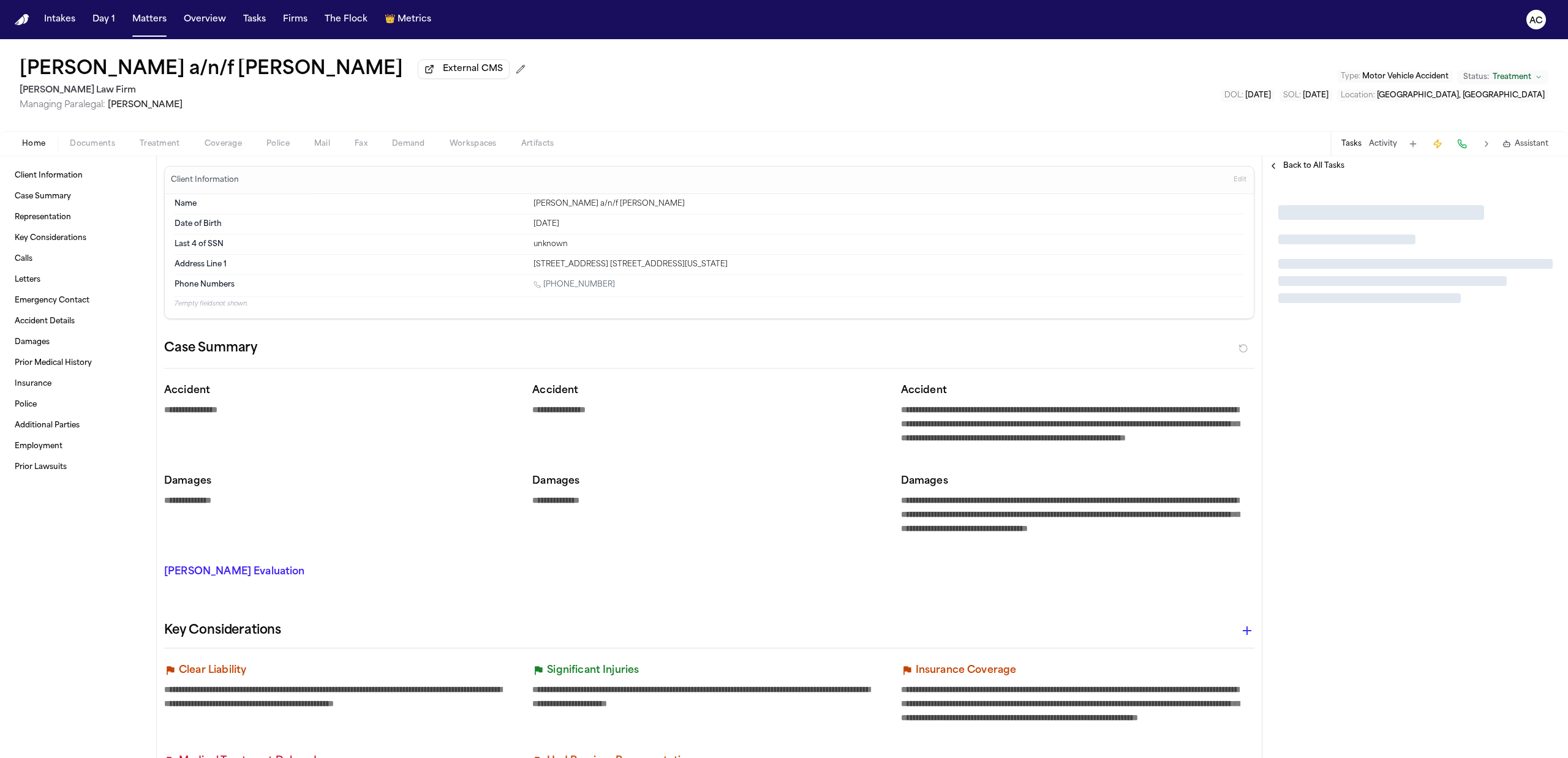
type textarea "*"
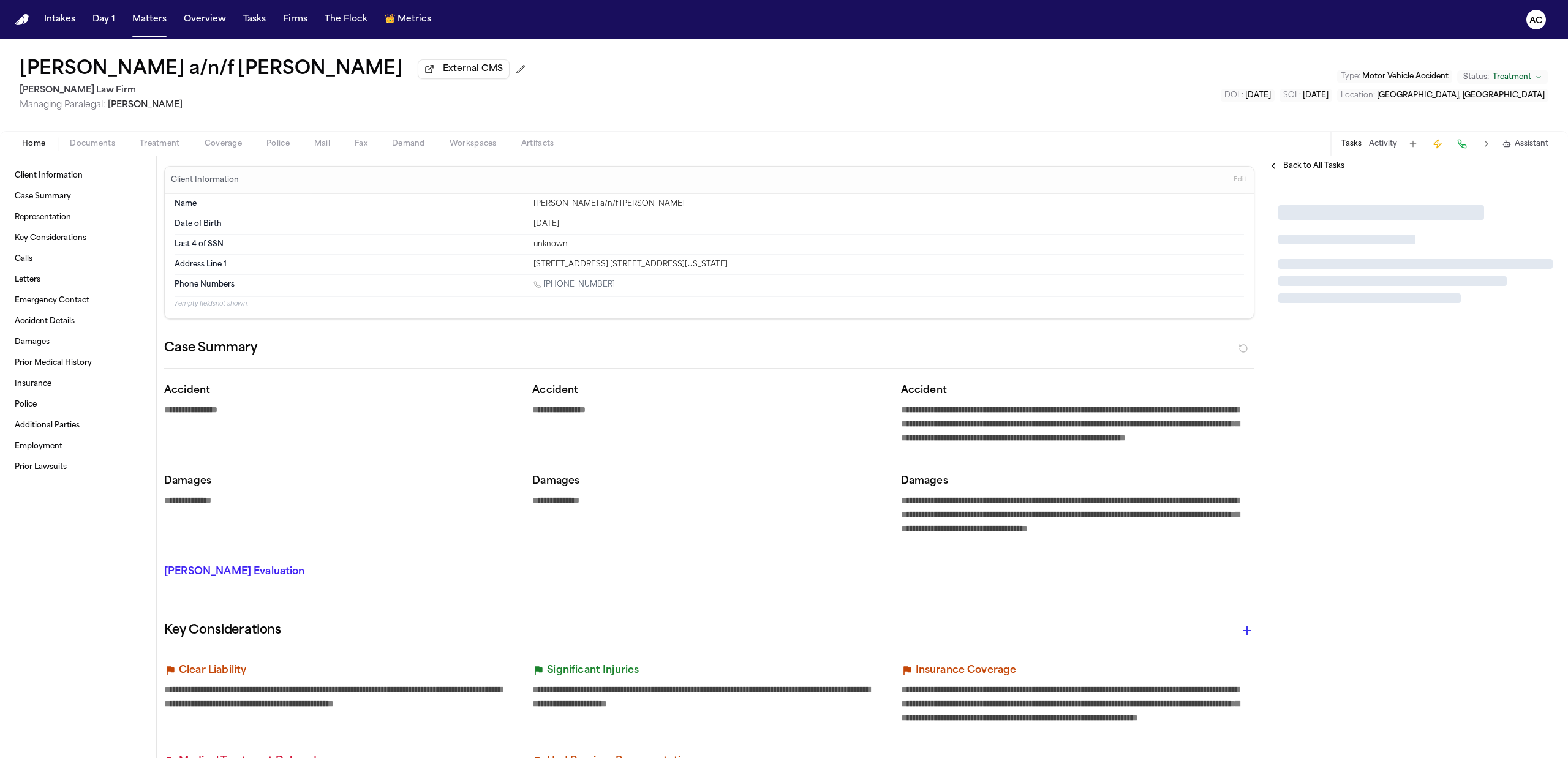
type textarea "*"
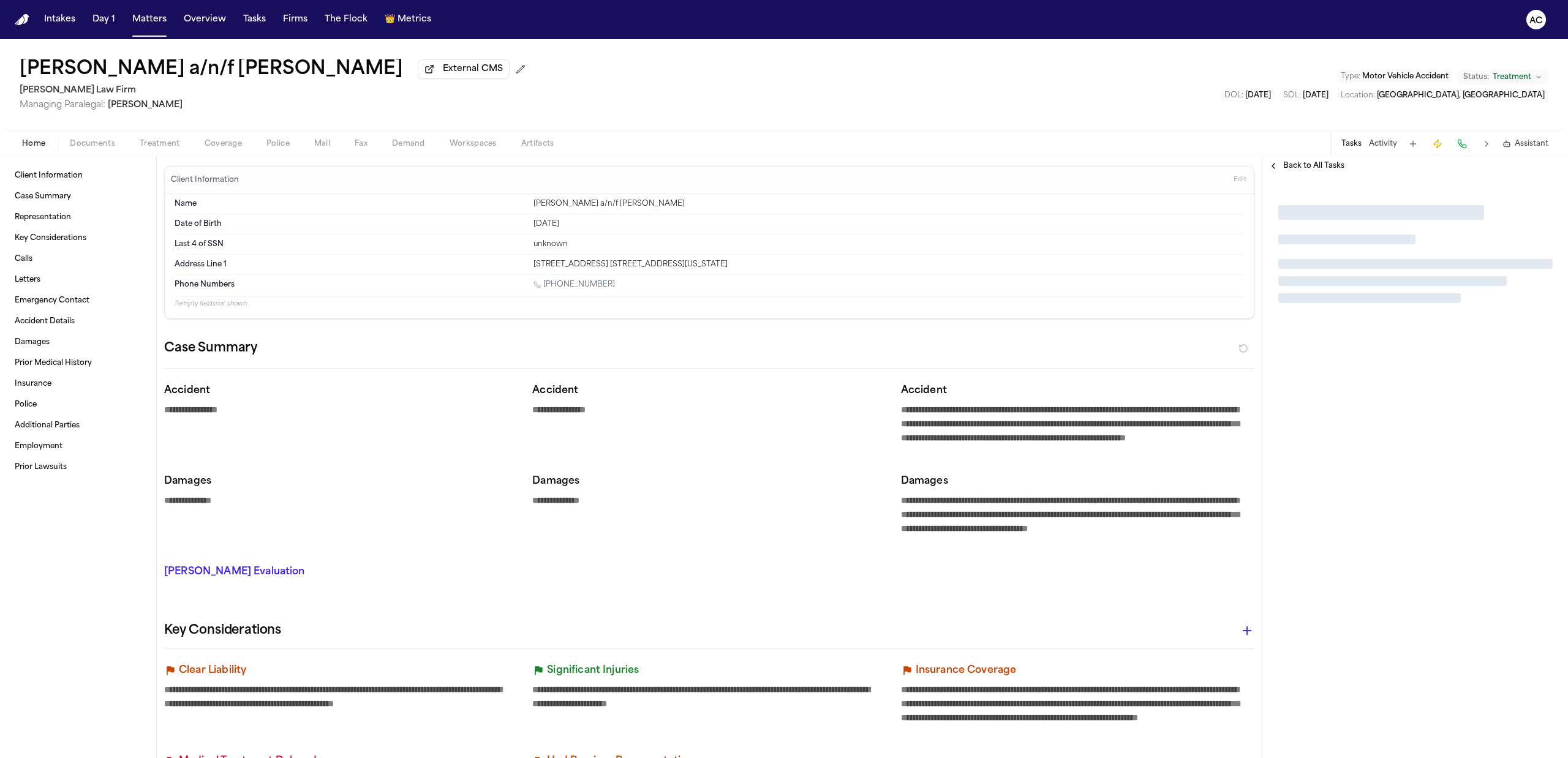
type textarea "*"
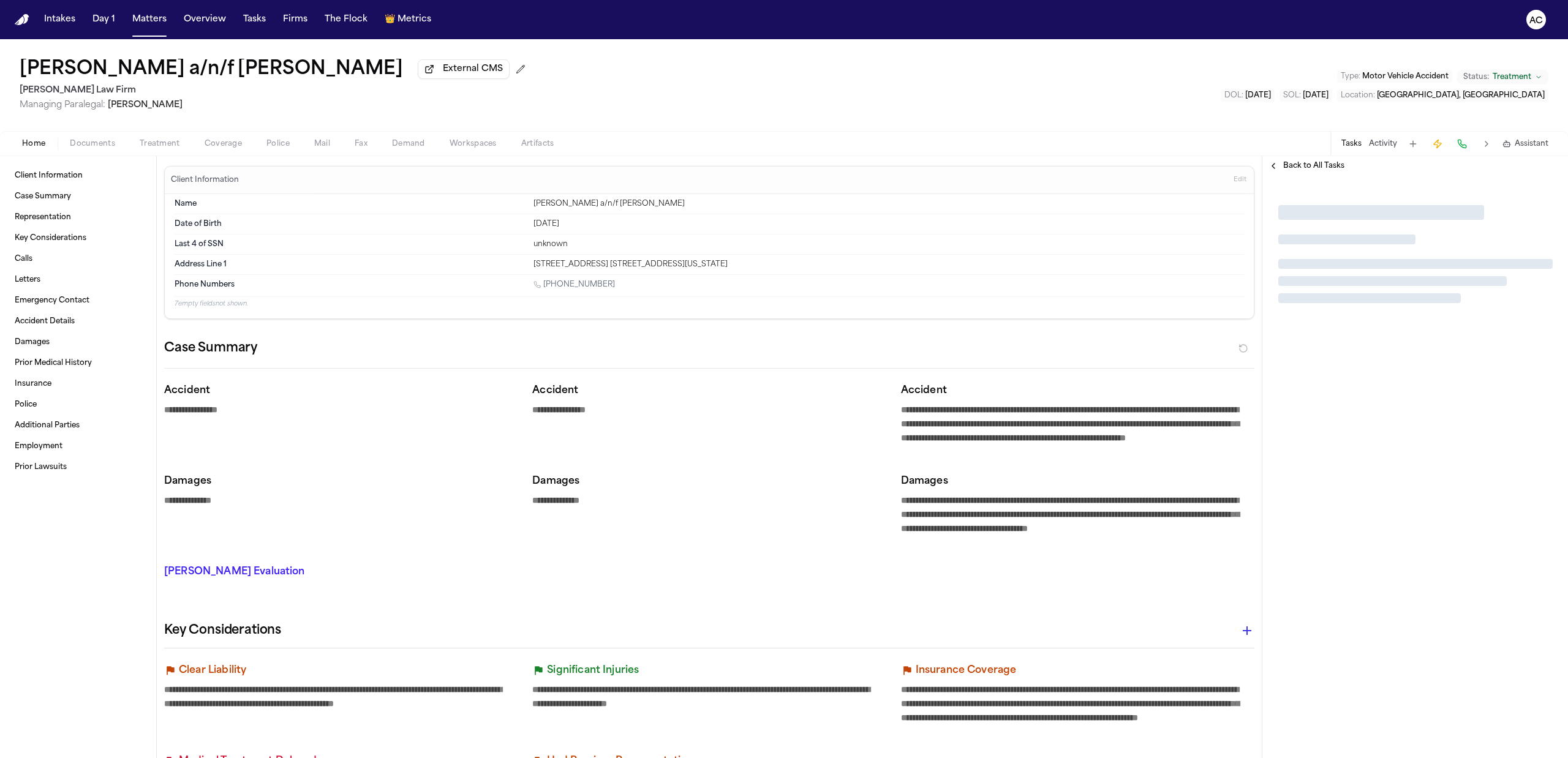
type textarea "*"
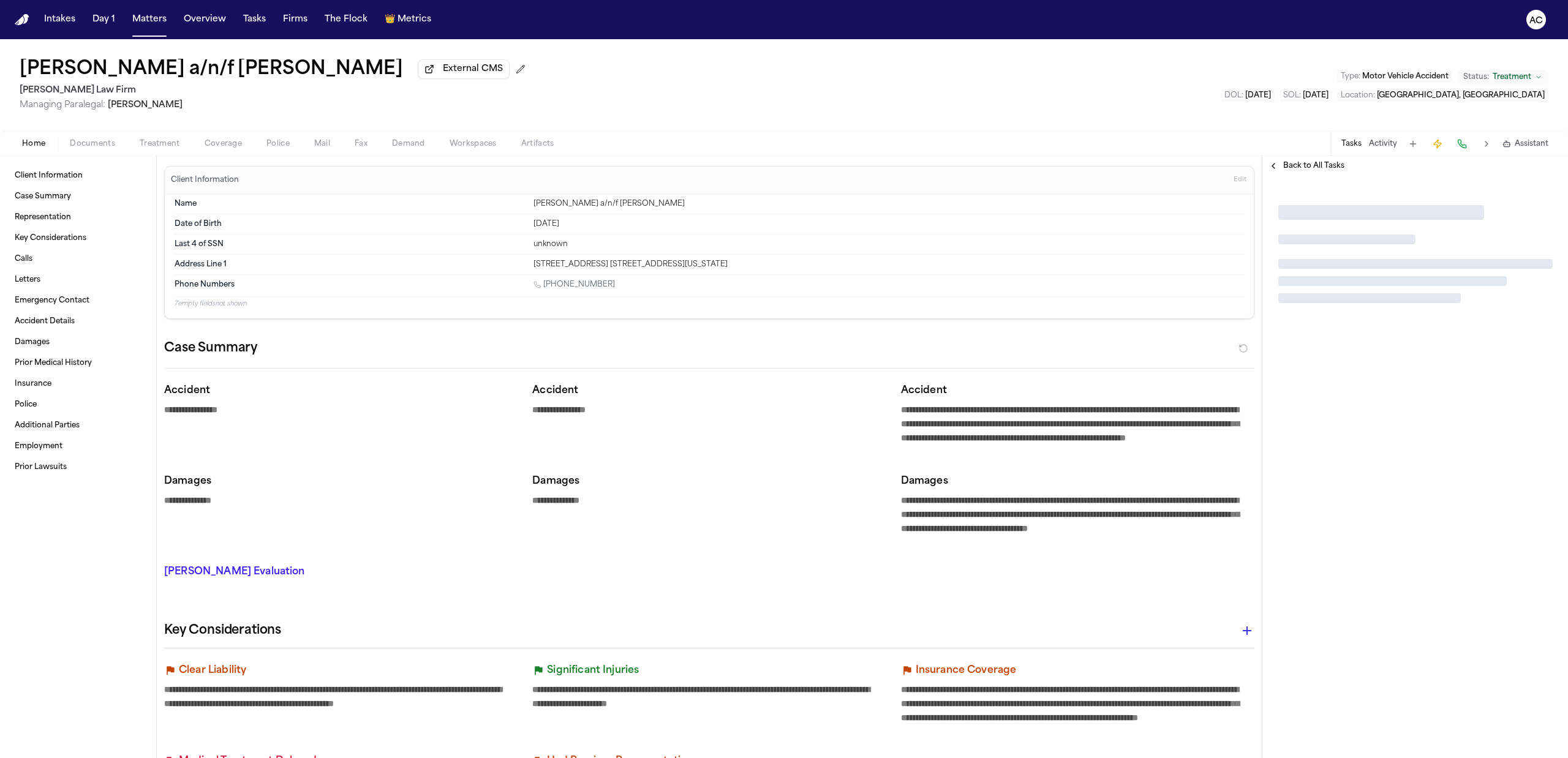
type textarea "*"
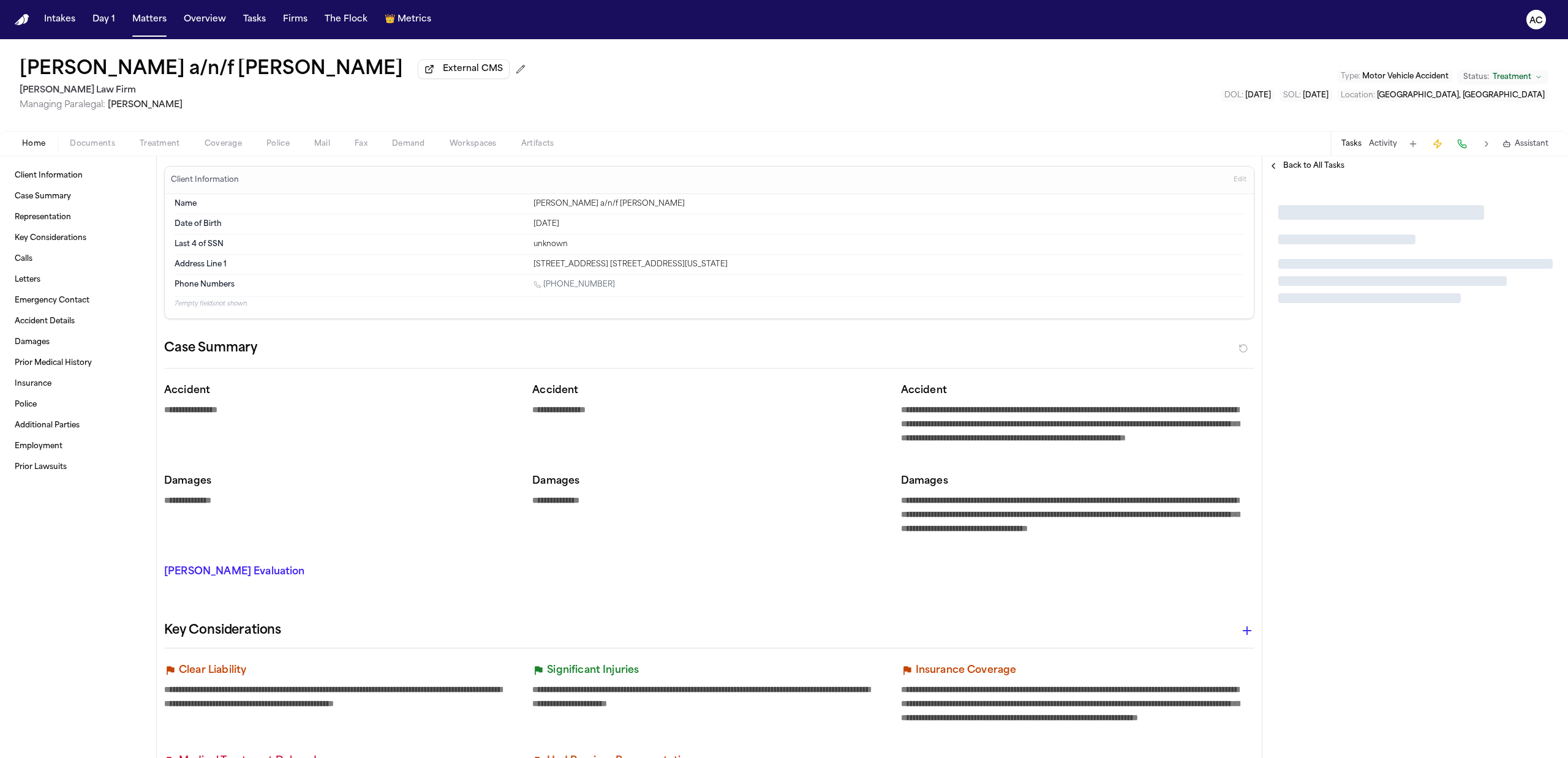
type textarea "*"
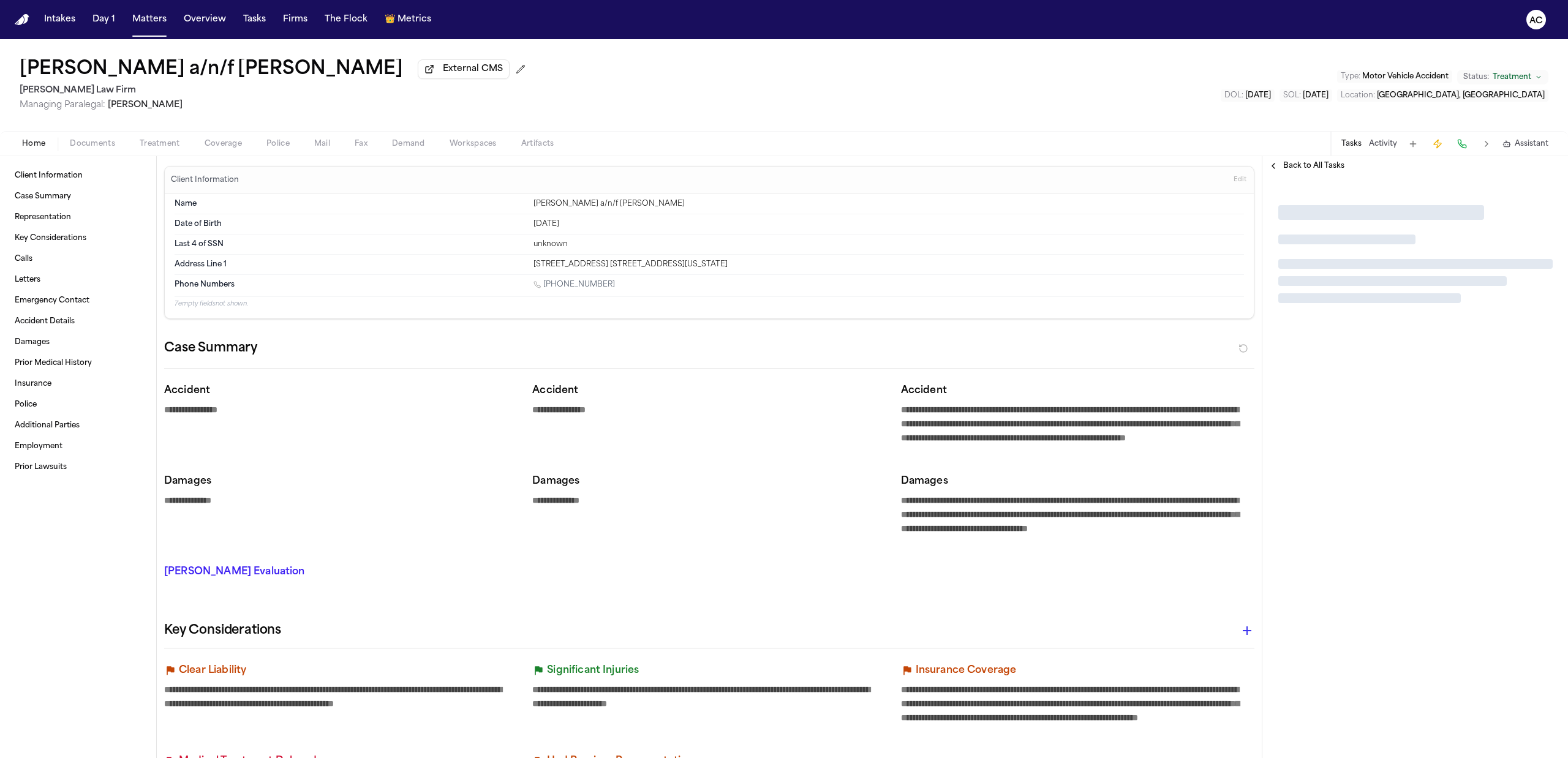
type textarea "*"
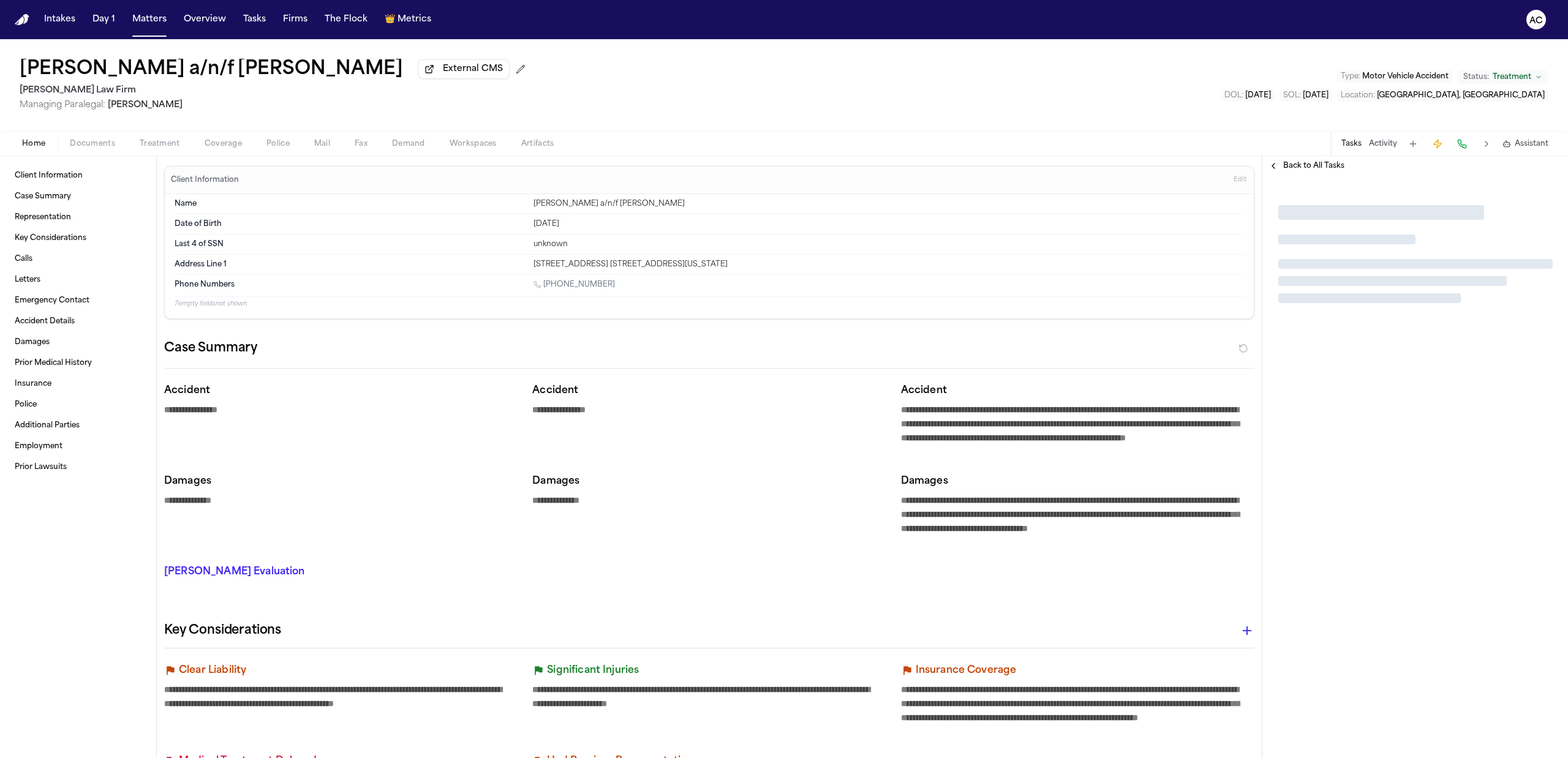
type textarea "*"
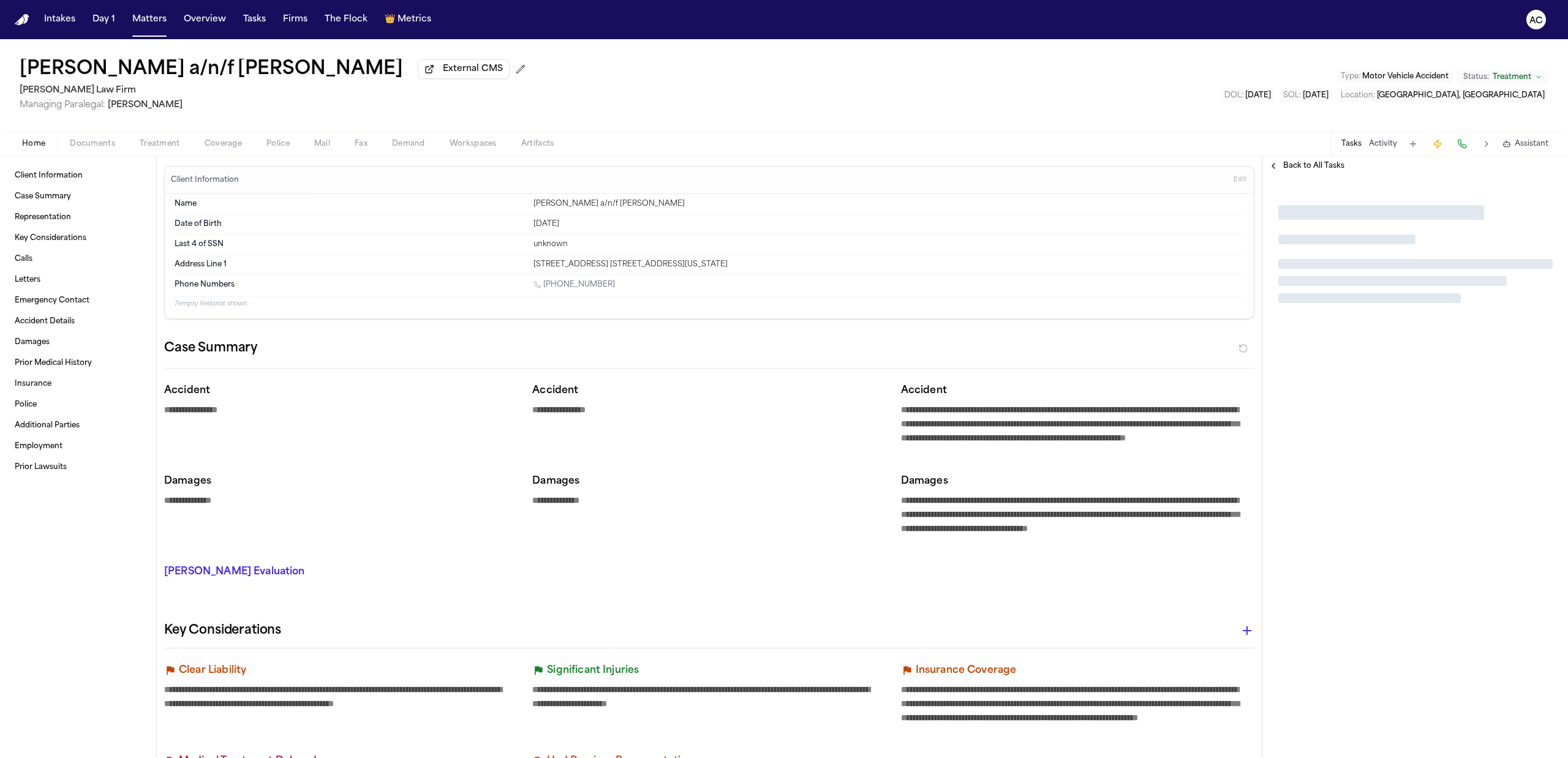
type textarea "*"
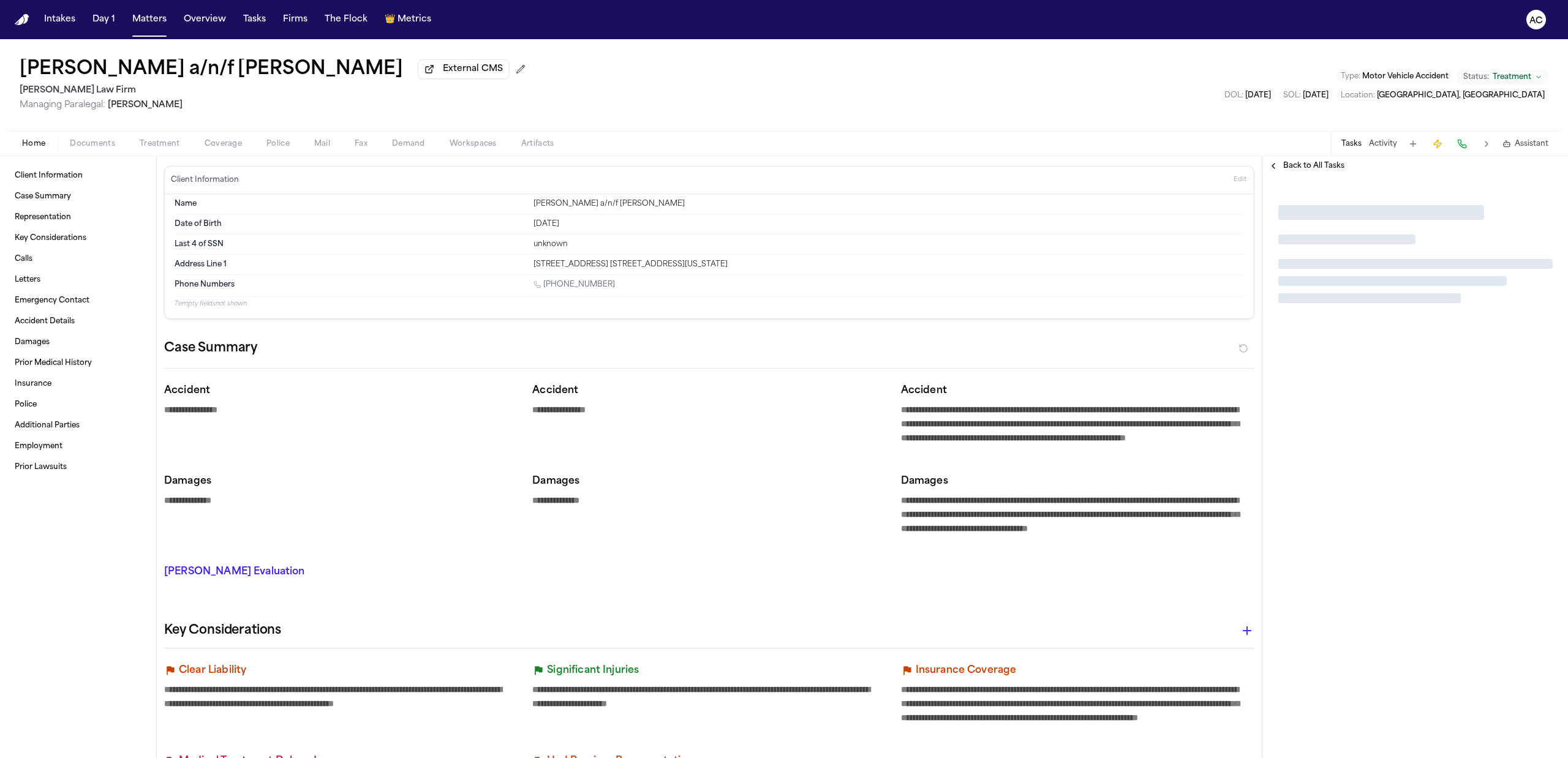
type textarea "*"
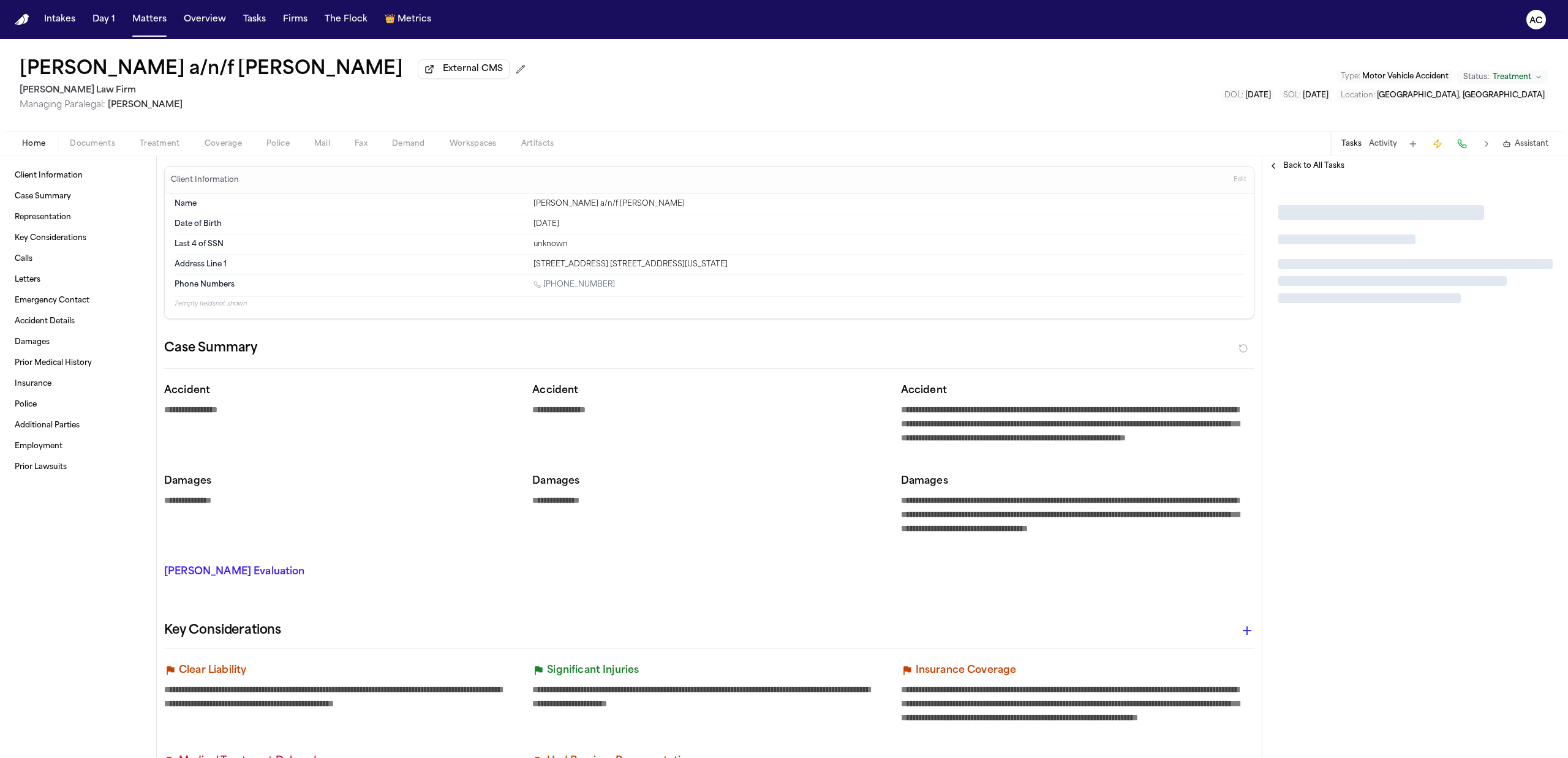
type textarea "*"
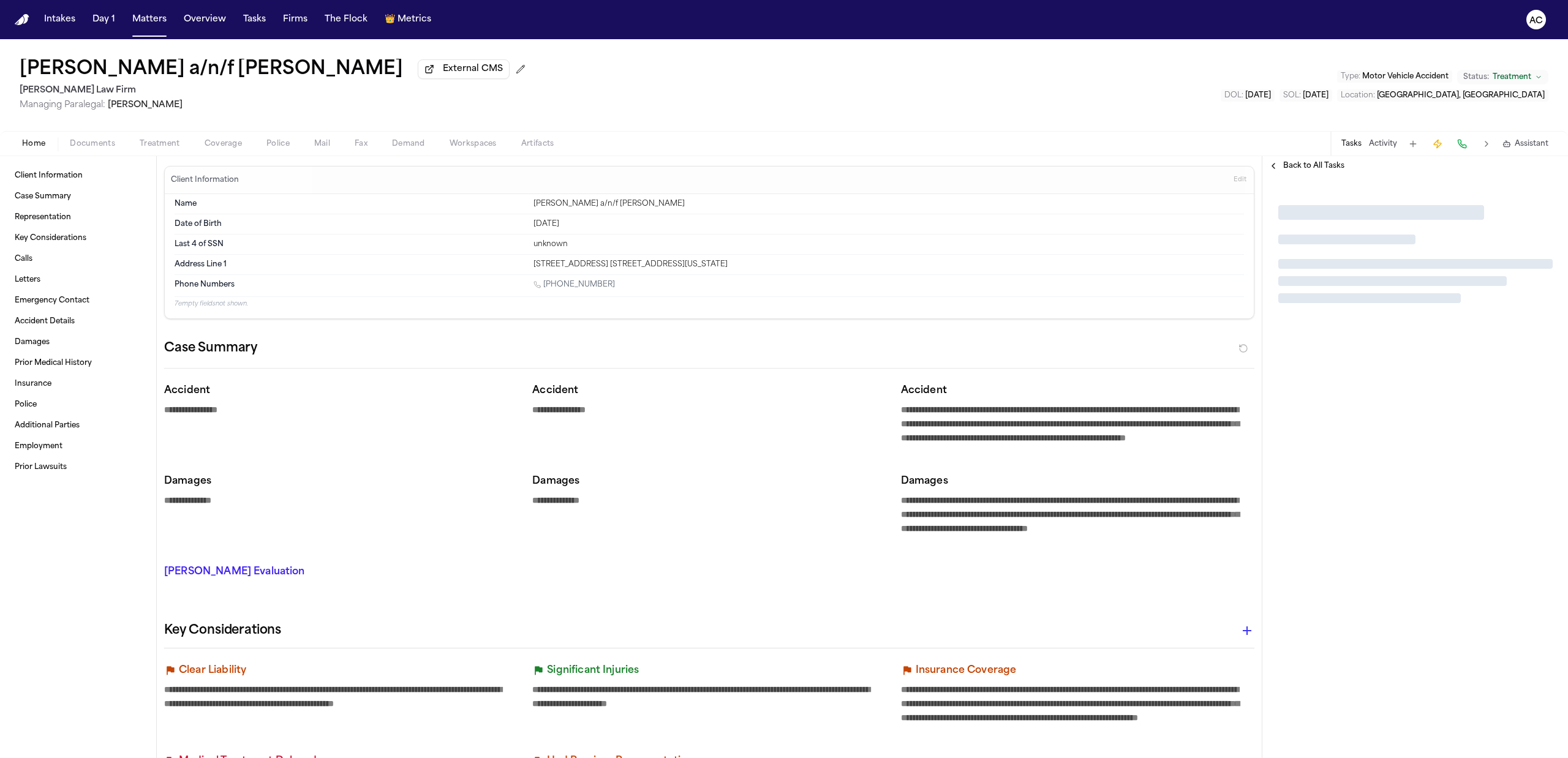
type textarea "*"
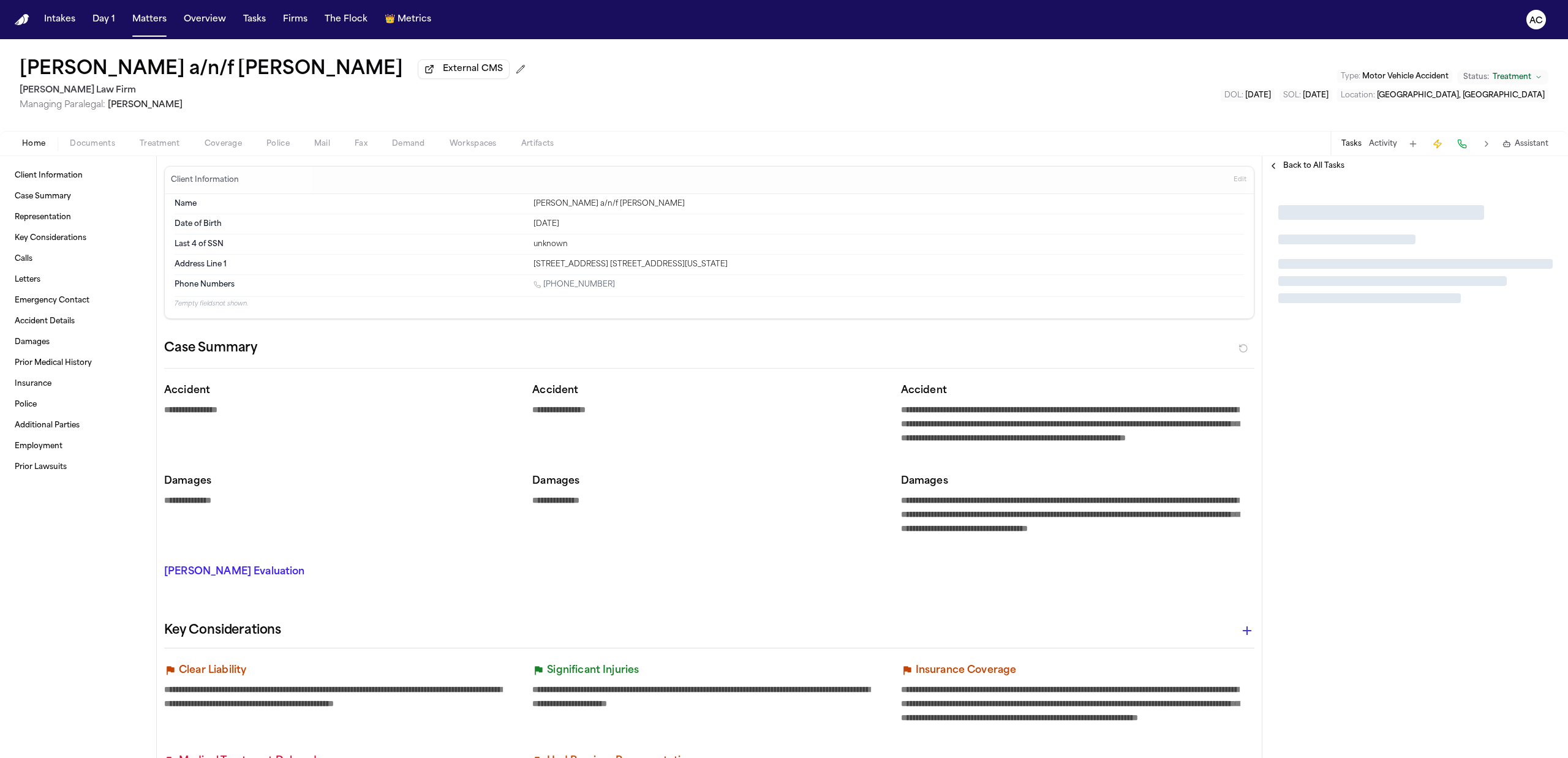
type textarea "*"
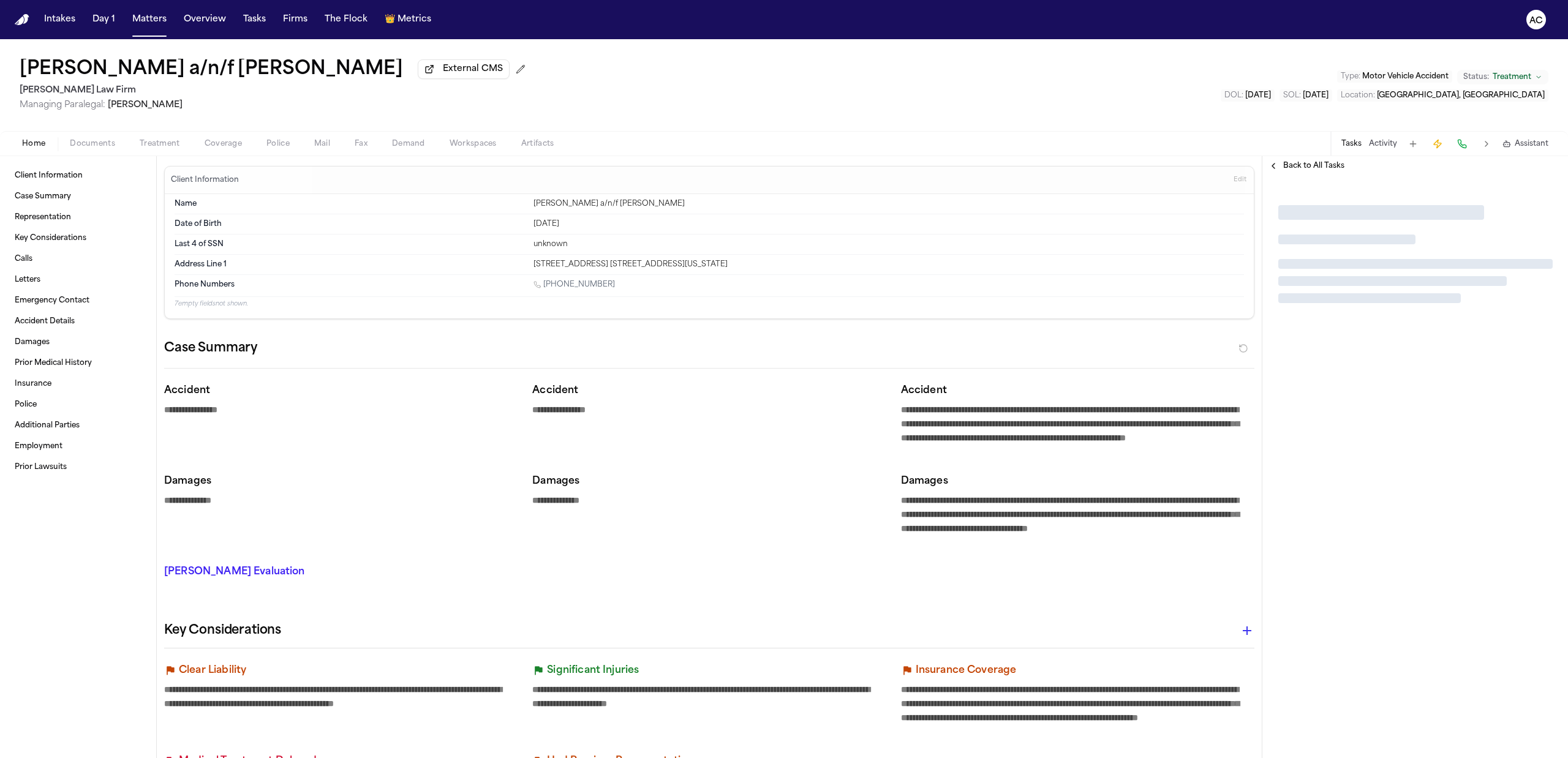
type textarea "*"
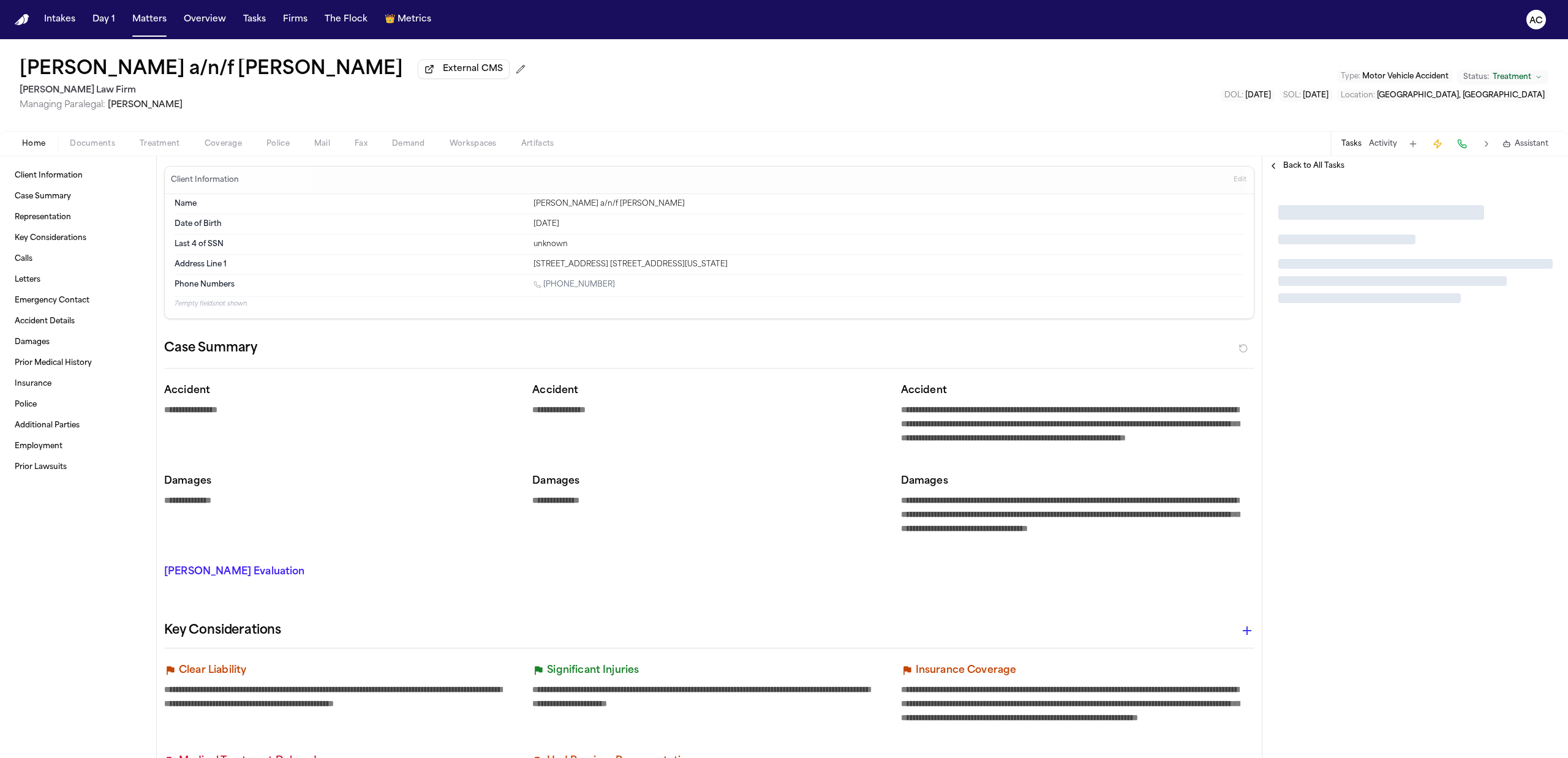
type textarea "*"
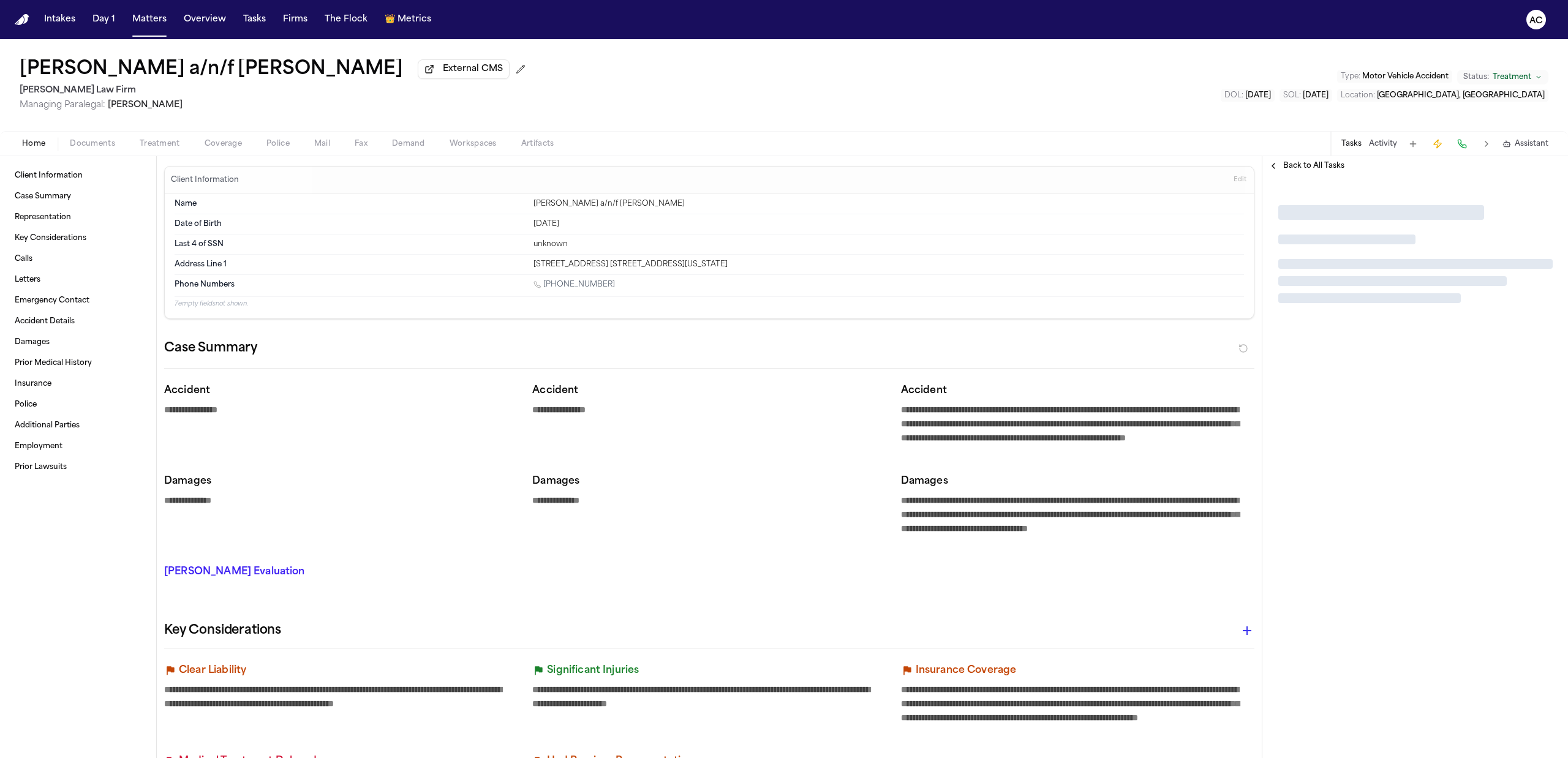
type textarea "*"
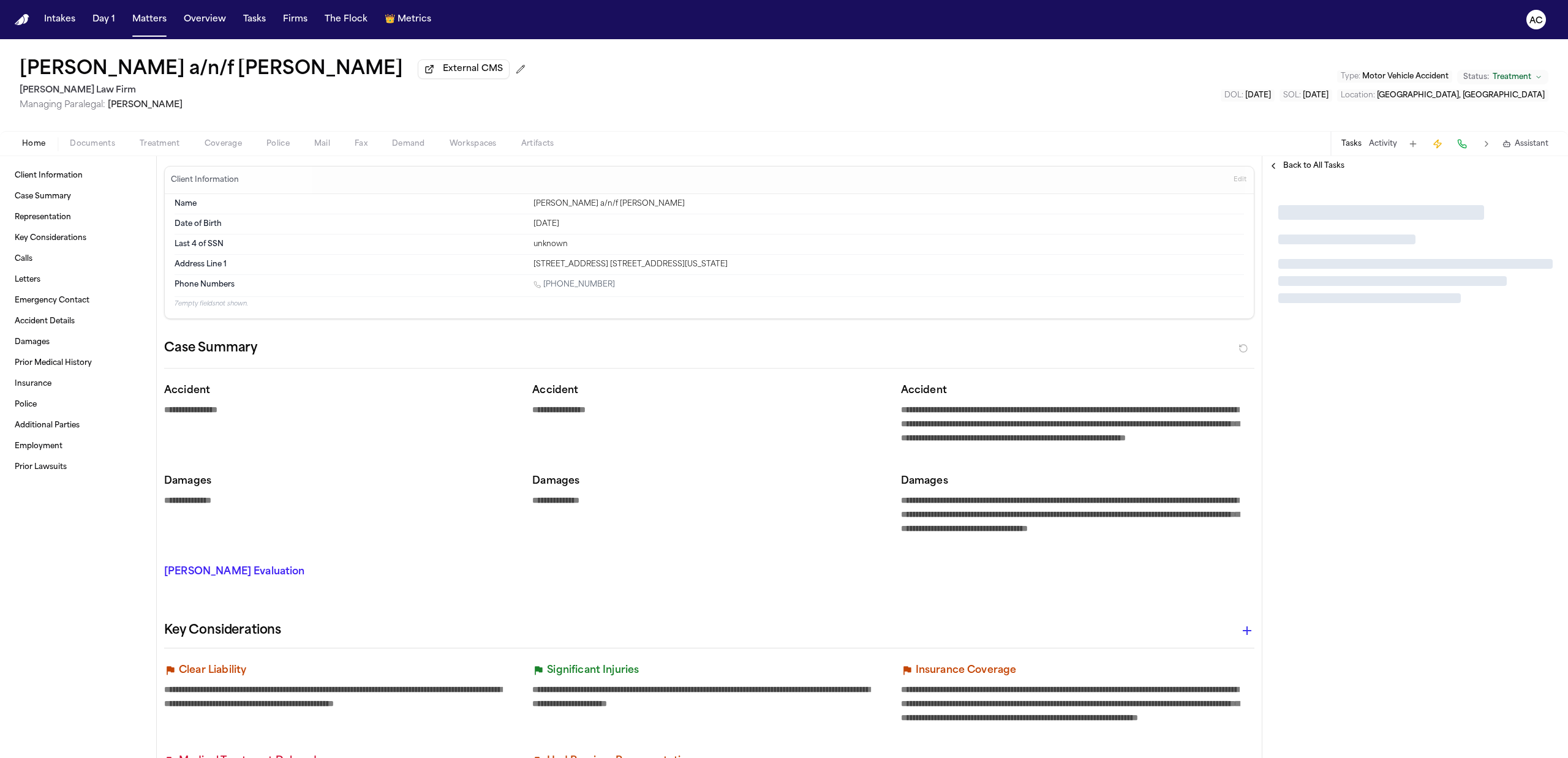
type textarea "*"
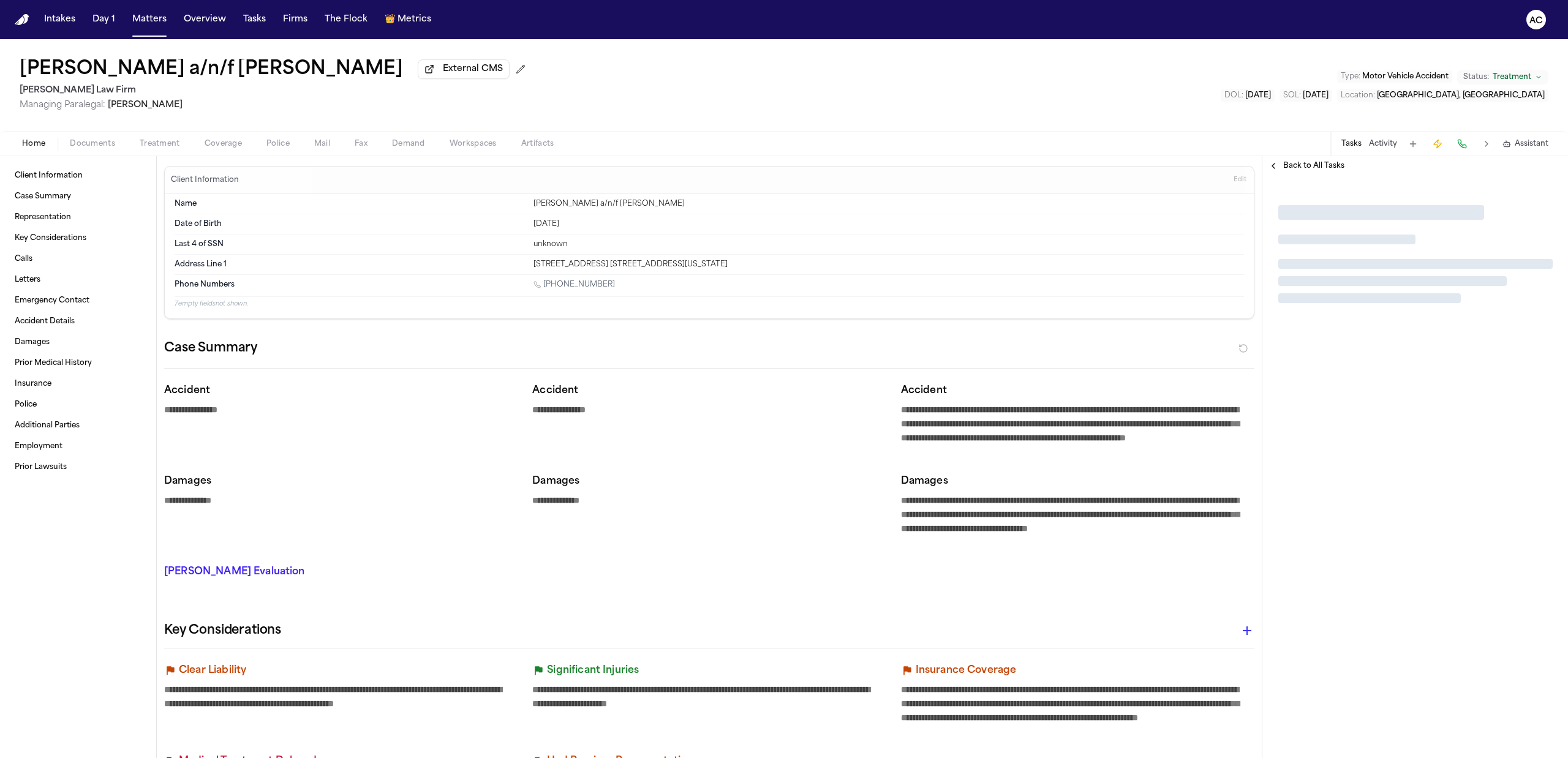
type textarea "*"
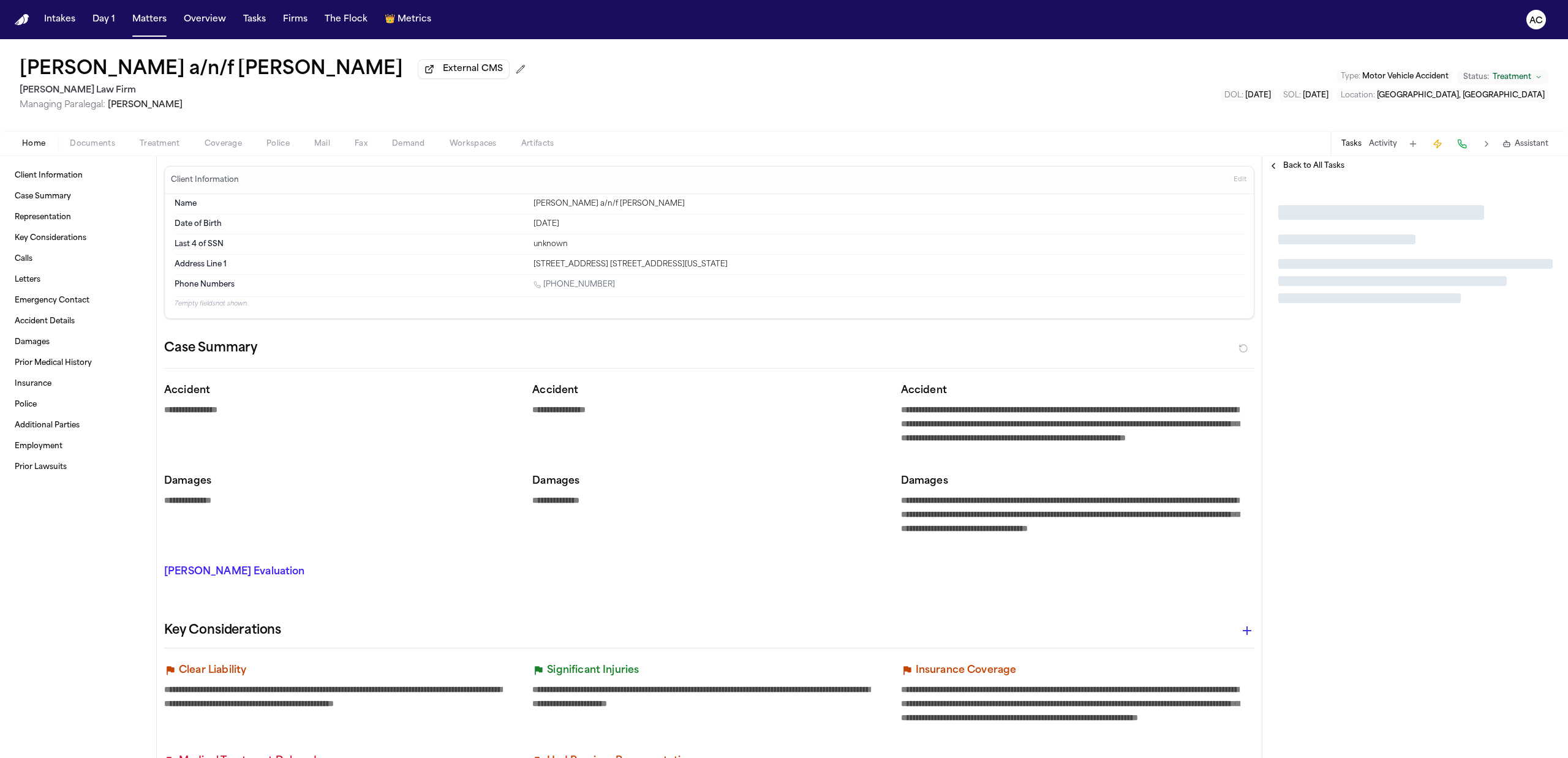
type textarea "*"
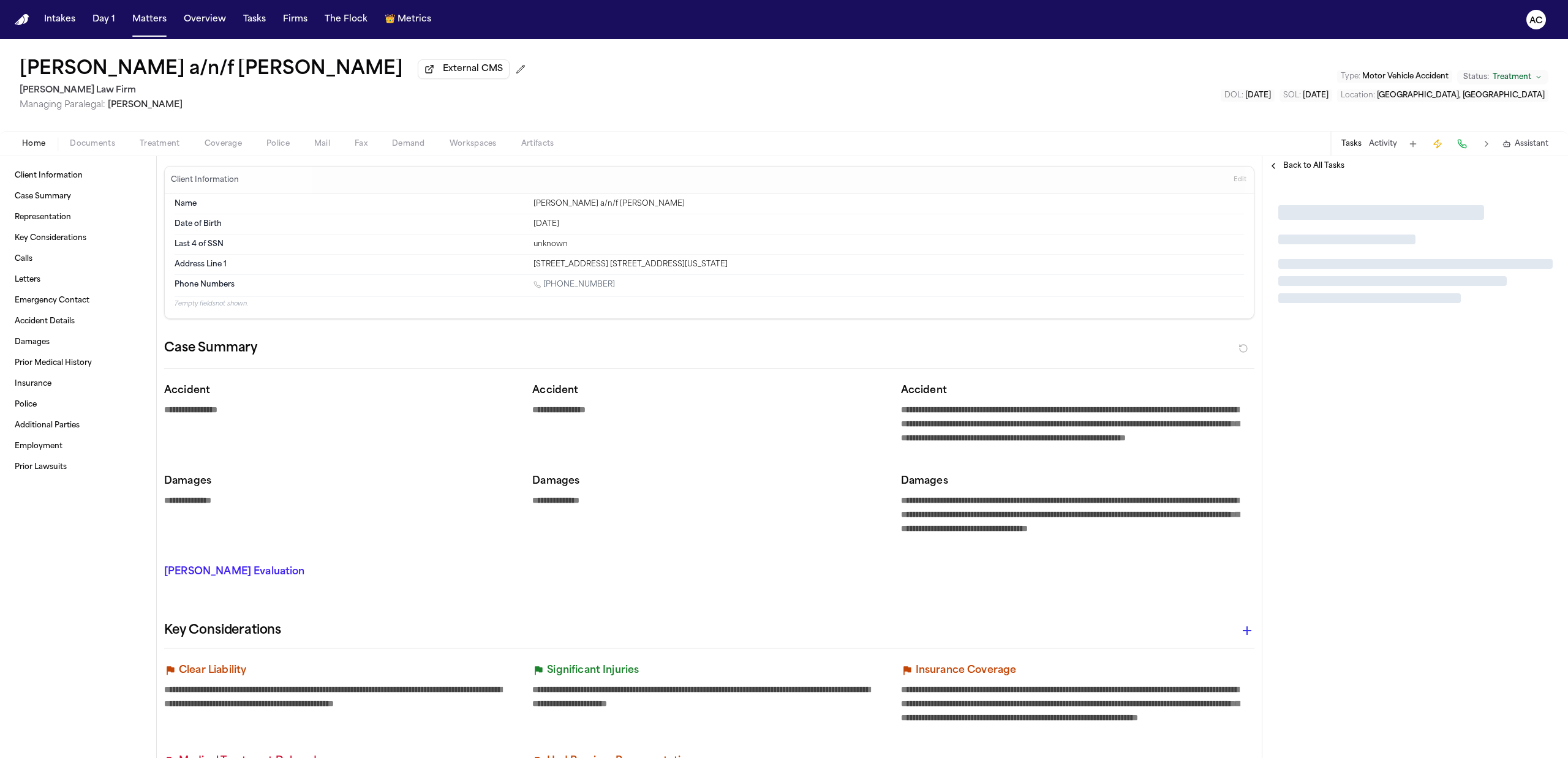
type textarea "*"
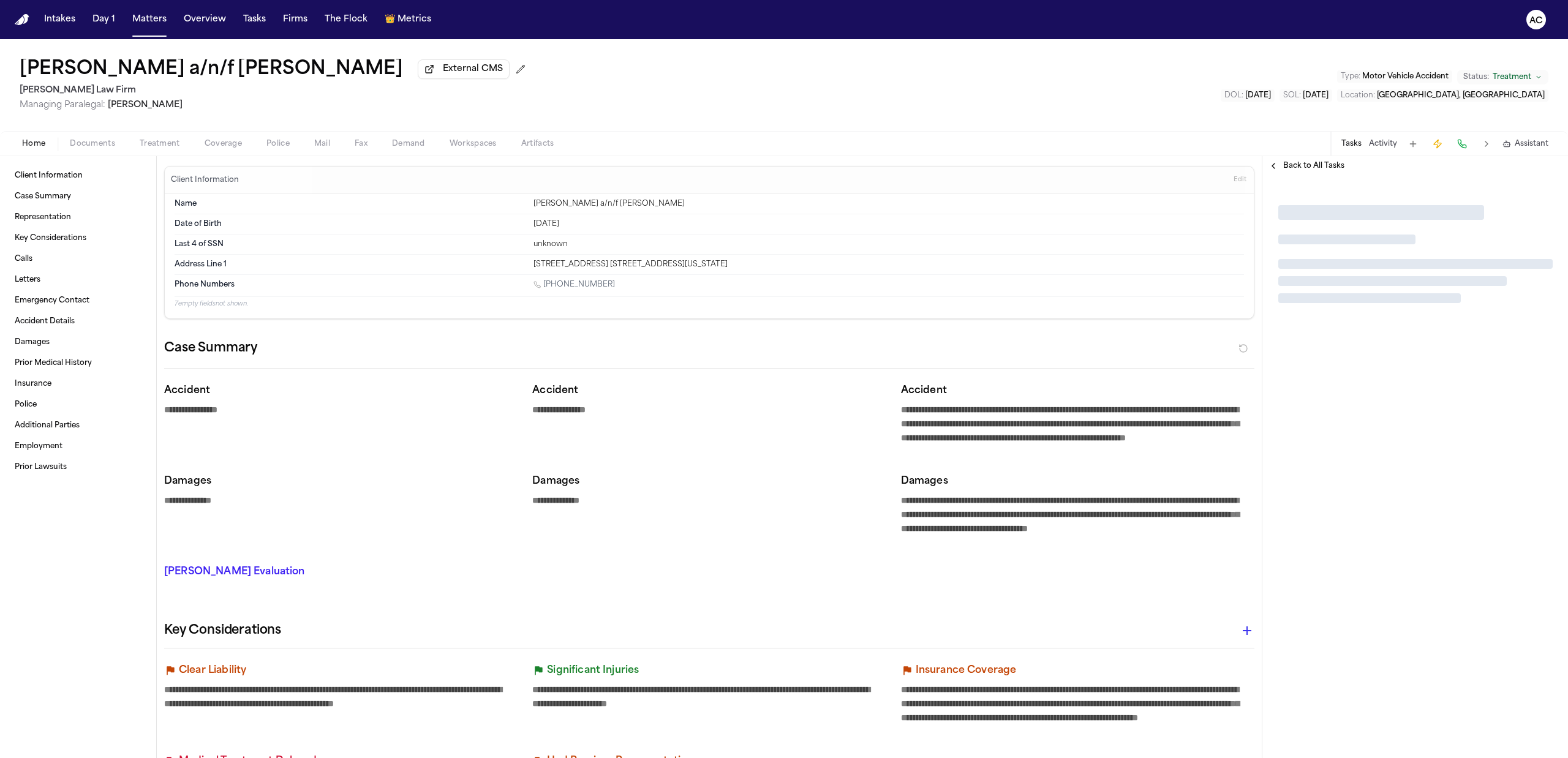
type textarea "*"
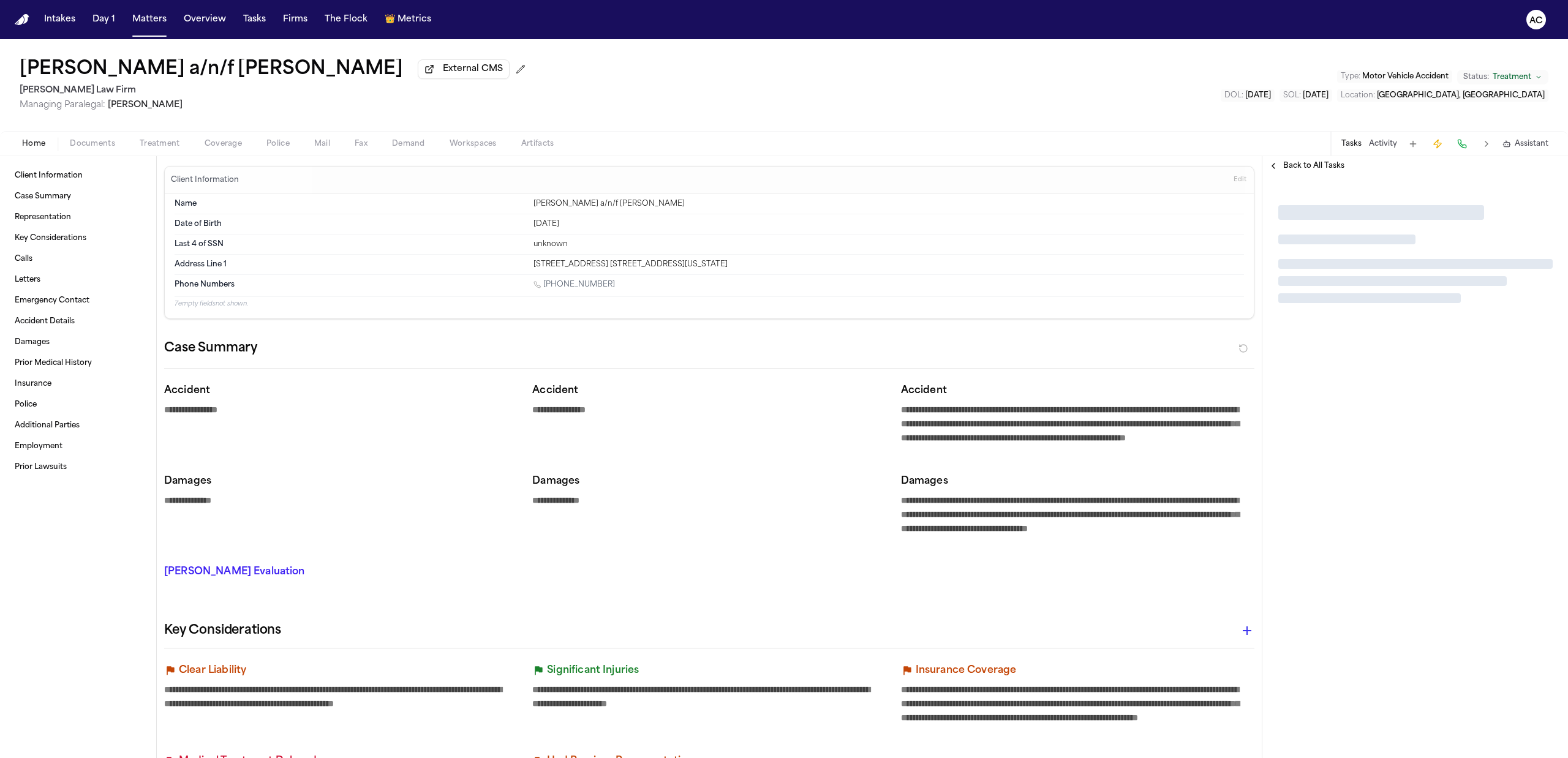
type textarea "*"
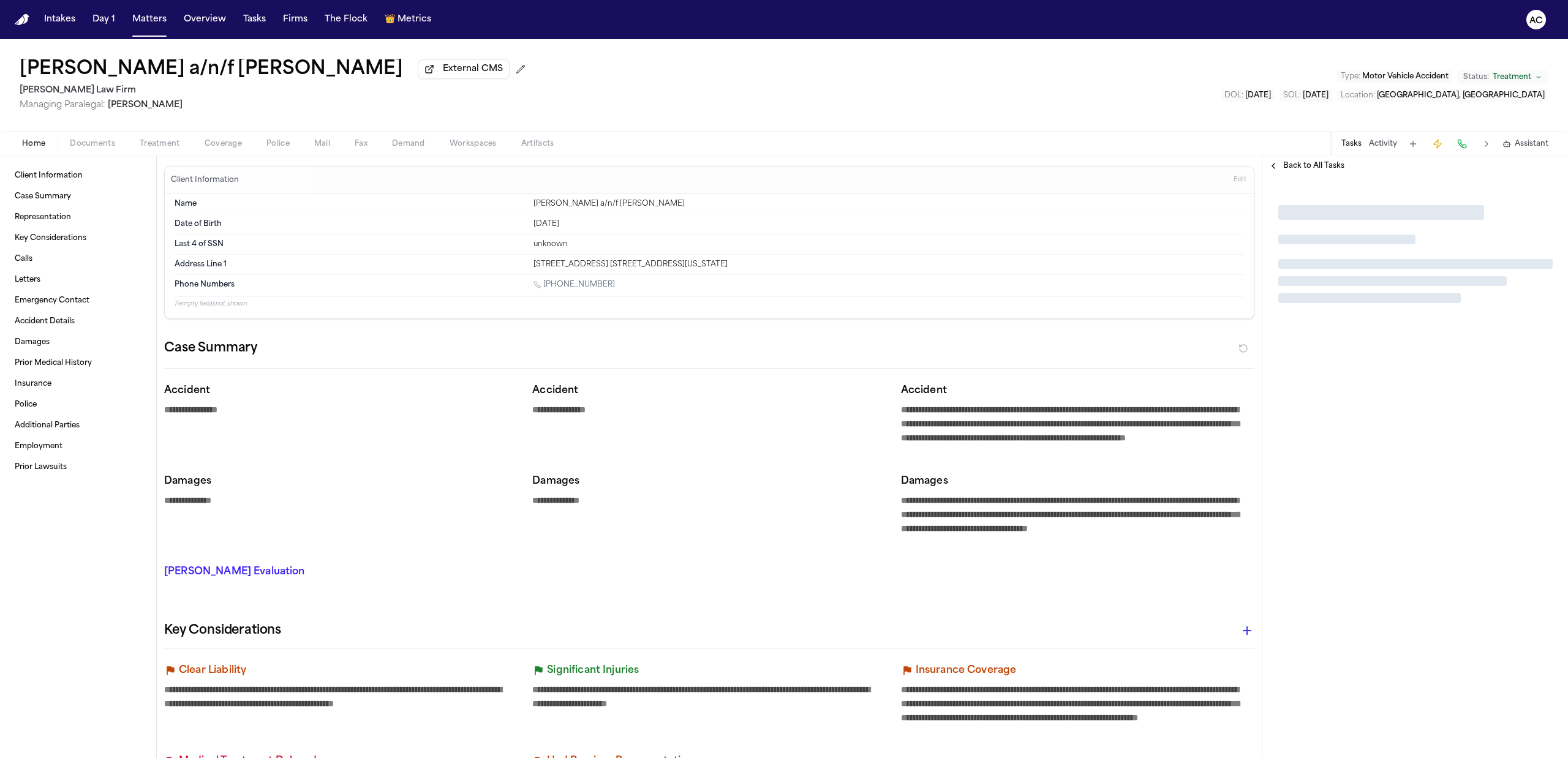
type textarea "*"
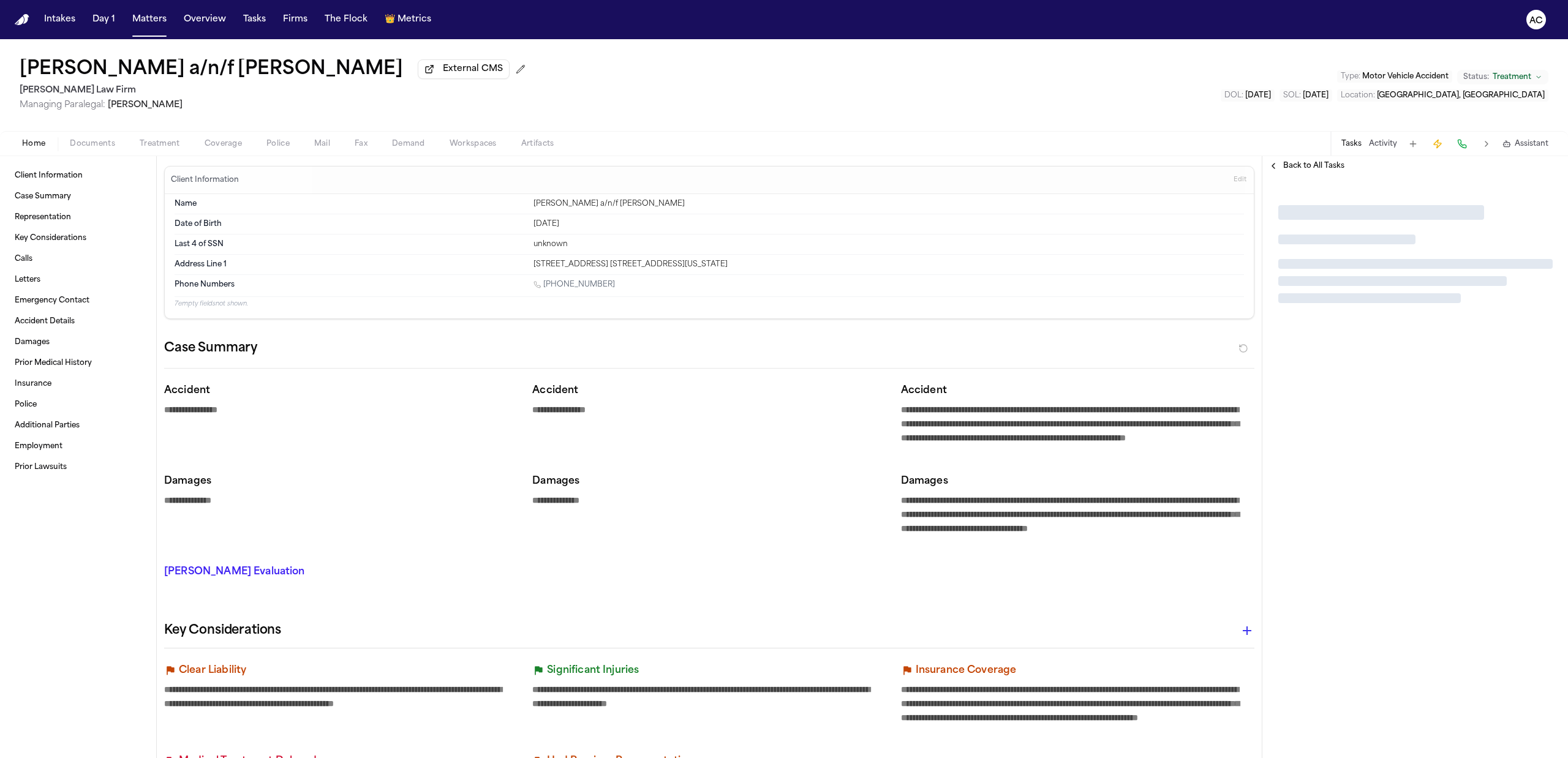
type textarea "*"
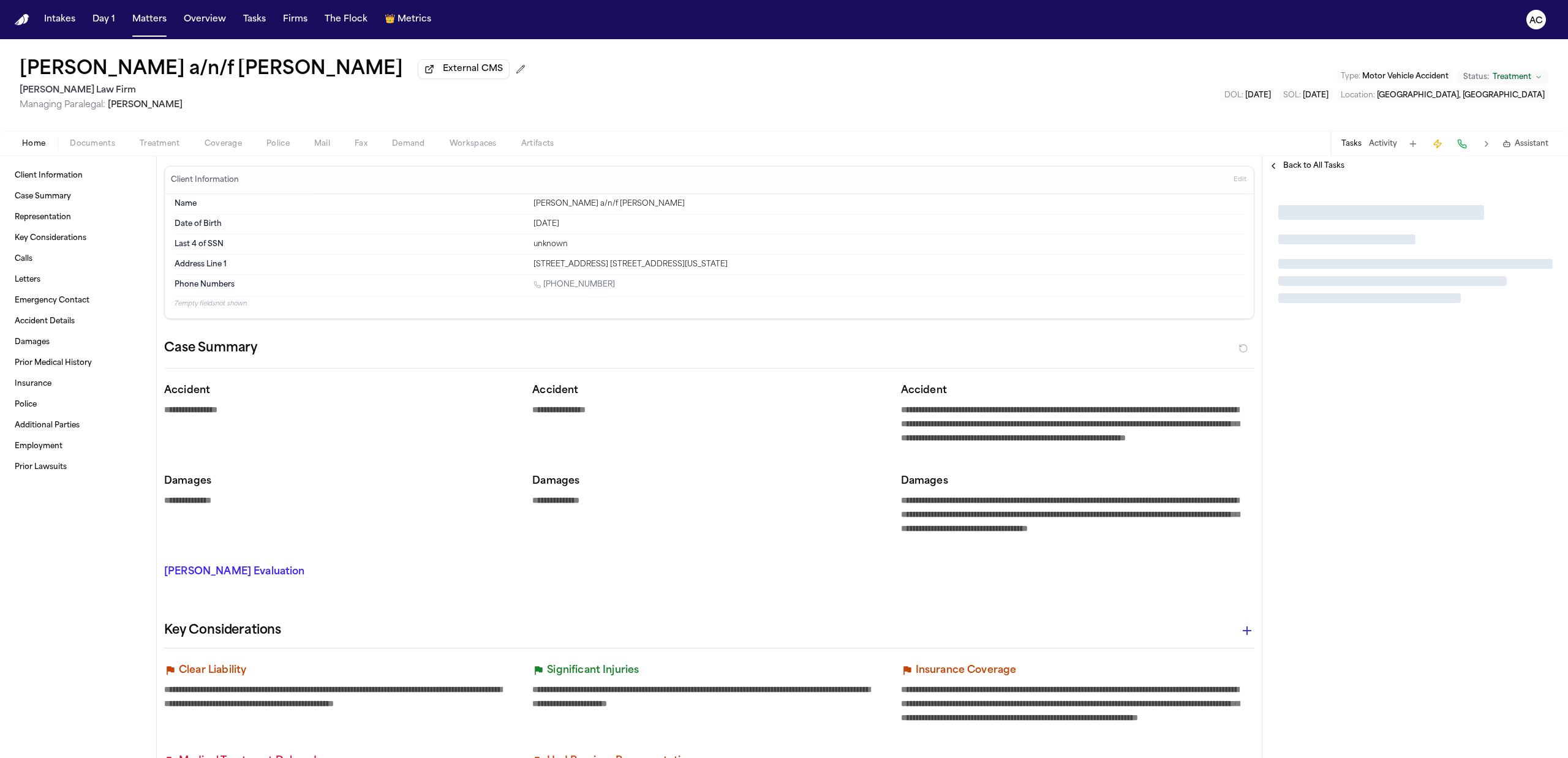
type textarea "*"
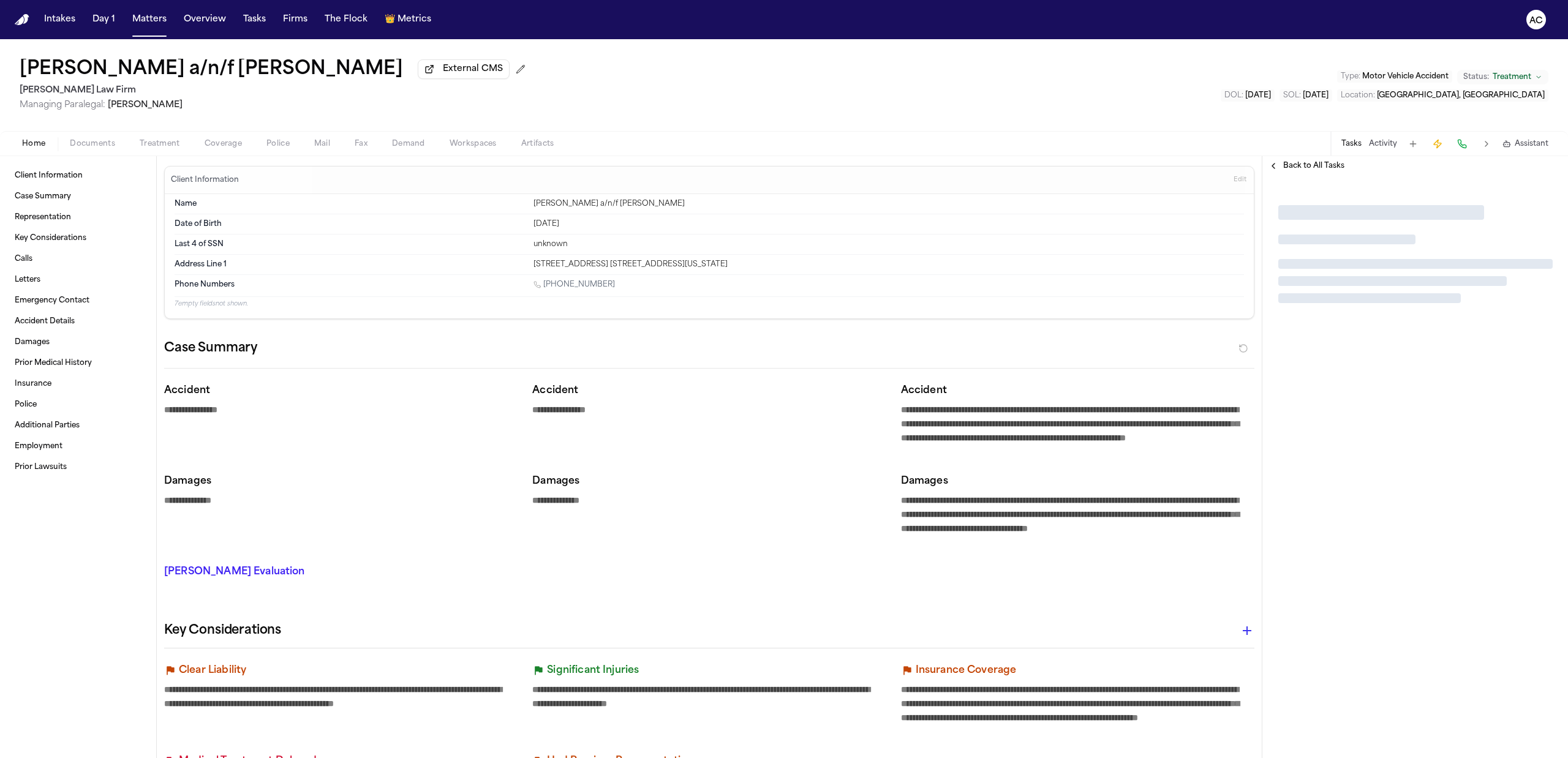
type textarea "*"
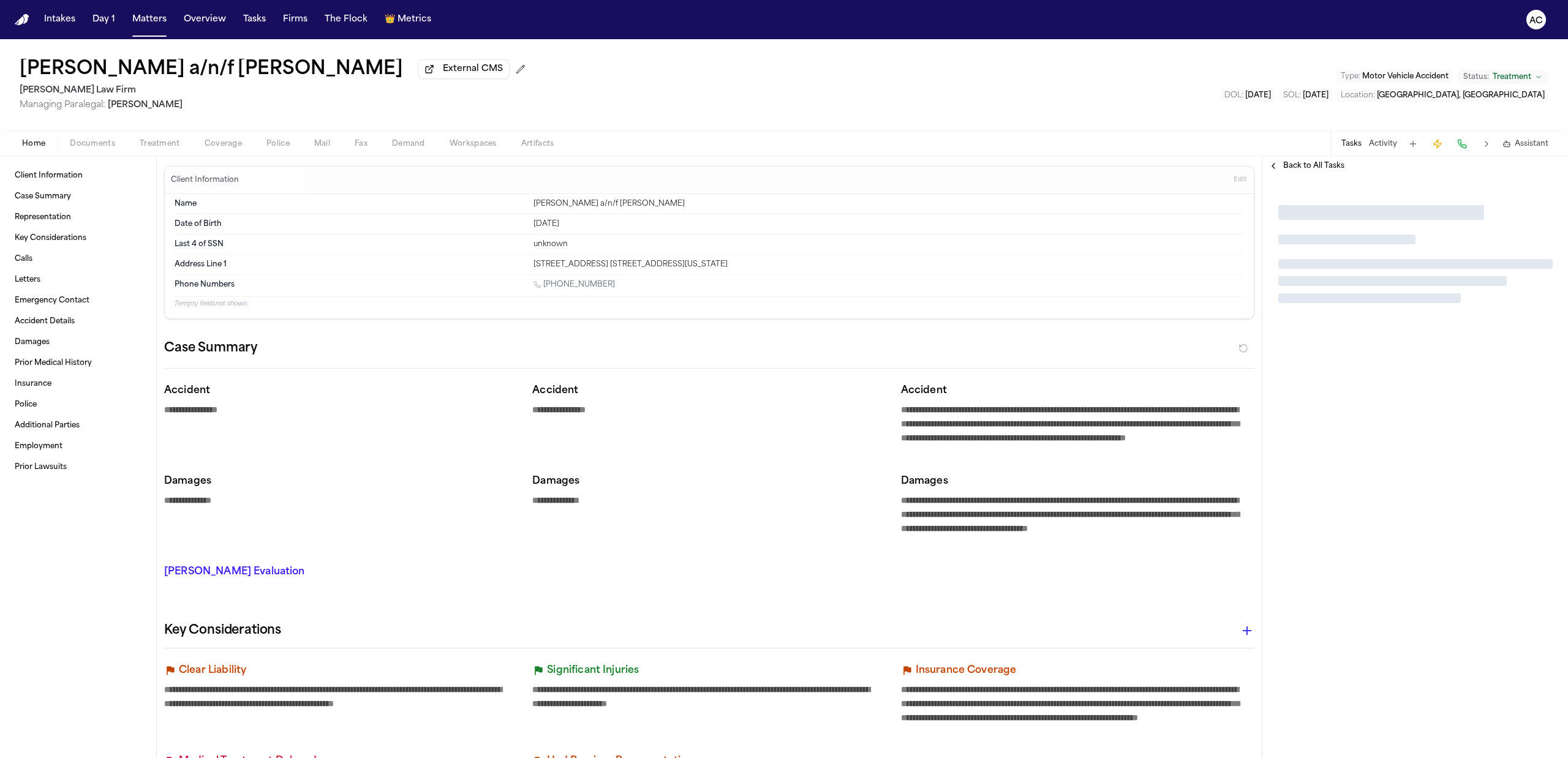
type textarea "*"
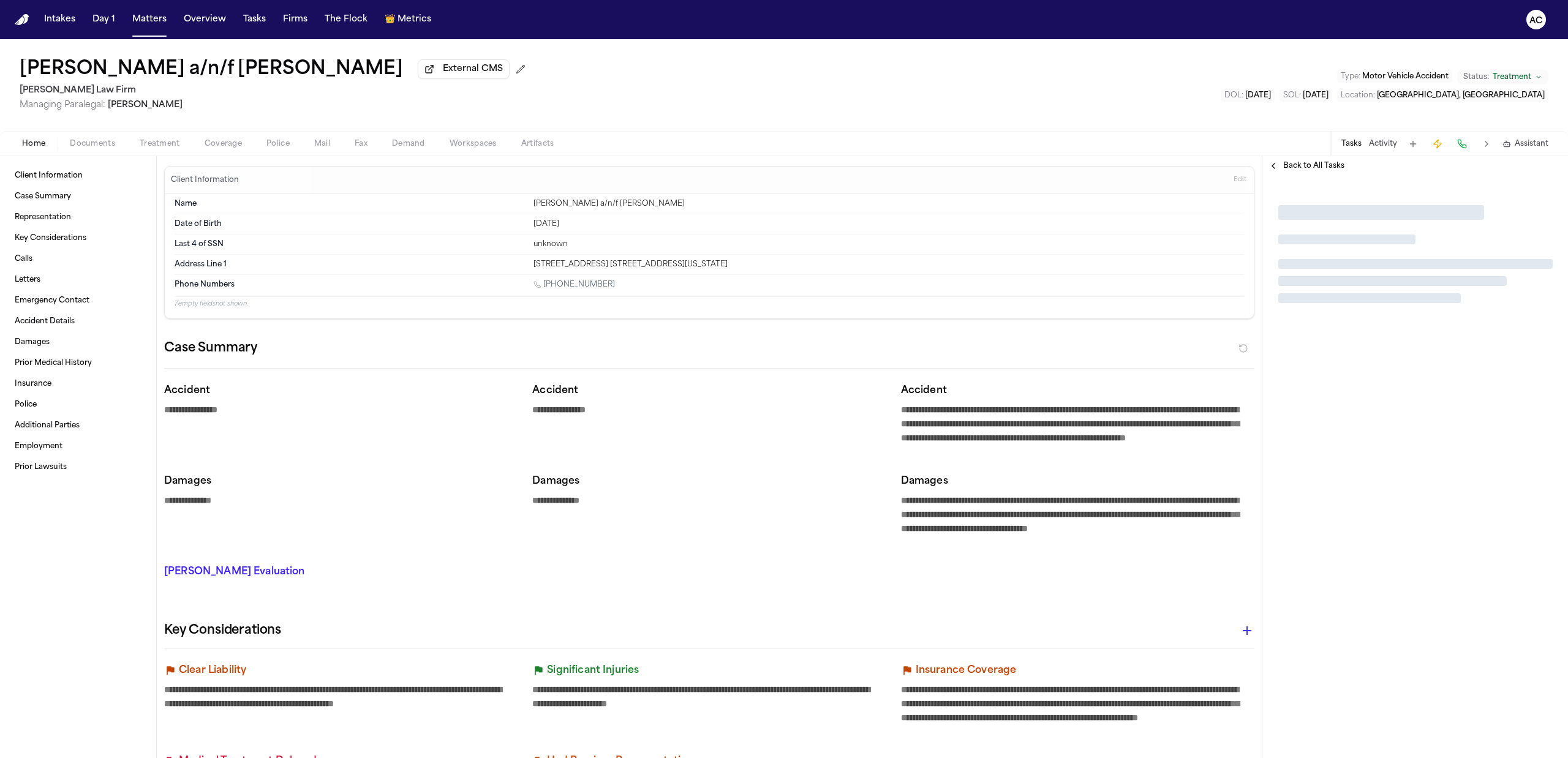
type textarea "*"
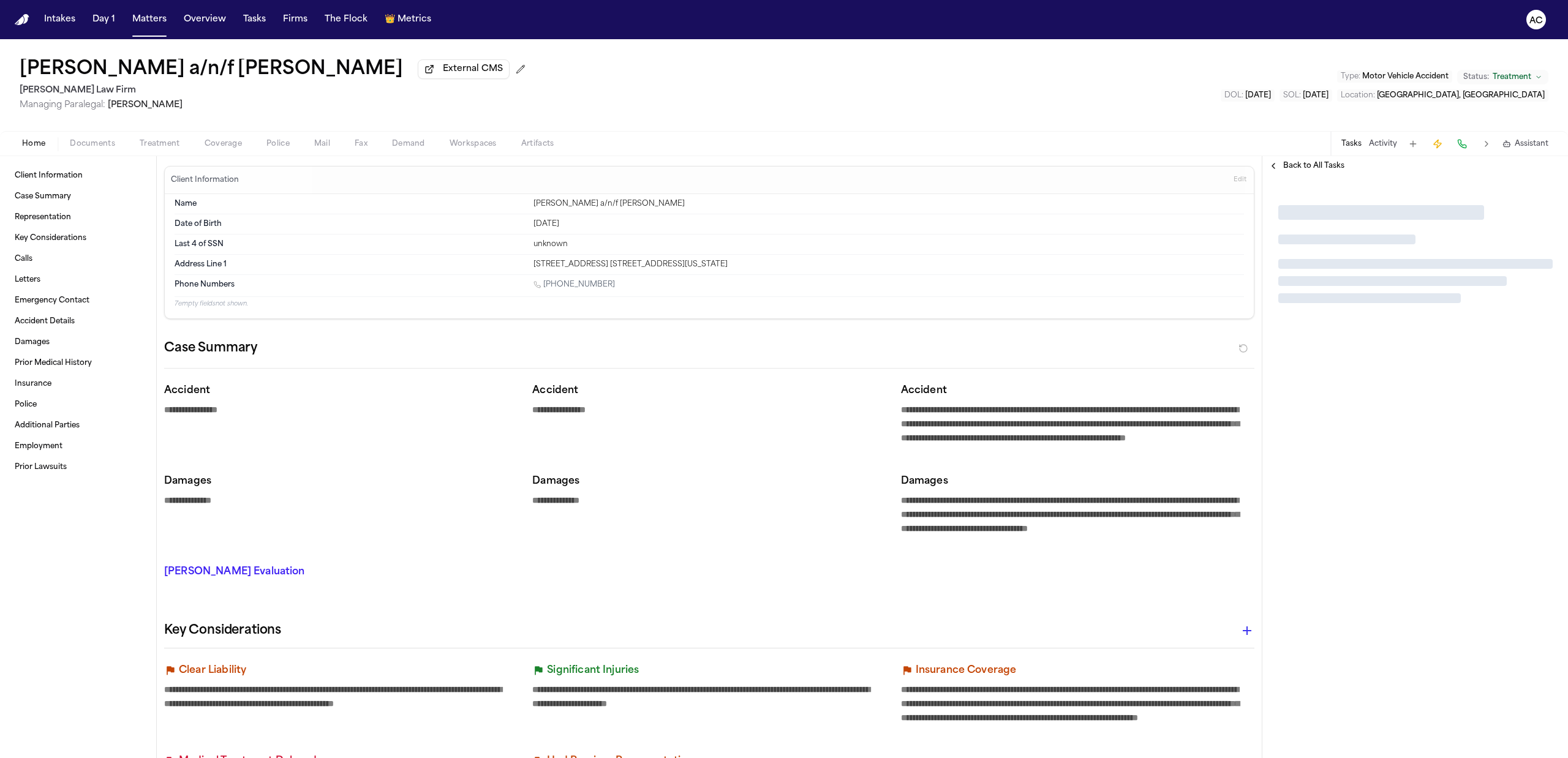
type textarea "*"
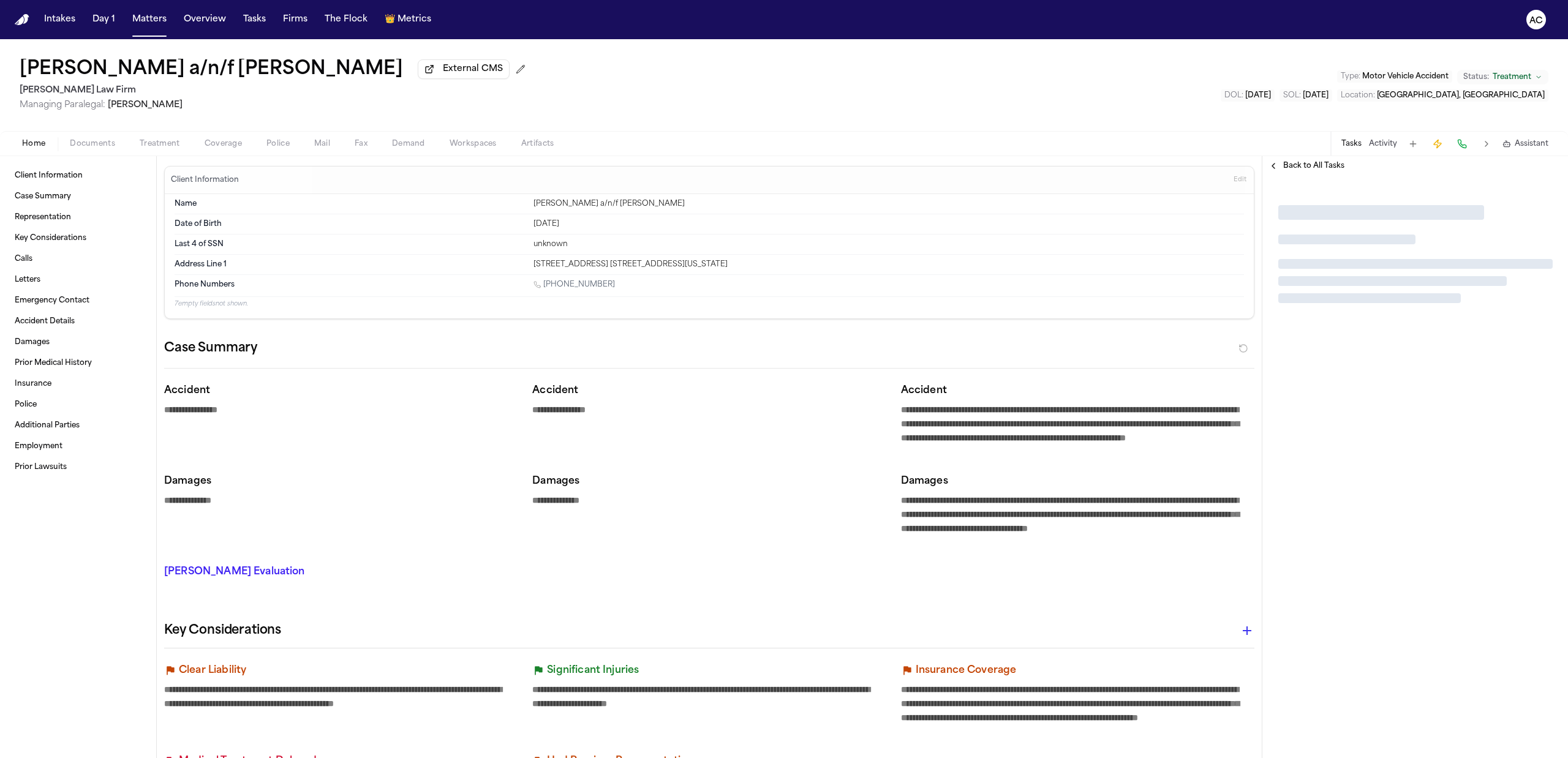
type textarea "*"
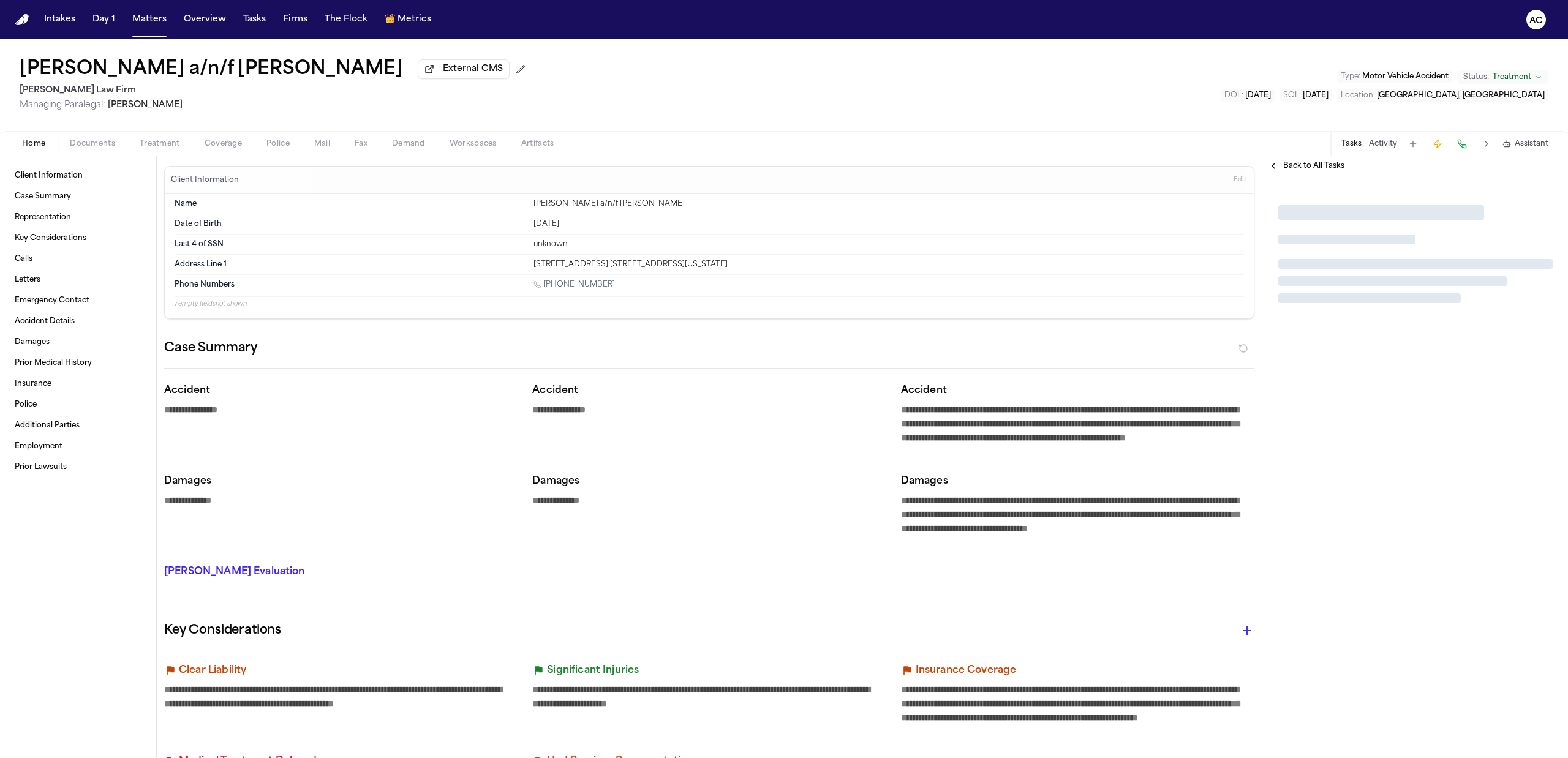
type textarea "*"
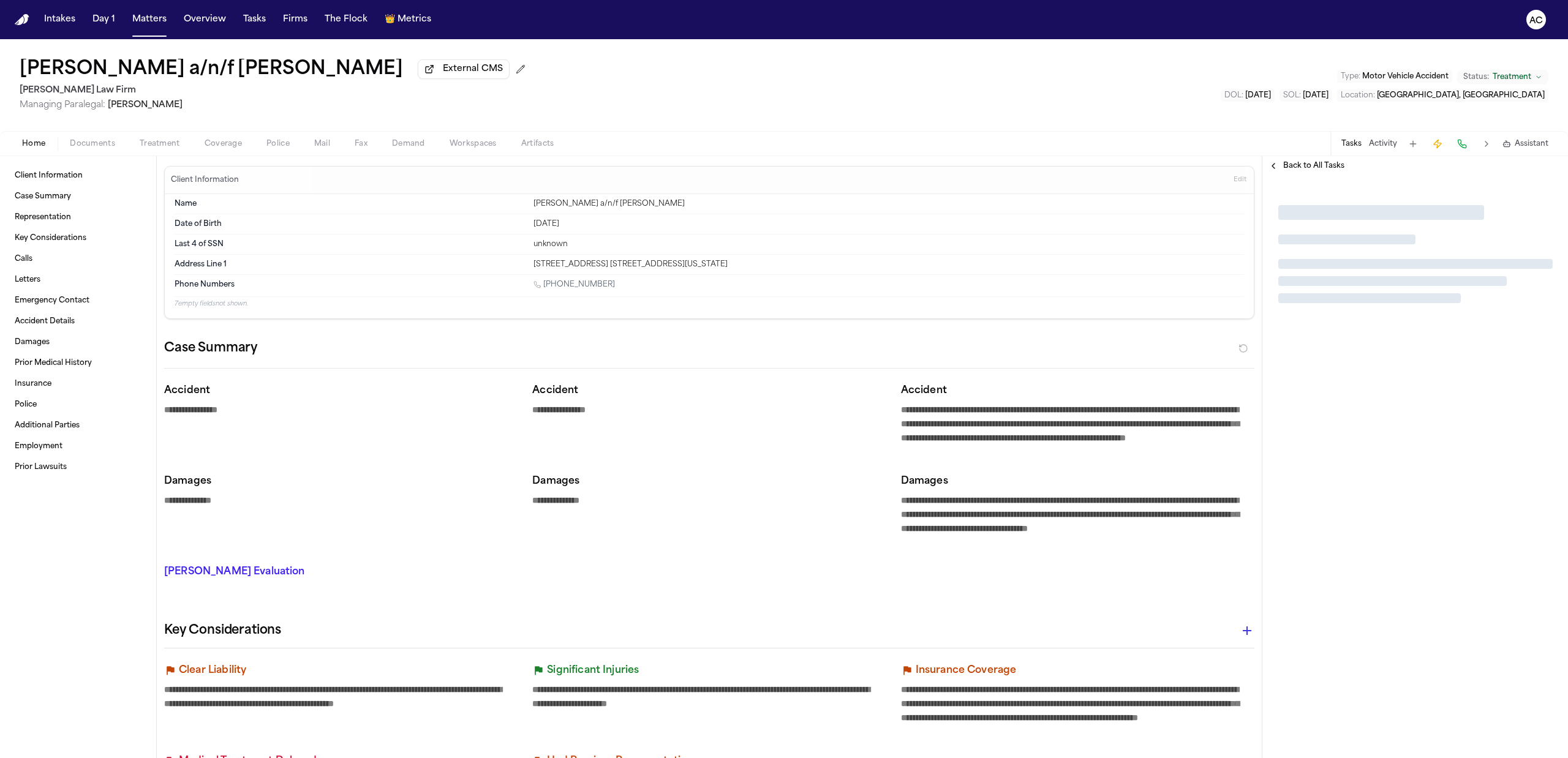
type textarea "*"
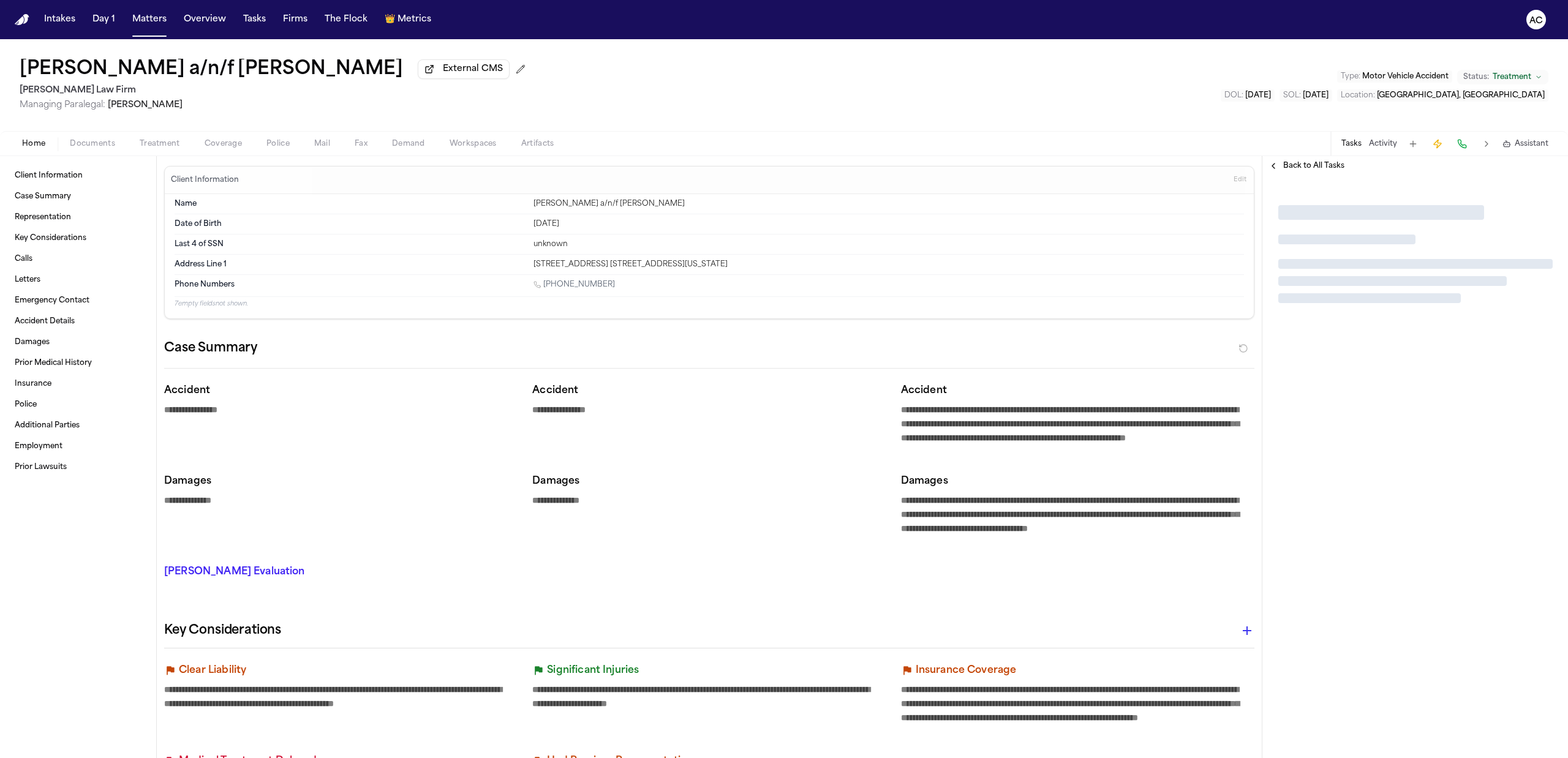
type textarea "*"
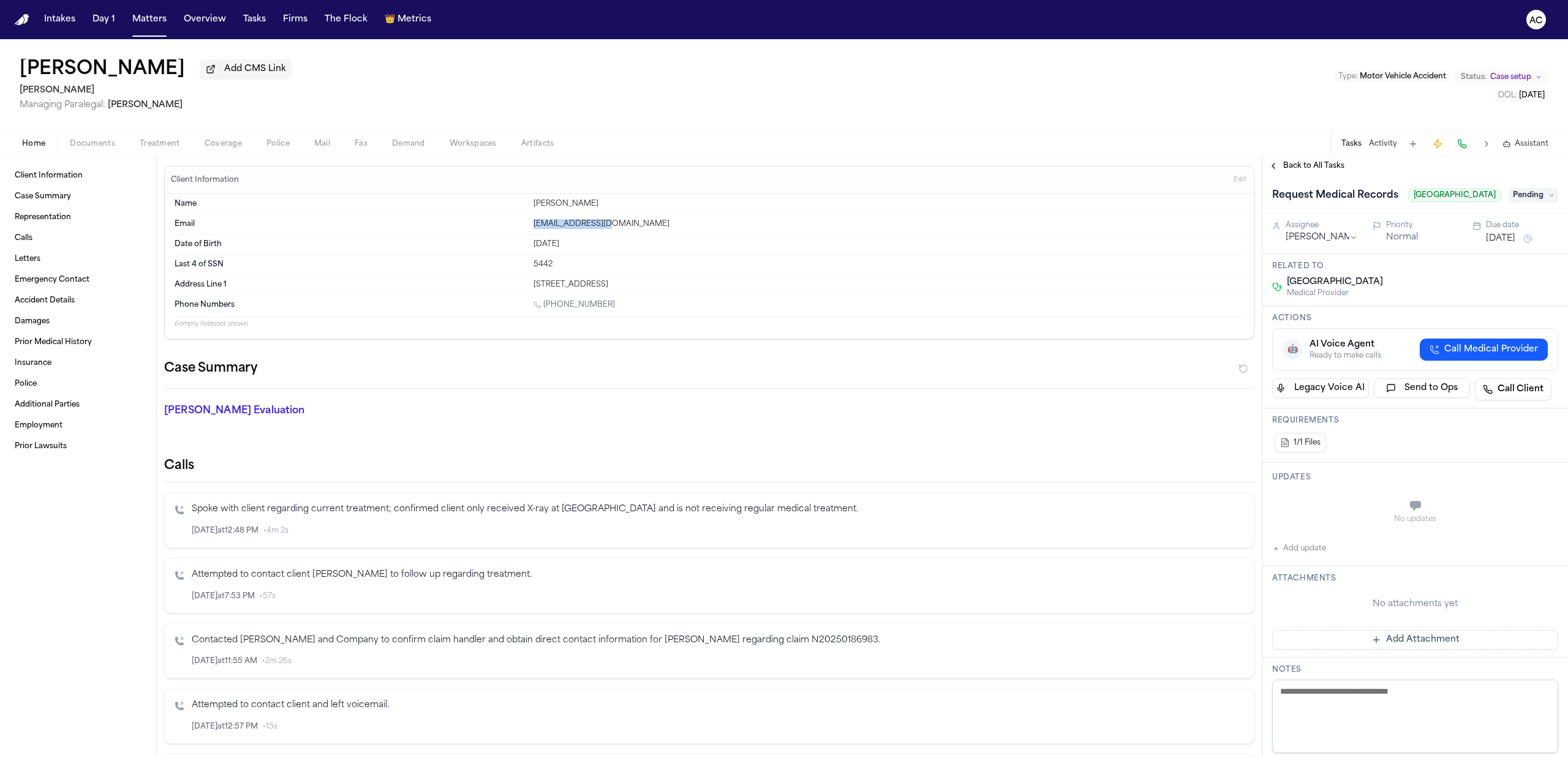
drag, startPoint x: 530, startPoint y: 225, endPoint x: 516, endPoint y: 225, distance: 14.0
click at [516, 225] on div "Email [EMAIL_ADDRESS][DOMAIN_NAME]" at bounding box center [709, 225] width 1070 height 20
copy div "[EMAIL_ADDRESS][DOMAIN_NAME]"
drag, startPoint x: 626, startPoint y: 306, endPoint x: 544, endPoint y: 307, distance: 82.0
click at [544, 307] on div "[PHONE_NUMBER]" at bounding box center [889, 306] width 711 height 12
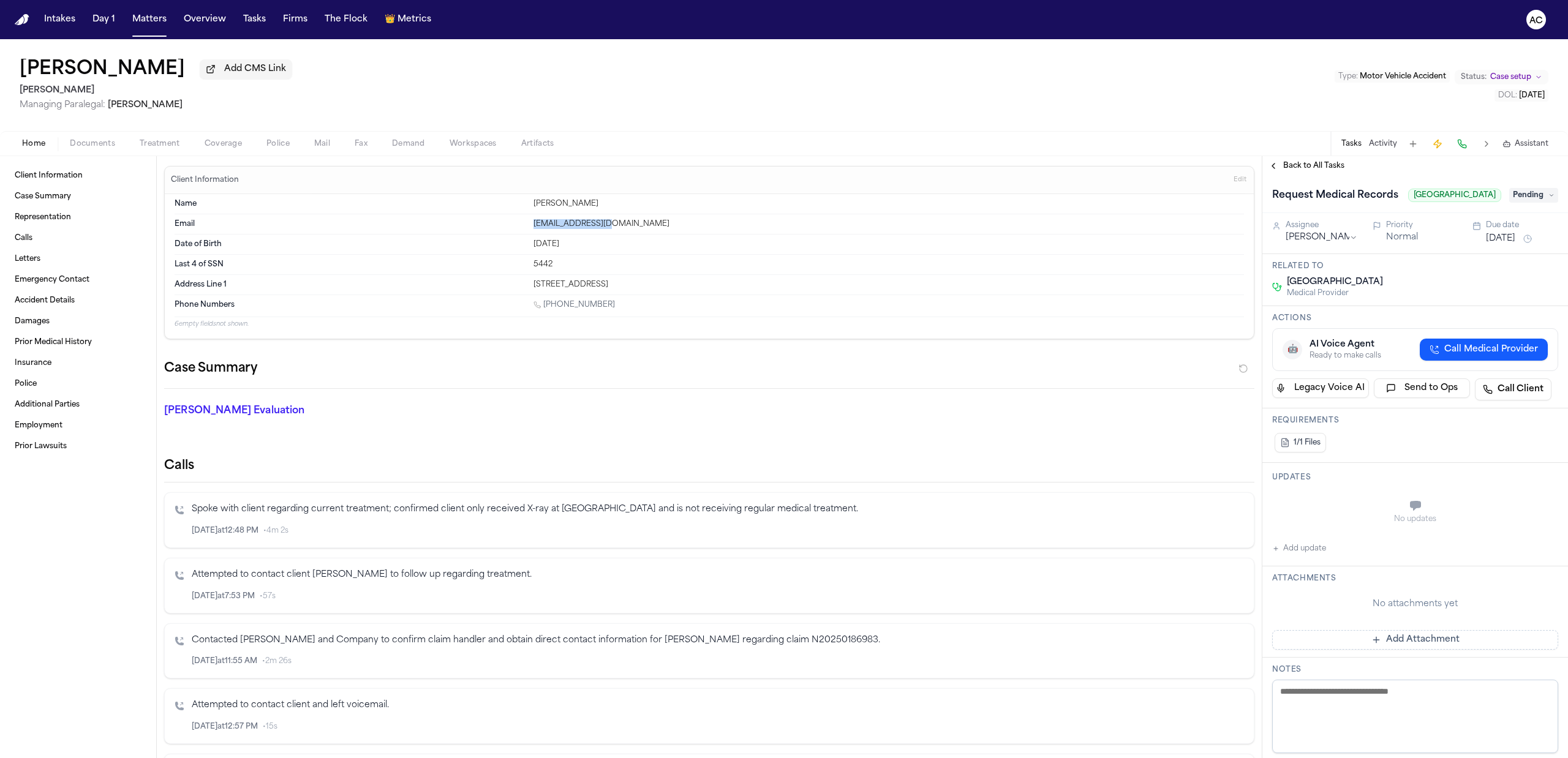
copy link "[PHONE_NUMBER]"
drag, startPoint x: 567, startPoint y: 245, endPoint x: 523, endPoint y: 249, distance: 44.2
click at [523, 249] on div "Date of Birth [DEMOGRAPHIC_DATA]" at bounding box center [709, 245] width 1070 height 20
copy div "[DATE]"
drag, startPoint x: 586, startPoint y: 286, endPoint x: 530, endPoint y: 281, distance: 56.2
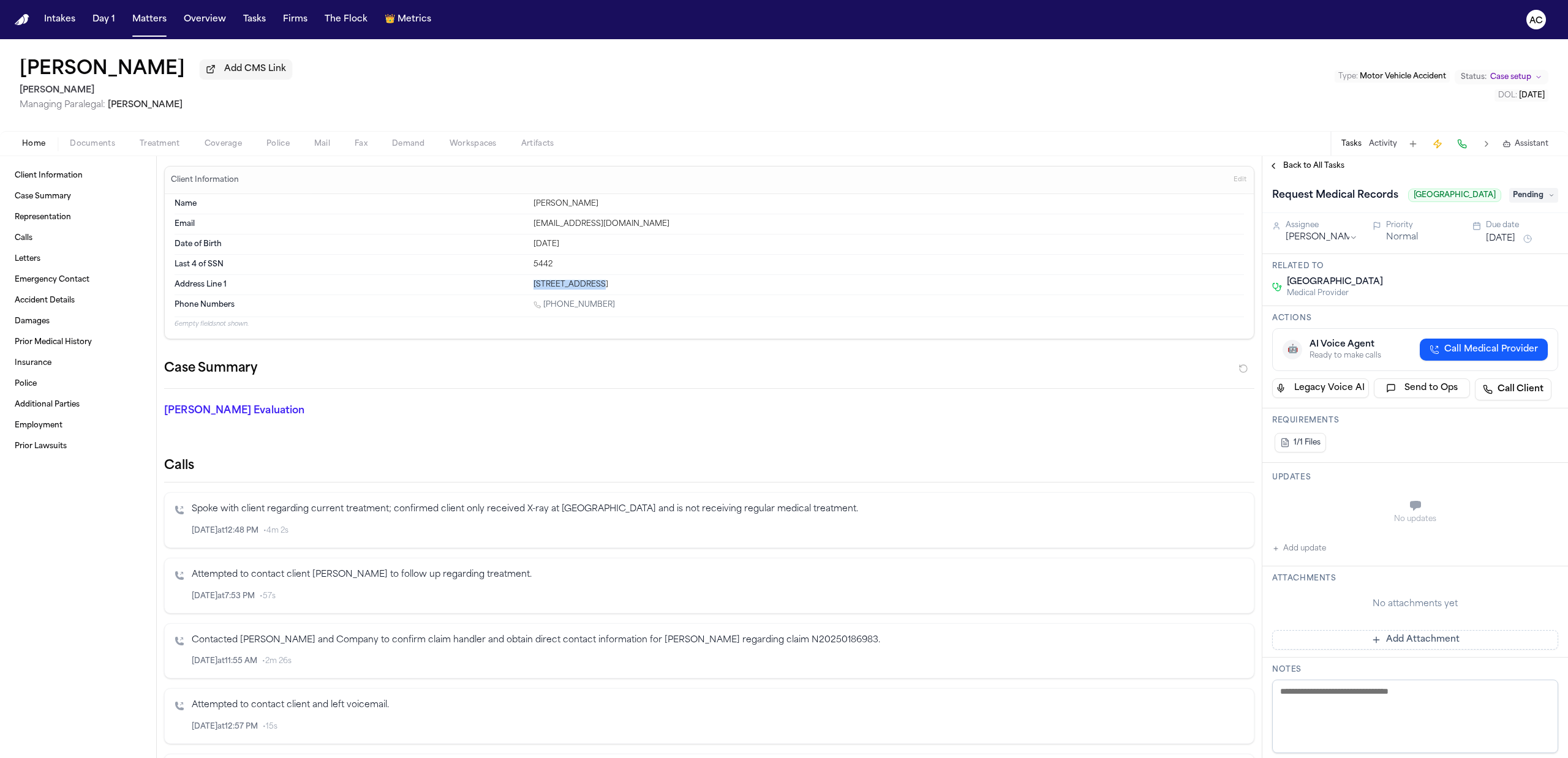
click at [533, 281] on div "[STREET_ADDRESS]" at bounding box center [889, 284] width 711 height 9
copy div "[STREET_ADDRESS]"
drag, startPoint x: 634, startPoint y: 286, endPoint x: 591, endPoint y: 290, distance: 43.2
click at [591, 290] on div "[STREET_ADDRESS]" at bounding box center [889, 284] width 711 height 9
copy div "[GEOGRAPHIC_DATA]"
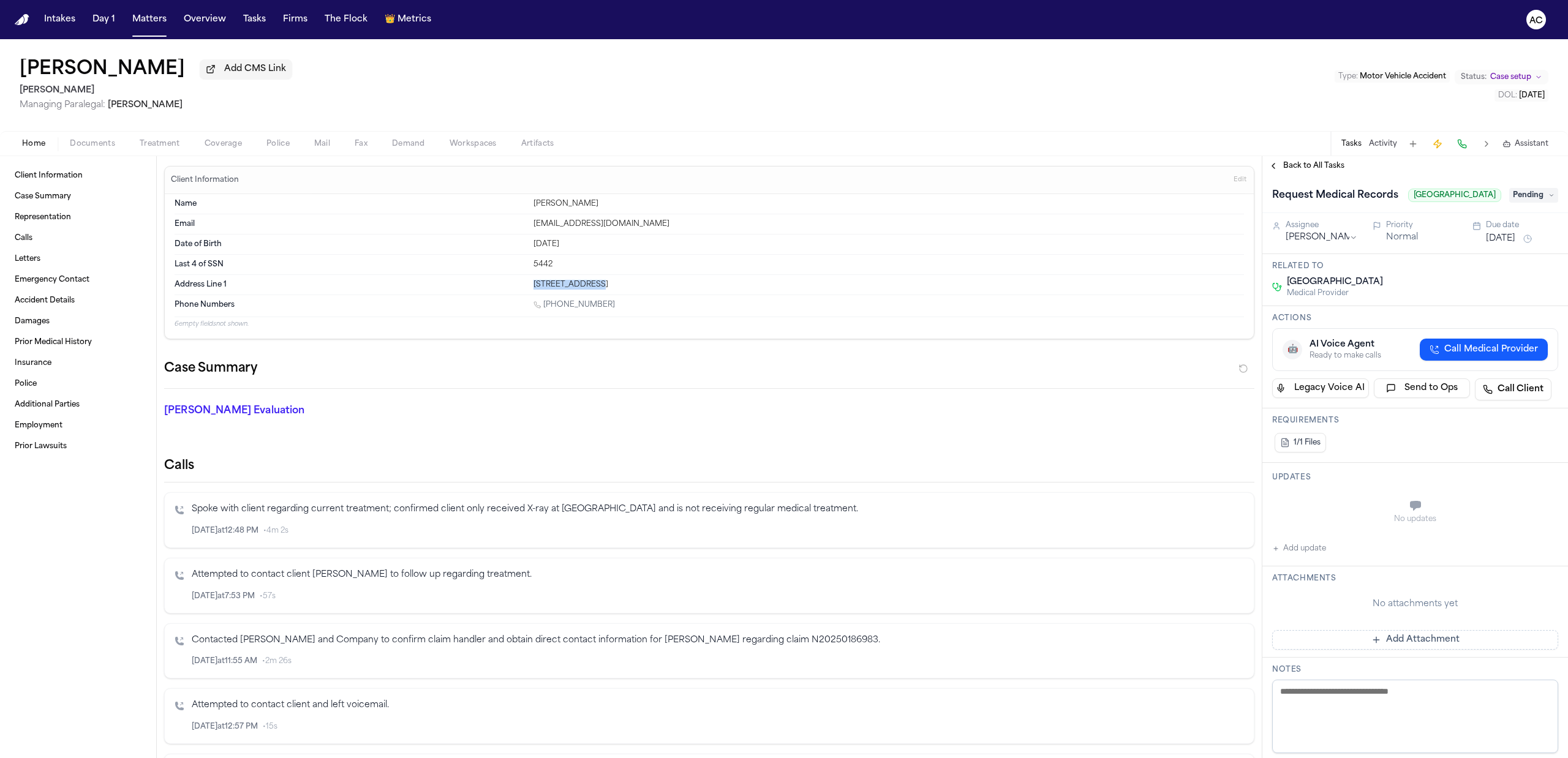
drag, startPoint x: 676, startPoint y: 290, endPoint x: 652, endPoint y: 283, distance: 25.0
click at [652, 283] on div "[STREET_ADDRESS]" at bounding box center [889, 284] width 711 height 9
copy div "90044"
click at [1301, 556] on button "Add update" at bounding box center [1299, 549] width 54 height 15
click at [1297, 541] on button "Private" at bounding box center [1296, 536] width 9 height 9
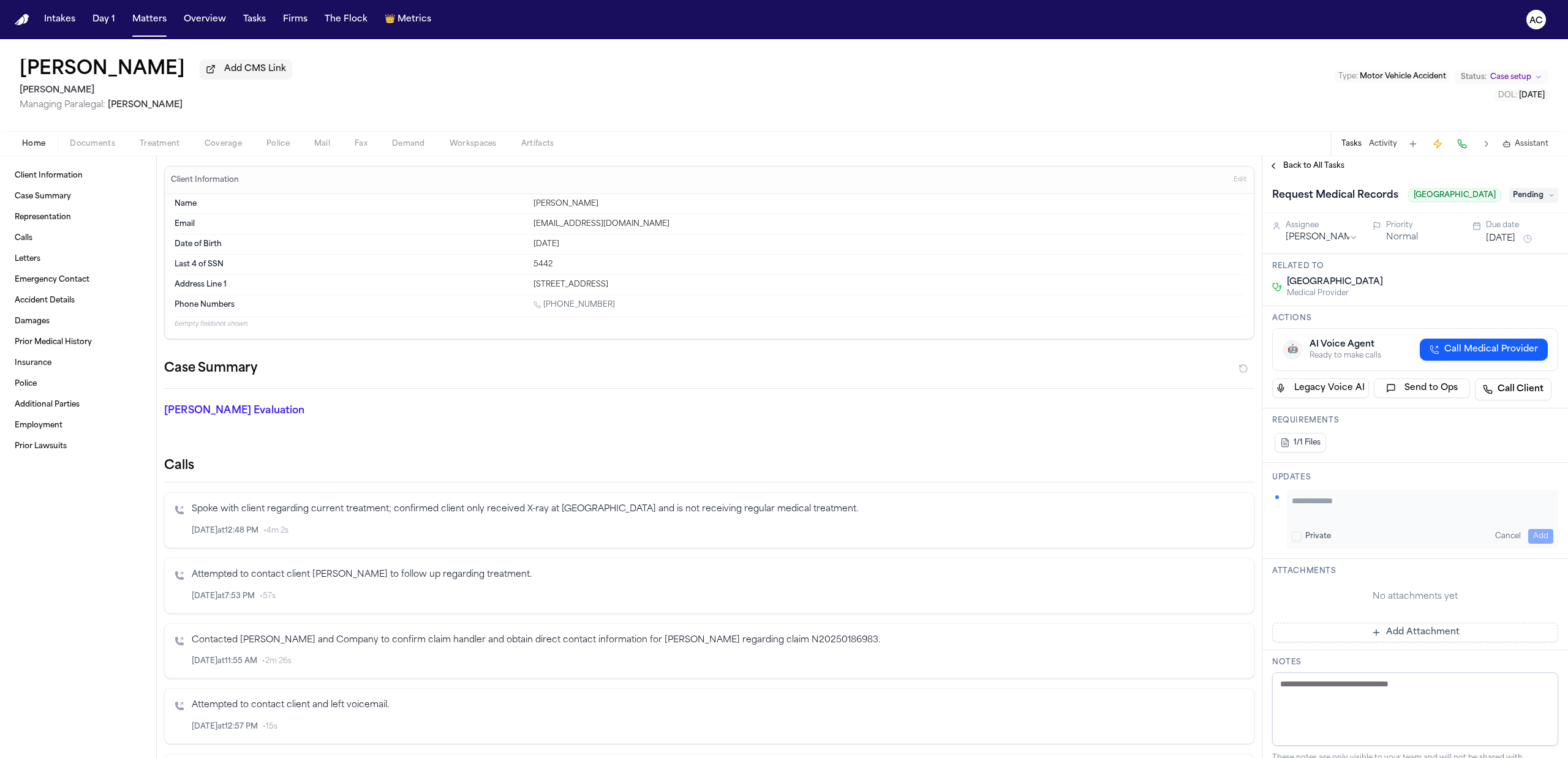
click at [1318, 520] on textarea "Add your update" at bounding box center [1423, 507] width 262 height 25
type textarea "*"
type textarea "**********"
click at [1532, 544] on button "Add" at bounding box center [1540, 536] width 25 height 15
click at [1309, 165] on span "Back to All Tasks" at bounding box center [1314, 166] width 61 height 9
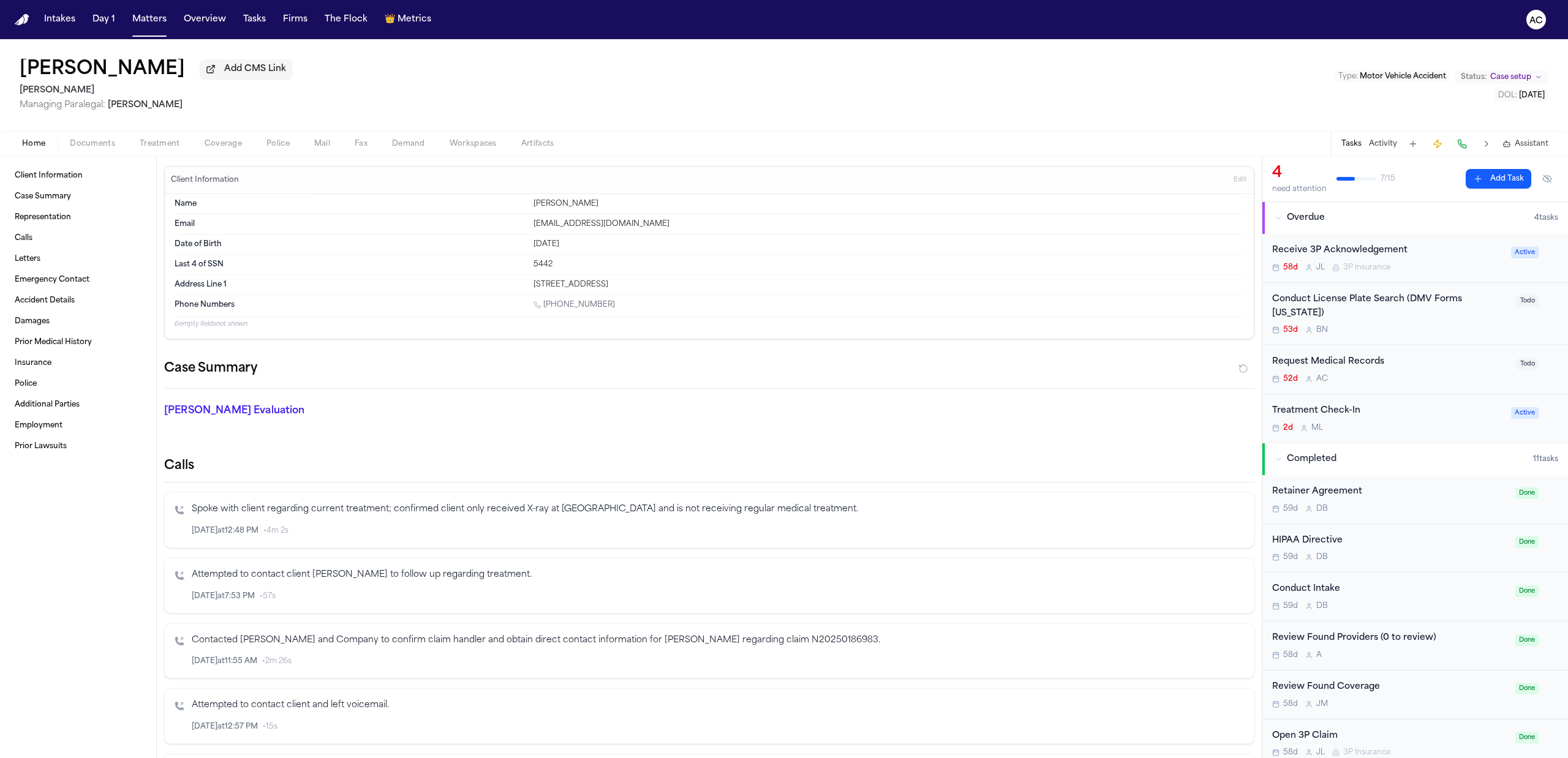
click at [1327, 365] on div "Request Medical Records" at bounding box center [1391, 362] width 237 height 14
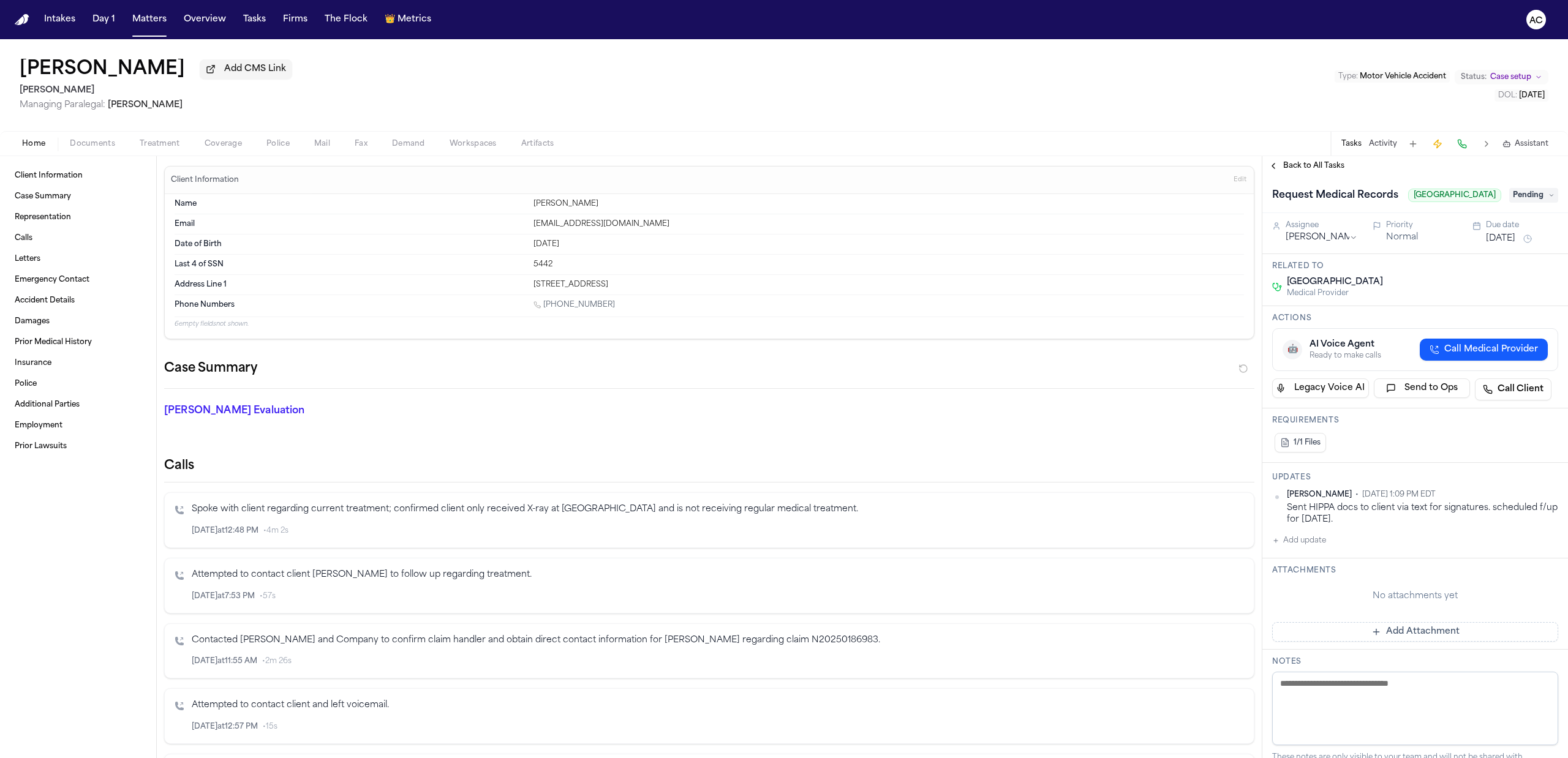
click at [1521, 203] on span "Pending" at bounding box center [1533, 195] width 49 height 15
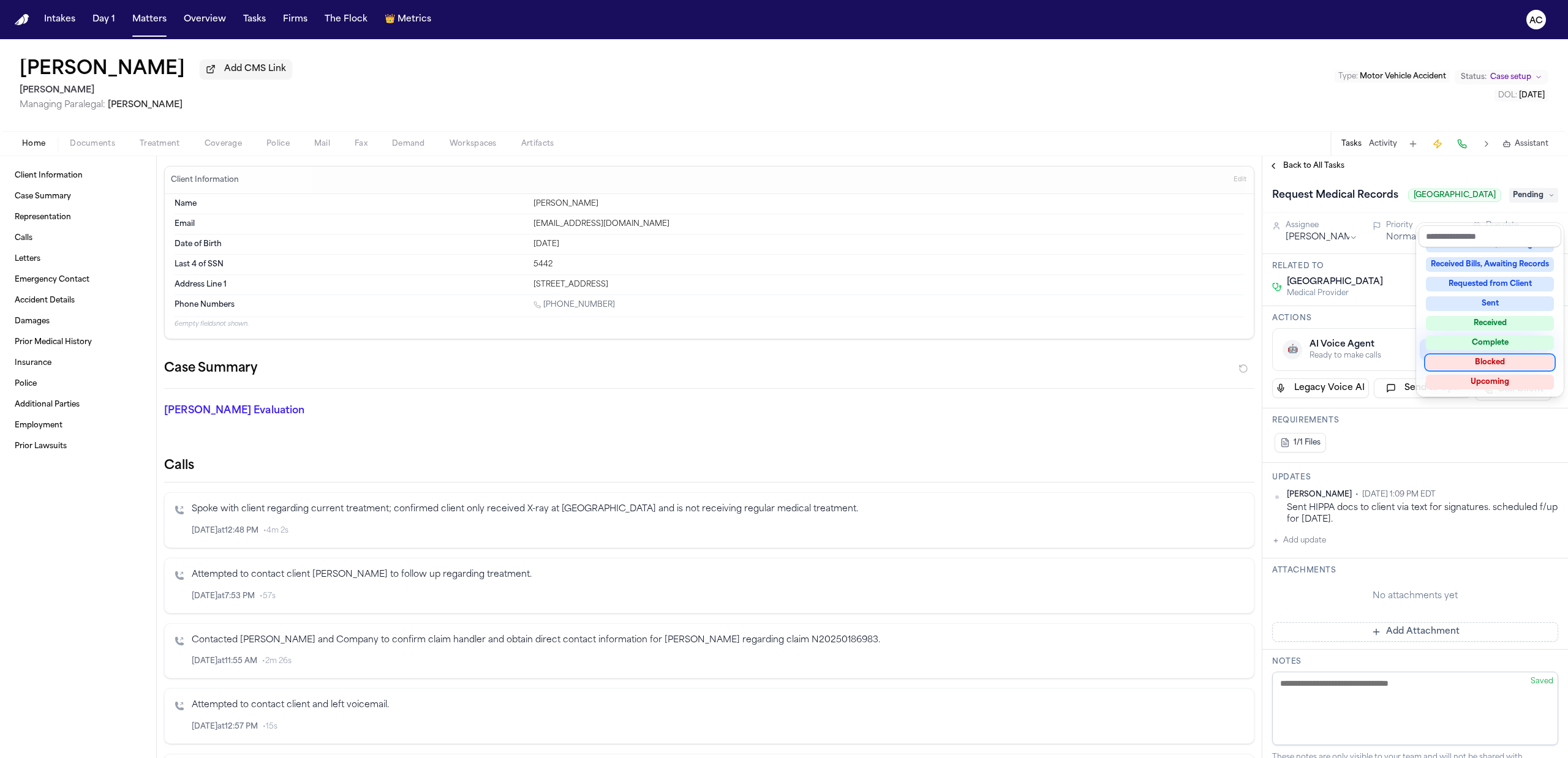
click at [1510, 363] on div "Blocked" at bounding box center [1490, 363] width 128 height 15
click at [1440, 169] on div "Back to All Tasks Request Medical Records [GEOGRAPHIC_DATA] Blocked Assignee [P…" at bounding box center [1415, 457] width 306 height 602
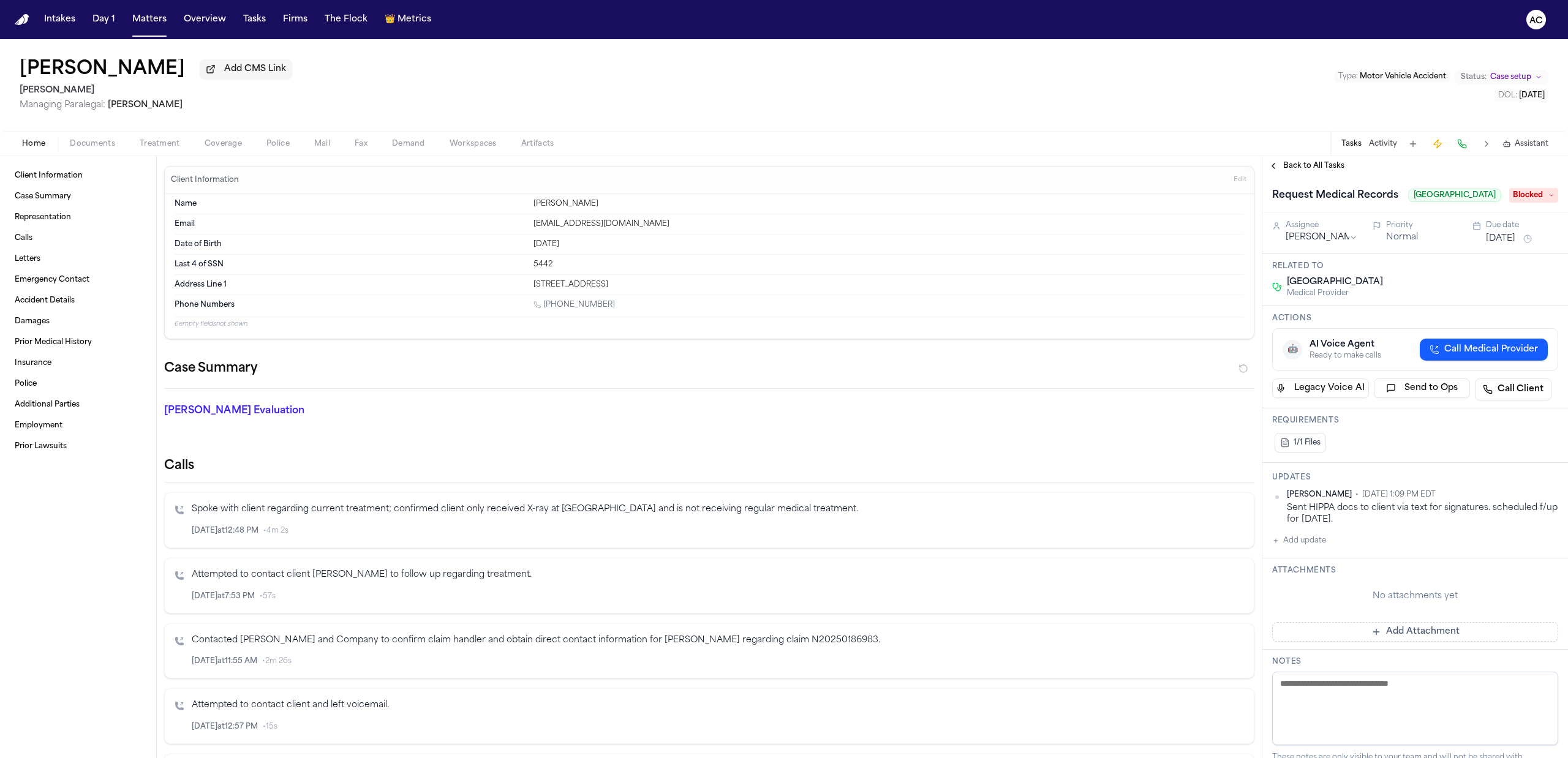
click at [1301, 167] on span "Back to All Tasks" at bounding box center [1314, 166] width 61 height 9
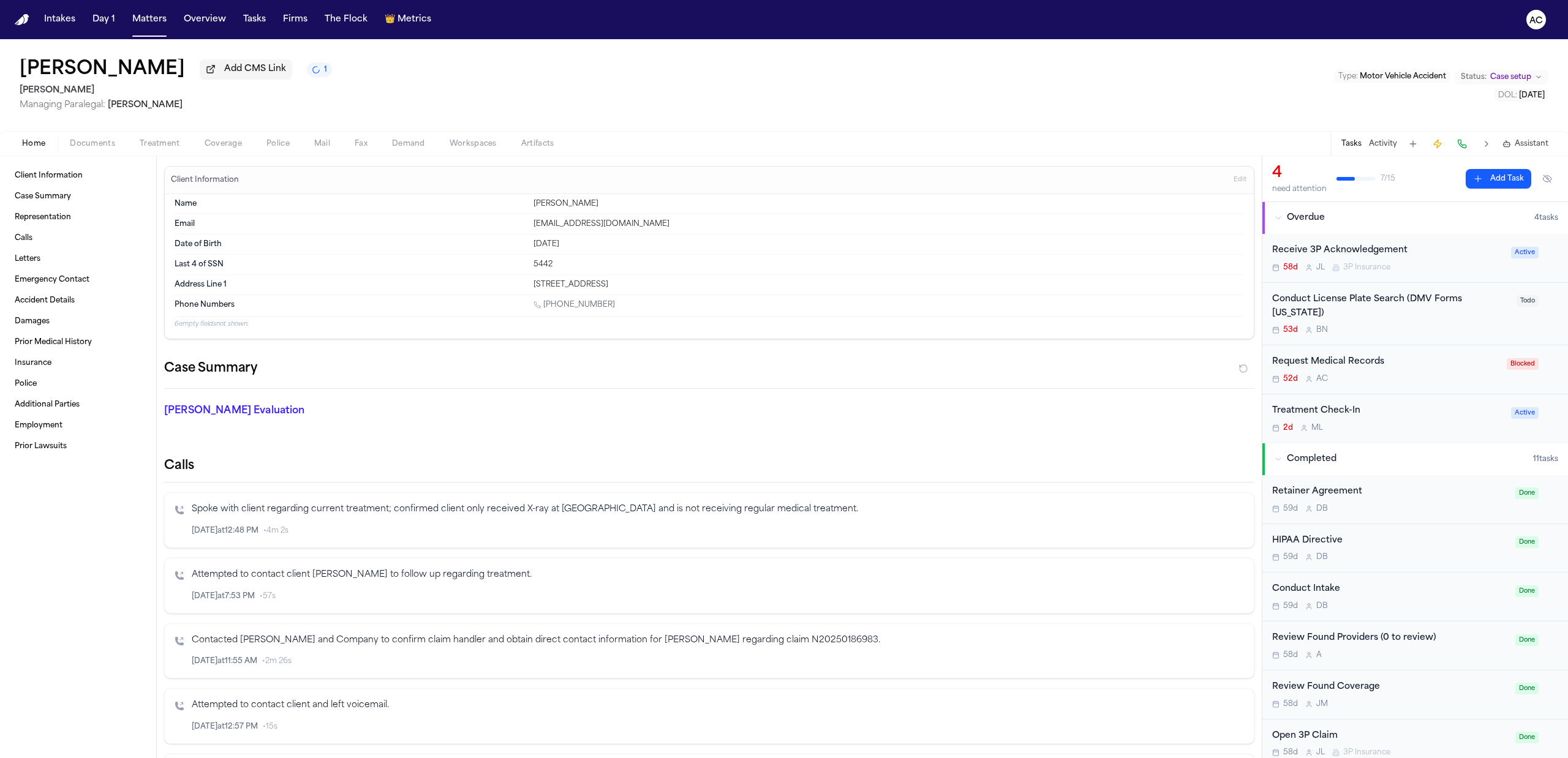
click at [92, 544] on div "Client Information Case Summary Representation Calls Letters Emergency Contact …" at bounding box center [78, 457] width 156 height 602
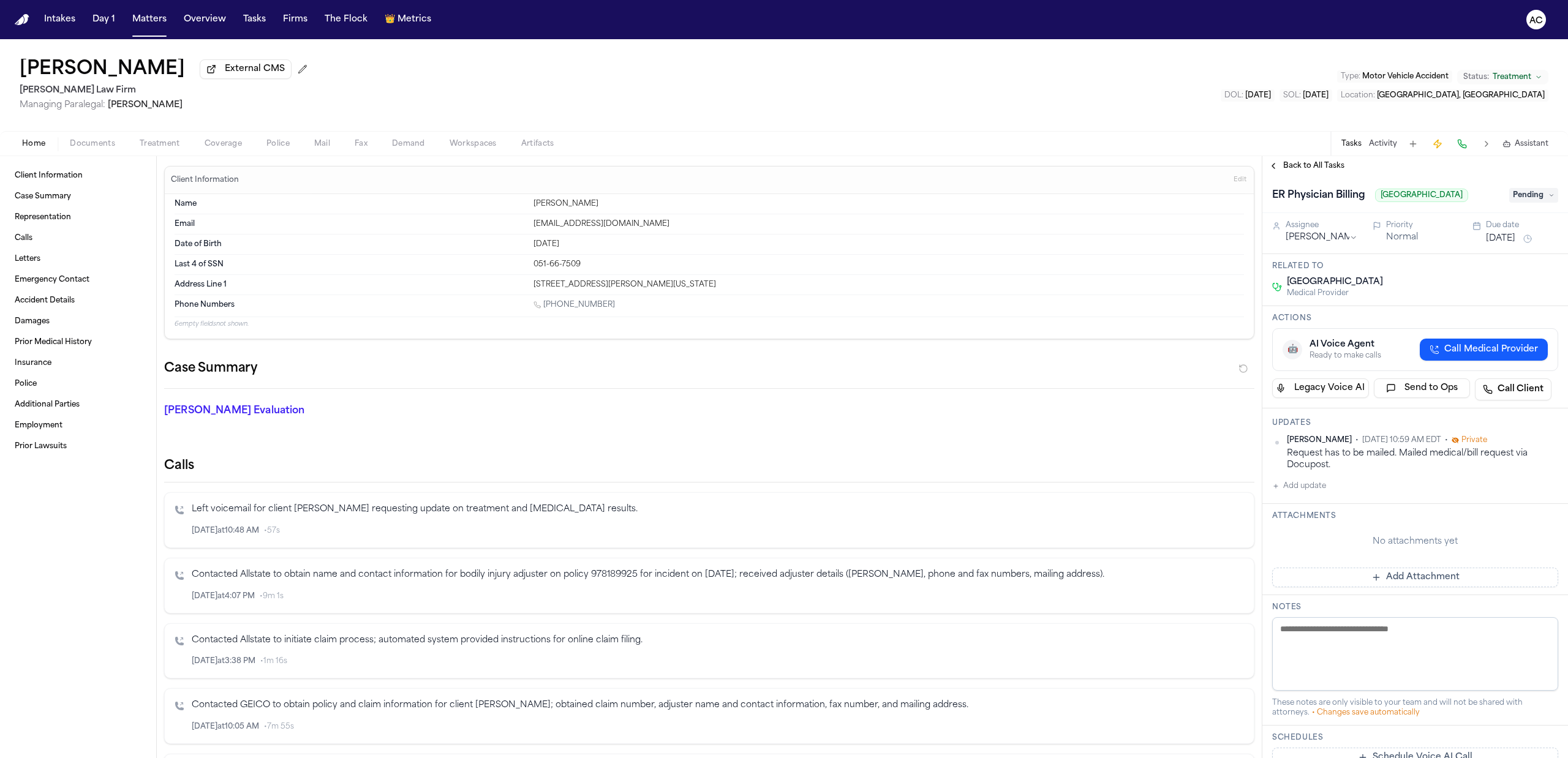
click at [94, 145] on span "Documents" at bounding box center [92, 143] width 45 height 9
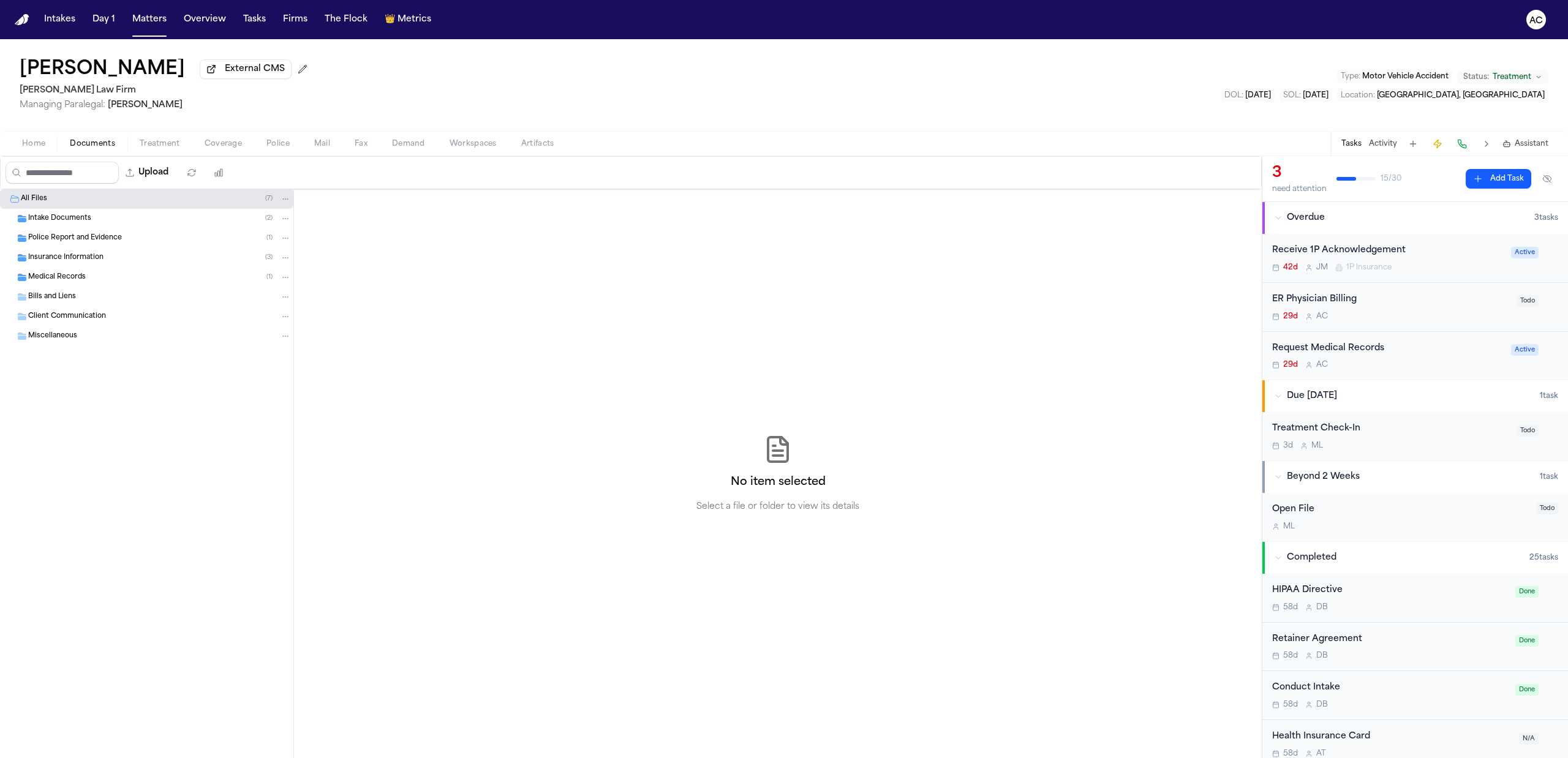
click at [38, 298] on span "Bills and Liens" at bounding box center [52, 297] width 48 height 10
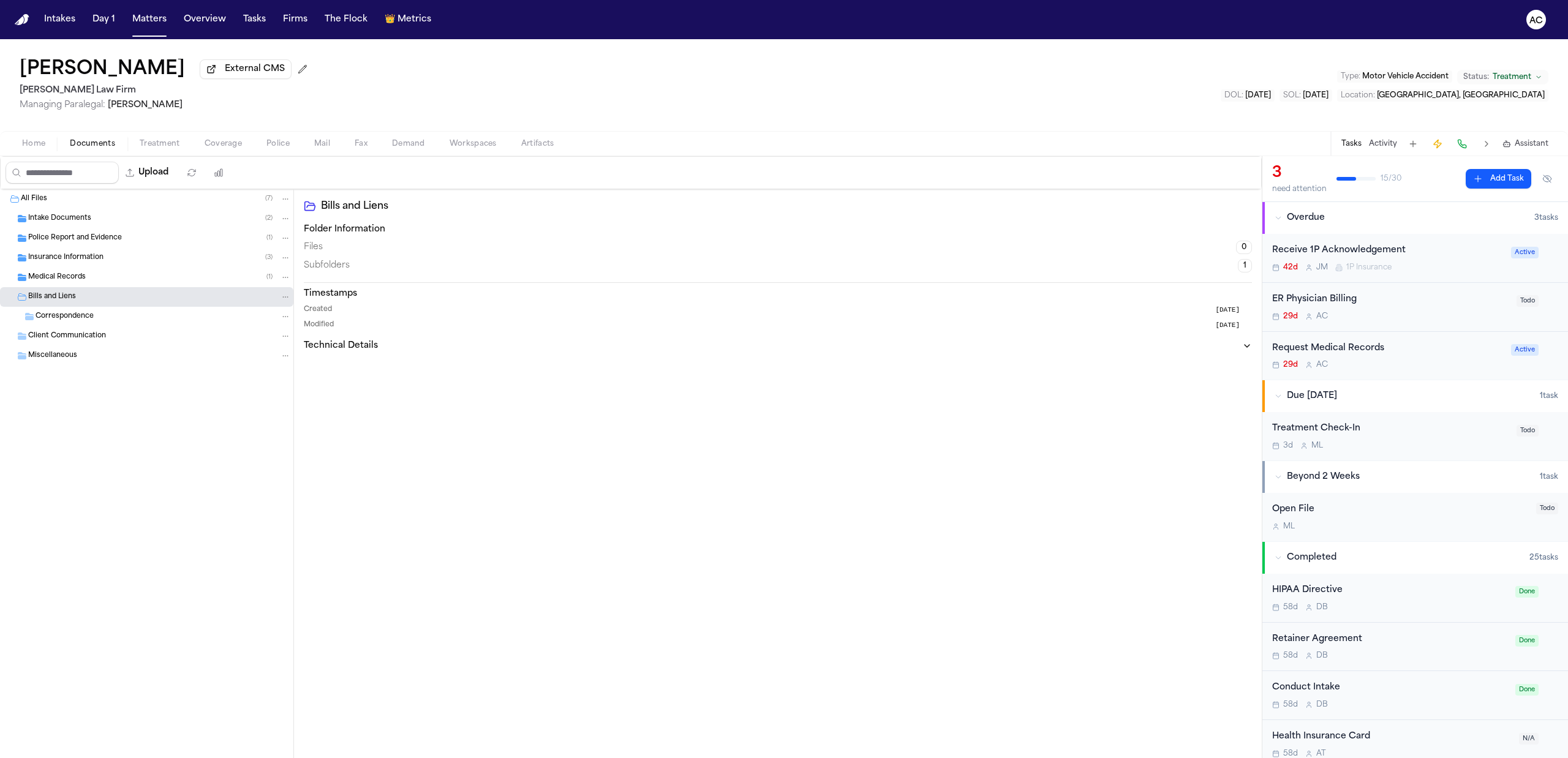
click at [84, 317] on span "Correspondence" at bounding box center [65, 317] width 58 height 10
click at [65, 300] on span "Bills and Liens" at bounding box center [52, 297] width 48 height 10
click at [62, 278] on span "Medical Records" at bounding box center [57, 278] width 57 height 10
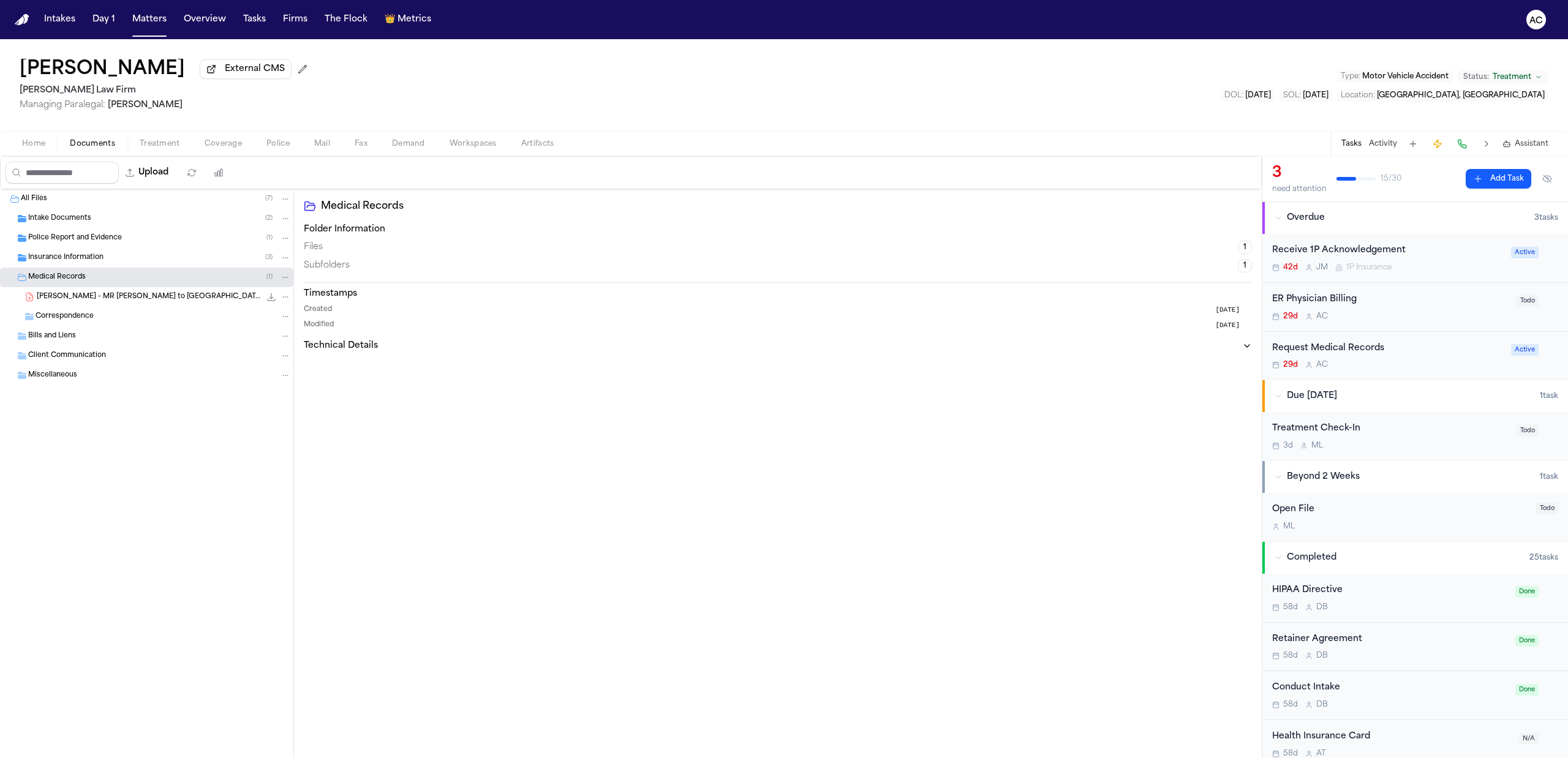
click at [62, 278] on span "Medical Records" at bounding box center [57, 278] width 57 height 10
click at [292, 177] on div "Upload 0 files selected Move files Download files Delete files More actions Cle…" at bounding box center [631, 173] width 1261 height 32
click at [534, 55] on div "Kristin Ortiz External CMS Martello Law Firm Managing Paralegal: Michelle Landa…" at bounding box center [784, 85] width 1568 height 92
click at [623, 68] on div "Kristin Ortiz External CMS Martello Law Firm Managing Paralegal: Michelle Landa…" at bounding box center [784, 85] width 1568 height 92
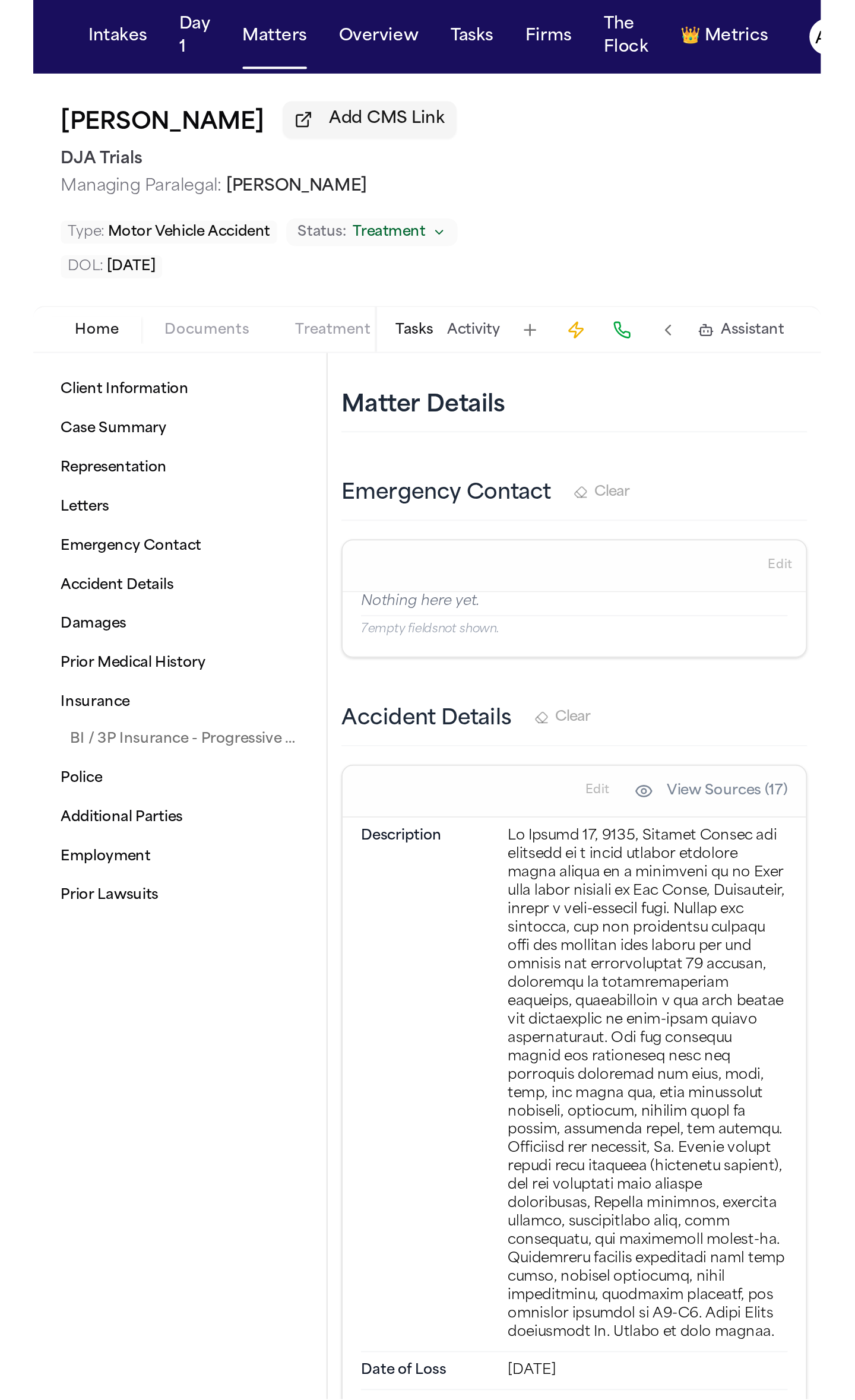
scroll to position [395, 0]
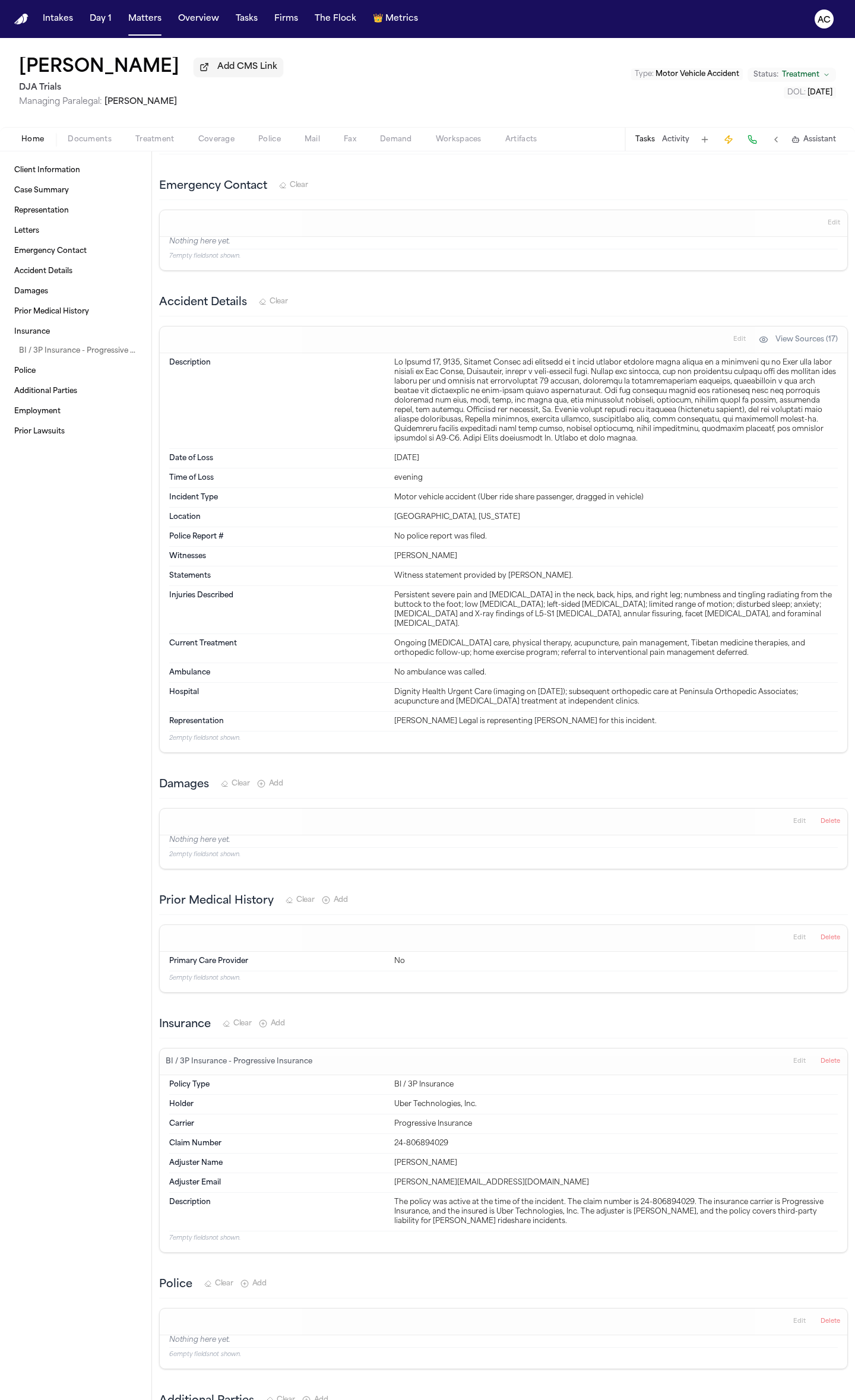
click at [418, 138] on button "Tasks" at bounding box center [645, 139] width 20 height 9
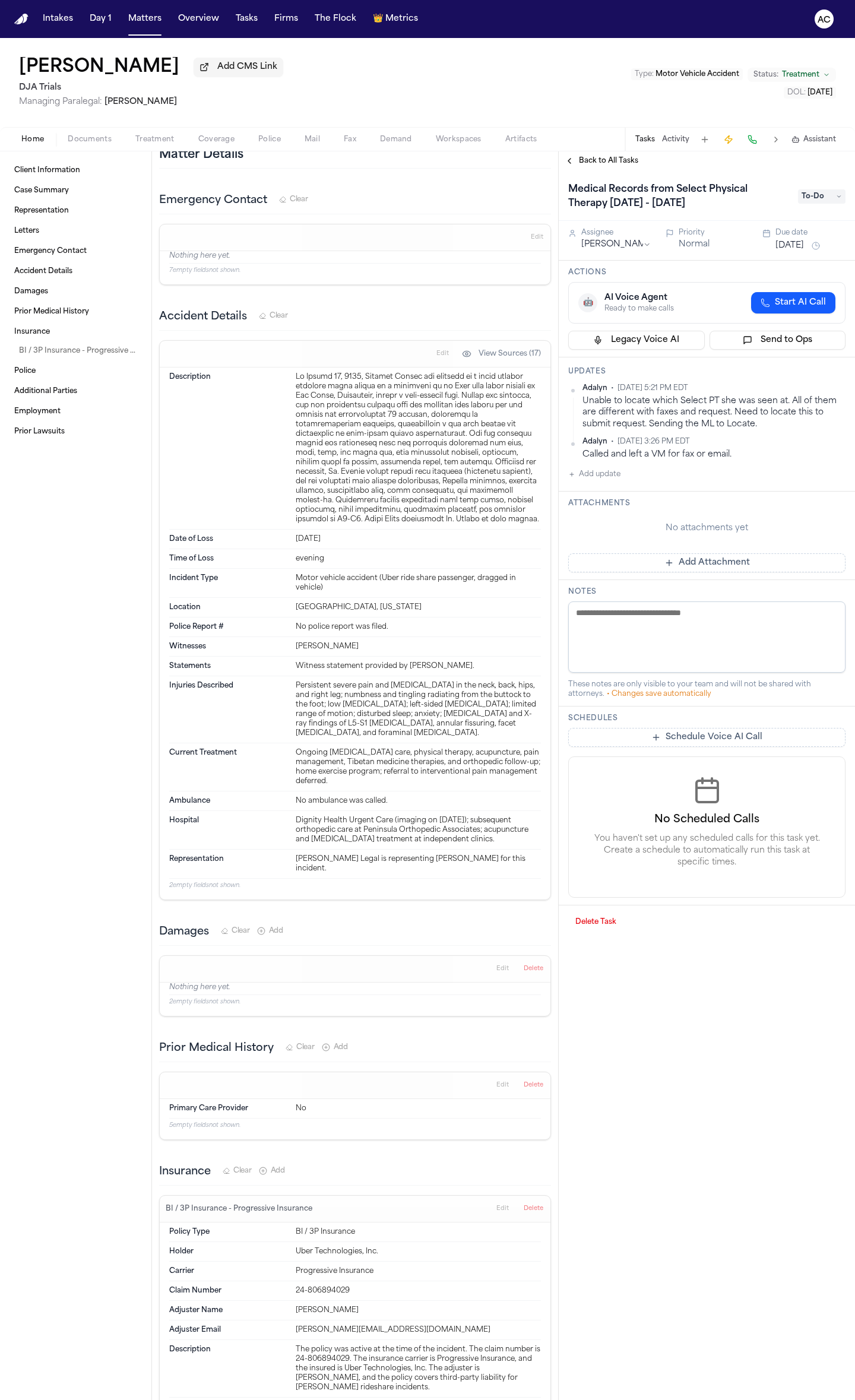
click at [418, 195] on span "To-Do" at bounding box center [821, 197] width 47 height 14
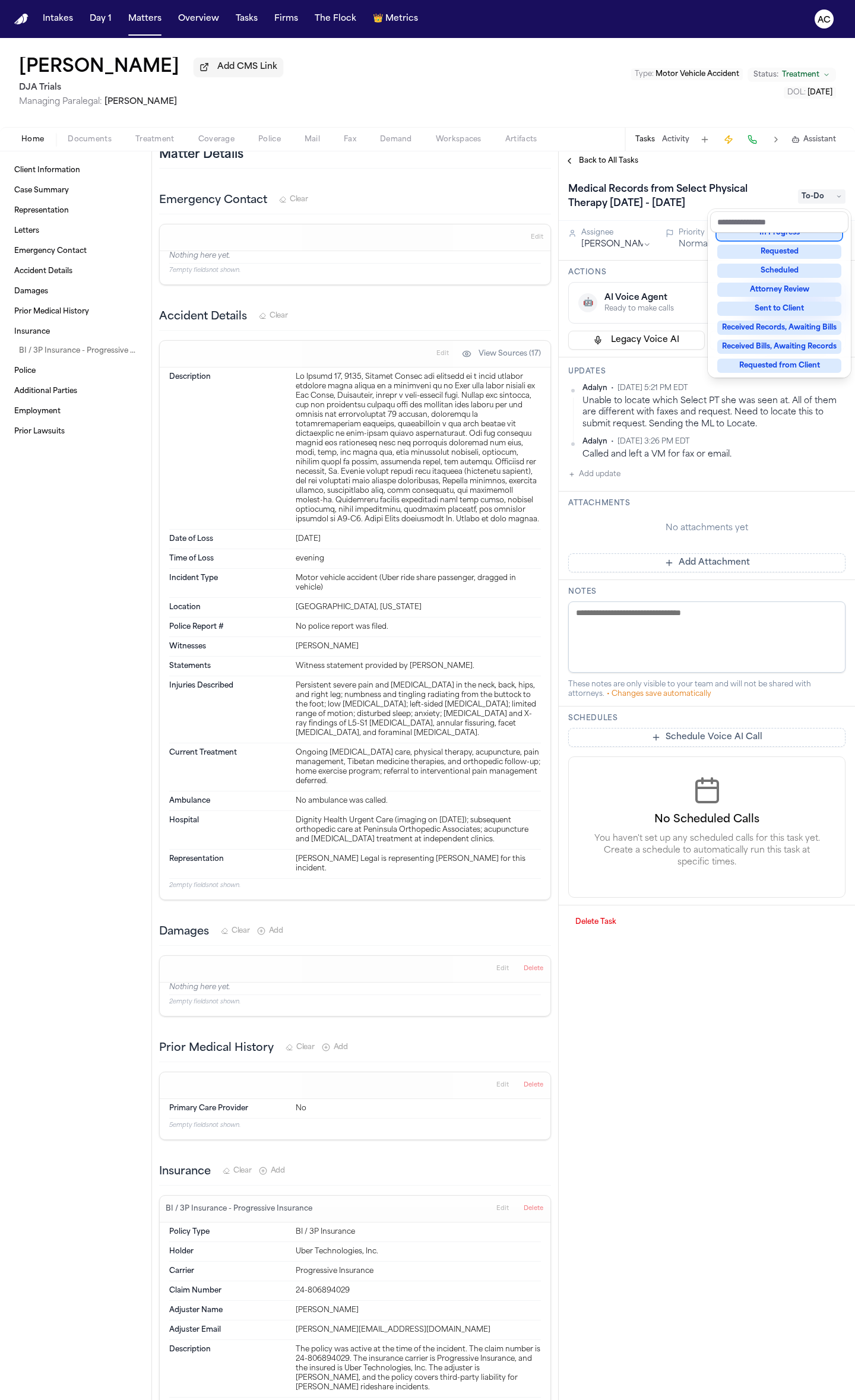
scroll to position [185, 0]
click at [418, 347] on div "Blocked" at bounding box center [779, 345] width 124 height 14
click at [418, 457] on div "Medical Records from Select Physical Therapy [DATE] - [DATE] Blocked Assignee […" at bounding box center [706, 556] width 297 height 771
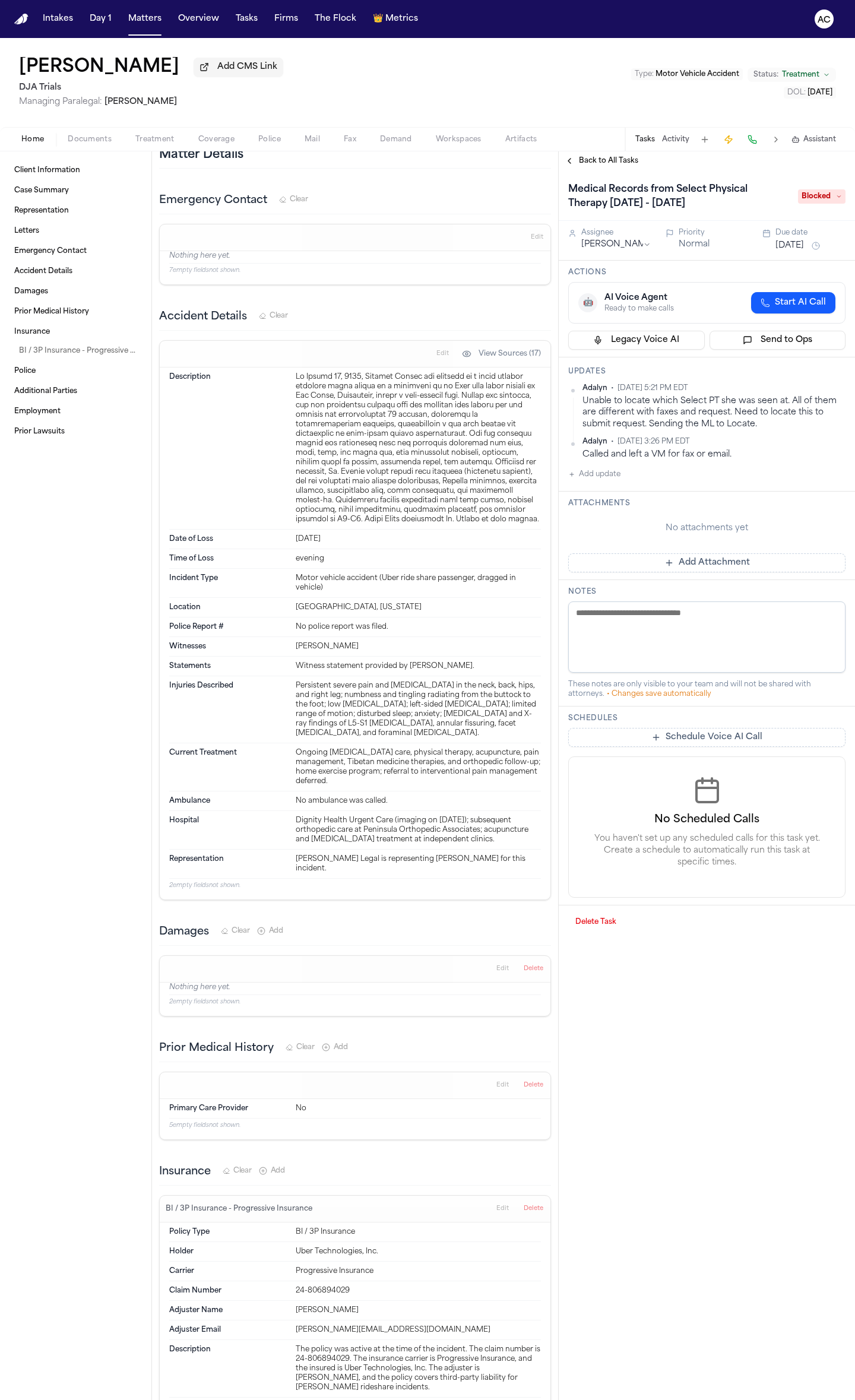
click at [418, 196] on span "Blocked" at bounding box center [821, 197] width 47 height 14
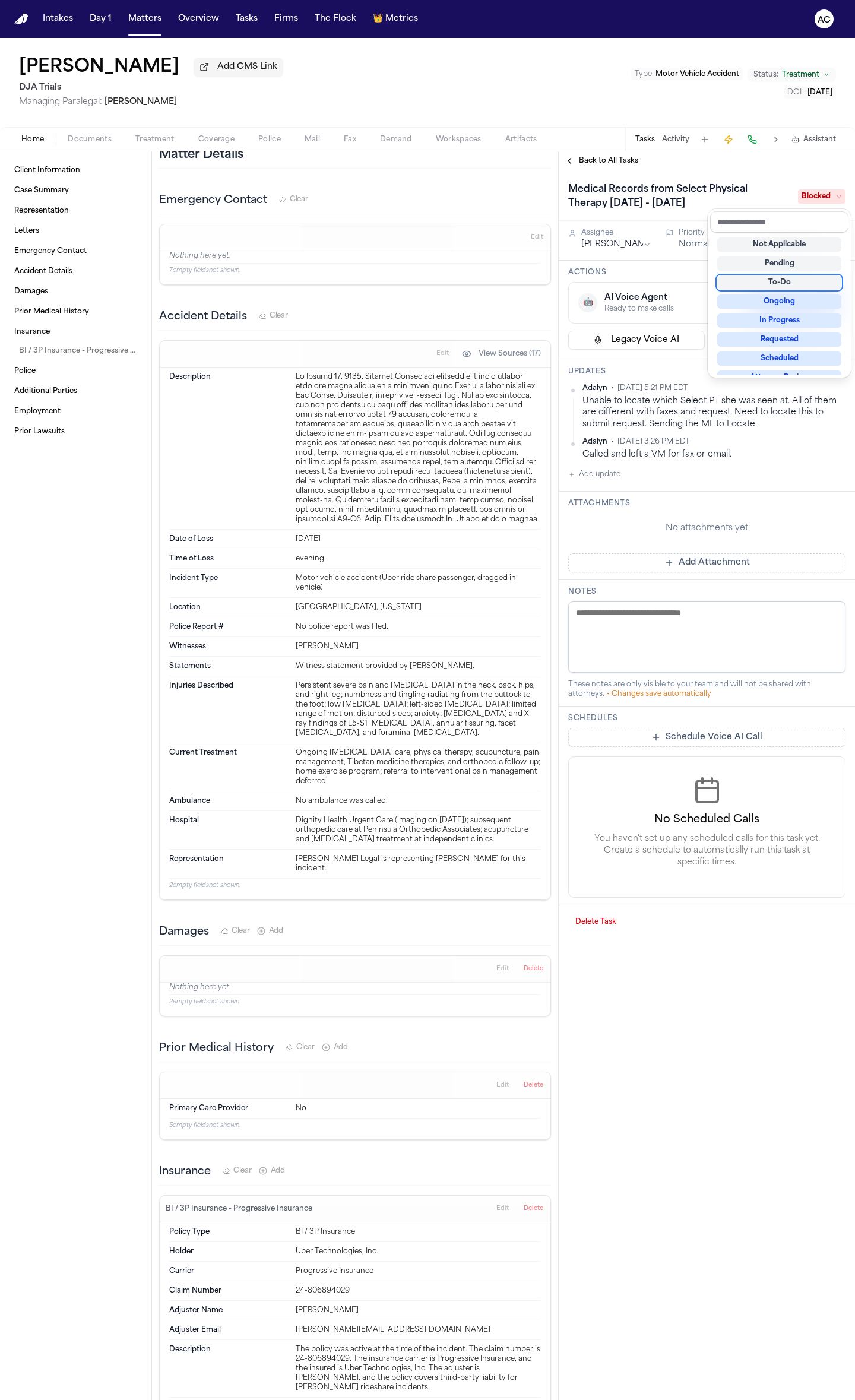
click at [418, 285] on div "To-Do" at bounding box center [779, 283] width 124 height 14
click at [418, 416] on div "Medical Records from Select Physical Therapy 06/12/25 - 06/18/25 To-Do Assignee…" at bounding box center [706, 556] width 297 height 771
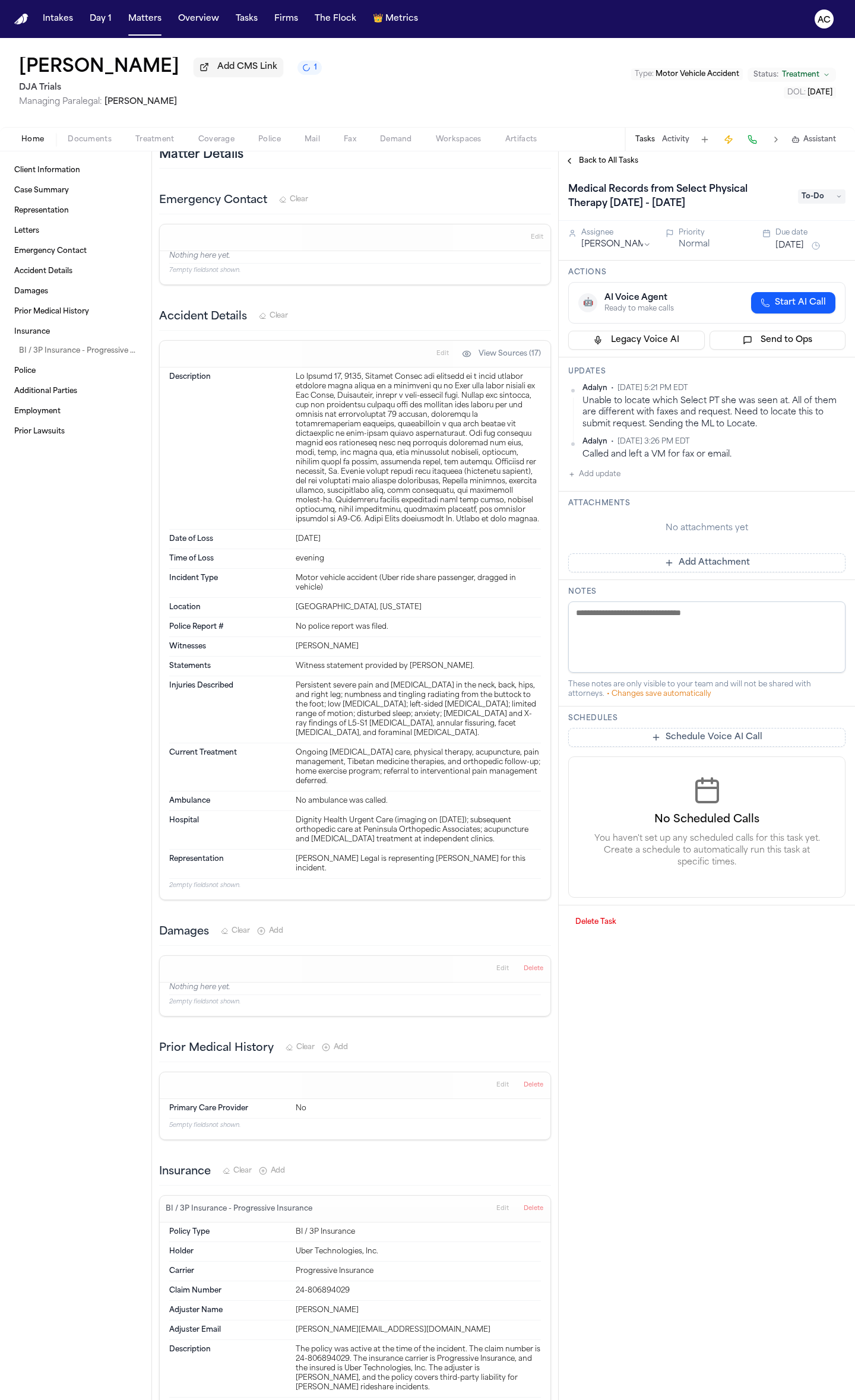
click at [418, 200] on span "To-Do" at bounding box center [821, 197] width 47 height 14
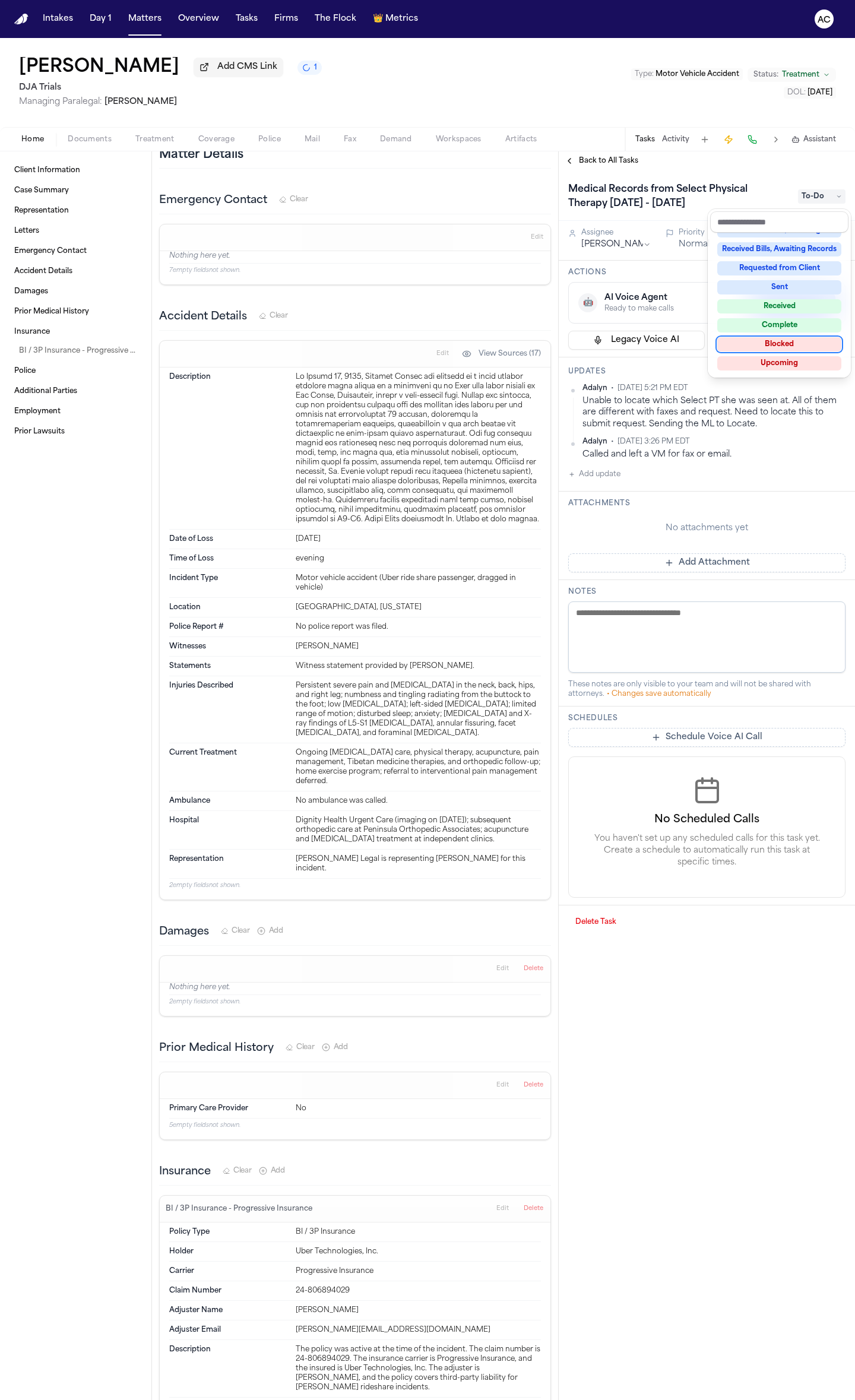
click at [418, 340] on div "Blocked" at bounding box center [779, 345] width 124 height 14
click at [418, 155] on div "Back to All Tasks Medical Records from Select Physical Therapy 06/12/25 - 06/18…" at bounding box center [706, 776] width 297 height 1249
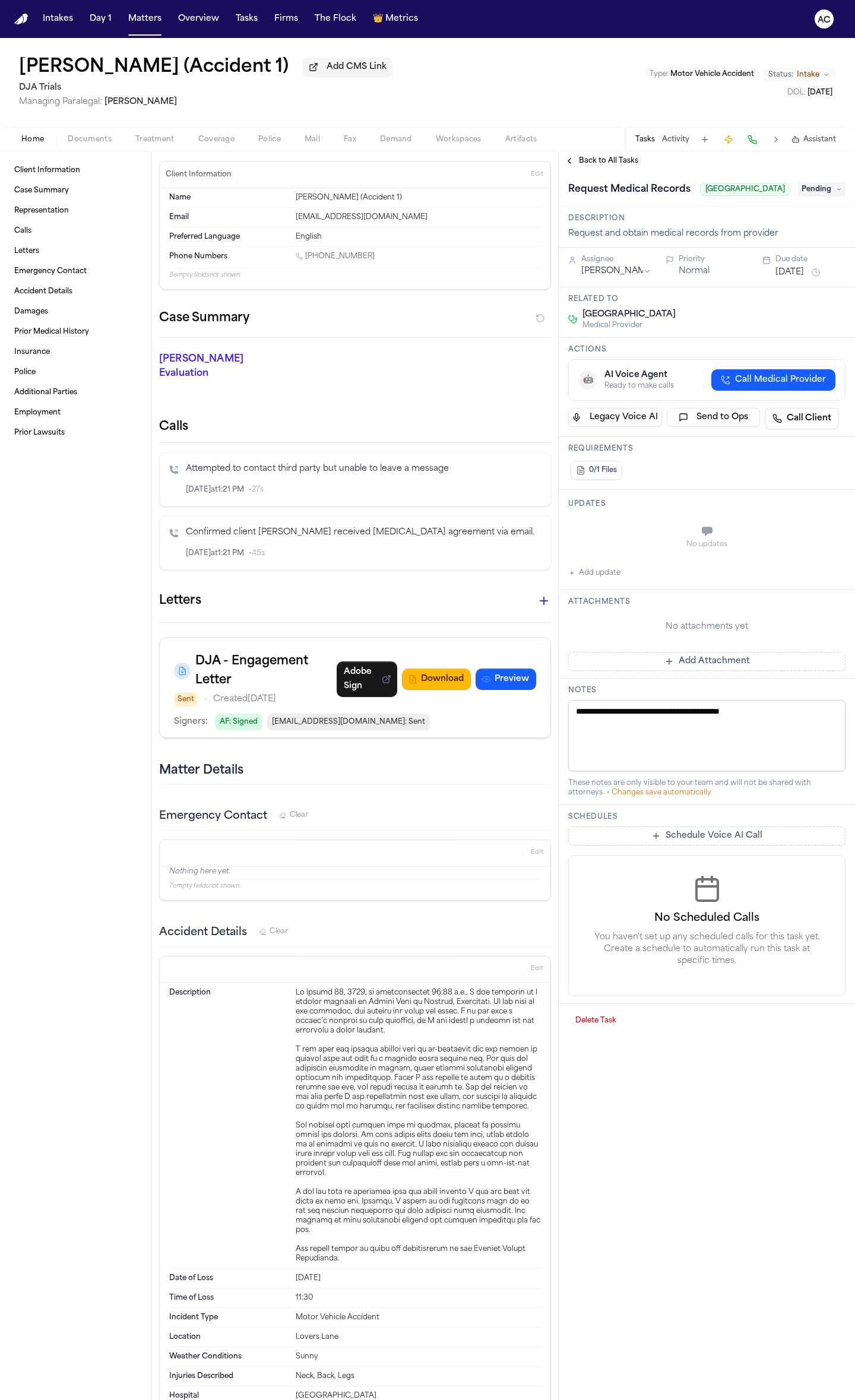
click at [96, 132] on button "Documents" at bounding box center [89, 140] width 68 height 14
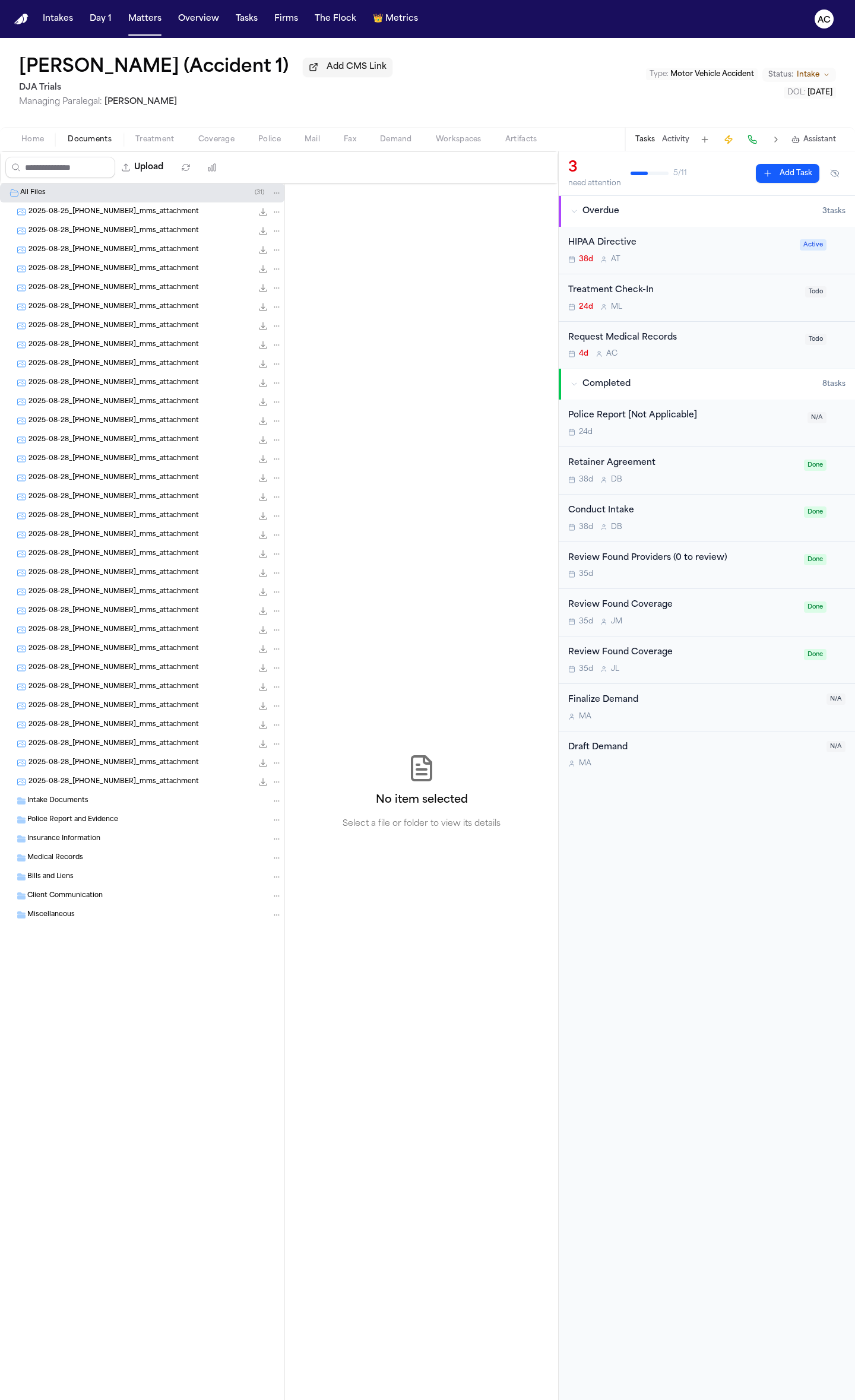
click at [158, 129] on div "Home Documents Treatment Coverage Police Mail Fax Demand Workspaces Artifacts T…" at bounding box center [427, 139] width 855 height 24
click at [167, 138] on span "Treatment" at bounding box center [155, 139] width 39 height 9
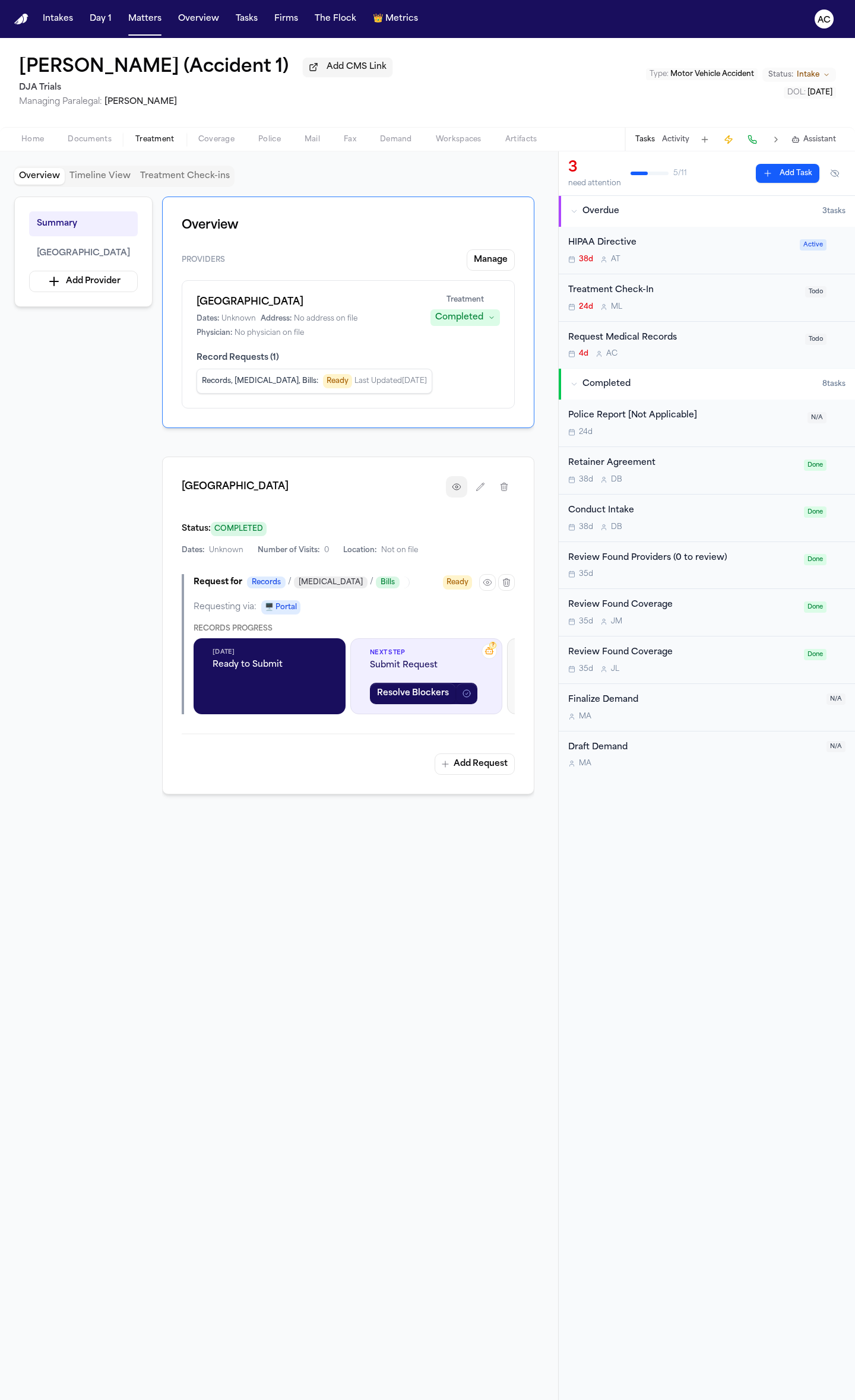
click at [452, 487] on icon "button" at bounding box center [456, 487] width 8 height 6
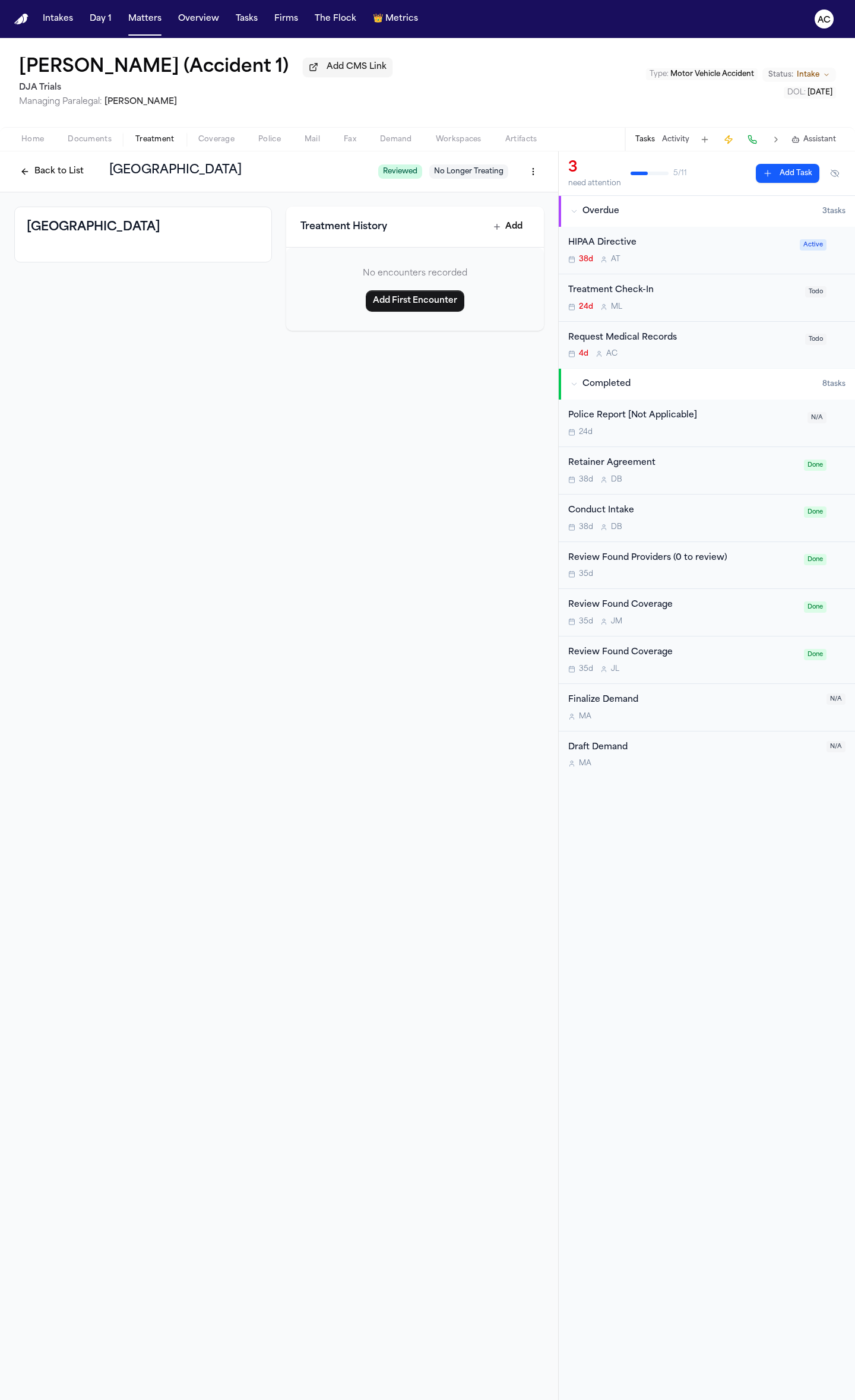
click at [62, 180] on button "Back to List" at bounding box center [51, 171] width 75 height 19
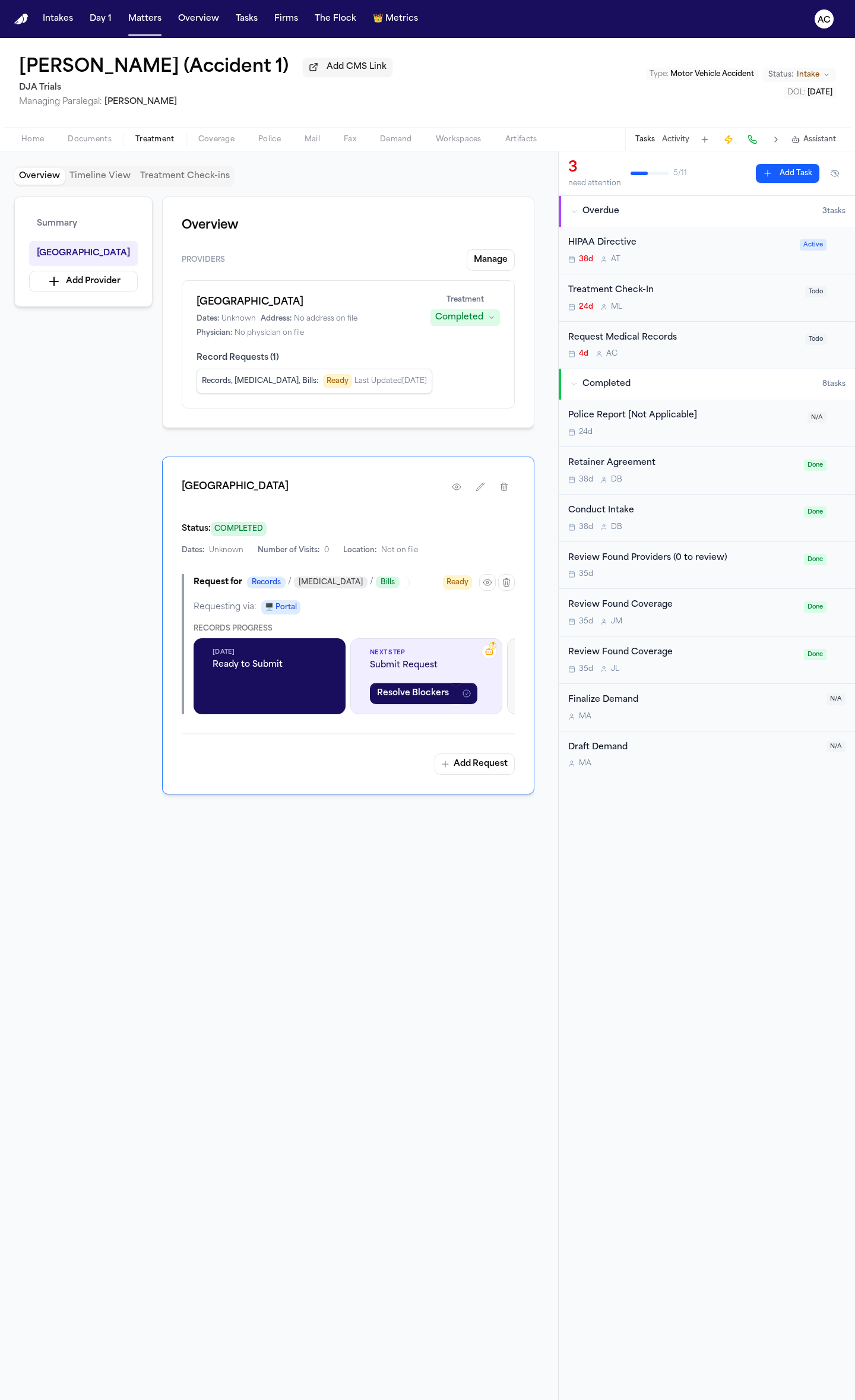
click at [36, 138] on span "Home" at bounding box center [32, 139] width 23 height 9
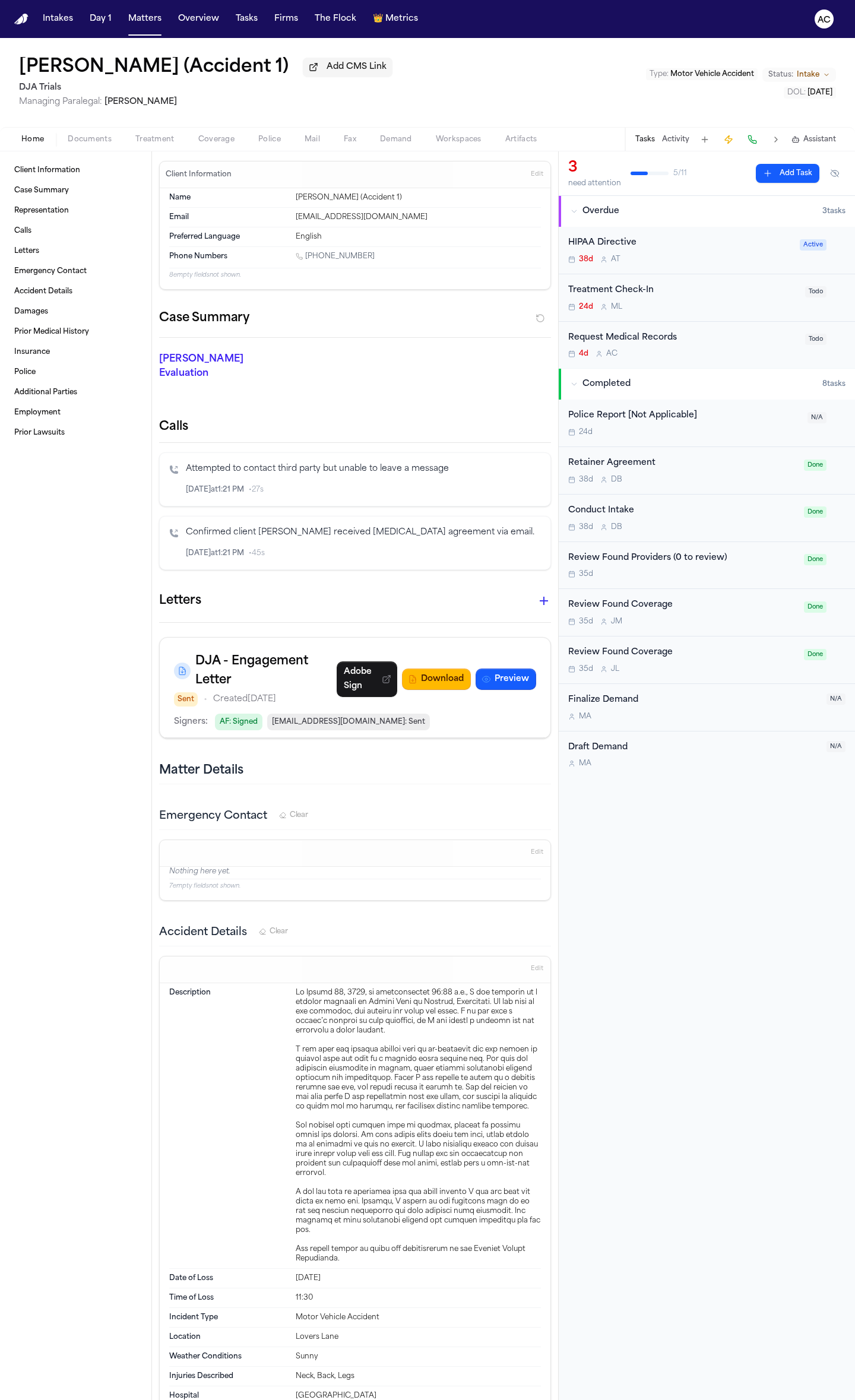
drag, startPoint x: 373, startPoint y: 255, endPoint x: 306, endPoint y: 255, distance: 67.0
click at [306, 255] on div "1 (559) 467-9219" at bounding box center [418, 257] width 245 height 11
copy link "(559) 467-9219"
drag, startPoint x: 399, startPoint y: 222, endPoint x: 284, endPoint y: 221, distance: 115.0
click at [285, 221] on div "Email AshleyForcum1@Yahoo.com" at bounding box center [355, 218] width 372 height 20
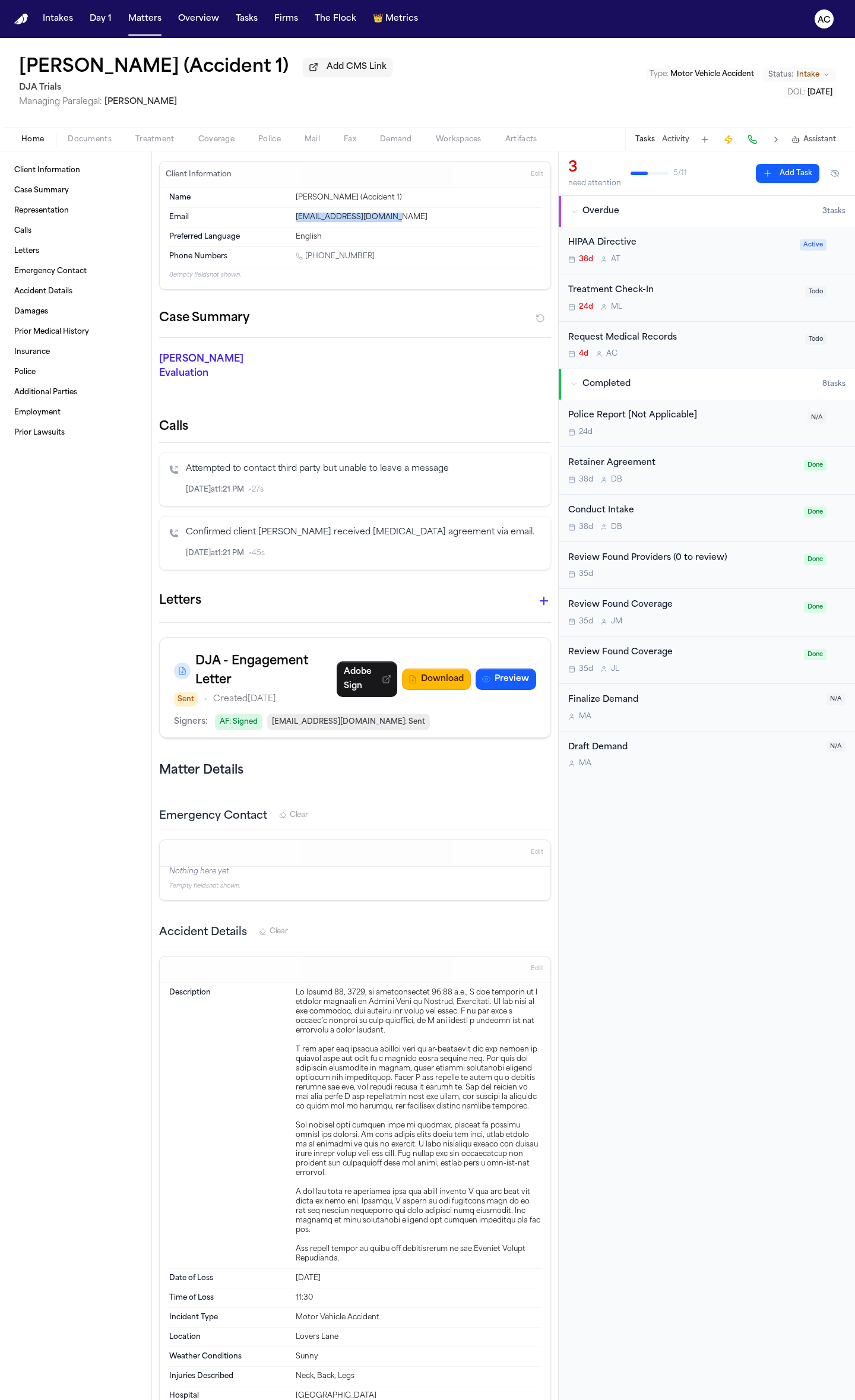
copy div "AshleyForcum1@Yahoo.com"
click at [568, 97] on div "Ashley Forcum (Accident 1) Add CMS Link DJA Trials Managing Paralegal: Michelle…" at bounding box center [427, 82] width 855 height 89
click at [78, 134] on button "Documents" at bounding box center [89, 140] width 68 height 14
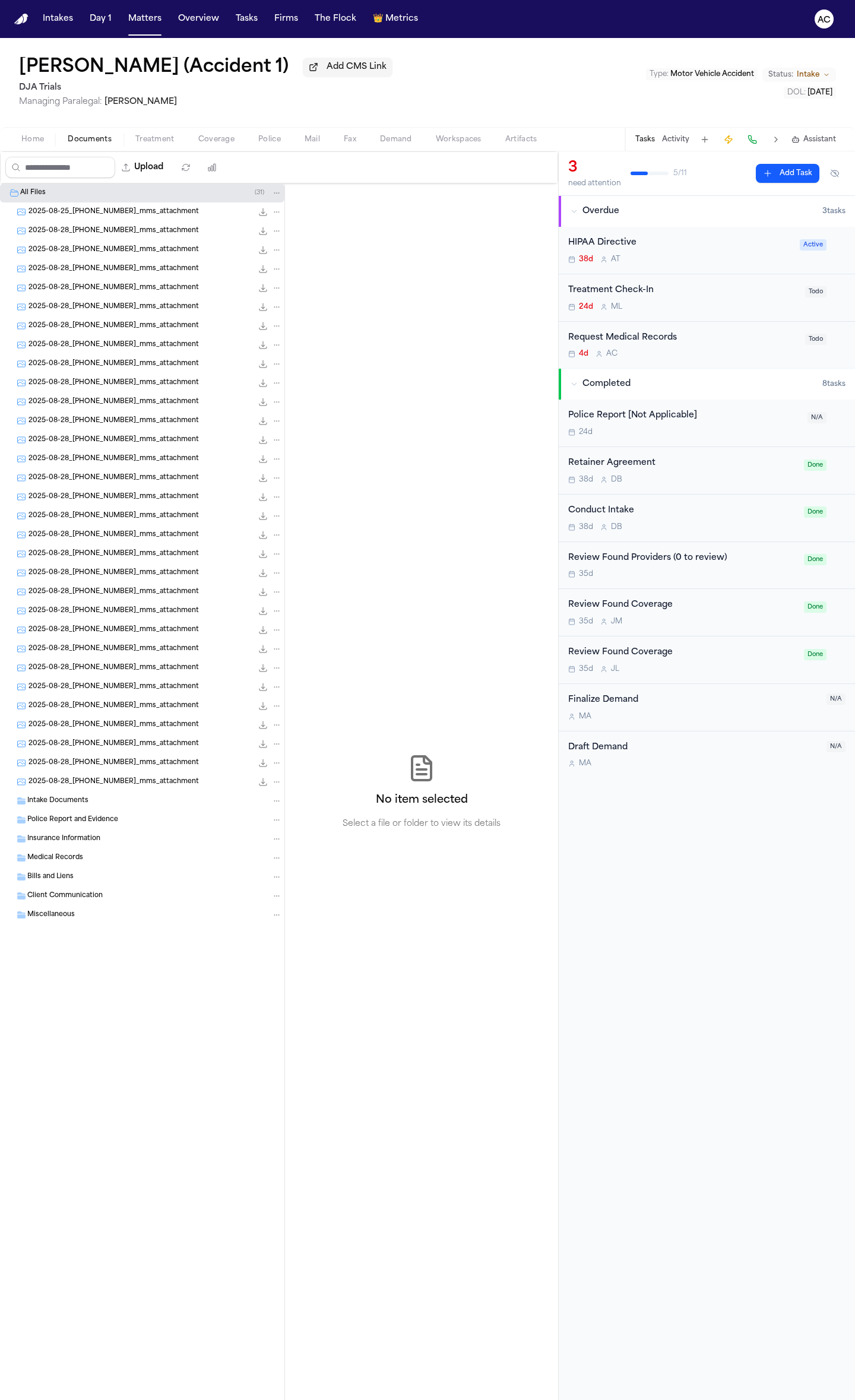
click at [85, 210] on span "2025-08-25_559-467-9219_mms_attachment" at bounding box center [113, 212] width 170 height 10
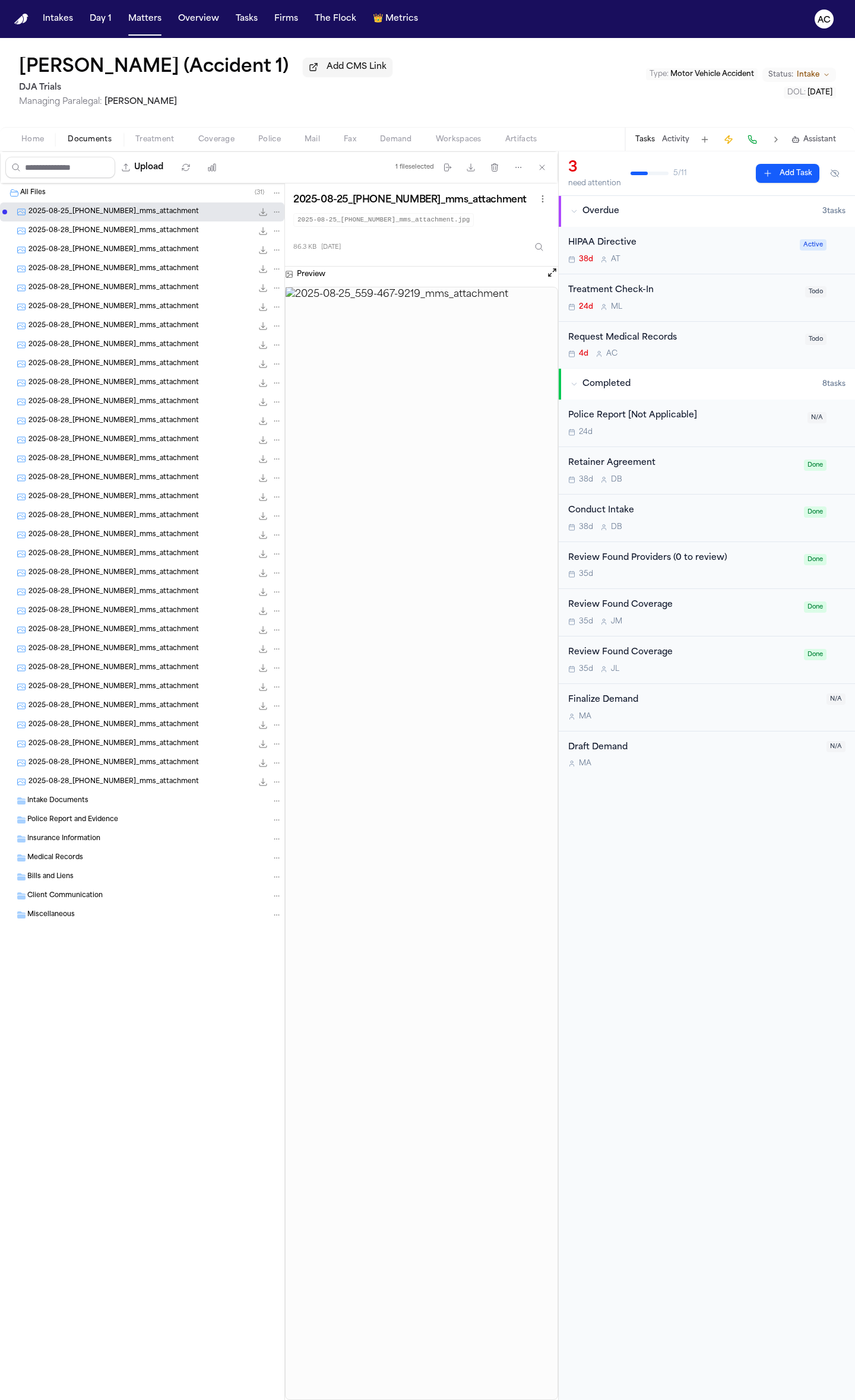
click at [137, 236] on span "2025-08-28_559-467-9219_mms_attachment" at bounding box center [113, 231] width 170 height 10
click at [138, 250] on span "2025-08-28_559-467-9219_mms_attachment" at bounding box center [113, 250] width 170 height 10
click at [132, 264] on div "2025-08-28_559-467-9219_mms_attachment 21.7 KB • JPG" at bounding box center [155, 268] width 254 height 12
click at [121, 540] on span "2025-08-28_559-467-9219_mms_attachment" at bounding box center [113, 535] width 170 height 10
click at [101, 727] on span "2025-08-28_559-467-9219_mms_attachment" at bounding box center [113, 725] width 170 height 10
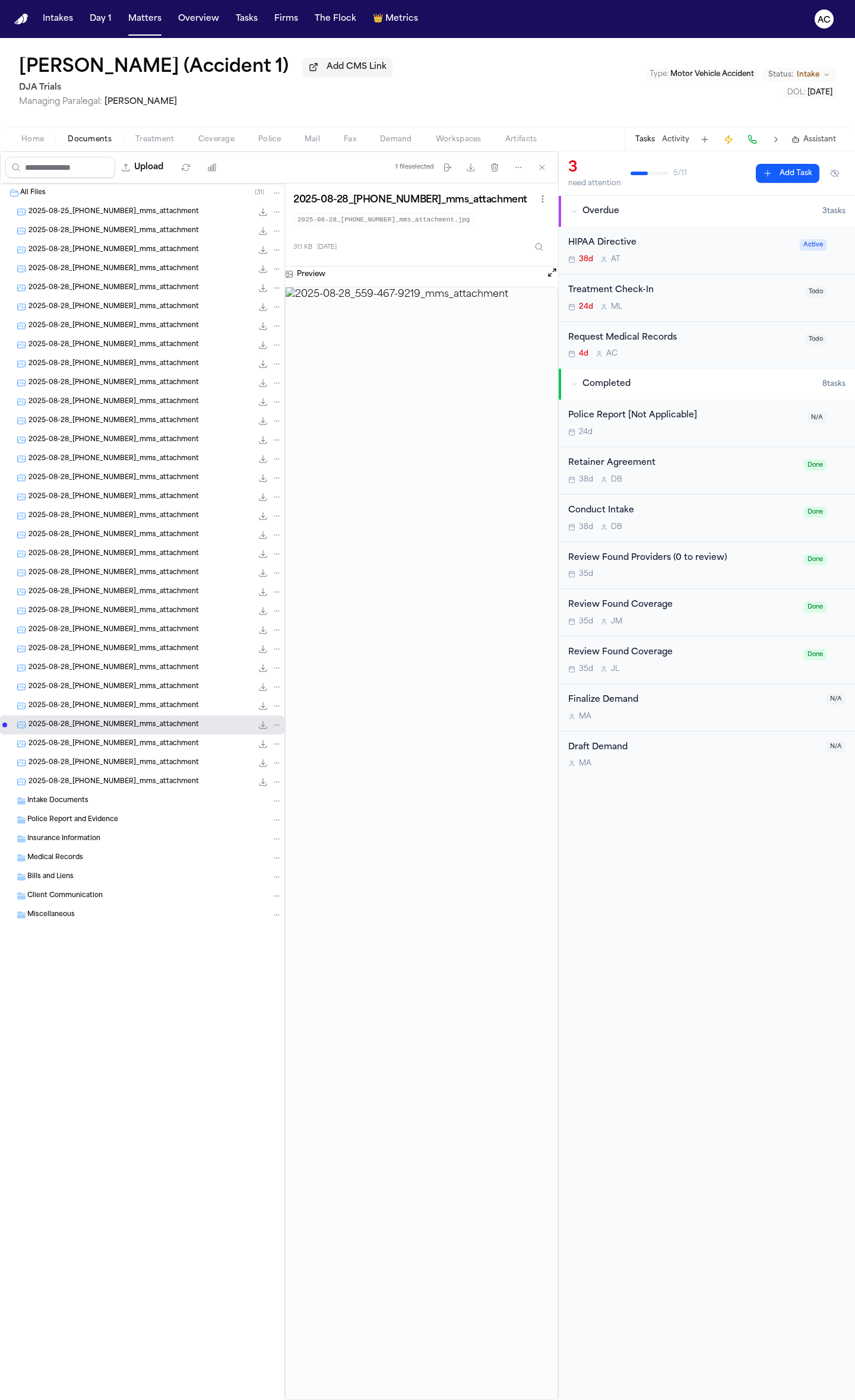
click at [91, 727] on span "2025-08-28_559-467-9219_mms_attachment" at bounding box center [113, 725] width 170 height 10
click at [601, 508] on div "Conduct Intake" at bounding box center [682, 511] width 228 height 13
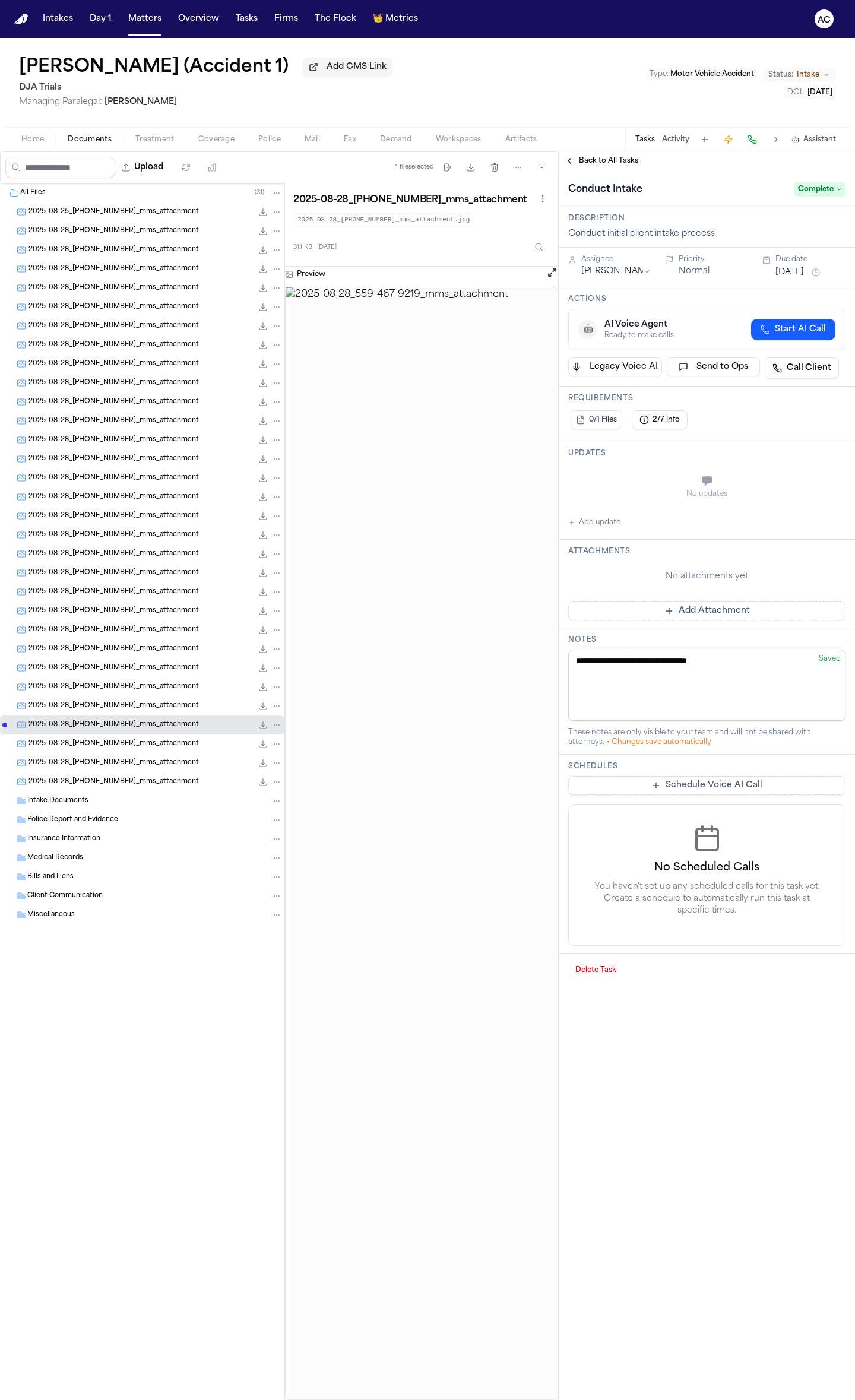
click at [577, 157] on button "Back to All Tasks" at bounding box center [601, 161] width 85 height 9
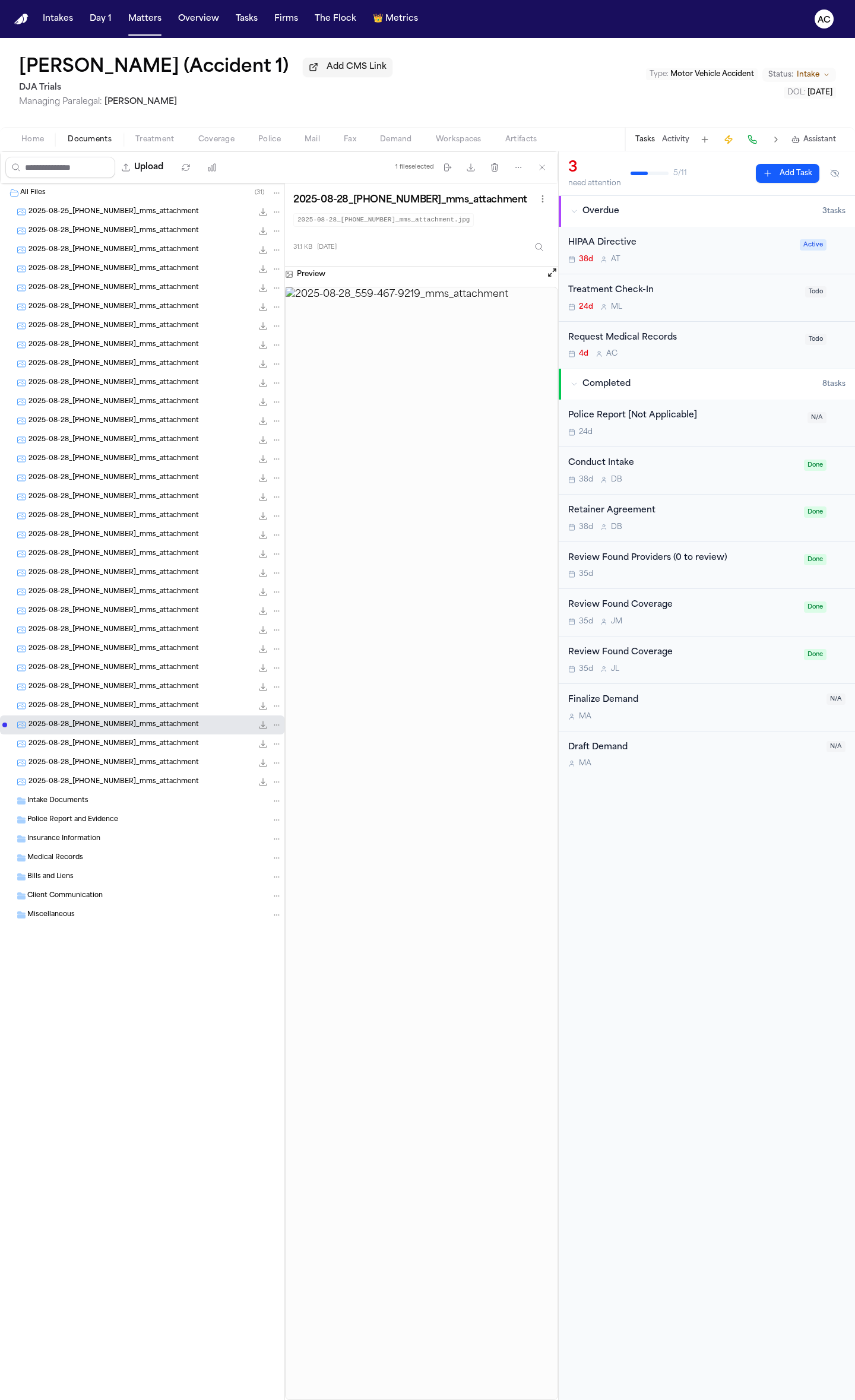
click at [627, 516] on div "Retainer Agreement" at bounding box center [682, 511] width 228 height 13
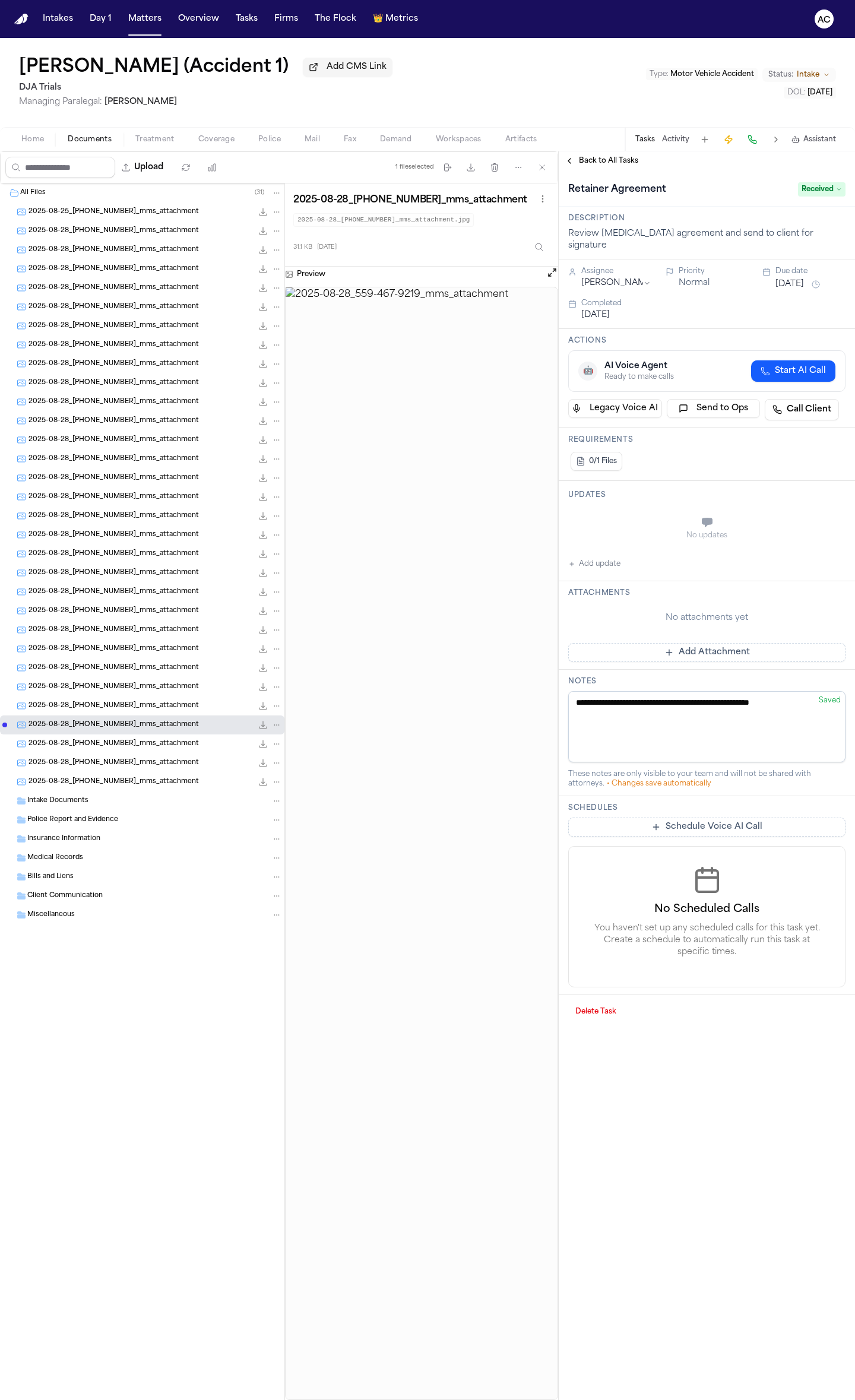
click at [596, 162] on span "Back to All Tasks" at bounding box center [609, 161] width 59 height 9
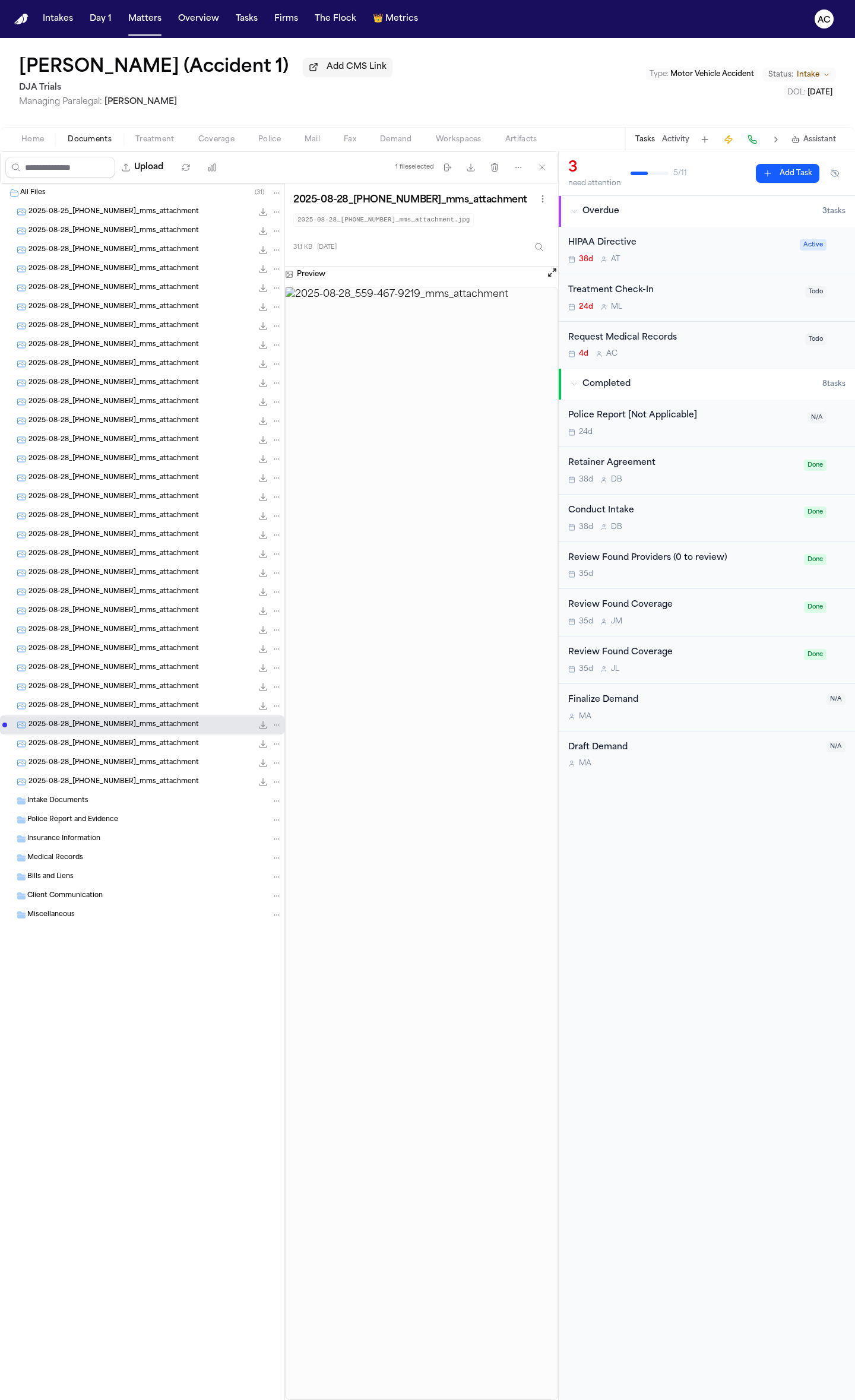
click at [623, 243] on div "HIPAA Directive" at bounding box center [680, 242] width 225 height 13
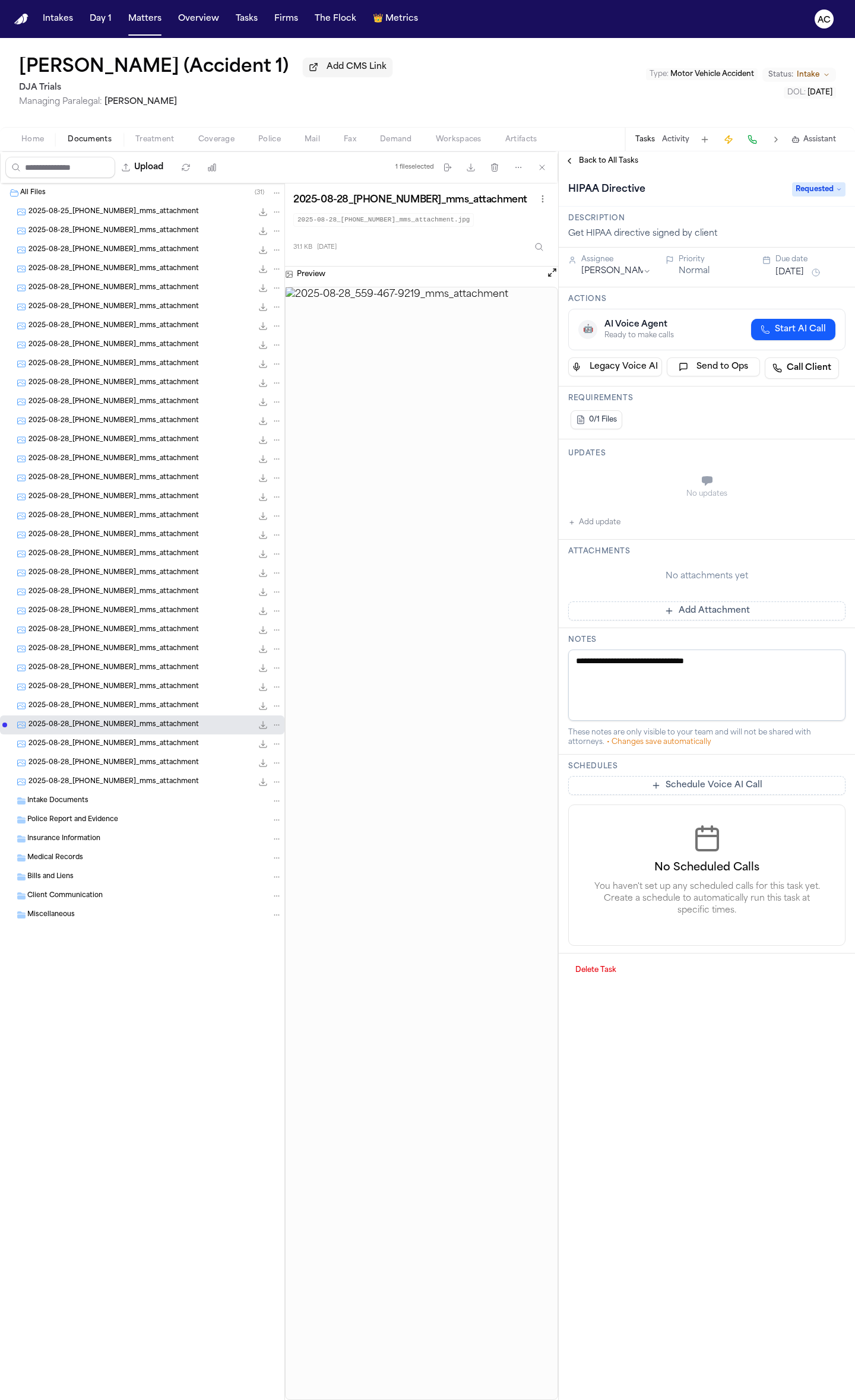
click at [613, 158] on span "Back to All Tasks" at bounding box center [609, 161] width 59 height 9
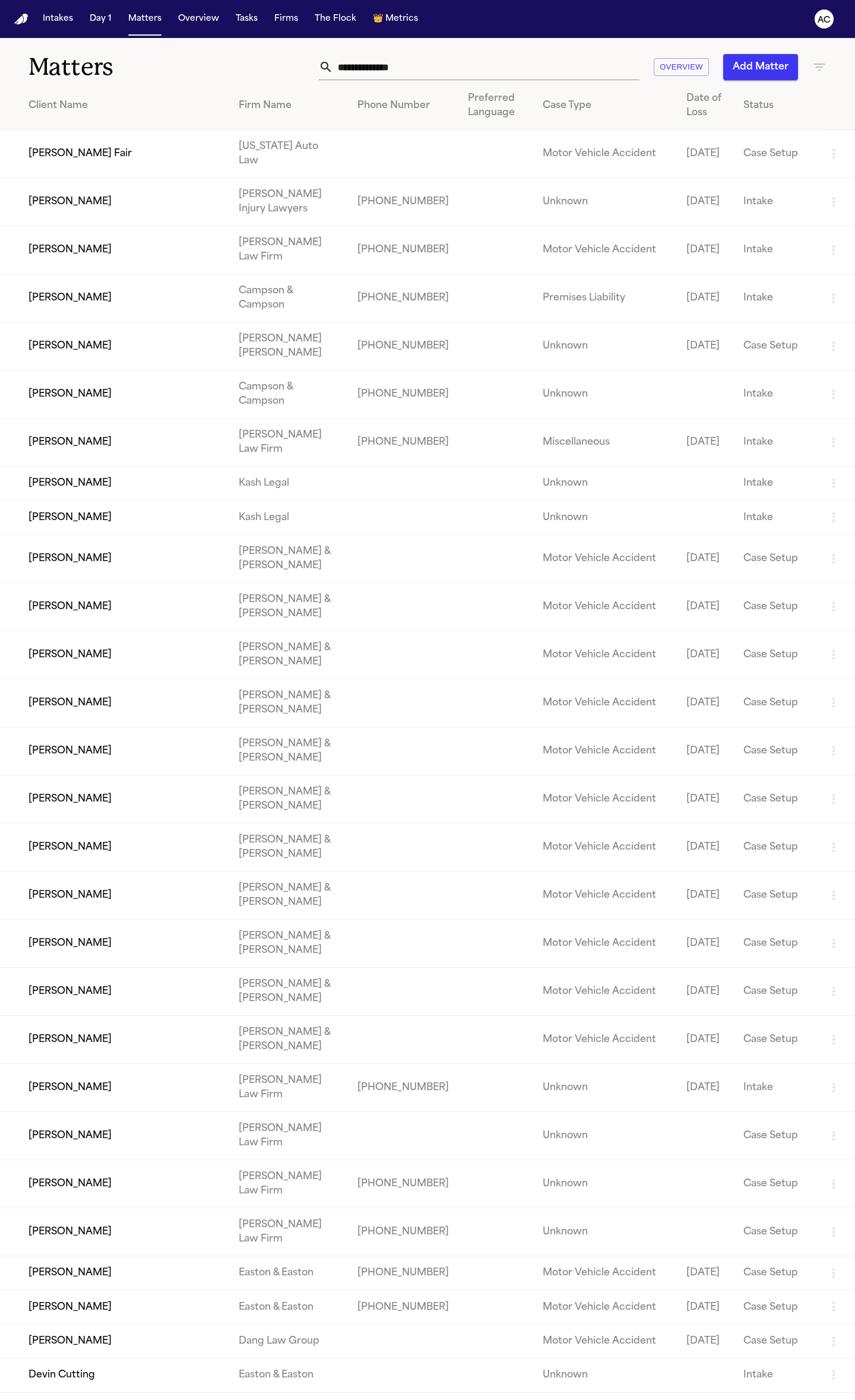
click at [149, 16] on button "Matters" at bounding box center [144, 19] width 43 height 21
click at [371, 78] on input "text" at bounding box center [486, 67] width 306 height 26
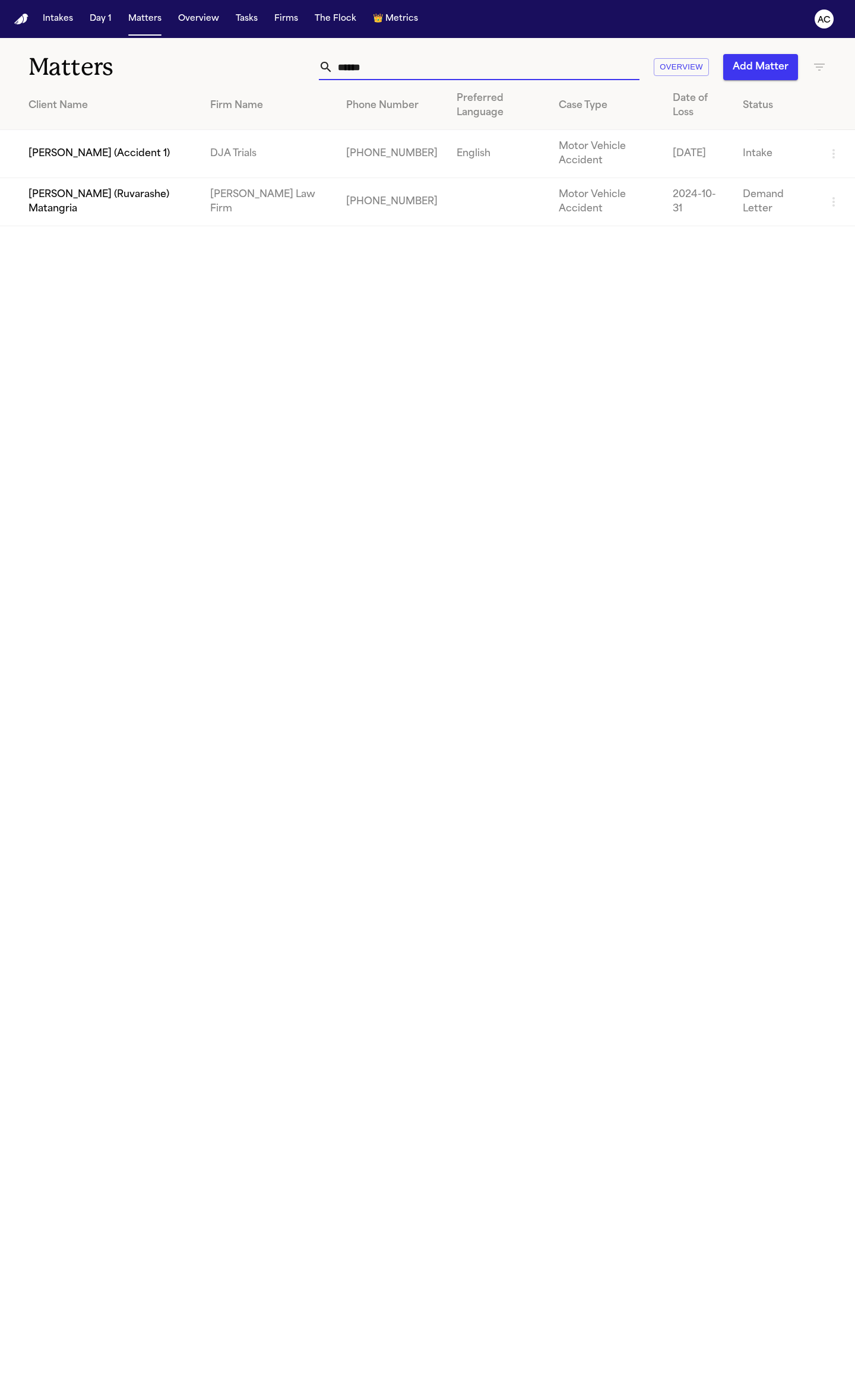
type input "******"
